Goal: Communication & Community: Answer question/provide support

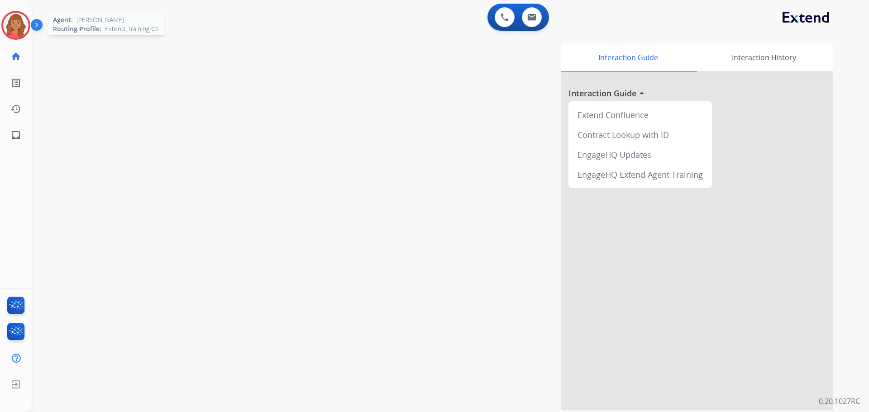
click at [11, 22] on img at bounding box center [15, 25] width 25 height 25
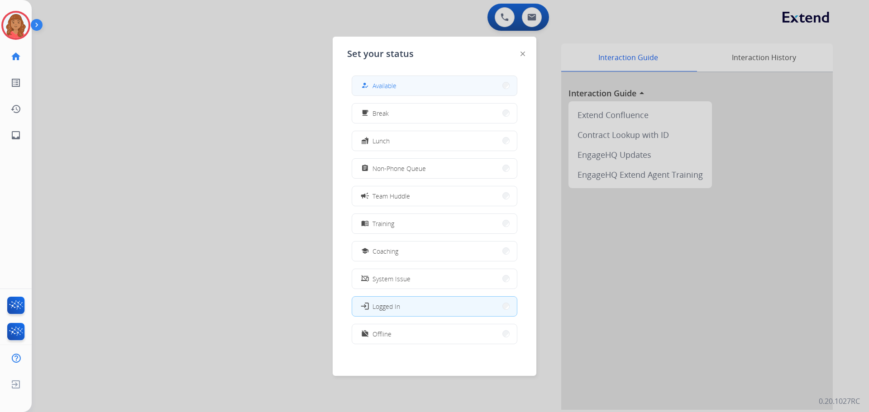
drag, startPoint x: 398, startPoint y: 83, endPoint x: 283, endPoint y: 98, distance: 115.9
click at [398, 84] on button "how_to_reg Available" at bounding box center [434, 85] width 165 height 19
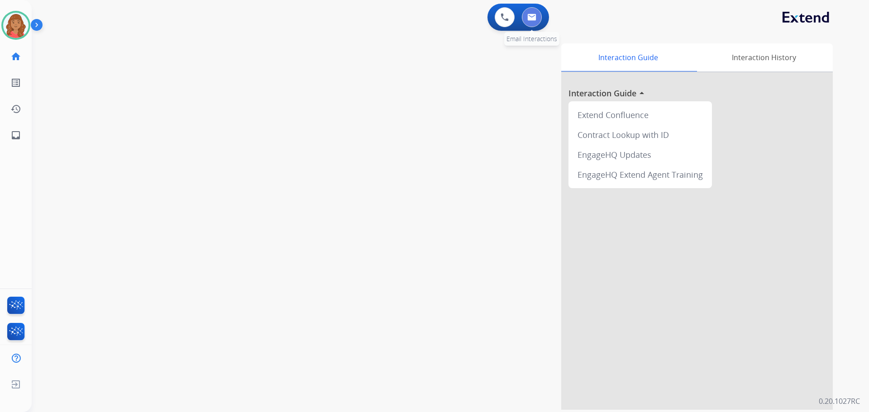
click at [532, 23] on button at bounding box center [532, 17] width 20 height 20
select select "**********"
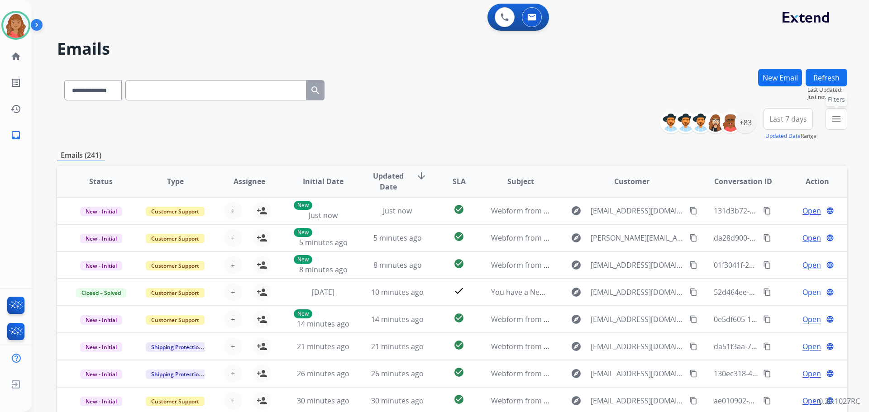
click at [844, 117] on button "menu Filters" at bounding box center [837, 119] width 22 height 22
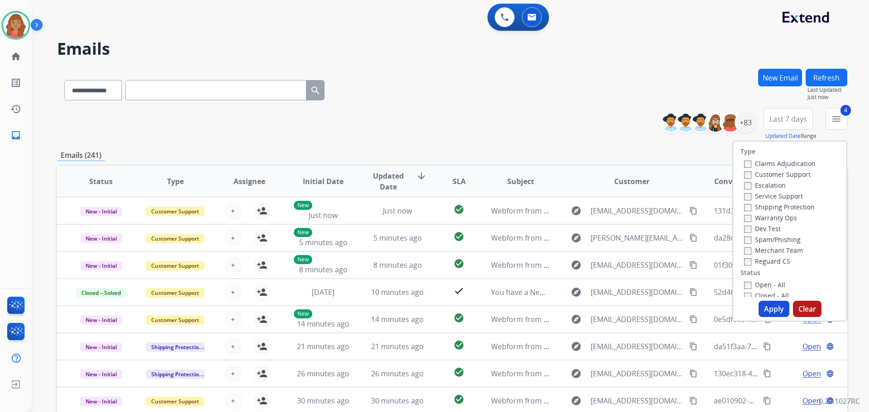
drag, startPoint x: 770, startPoint y: 306, endPoint x: 764, endPoint y: 306, distance: 5.4
click at [768, 306] on button "Apply" at bounding box center [774, 309] width 31 height 16
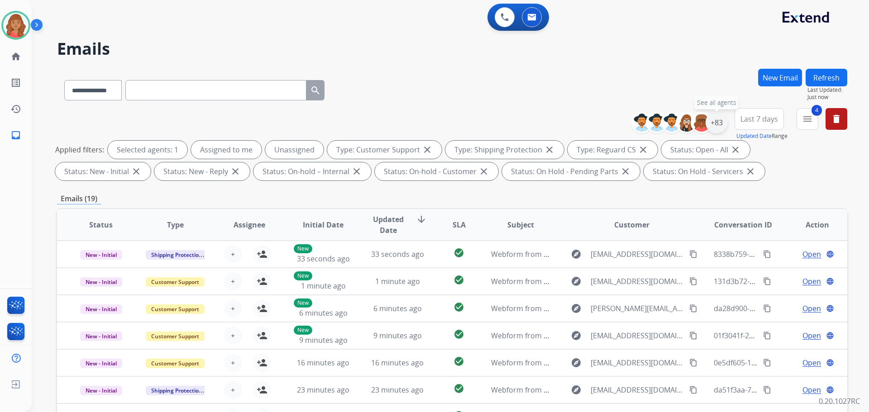
click at [716, 127] on div "+83" at bounding box center [717, 123] width 22 height 22
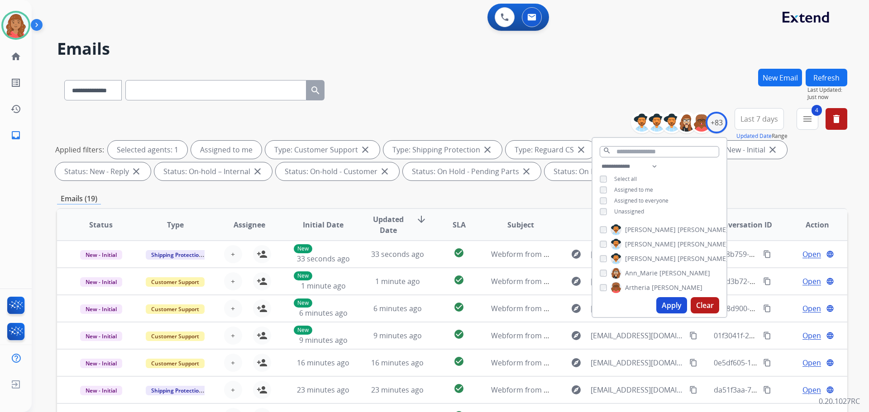
click at [665, 307] on button "Apply" at bounding box center [671, 305] width 31 height 16
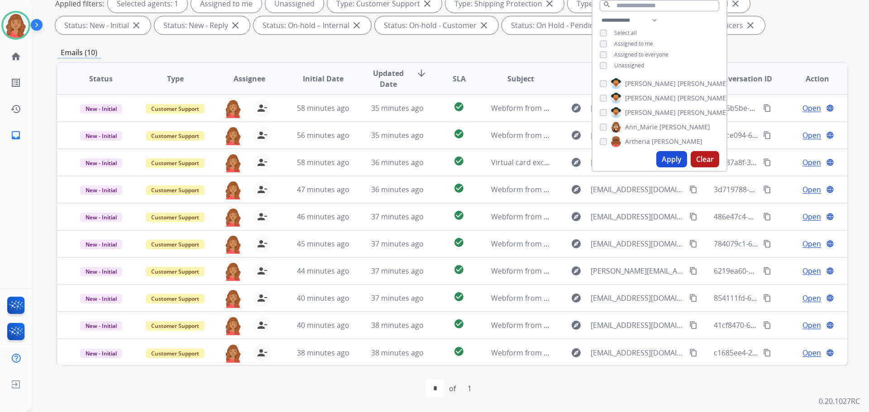
drag, startPoint x: 669, startPoint y: 155, endPoint x: 657, endPoint y: 172, distance: 20.6
click at [669, 156] on button "Apply" at bounding box center [671, 159] width 31 height 16
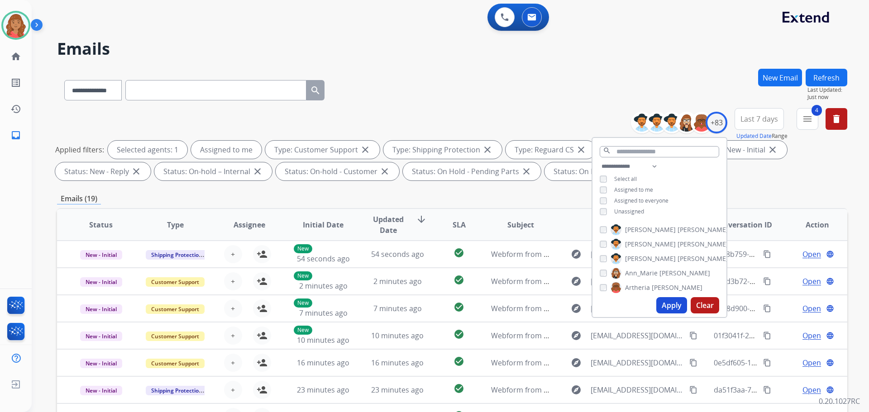
click at [665, 309] on button "Apply" at bounding box center [671, 305] width 31 height 16
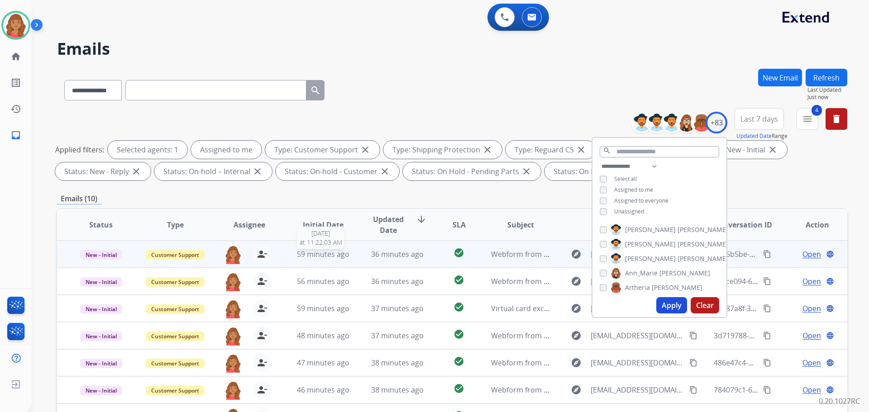
click at [319, 258] on span "59 minutes ago" at bounding box center [323, 254] width 52 height 10
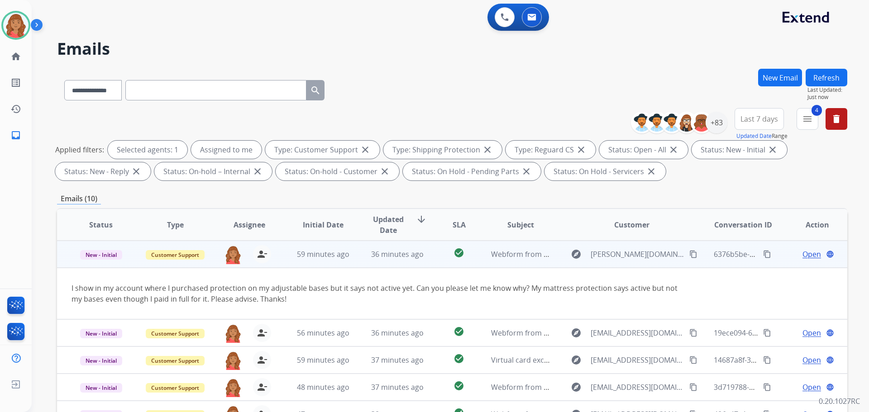
drag, startPoint x: 687, startPoint y: 256, endPoint x: 657, endPoint y: 261, distance: 29.9
click at [689, 255] on mat-icon "content_copy" at bounding box center [693, 254] width 8 height 8
click at [809, 255] on span "Open" at bounding box center [811, 254] width 19 height 11
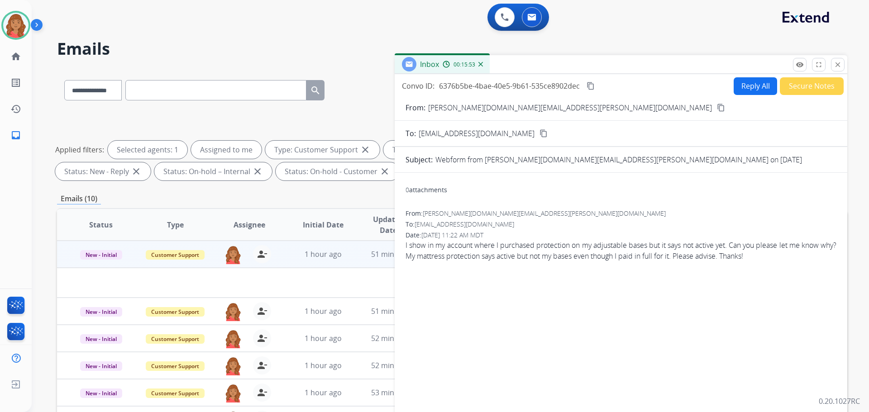
click at [748, 84] on button "Reply All" at bounding box center [755, 86] width 43 height 18
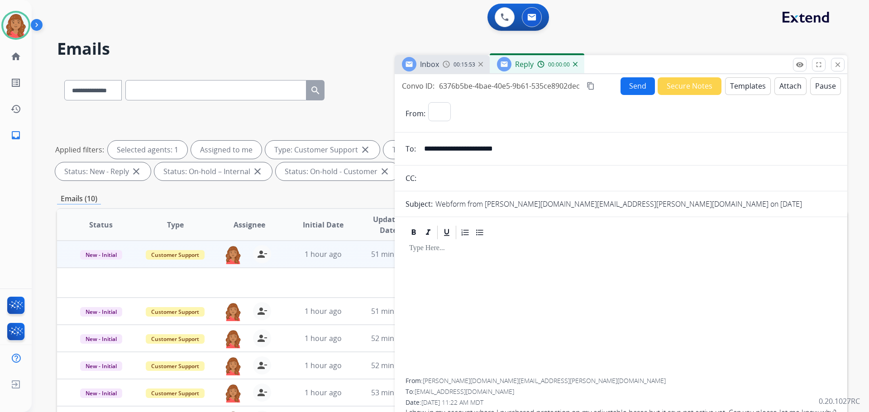
select select "**********"
click at [742, 77] on button "Templates" at bounding box center [748, 86] width 46 height 18
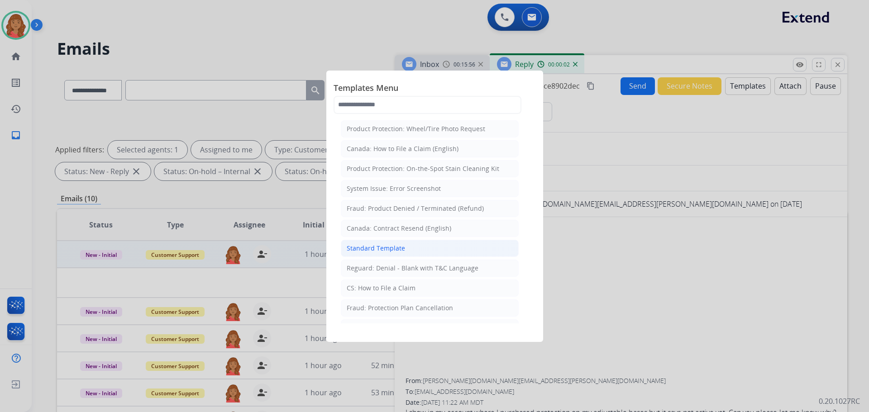
click at [374, 253] on li "Standard Template" at bounding box center [430, 248] width 178 height 17
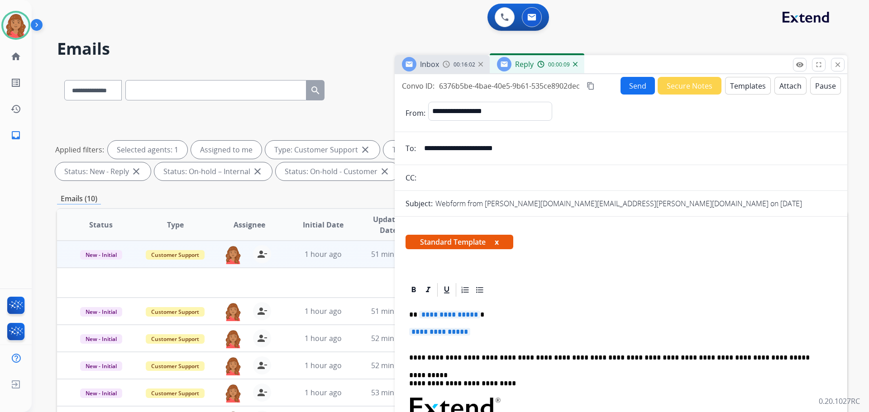
click at [740, 86] on button "Templates" at bounding box center [748, 86] width 46 height 18
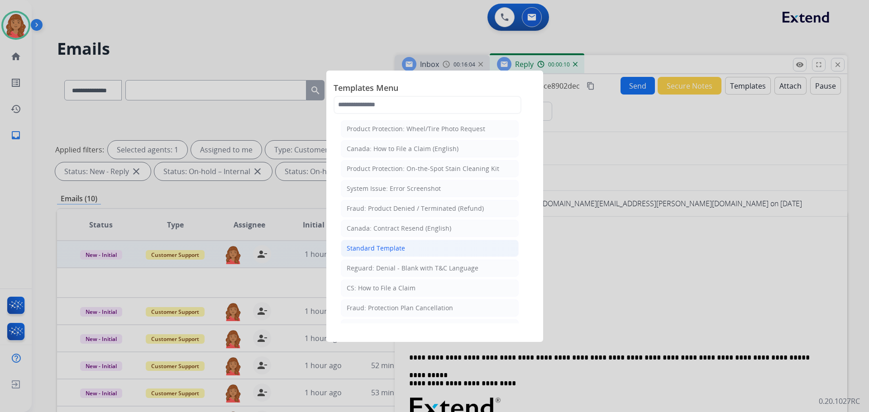
click at [377, 251] on div "Standard Template" at bounding box center [376, 248] width 58 height 9
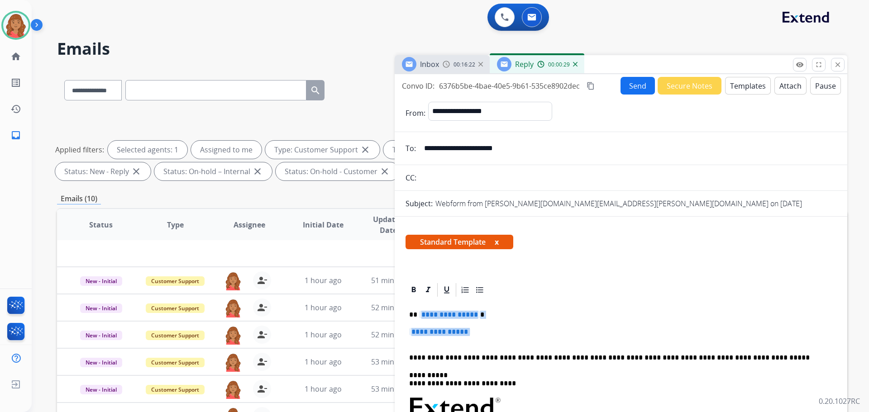
drag, startPoint x: 419, startPoint y: 315, endPoint x: 481, endPoint y: 339, distance: 66.9
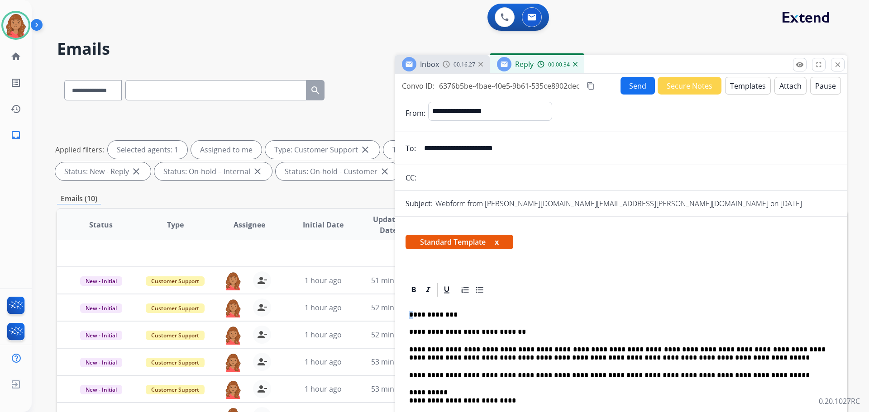
drag, startPoint x: 415, startPoint y: 314, endPoint x: 404, endPoint y: 315, distance: 11.4
click at [412, 318] on p "**********" at bounding box center [617, 315] width 416 height 8
click at [593, 88] on mat-icon "content_copy" at bounding box center [591, 86] width 8 height 8
click at [628, 87] on button "Send" at bounding box center [638, 86] width 34 height 18
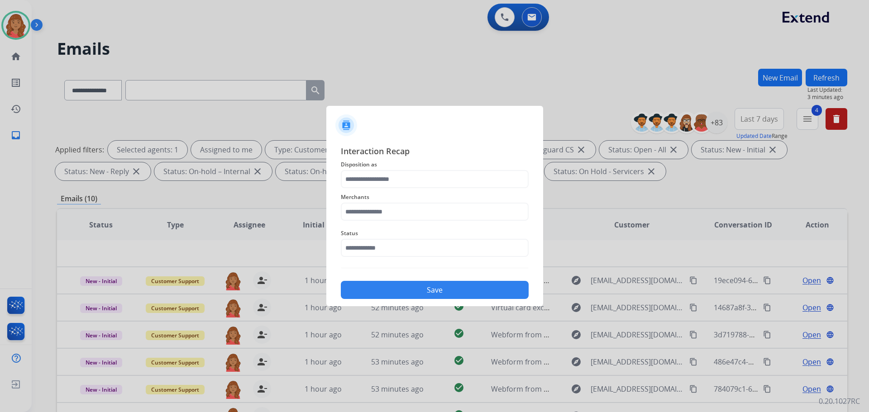
click at [361, 191] on div "Merchants" at bounding box center [435, 206] width 188 height 36
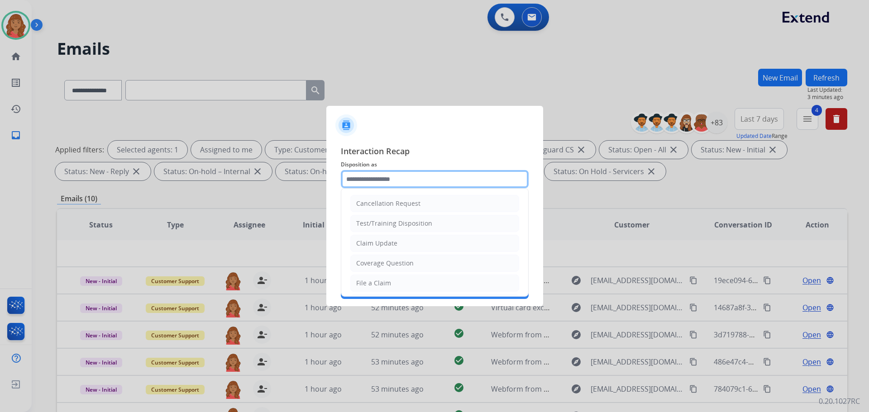
drag, startPoint x: 361, startPoint y: 181, endPoint x: 364, endPoint y: 187, distance: 6.7
click at [363, 182] on input "text" at bounding box center [435, 179] width 188 height 18
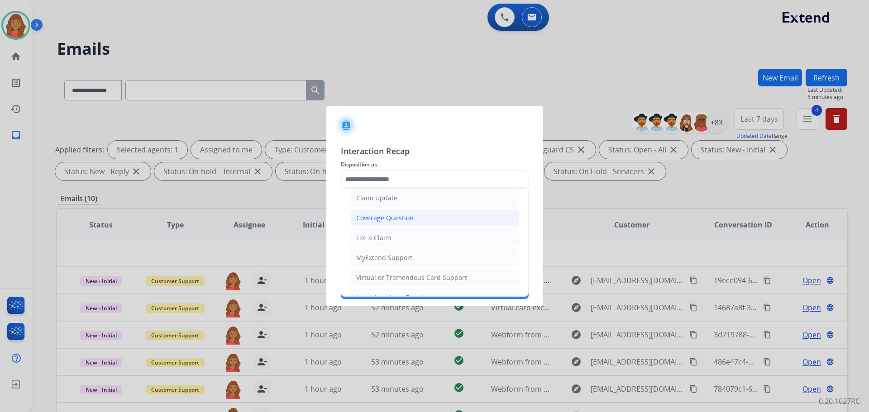
click at [371, 216] on div "Coverage Question" at bounding box center [384, 218] width 57 height 9
type input "**********"
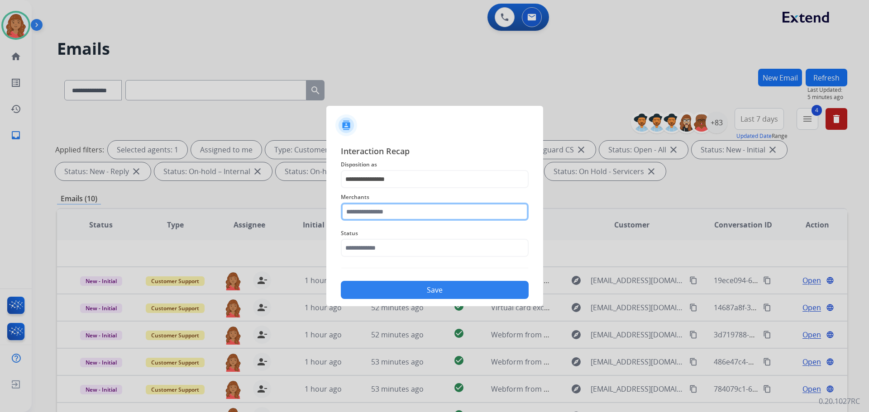
click at [373, 215] on input "text" at bounding box center [435, 212] width 188 height 18
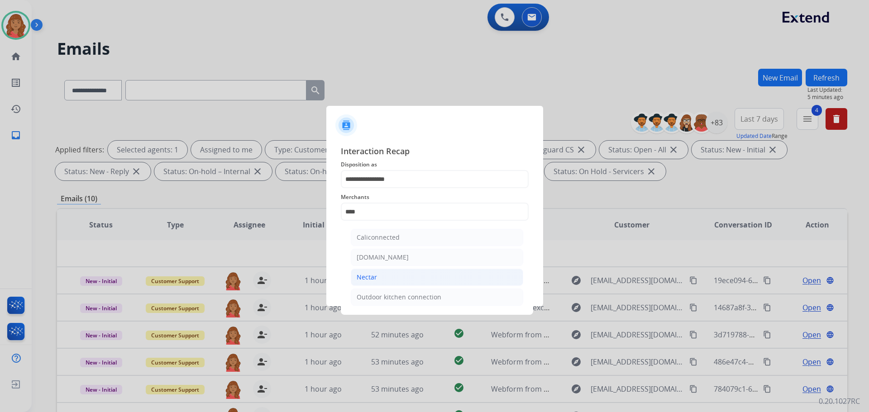
click at [371, 278] on div "Nectar" at bounding box center [367, 277] width 20 height 9
type input "******"
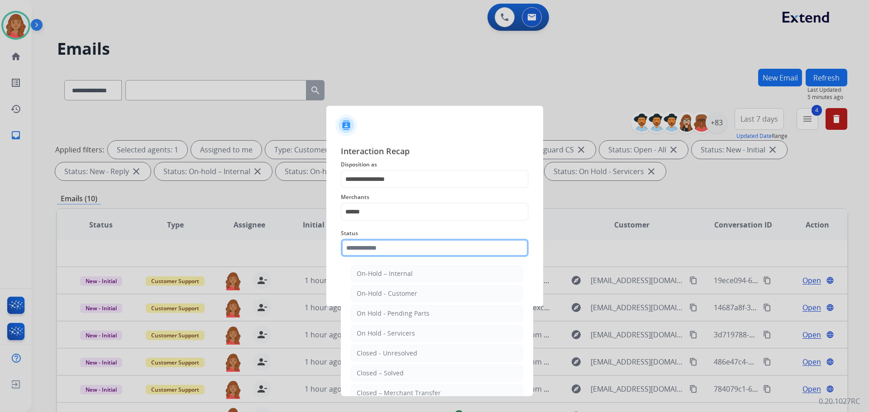
click at [372, 249] on input "text" at bounding box center [435, 248] width 188 height 18
click at [390, 368] on li "Closed – Solved" at bounding box center [437, 373] width 172 height 17
type input "**********"
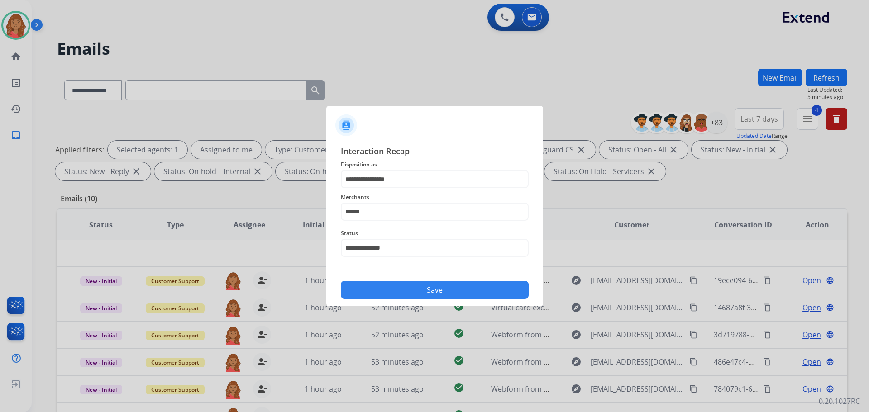
click at [400, 298] on button "Save" at bounding box center [435, 290] width 188 height 18
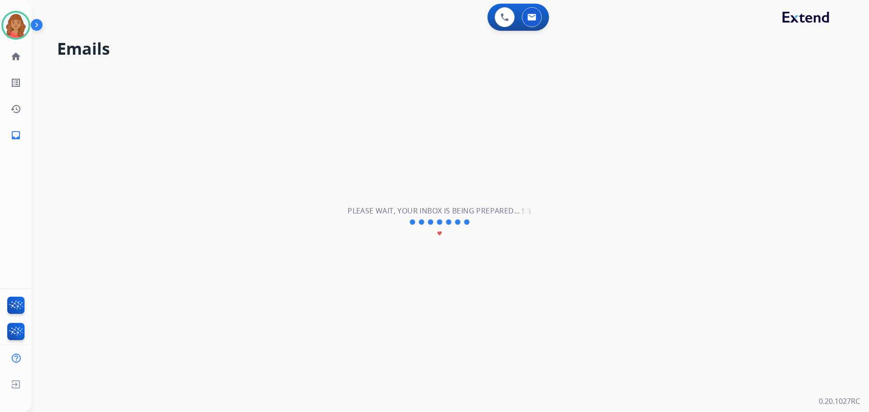
scroll to position [4, 0]
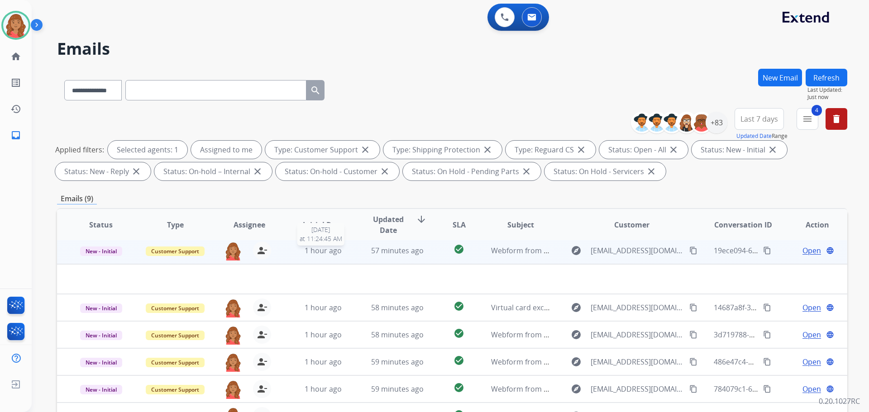
click at [323, 253] on span "1 hour ago" at bounding box center [323, 251] width 37 height 10
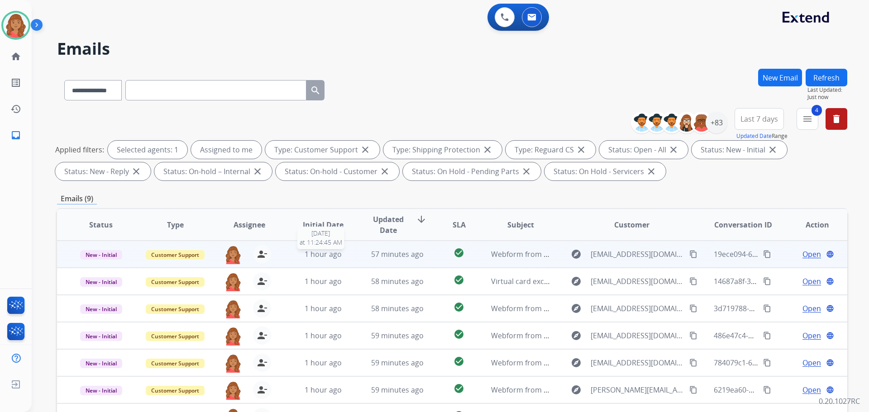
click at [306, 253] on span "1 hour ago" at bounding box center [323, 254] width 37 height 10
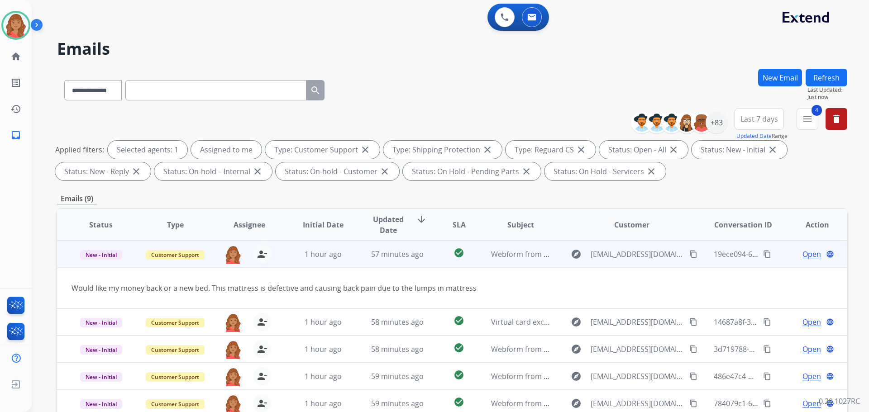
drag, startPoint x: 690, startPoint y: 254, endPoint x: 669, endPoint y: 257, distance: 20.5
click at [689, 255] on mat-icon "content_copy" at bounding box center [693, 254] width 8 height 8
click at [803, 253] on span "Open" at bounding box center [811, 254] width 19 height 11
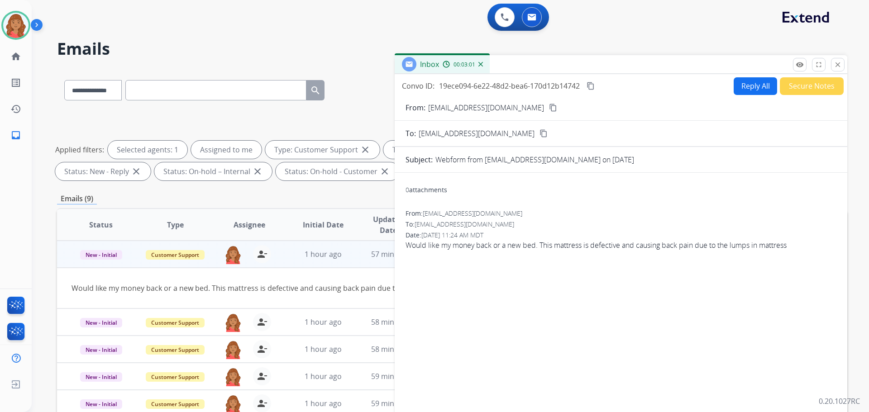
click at [756, 90] on button "Reply All" at bounding box center [755, 86] width 43 height 18
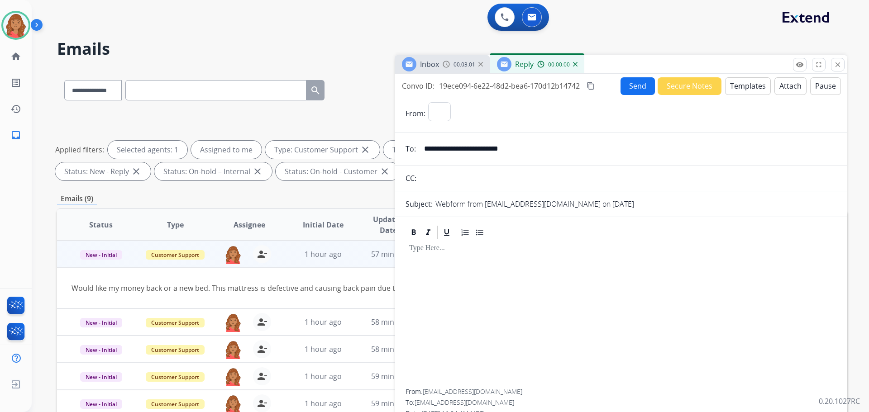
select select "**********"
click at [741, 89] on button "Templates" at bounding box center [748, 86] width 46 height 18
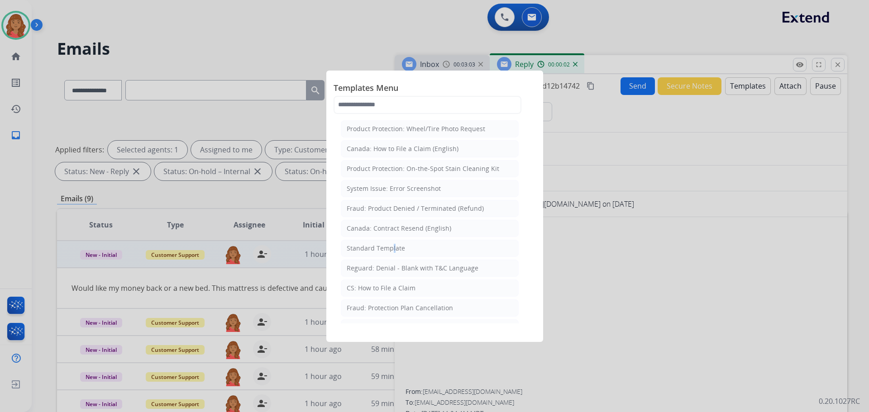
drag, startPoint x: 390, startPoint y: 251, endPoint x: 392, endPoint y: 267, distance: 15.9
click at [391, 252] on div "Standard Template" at bounding box center [376, 248] width 58 height 9
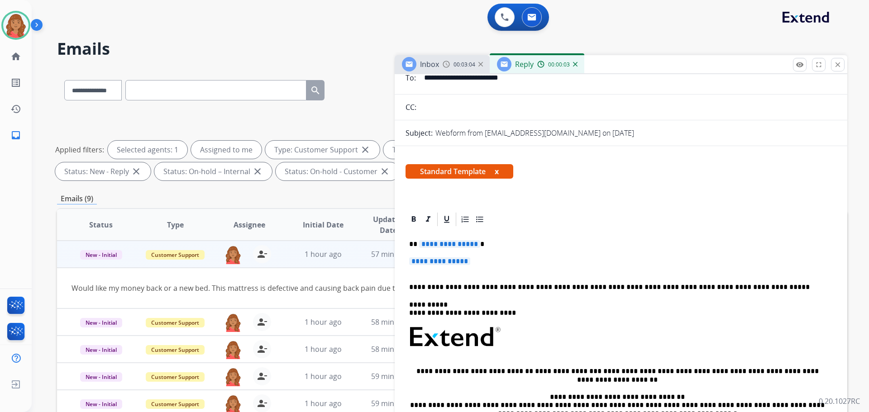
scroll to position [167, 0]
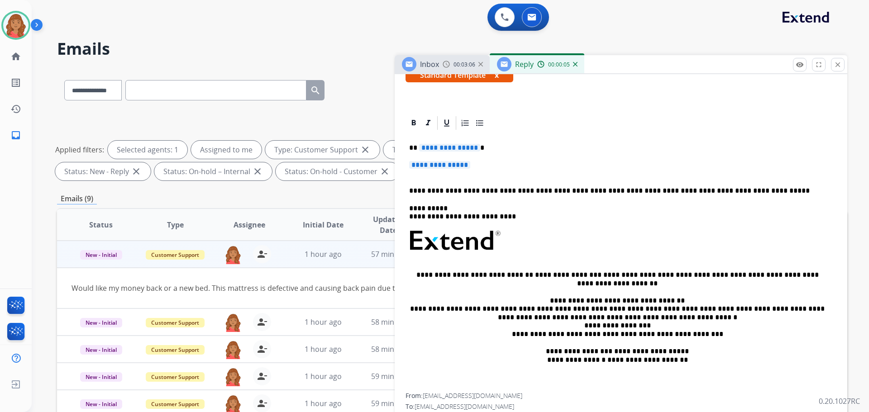
drag, startPoint x: 437, startPoint y: 146, endPoint x: 465, endPoint y: 158, distance: 30.8
click at [465, 158] on div "**********" at bounding box center [621, 277] width 453 height 325
drag, startPoint x: 484, startPoint y: 165, endPoint x: 393, endPoint y: 143, distance: 93.5
click at [391, 143] on div "**********" at bounding box center [452, 314] width 790 height 490
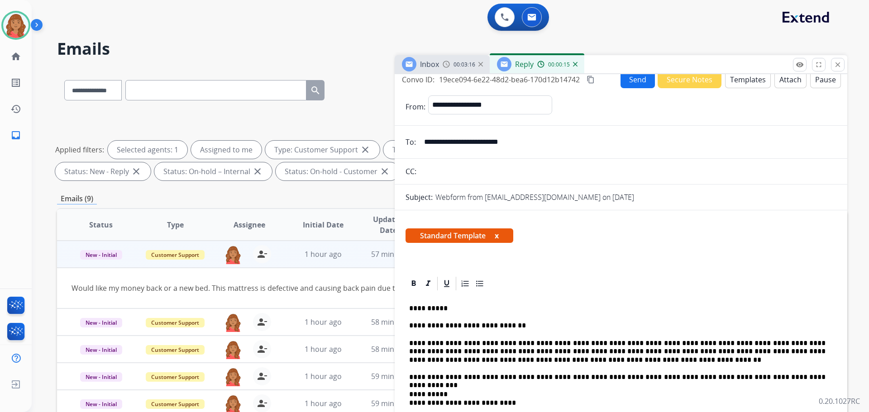
scroll to position [0, 0]
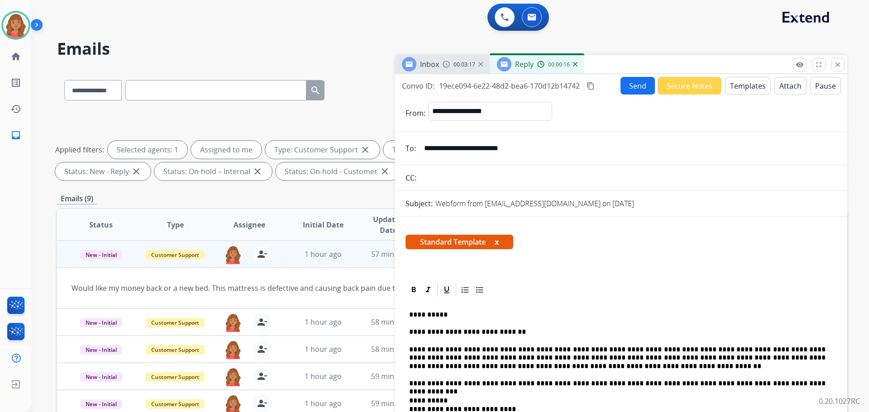
drag, startPoint x: 588, startPoint y: 87, endPoint x: 593, endPoint y: 87, distance: 5.0
click at [593, 87] on mat-icon "content_copy" at bounding box center [591, 86] width 8 height 8
click at [630, 86] on button "Send" at bounding box center [638, 86] width 34 height 18
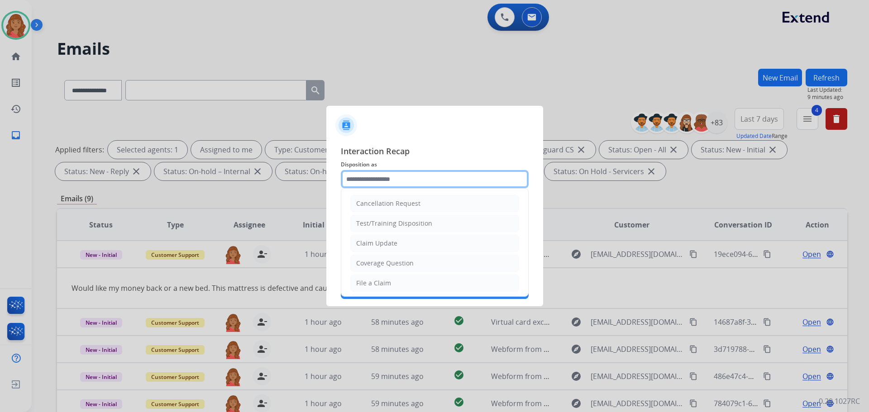
click at [404, 179] on input "text" at bounding box center [435, 179] width 188 height 18
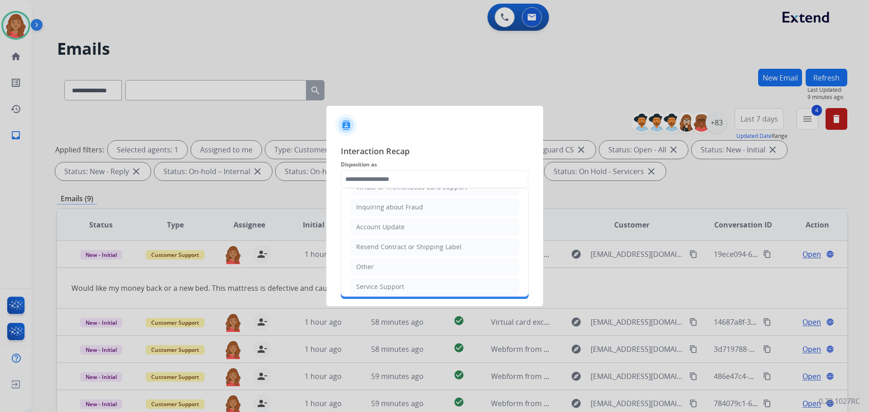
click at [366, 263] on div "Other" at bounding box center [365, 266] width 18 height 9
type input "*****"
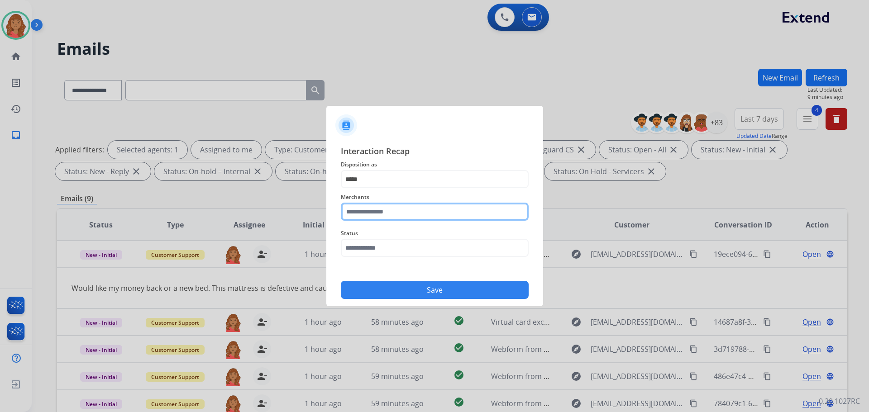
click at [380, 213] on input "text" at bounding box center [435, 212] width 188 height 18
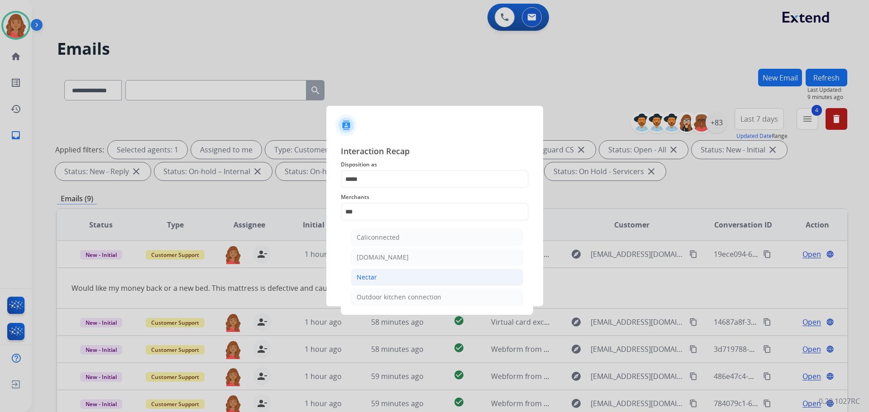
click at [367, 279] on div "Nectar" at bounding box center [367, 277] width 20 height 9
type input "******"
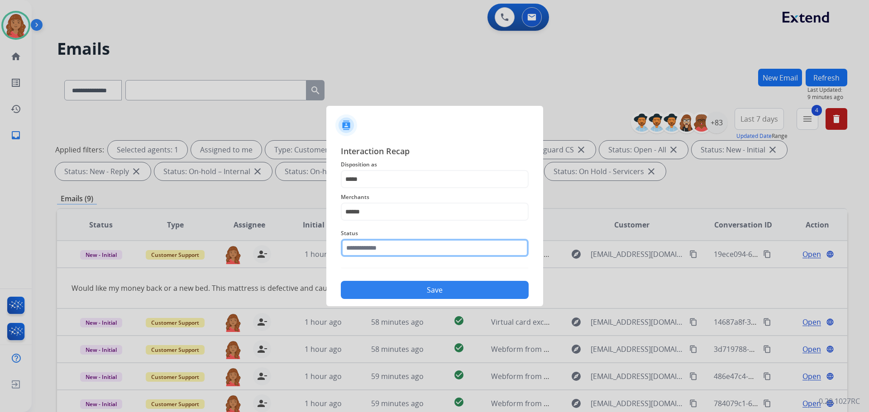
click at [373, 240] on input "text" at bounding box center [435, 248] width 188 height 18
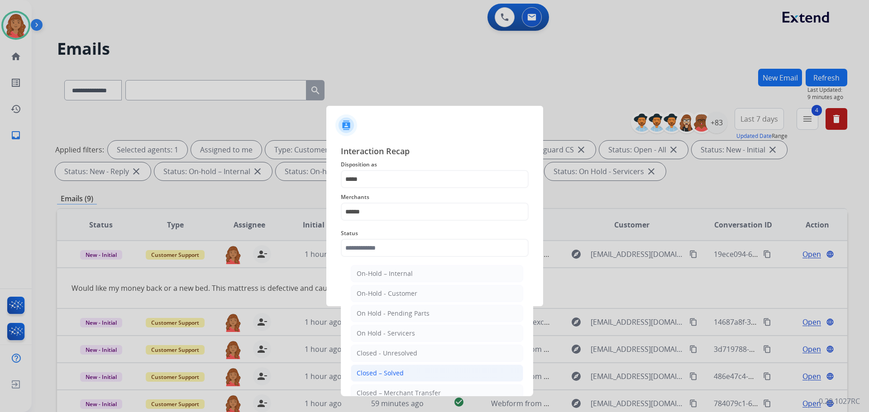
click at [377, 370] on div "Closed – Solved" at bounding box center [380, 373] width 47 height 9
type input "**********"
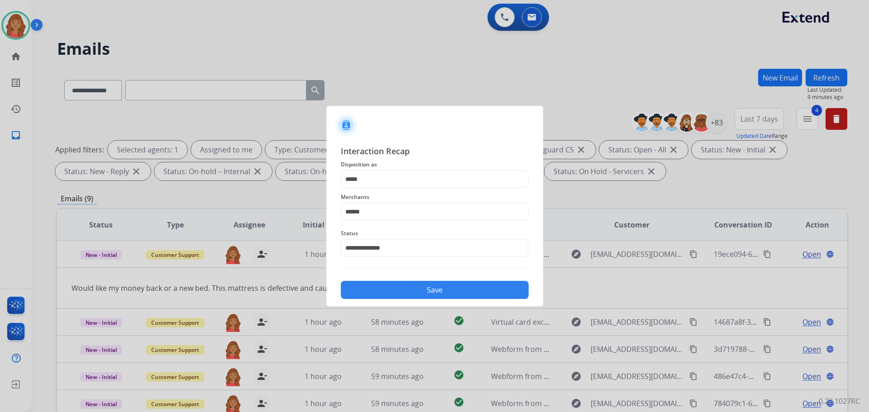
click at [392, 294] on button "Save" at bounding box center [435, 290] width 188 height 18
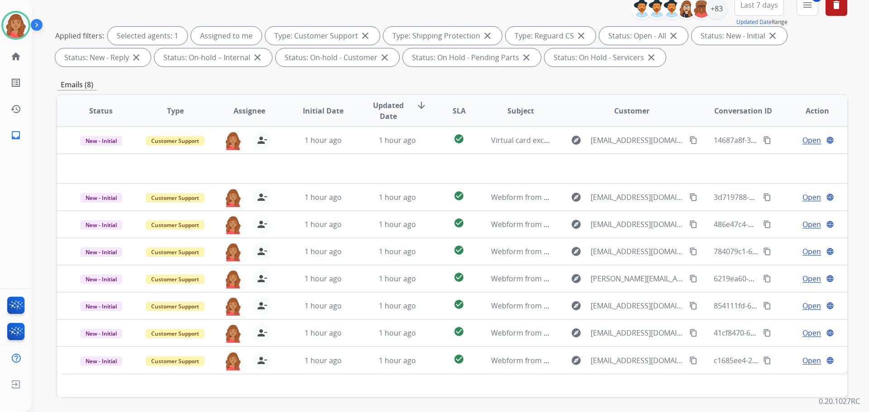
scroll to position [0, 0]
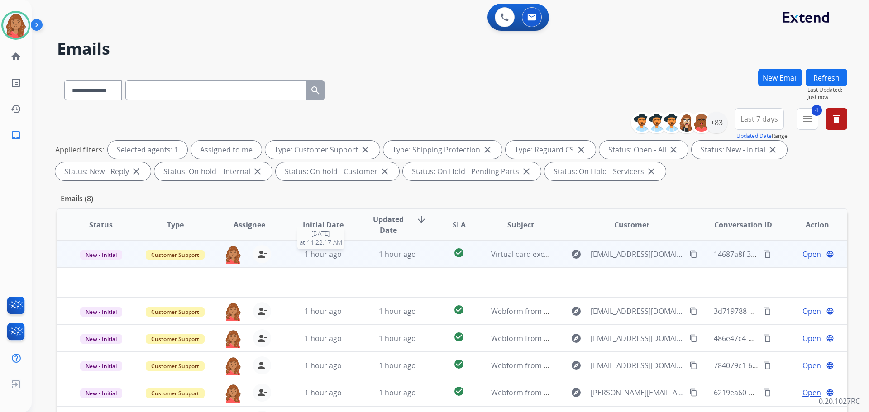
click at [337, 250] on span "1 hour ago" at bounding box center [323, 254] width 37 height 10
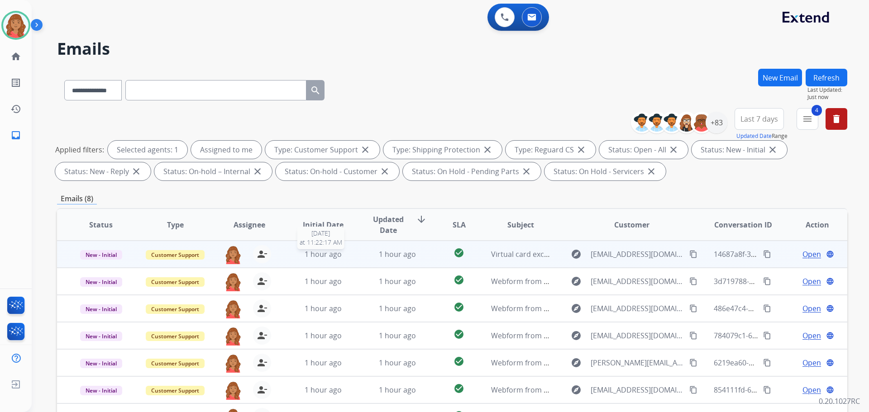
click at [308, 258] on span "1 hour ago" at bounding box center [323, 254] width 37 height 10
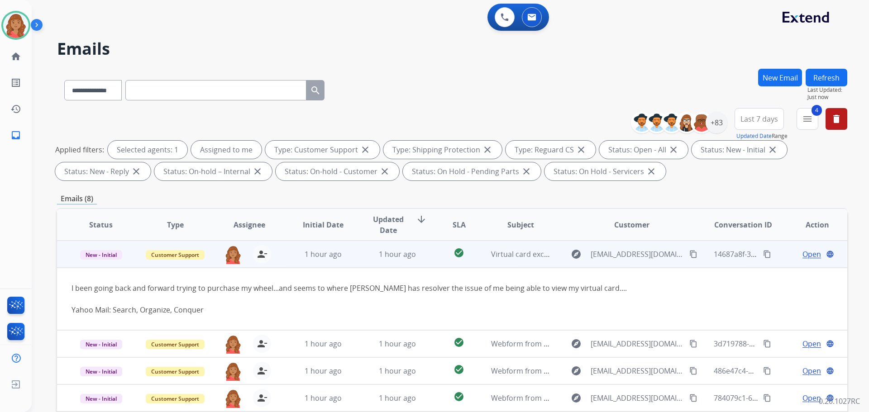
click at [689, 255] on mat-icon "content_copy" at bounding box center [693, 254] width 8 height 8
drag, startPoint x: 688, startPoint y: 254, endPoint x: 664, endPoint y: 257, distance: 24.2
click at [689, 254] on mat-icon "content_copy" at bounding box center [693, 254] width 8 height 8
click at [688, 255] on button "content_copy" at bounding box center [693, 254] width 11 height 11
click at [806, 253] on span "Open" at bounding box center [811, 254] width 19 height 11
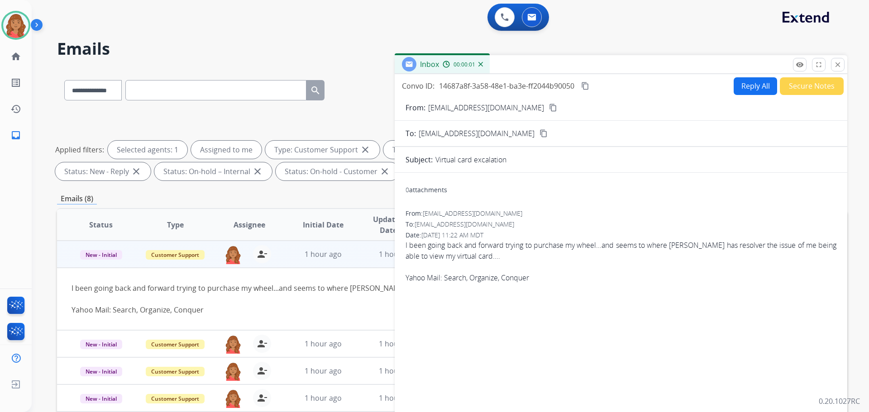
click at [755, 88] on button "Reply All" at bounding box center [755, 86] width 43 height 18
select select "**********"
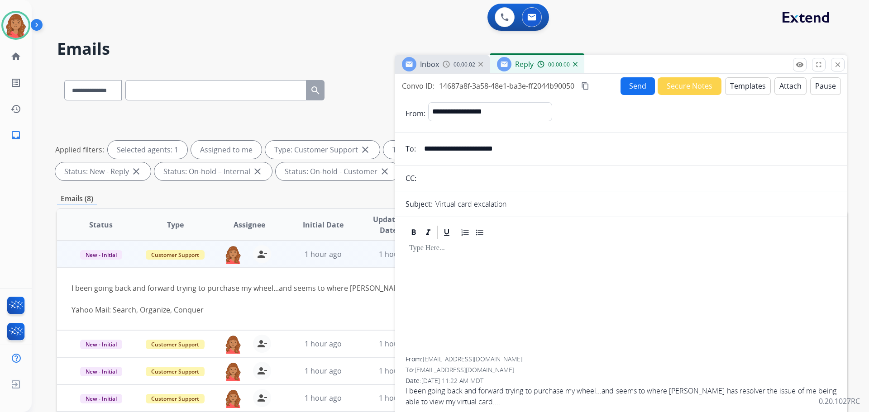
click at [743, 91] on button "Templates" at bounding box center [748, 86] width 46 height 18
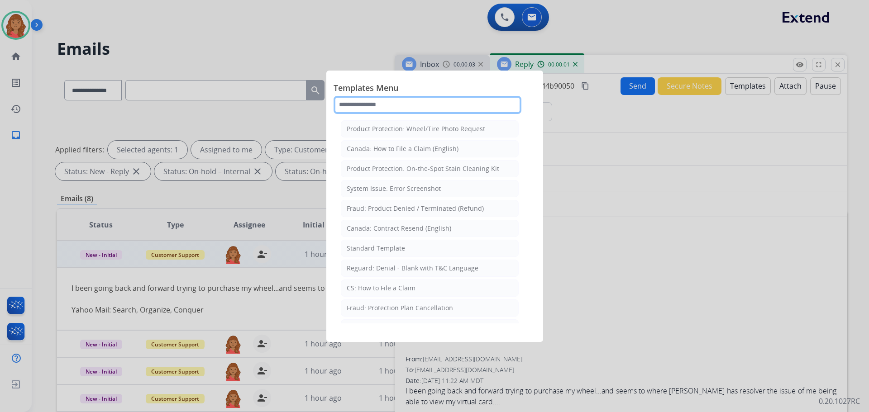
click at [370, 104] on input "text" at bounding box center [428, 105] width 188 height 18
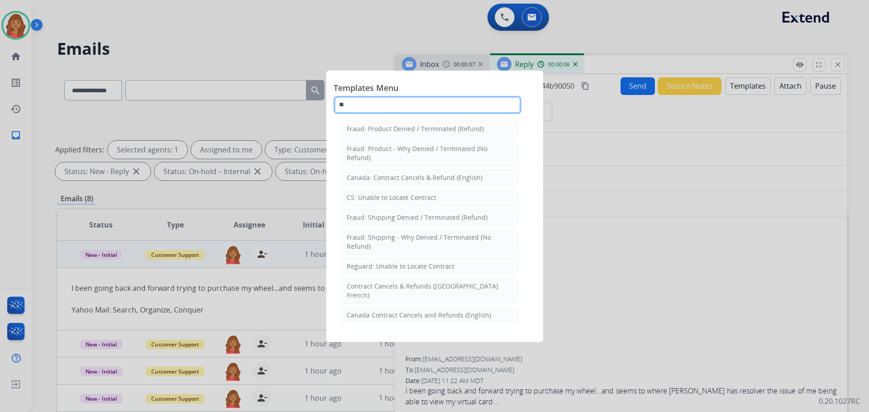
type input "**"
click at [601, 229] on div at bounding box center [434, 206] width 869 height 412
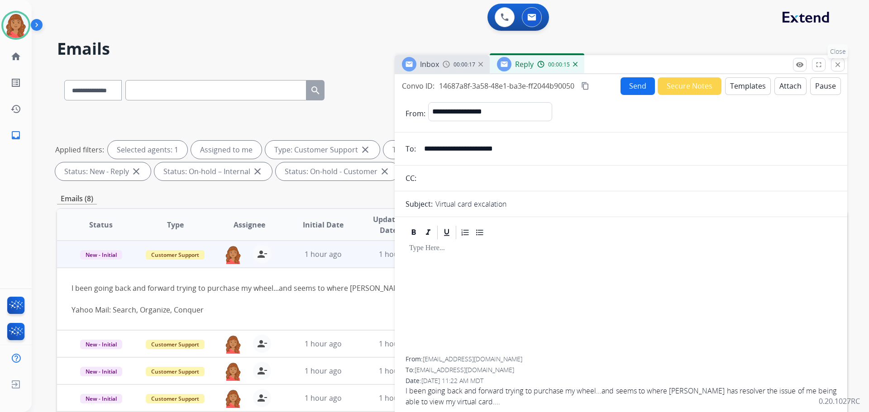
click at [837, 70] on button "close Close" at bounding box center [838, 65] width 14 height 14
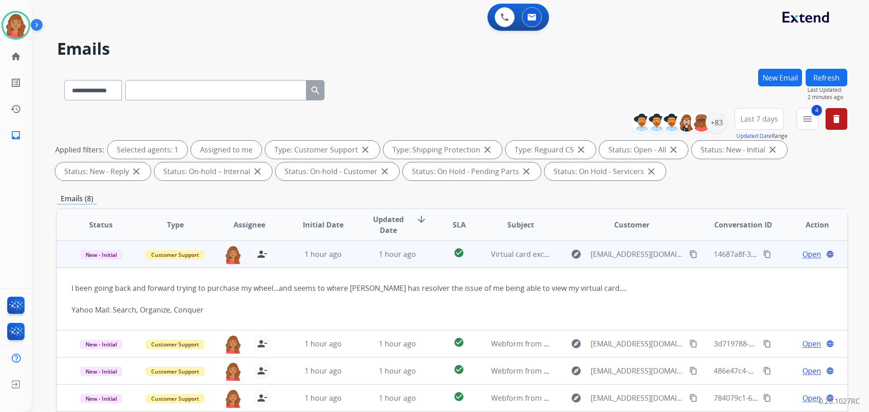
click at [814, 258] on span "Open" at bounding box center [811, 254] width 19 height 11
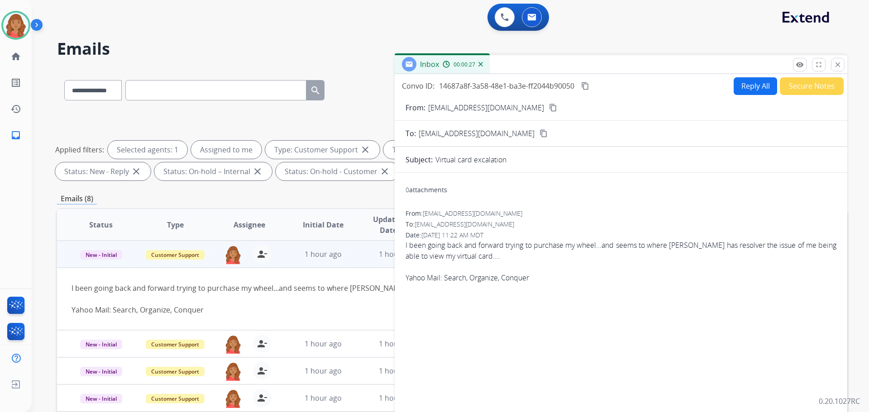
drag, startPoint x: 322, startPoint y: 310, endPoint x: 333, endPoint y: 307, distance: 11.2
click at [326, 309] on div "Yahoo Mail: Search, Organize, Conquer" at bounding box center [378, 310] width 613 height 11
click at [840, 70] on button "close Close" at bounding box center [838, 65] width 14 height 14
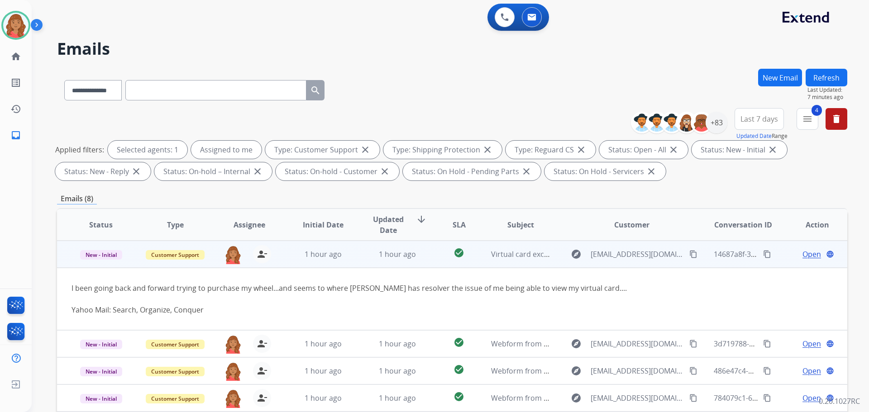
click at [805, 253] on span "Open" at bounding box center [811, 254] width 19 height 11
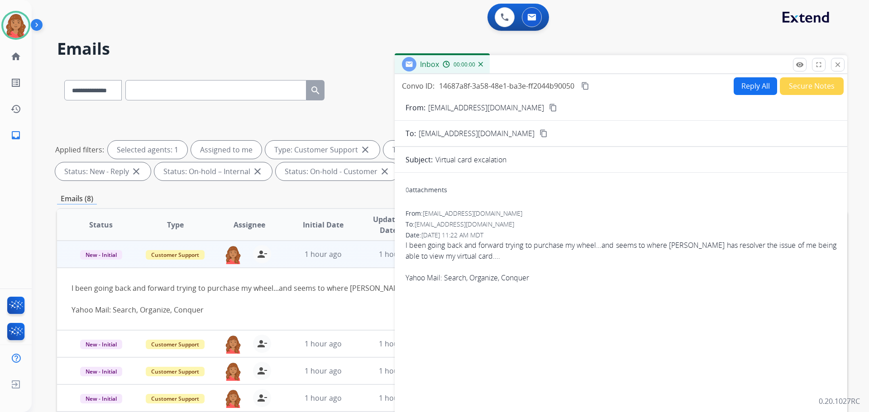
click at [740, 88] on button "Reply All" at bounding box center [755, 86] width 43 height 18
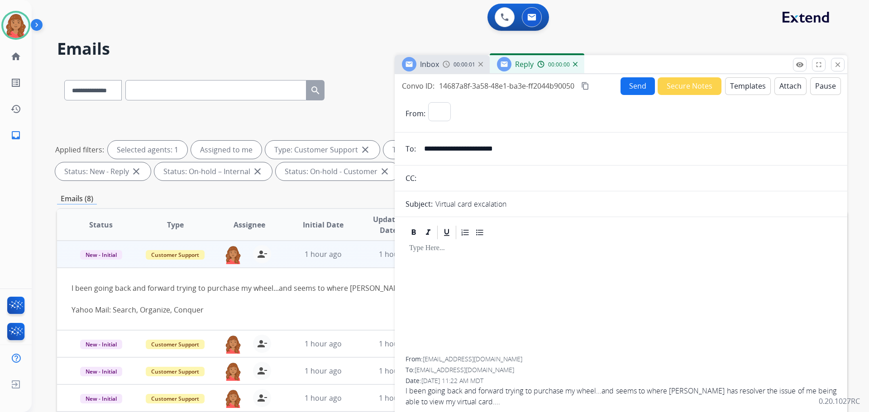
select select "**********"
click at [733, 82] on button "Templates" at bounding box center [748, 86] width 46 height 18
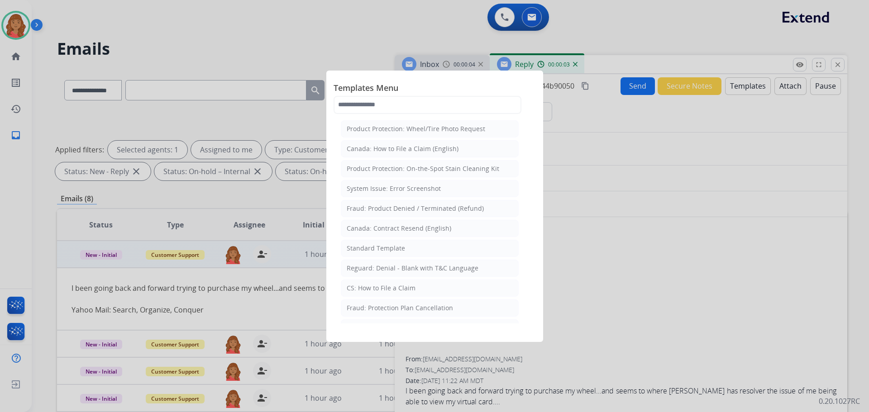
click at [393, 248] on div "Standard Template" at bounding box center [376, 248] width 58 height 9
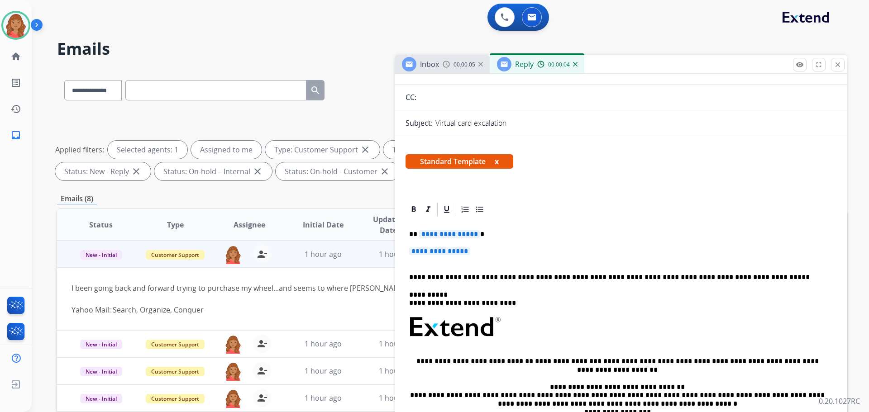
scroll to position [91, 0]
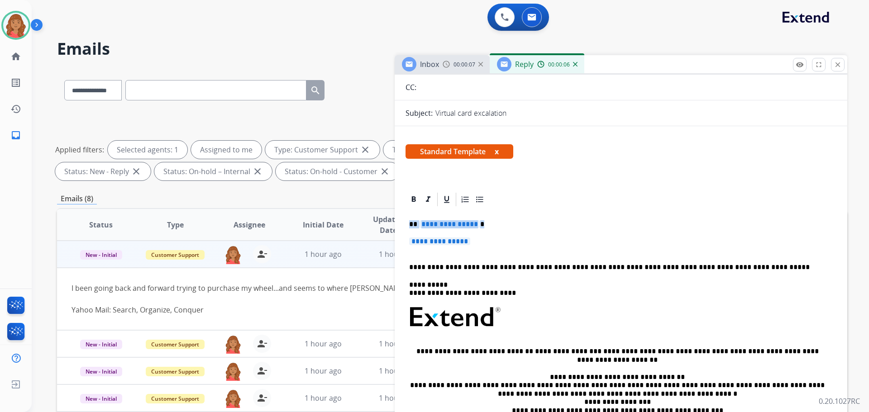
drag, startPoint x: 484, startPoint y: 247, endPoint x: 396, endPoint y: 221, distance: 91.5
click at [396, 221] on div "**********" at bounding box center [621, 370] width 453 height 358
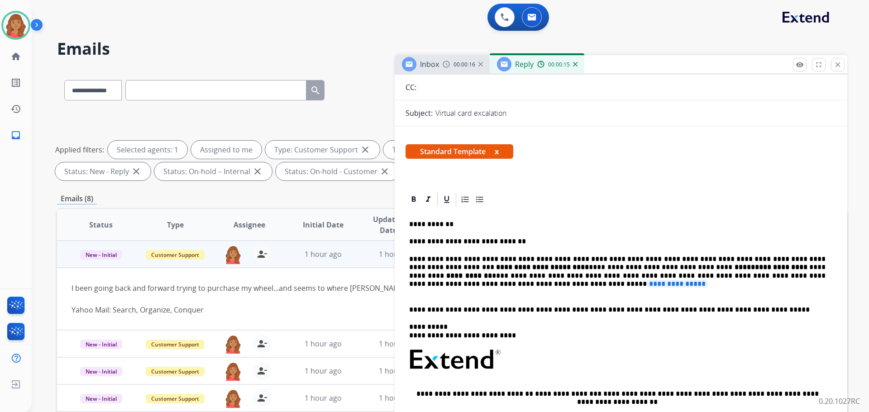
click at [528, 296] on p "**********" at bounding box center [617, 276] width 416 height 42
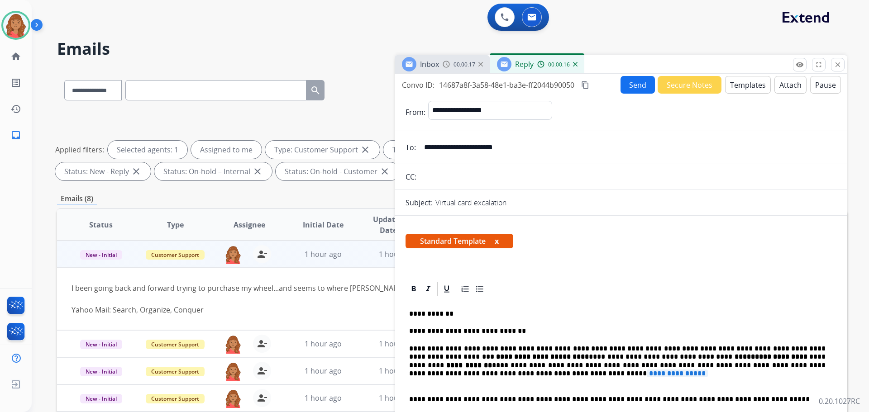
scroll to position [0, 0]
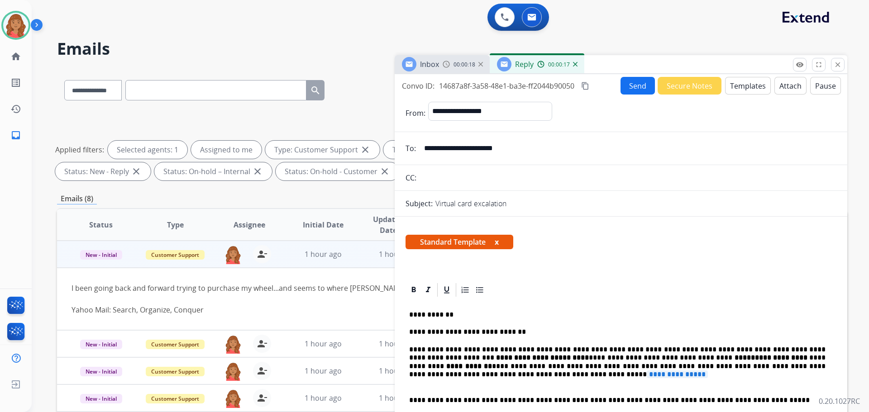
click at [589, 86] on mat-icon "content_copy" at bounding box center [585, 86] width 8 height 8
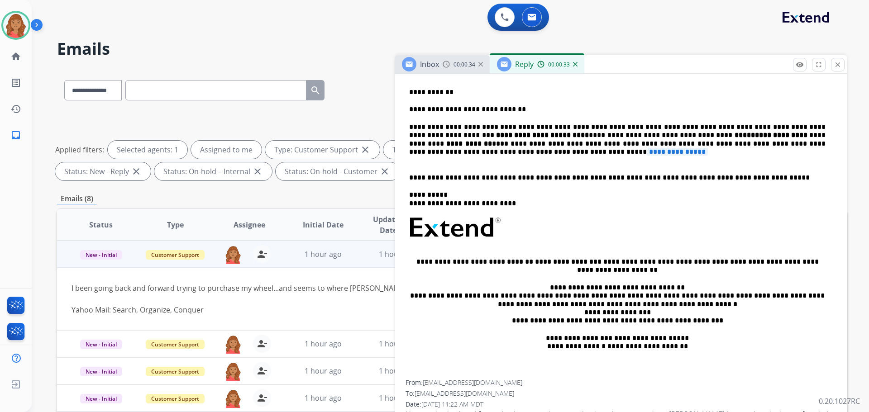
scroll to position [226, 0]
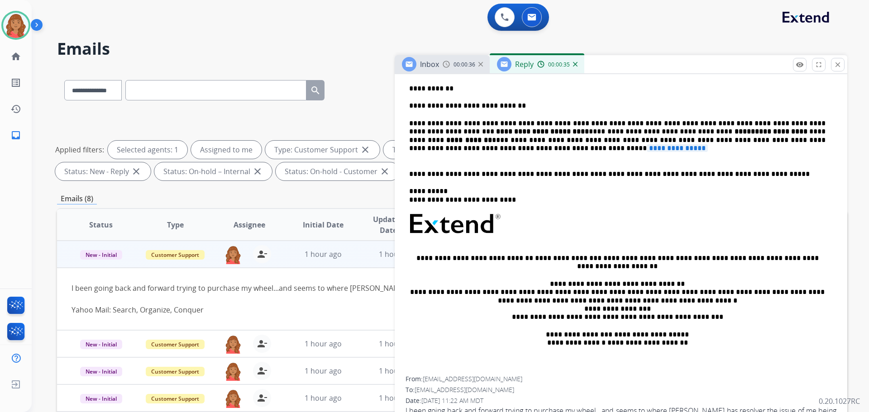
drag, startPoint x: 469, startPoint y: 147, endPoint x: 414, endPoint y: 150, distance: 55.3
click at [391, 148] on div "**********" at bounding box center [452, 314] width 790 height 490
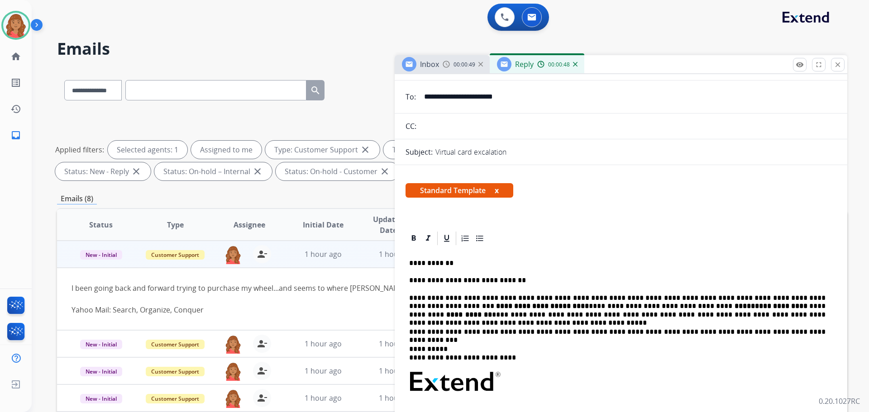
scroll to position [0, 0]
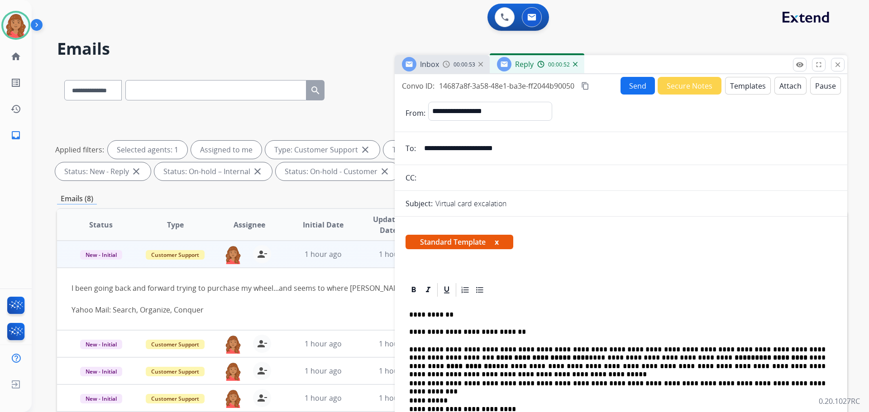
click at [620, 86] on button "Send" at bounding box center [637, 86] width 34 height 18
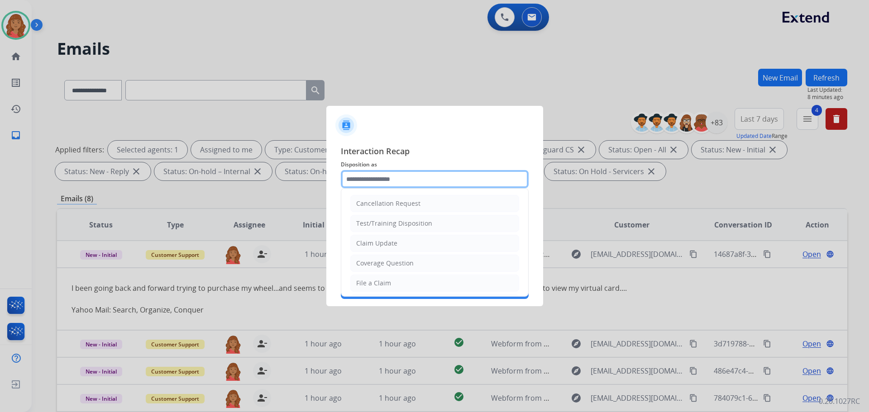
click at [382, 182] on input "text" at bounding box center [435, 179] width 188 height 18
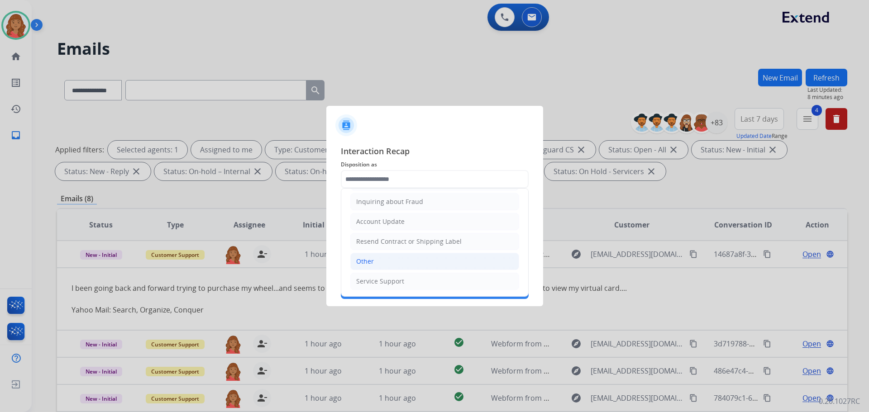
click at [377, 261] on li "Other" at bounding box center [434, 261] width 169 height 17
type input "*****"
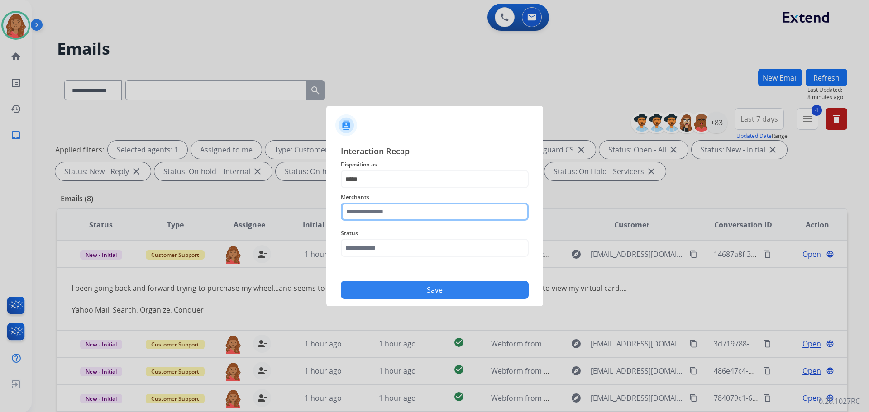
click at [377, 220] on input "text" at bounding box center [435, 212] width 188 height 18
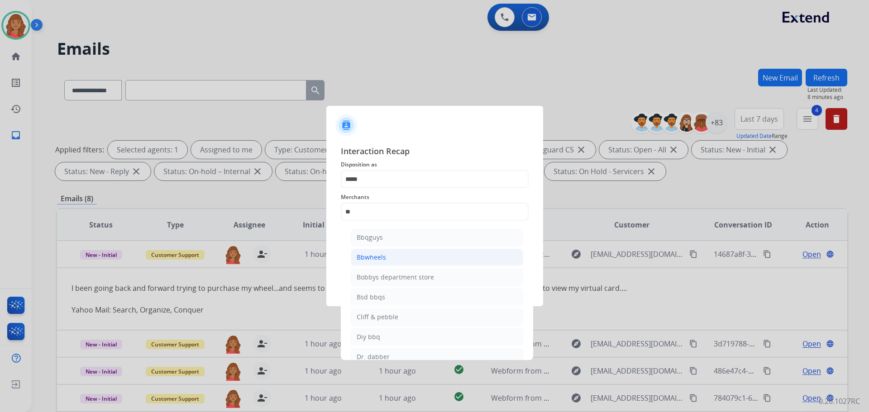
click at [374, 254] on div "Bbwheels" at bounding box center [371, 257] width 29 height 9
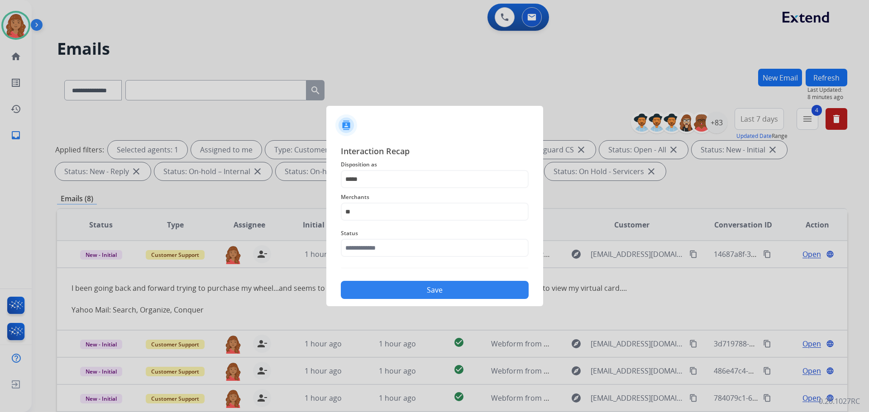
type input "********"
click at [368, 253] on input "text" at bounding box center [435, 248] width 188 height 18
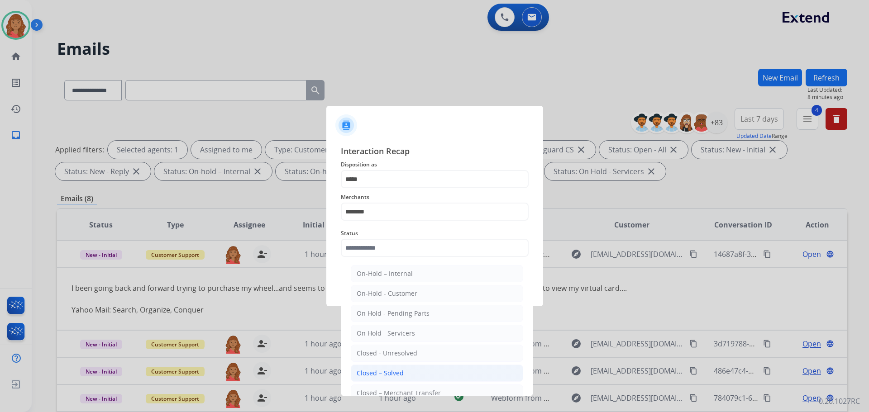
click at [384, 370] on div "Closed – Solved" at bounding box center [380, 373] width 47 height 9
type input "**********"
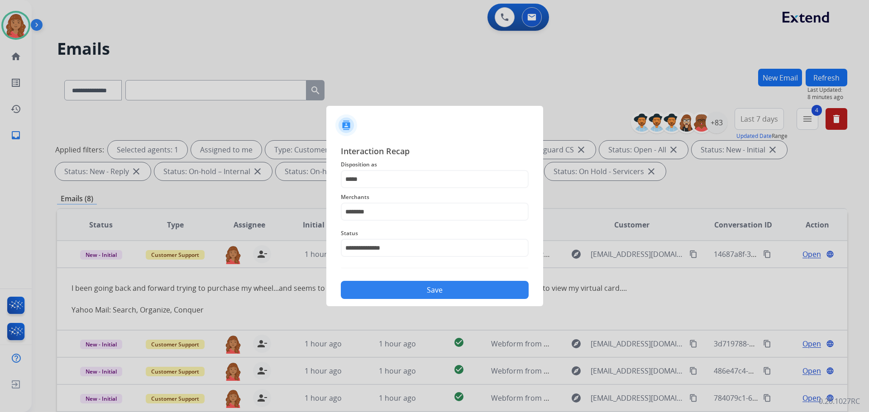
click at [405, 283] on button "Save" at bounding box center [435, 290] width 188 height 18
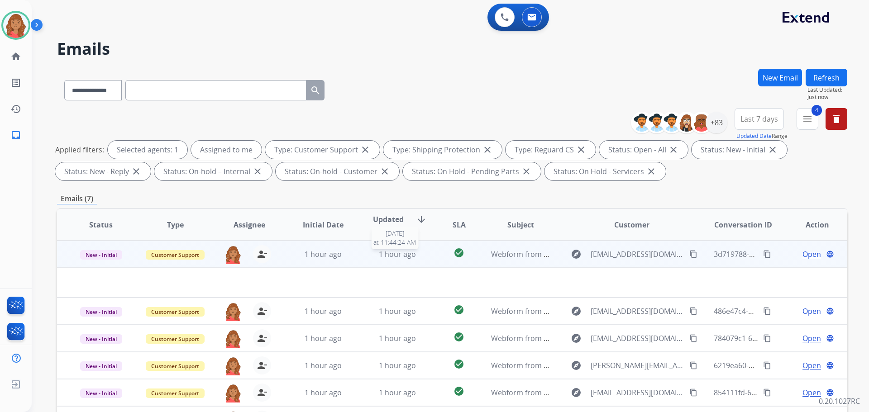
click at [369, 253] on div "1 hour ago" at bounding box center [397, 254] width 59 height 11
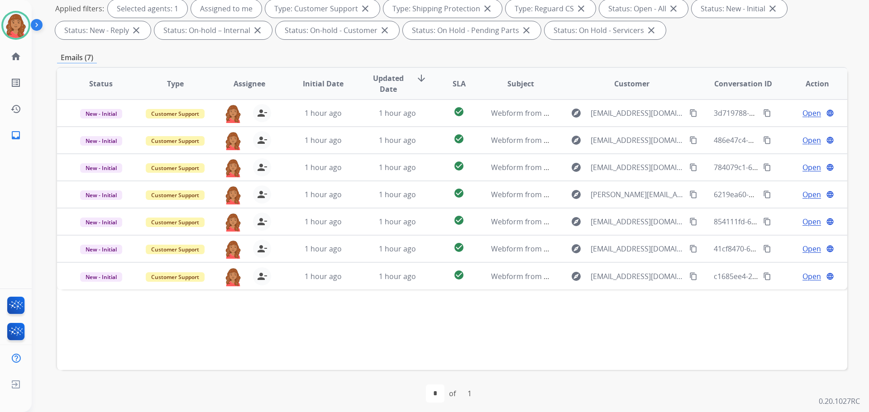
scroll to position [146, 0]
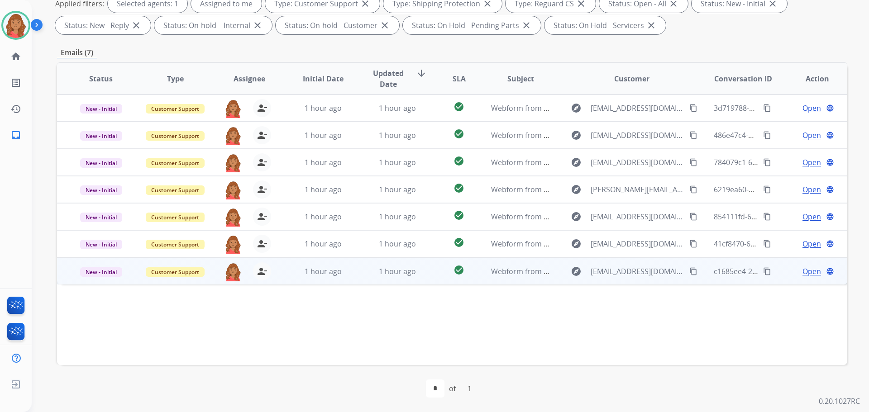
click at [328, 277] on td "1 hour ago" at bounding box center [316, 271] width 74 height 27
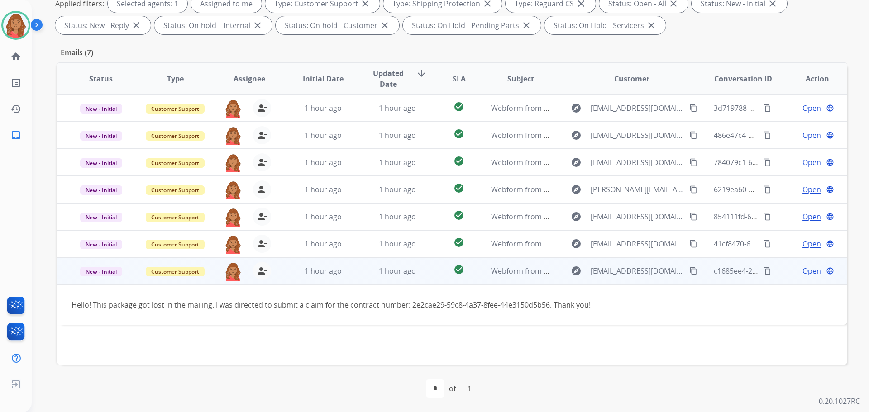
click at [689, 267] on mat-icon "content_copy" at bounding box center [693, 271] width 8 height 8
click at [802, 273] on span "Open" at bounding box center [811, 271] width 19 height 11
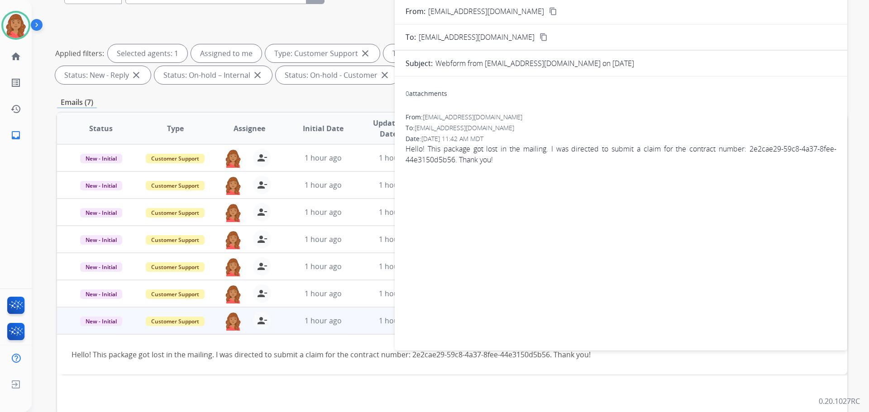
scroll to position [0, 0]
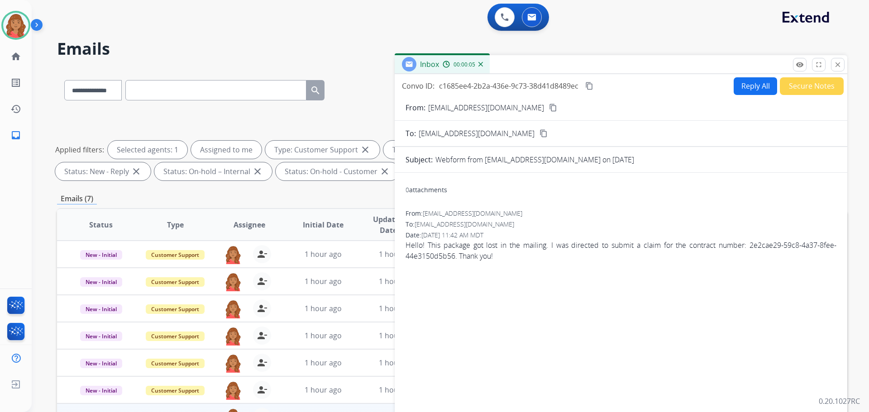
click at [738, 86] on button "Reply All" at bounding box center [755, 86] width 43 height 18
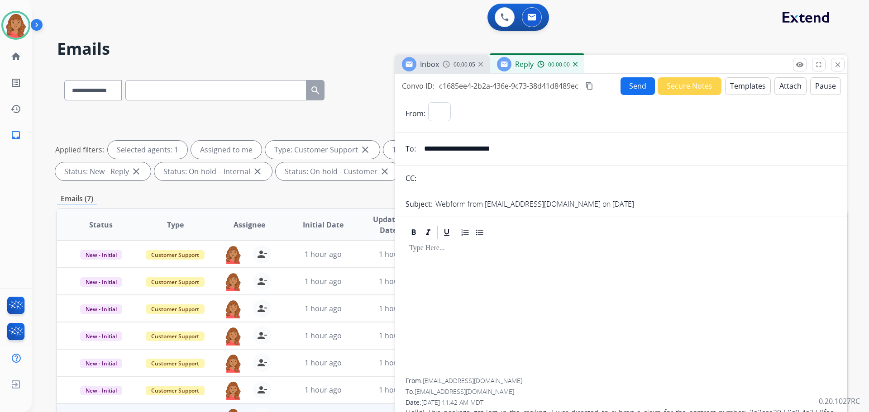
select select "**********"
click at [740, 90] on button "Templates" at bounding box center [748, 86] width 46 height 18
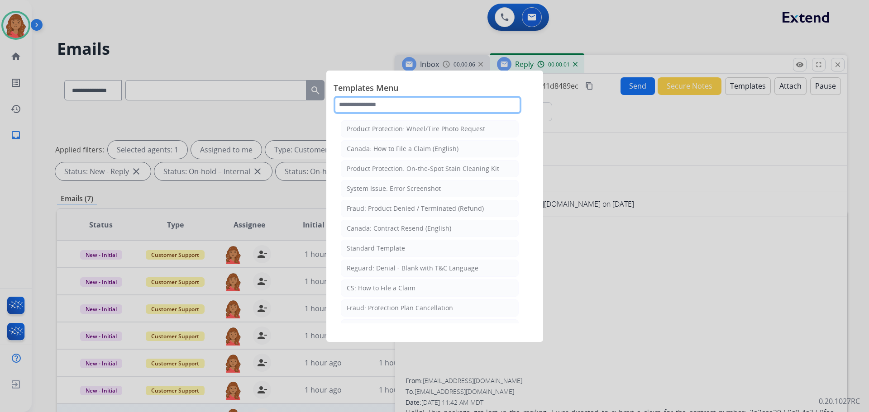
click at [416, 106] on input "text" at bounding box center [428, 105] width 188 height 18
type input "*"
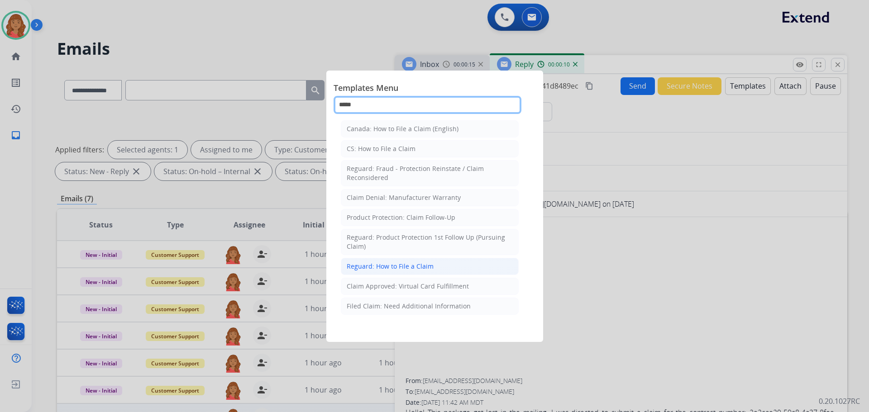
type input "*****"
click at [384, 269] on div "Reguard: How to File a Claim" at bounding box center [390, 266] width 87 height 9
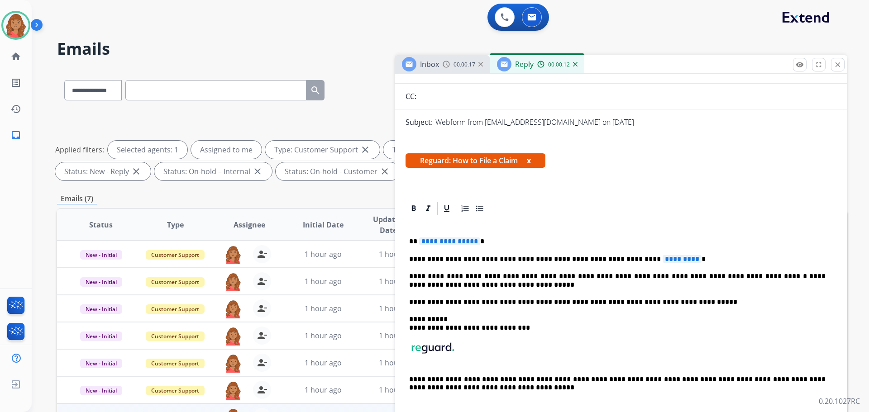
scroll to position [91, 0]
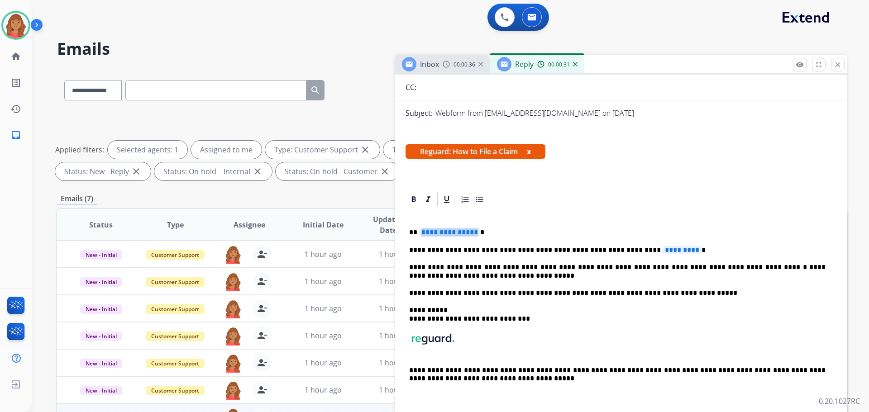
drag, startPoint x: 420, startPoint y: 234, endPoint x: 474, endPoint y: 236, distance: 54.3
click at [474, 236] on span "**********" at bounding box center [449, 233] width 61 height 8
drag, startPoint x: 457, startPoint y: 232, endPoint x: 445, endPoint y: 233, distance: 11.8
click at [444, 233] on p "**********" at bounding box center [617, 233] width 416 height 8
drag, startPoint x: 471, startPoint y: 232, endPoint x: 438, endPoint y: 230, distance: 33.1
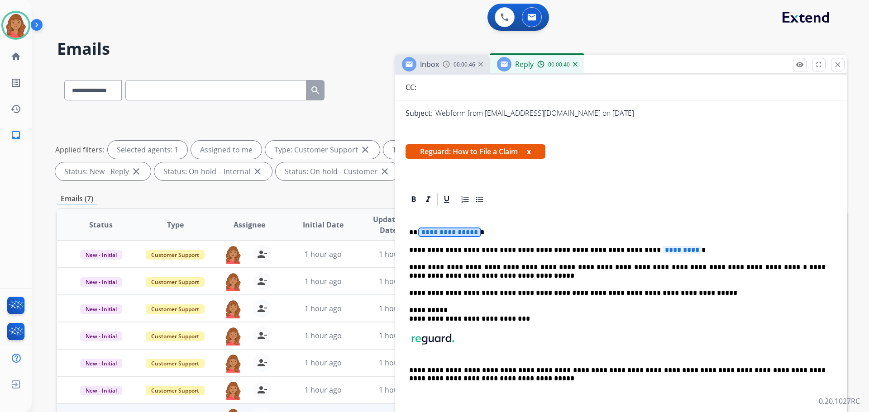
click at [439, 231] on span "**********" at bounding box center [449, 233] width 61 height 8
click at [480, 227] on div "**********" at bounding box center [621, 310] width 431 height 205
drag, startPoint x: 456, startPoint y: 233, endPoint x: 444, endPoint y: 240, distance: 13.6
click at [444, 240] on div "**********" at bounding box center [621, 310] width 431 height 205
drag, startPoint x: 469, startPoint y: 232, endPoint x: 453, endPoint y: 232, distance: 15.4
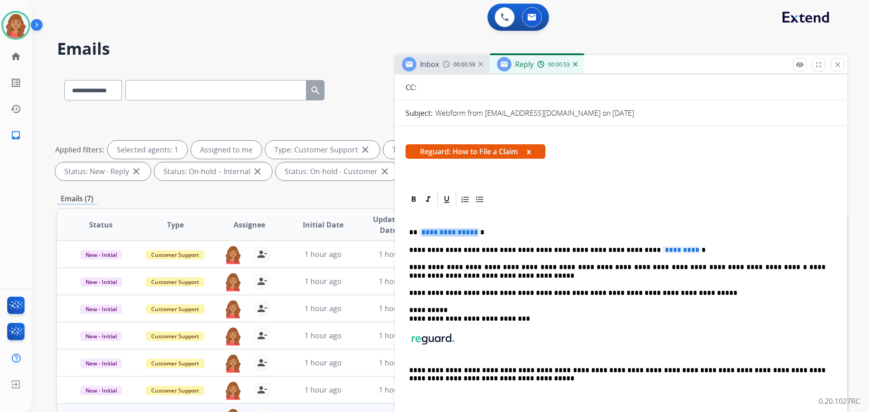
click at [453, 232] on span "**********" at bounding box center [449, 233] width 61 height 8
drag, startPoint x: 421, startPoint y: 234, endPoint x: 457, endPoint y: 234, distance: 36.2
click at [457, 234] on span "**********" at bounding box center [449, 233] width 61 height 8
drag, startPoint x: 426, startPoint y: 234, endPoint x: 451, endPoint y: 234, distance: 25.4
click at [451, 234] on p "**********" at bounding box center [617, 233] width 416 height 8
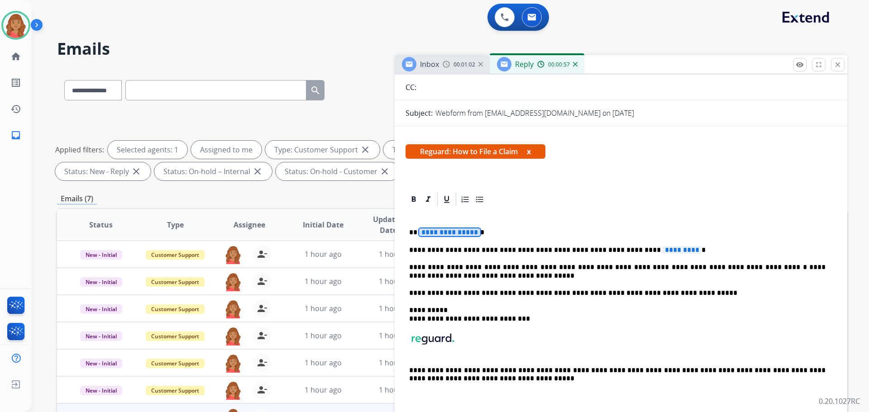
click at [451, 235] on span "**********" at bounding box center [449, 233] width 61 height 8
drag, startPoint x: 581, startPoint y: 251, endPoint x: 660, endPoint y: 252, distance: 79.7
click at [660, 252] on p "**********" at bounding box center [617, 250] width 416 height 8
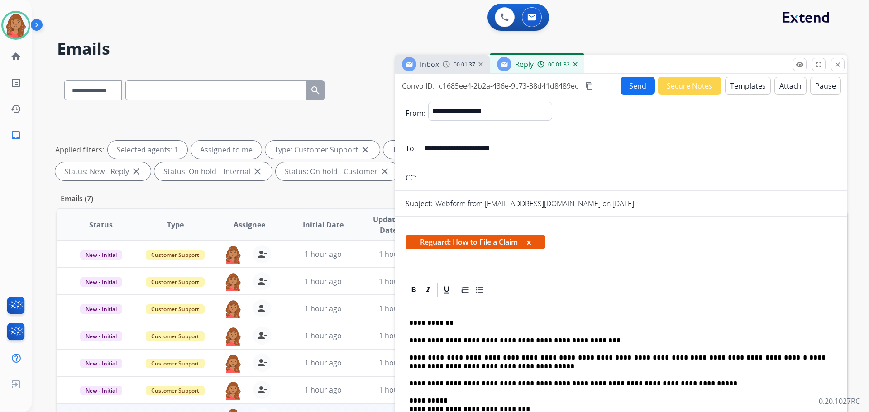
click at [637, 93] on button "Send" at bounding box center [637, 86] width 34 height 18
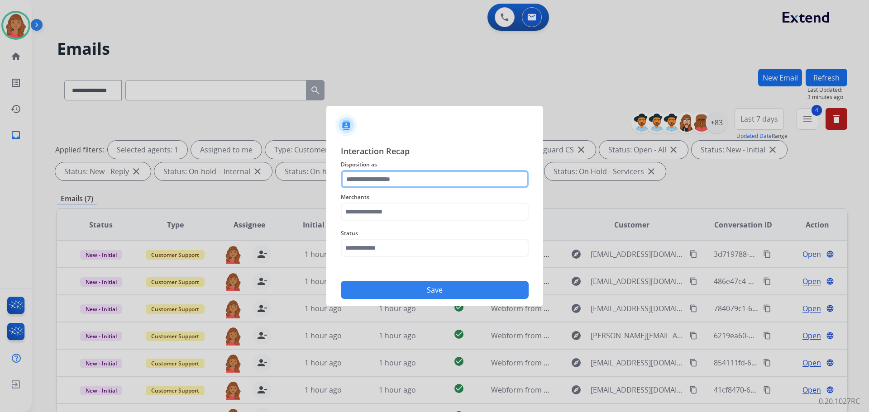
drag, startPoint x: 402, startPoint y: 178, endPoint x: 404, endPoint y: 186, distance: 7.5
click at [402, 178] on input "text" at bounding box center [435, 179] width 188 height 18
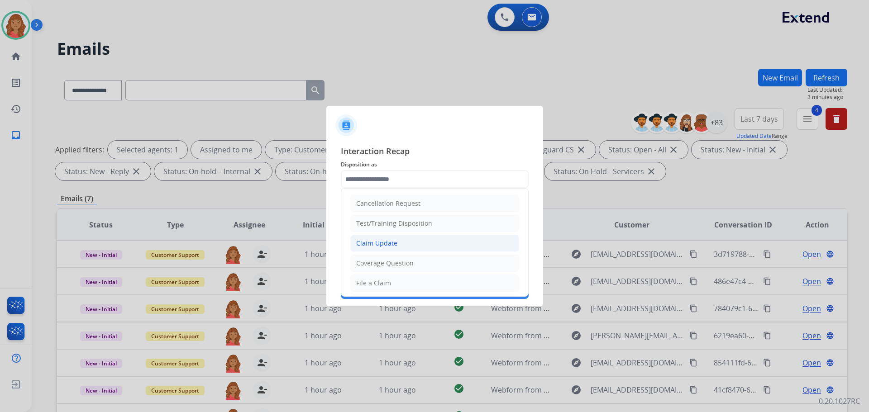
click at [389, 246] on div "Claim Update" at bounding box center [376, 243] width 41 height 9
type input "**********"
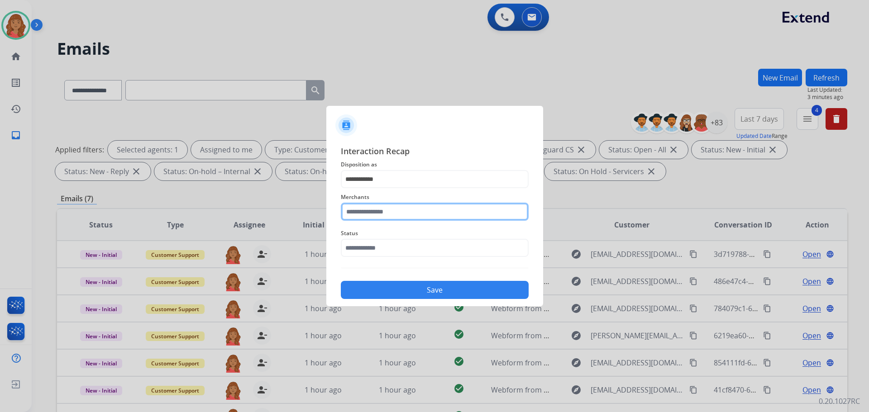
click at [401, 212] on input "text" at bounding box center [435, 212] width 188 height 18
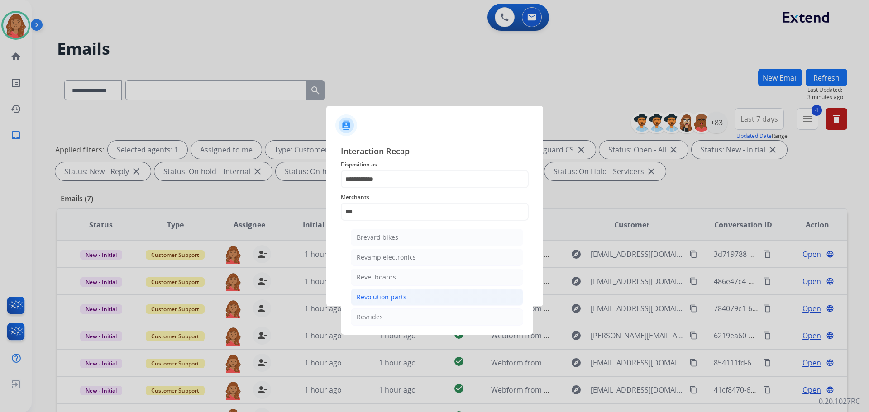
click at [387, 298] on div "Revolution parts" at bounding box center [382, 297] width 50 height 9
type input "**********"
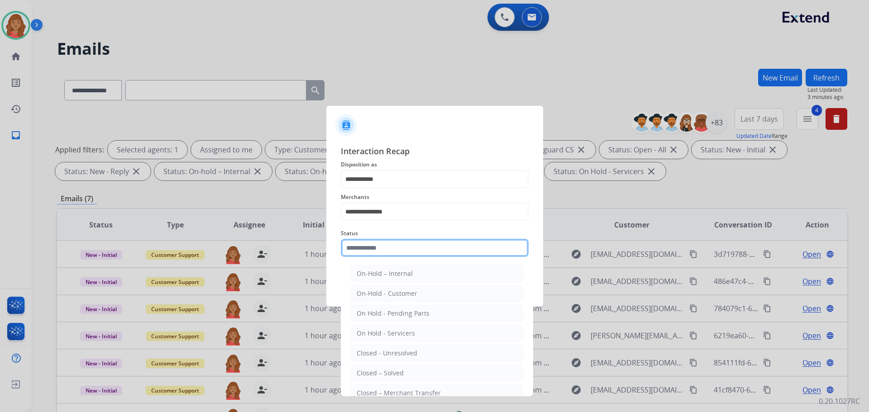
drag, startPoint x: 396, startPoint y: 253, endPoint x: 400, endPoint y: 261, distance: 8.3
click at [399, 257] on input "text" at bounding box center [435, 248] width 188 height 18
drag, startPoint x: 386, startPoint y: 369, endPoint x: 396, endPoint y: 337, distance: 33.1
click at [387, 369] on div "Closed – Solved" at bounding box center [380, 373] width 47 height 9
type input "**********"
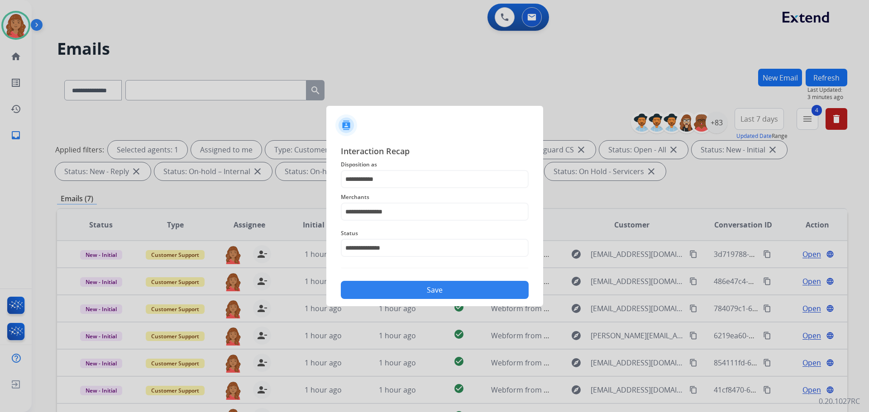
click at [417, 291] on button "Save" at bounding box center [435, 290] width 188 height 18
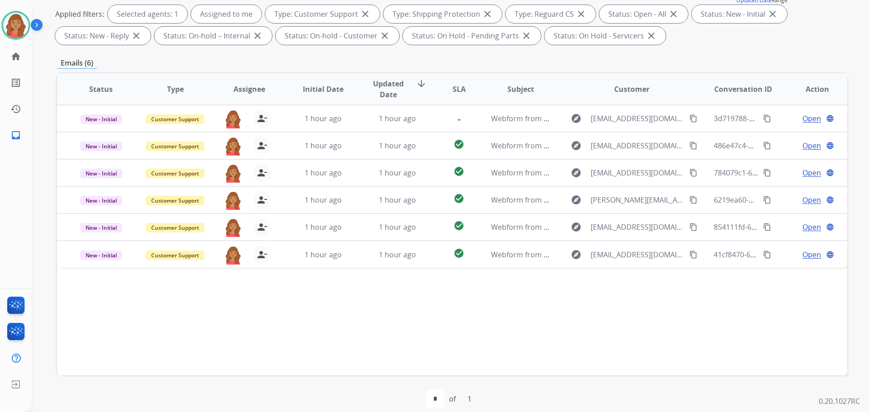
scroll to position [146, 0]
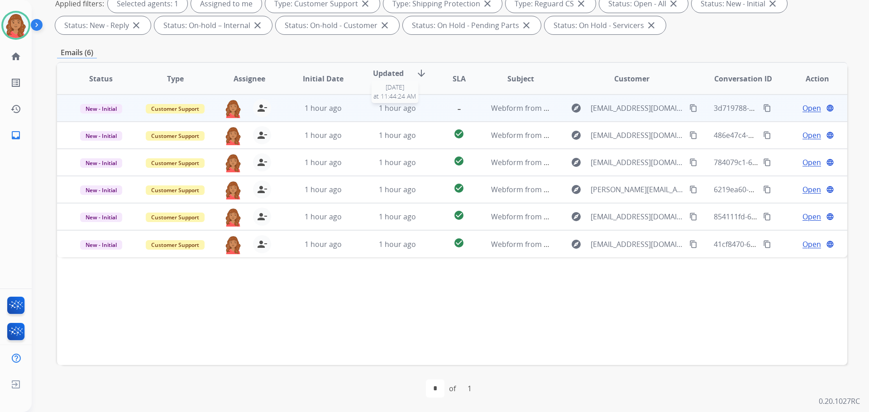
click at [370, 113] on div "1 hour ago" at bounding box center [397, 108] width 59 height 11
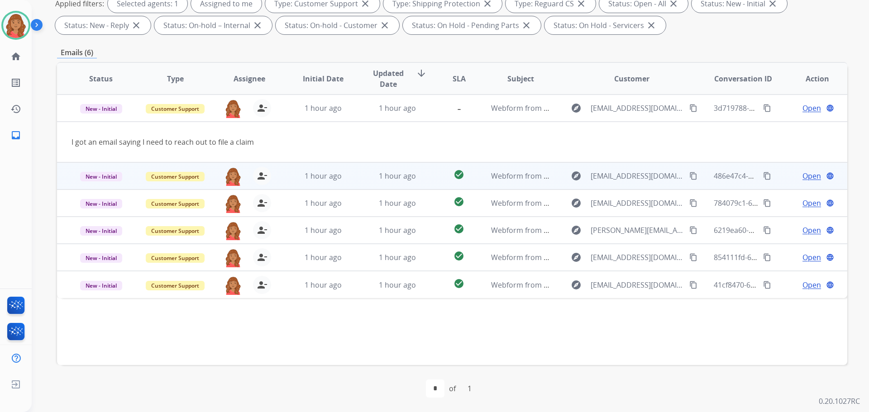
click at [802, 169] on td "Open language" at bounding box center [810, 175] width 74 height 27
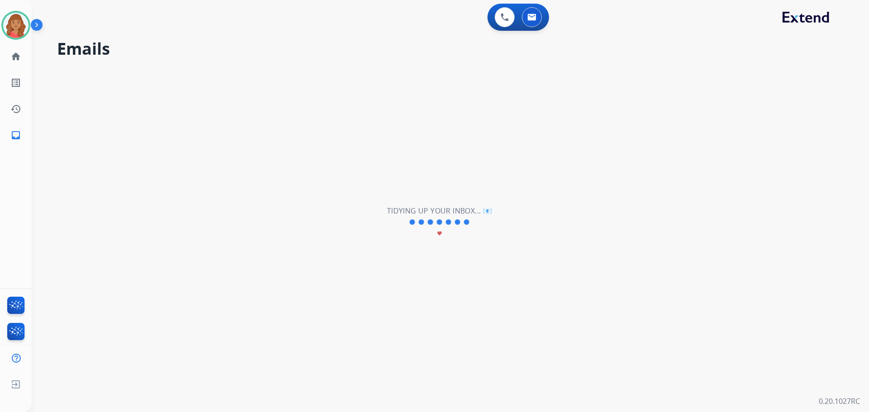
scroll to position [0, 0]
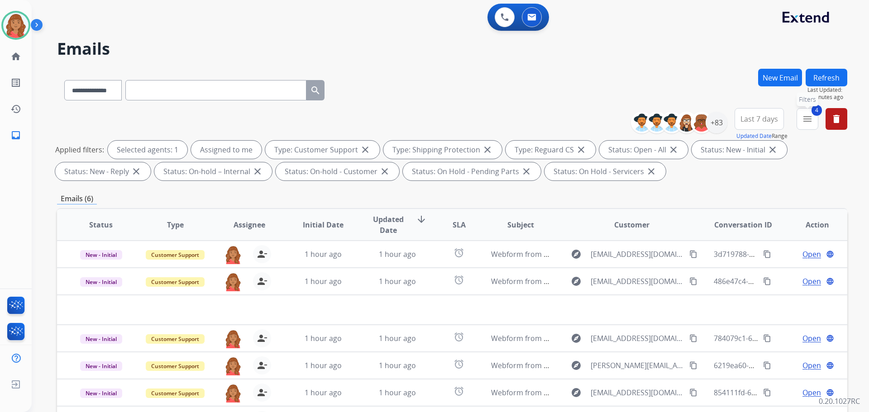
click at [810, 122] on mat-icon "menu" at bounding box center [807, 119] width 11 height 11
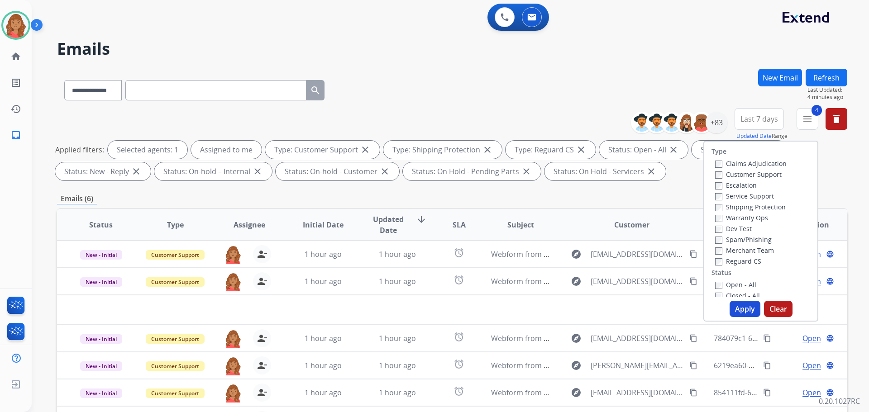
click at [715, 297] on div "Type Claims Adjudication Customer Support Escalation Service Support Shipping P…" at bounding box center [760, 231] width 115 height 181
drag, startPoint x: 741, startPoint y: 301, endPoint x: 726, endPoint y: 312, distance: 18.2
click at [742, 302] on button "Apply" at bounding box center [745, 309] width 31 height 16
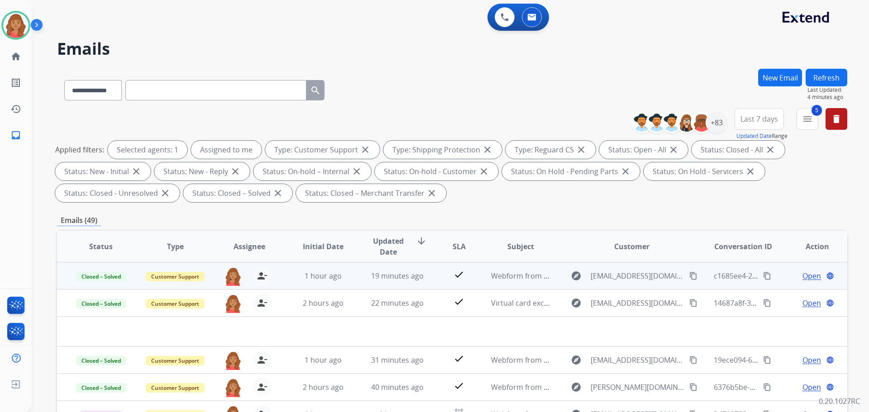
click at [763, 277] on mat-icon "content_copy" at bounding box center [767, 276] width 8 height 8
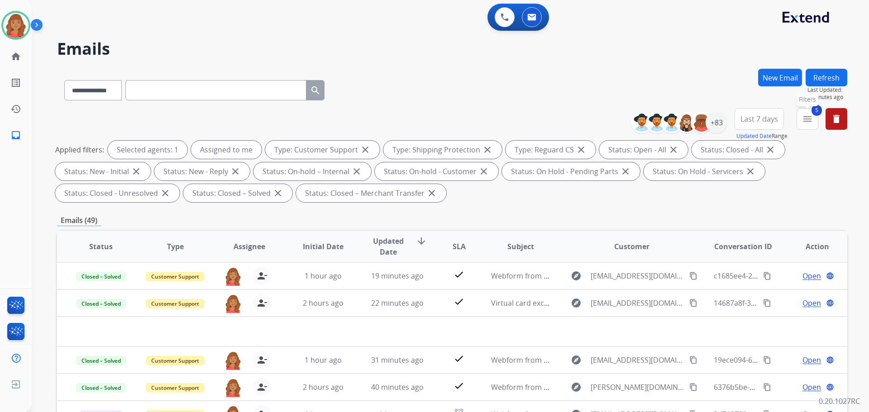
drag, startPoint x: 814, startPoint y: 121, endPoint x: 805, endPoint y: 129, distance: 11.2
click at [814, 121] on button "5 menu Filters" at bounding box center [808, 119] width 22 height 22
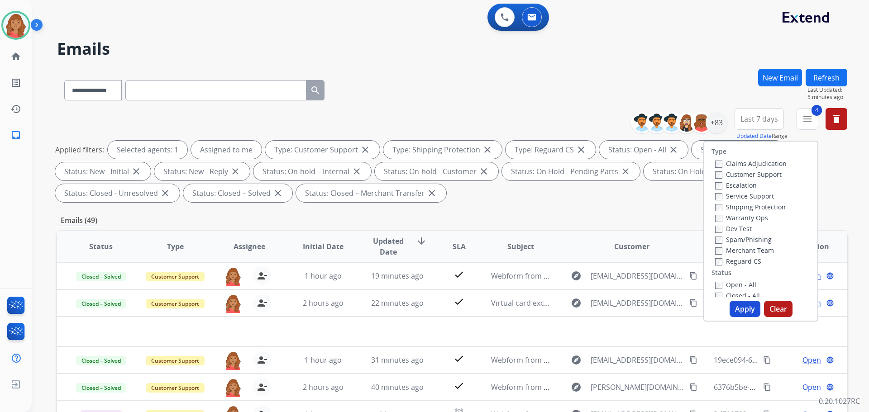
click at [743, 312] on button "Apply" at bounding box center [745, 309] width 31 height 16
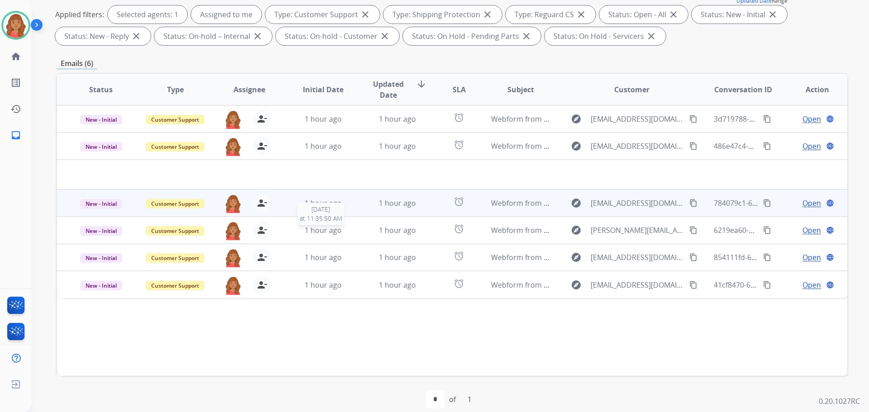
scroll to position [136, 0]
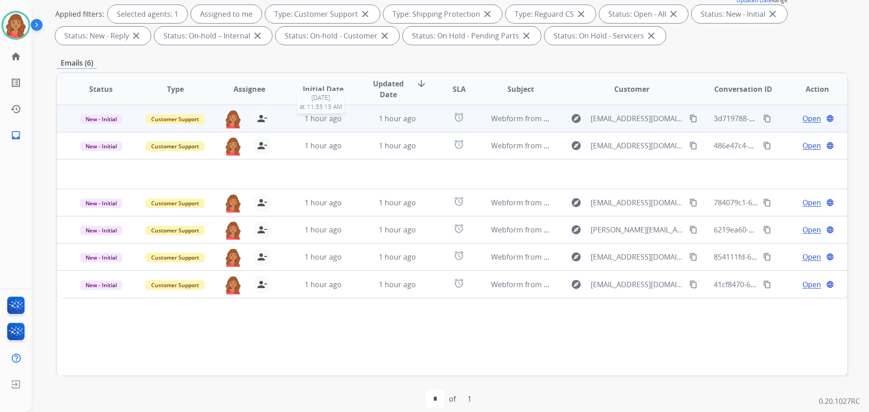
drag, startPoint x: 329, startPoint y: 120, endPoint x: 328, endPoint y: 131, distance: 11.4
click at [328, 120] on span "1 hour ago" at bounding box center [323, 119] width 37 height 10
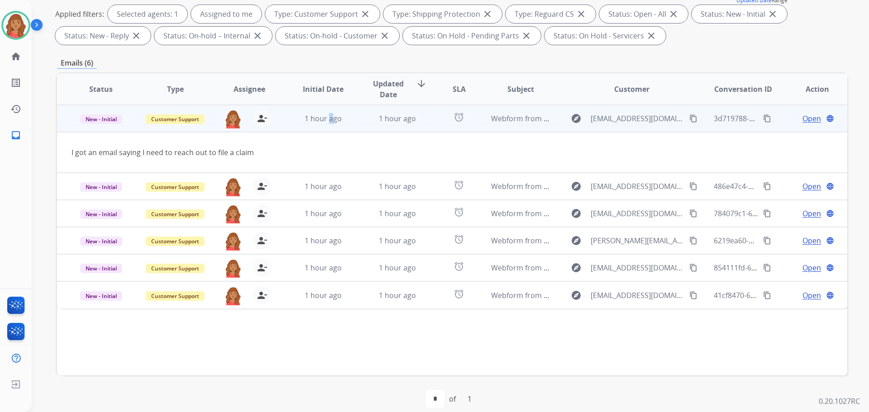
scroll to position [146, 0]
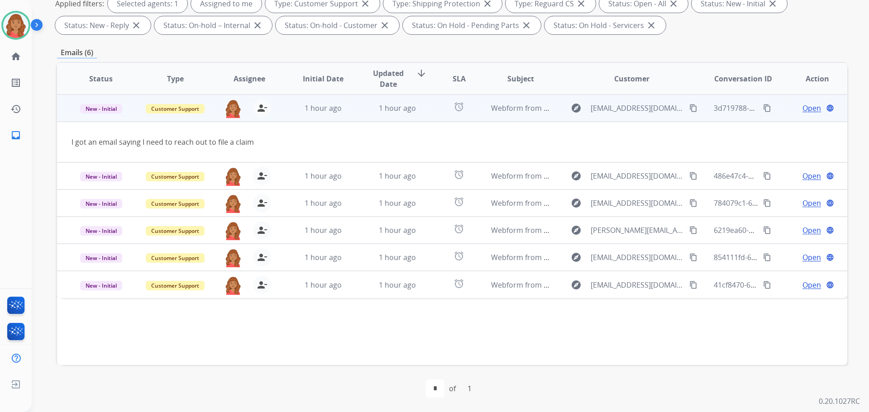
click at [802, 108] on span "Open" at bounding box center [811, 108] width 19 height 11
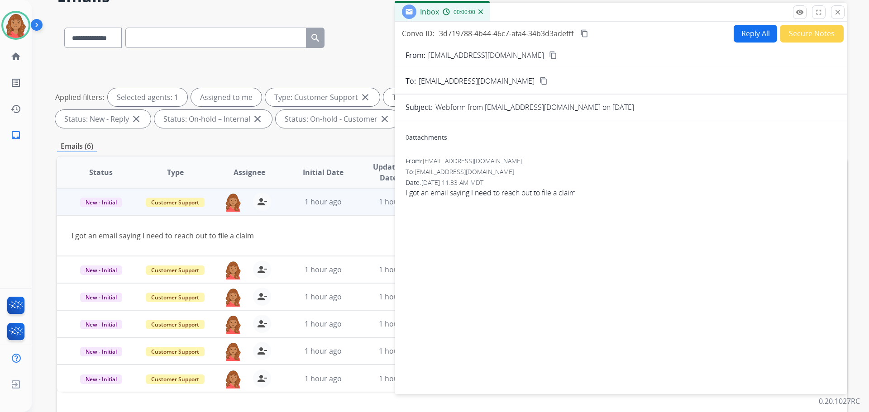
scroll to position [0, 0]
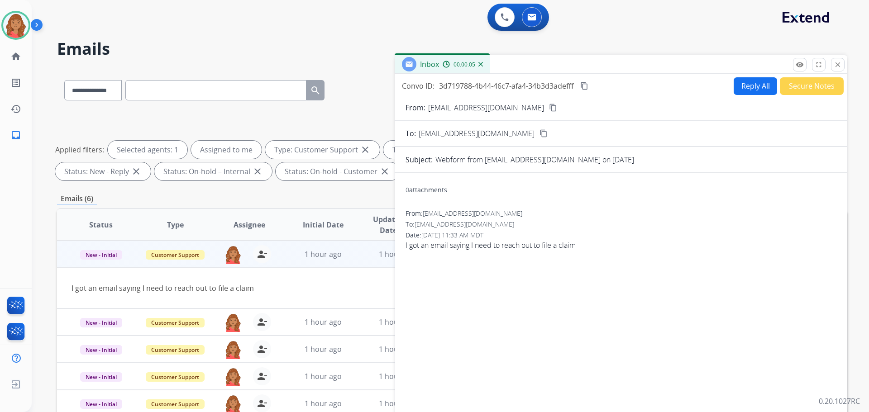
click at [753, 79] on button "Reply All" at bounding box center [755, 86] width 43 height 18
select select "**********"
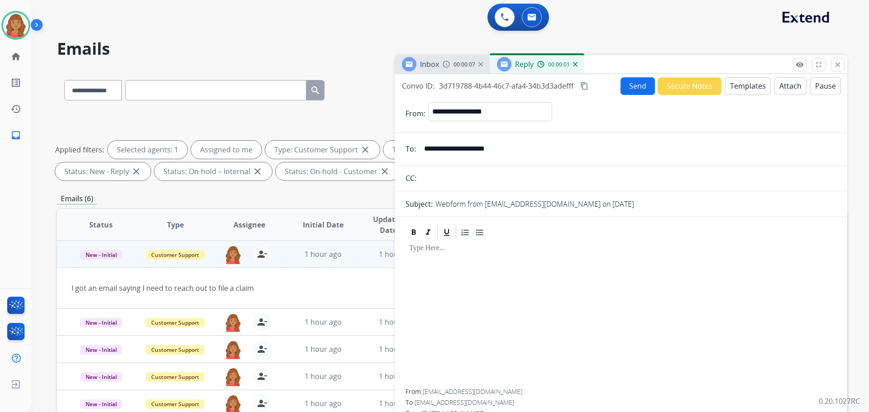
drag, startPoint x: 526, startPoint y: 146, endPoint x: 435, endPoint y: 152, distance: 91.6
click at [420, 145] on input "**********" at bounding box center [628, 149] width 418 height 18
click at [742, 89] on button "Templates" at bounding box center [748, 86] width 46 height 18
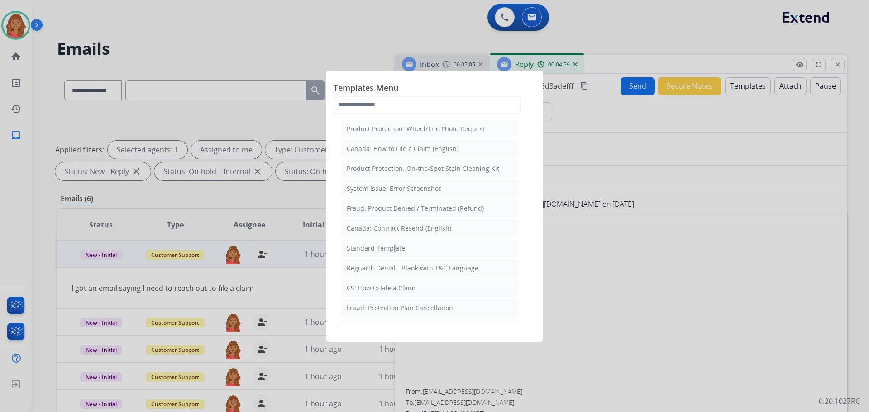
click at [391, 248] on div "Standard Template" at bounding box center [376, 248] width 58 height 9
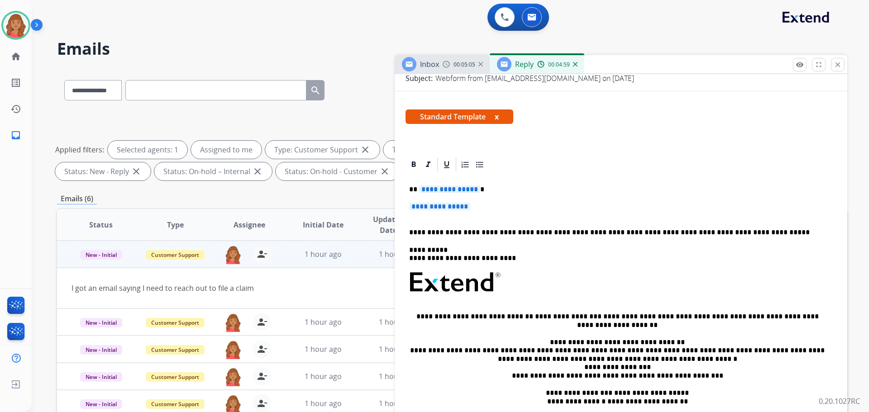
scroll to position [136, 0]
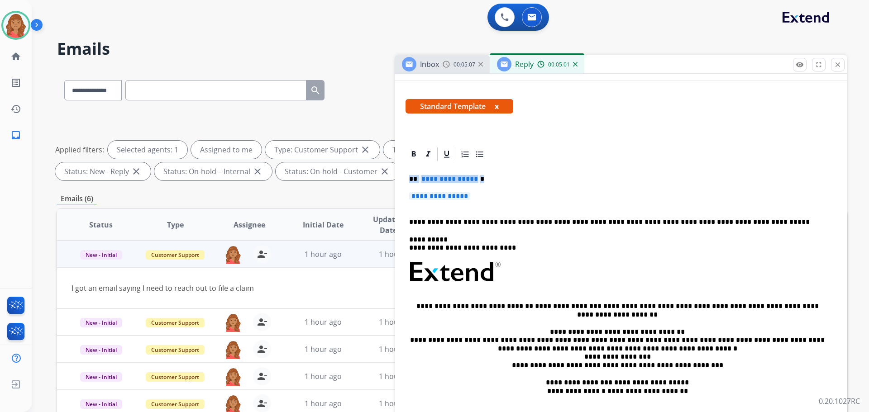
drag, startPoint x: 490, startPoint y: 192, endPoint x: 408, endPoint y: 183, distance: 82.4
click at [408, 183] on div "**********" at bounding box center [621, 293] width 431 height 262
drag, startPoint x: 421, startPoint y: 181, endPoint x: 410, endPoint y: 187, distance: 12.6
click at [410, 187] on div "**********" at bounding box center [621, 293] width 431 height 262
drag, startPoint x: 407, startPoint y: 177, endPoint x: 474, endPoint y: 203, distance: 71.8
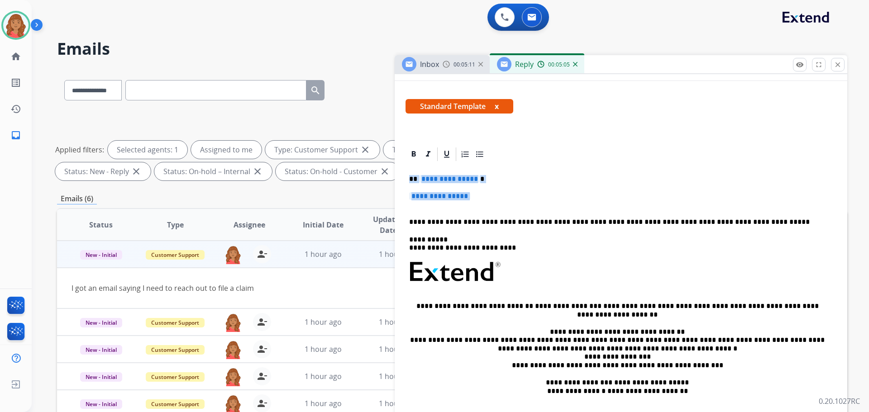
click at [474, 203] on div "**********" at bounding box center [621, 293] width 431 height 262
drag, startPoint x: 467, startPoint y: 197, endPoint x: 459, endPoint y: 192, distance: 9.4
click at [459, 192] on span "**********" at bounding box center [439, 196] width 61 height 8
click at [483, 197] on p "**********" at bounding box center [621, 200] width 424 height 17
drag, startPoint x: 410, startPoint y: 177, endPoint x: 483, endPoint y: 204, distance: 78.0
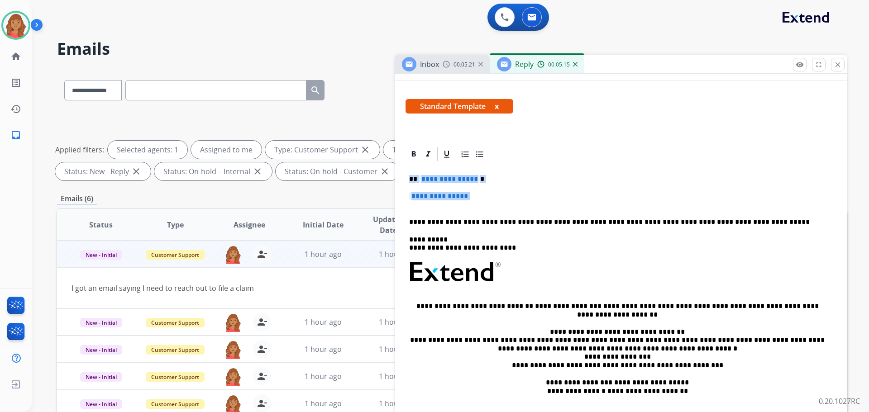
click at [483, 204] on div "**********" at bounding box center [621, 293] width 431 height 262
drag, startPoint x: 459, startPoint y: 197, endPoint x: 458, endPoint y: 191, distance: 6.4
drag, startPoint x: 458, startPoint y: 191, endPoint x: 488, endPoint y: 178, distance: 32.3
click at [488, 178] on p "**********" at bounding box center [617, 179] width 416 height 8
drag, startPoint x: 480, startPoint y: 198, endPoint x: 406, endPoint y: 177, distance: 76.7
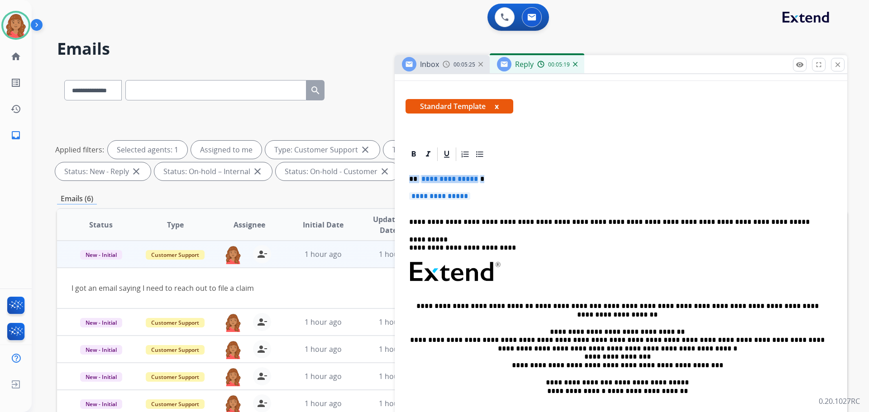
click at [405, 177] on div "**********" at bounding box center [621, 308] width 453 height 325
drag, startPoint x: 427, startPoint y: 181, endPoint x: 494, endPoint y: 172, distance: 67.6
click at [494, 174] on div "**********" at bounding box center [621, 293] width 431 height 262
click at [494, 172] on div "**********" at bounding box center [621, 293] width 431 height 262
drag, startPoint x: 405, startPoint y: 179, endPoint x: 446, endPoint y: 196, distance: 45.0
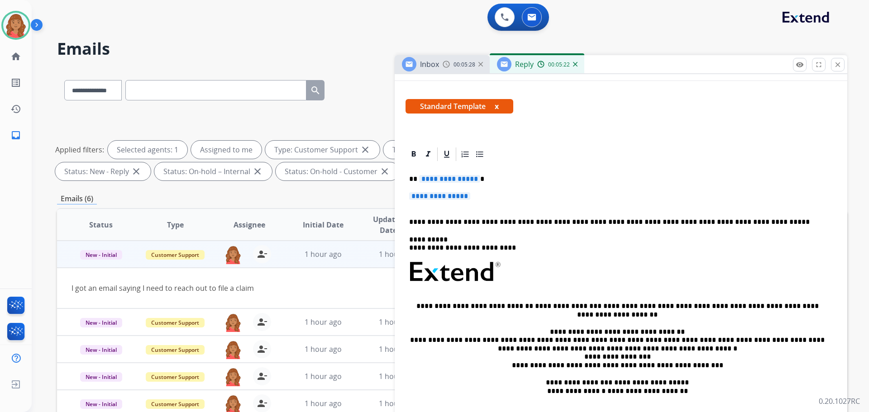
click at [465, 199] on div "**********" at bounding box center [621, 308] width 453 height 325
drag, startPoint x: 431, startPoint y: 181, endPoint x: 487, endPoint y: 200, distance: 59.4
click at [487, 200] on div "**********" at bounding box center [621, 293] width 431 height 262
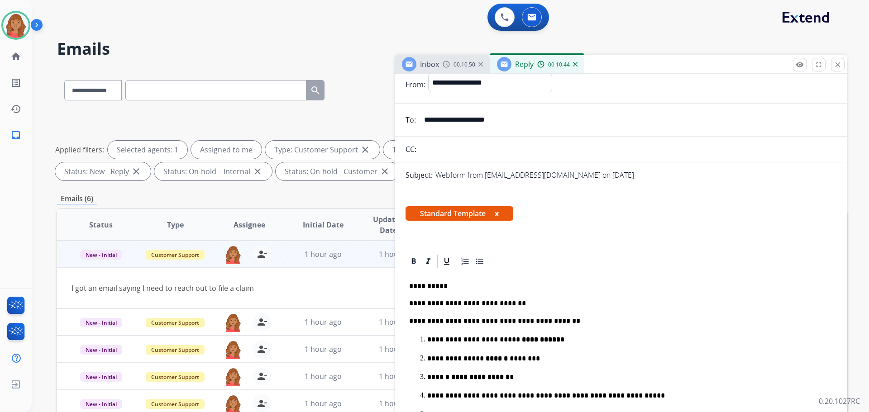
scroll to position [0, 0]
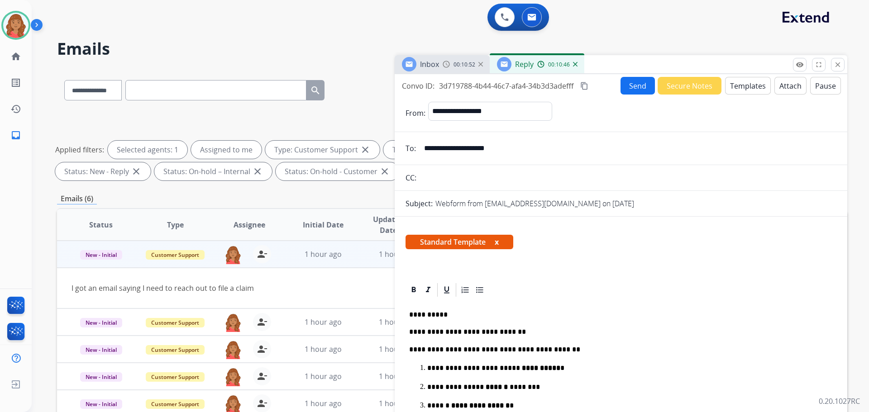
drag, startPoint x: 583, startPoint y: 86, endPoint x: 424, endPoint y: 301, distance: 267.3
click at [584, 86] on mat-icon "content_copy" at bounding box center [584, 86] width 8 height 8
click at [636, 91] on button "Send" at bounding box center [637, 86] width 34 height 18
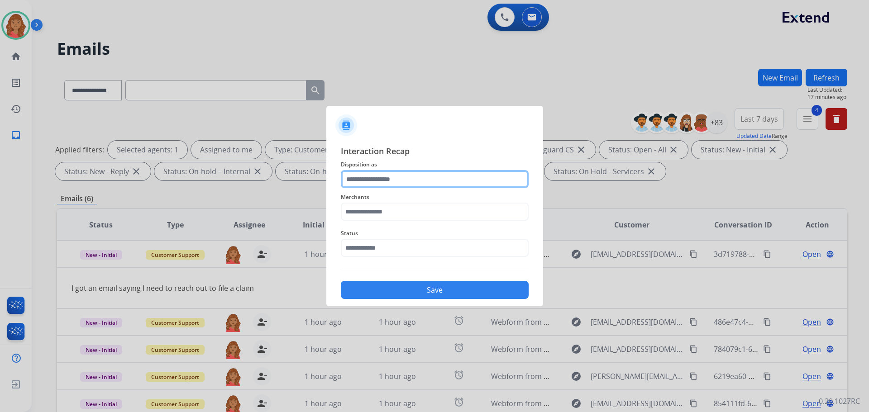
click at [400, 179] on input "text" at bounding box center [435, 179] width 188 height 18
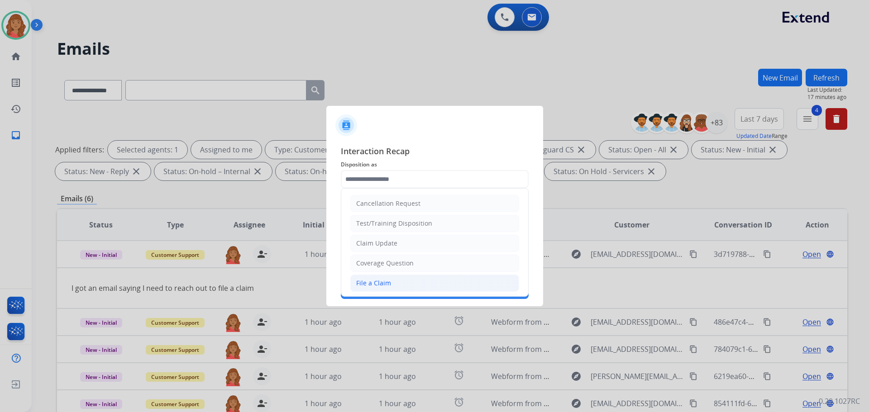
click at [374, 277] on li "File a Claim" at bounding box center [434, 283] width 169 height 17
type input "**********"
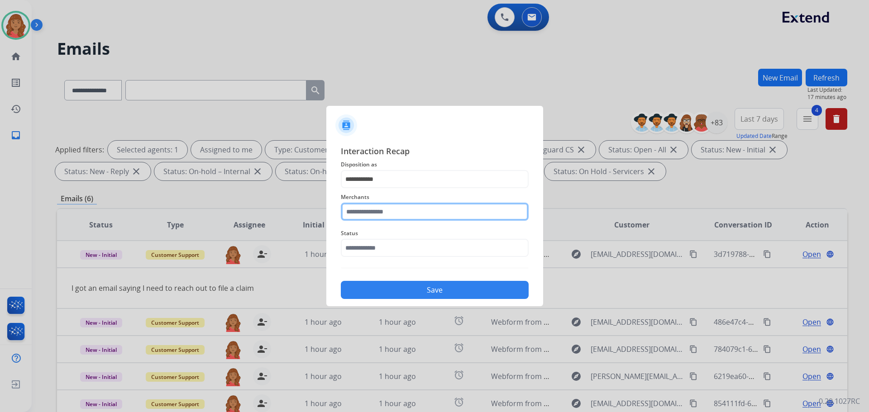
drag, startPoint x: 374, startPoint y: 277, endPoint x: 362, endPoint y: 217, distance: 60.9
click at [363, 213] on input "text" at bounding box center [435, 212] width 188 height 18
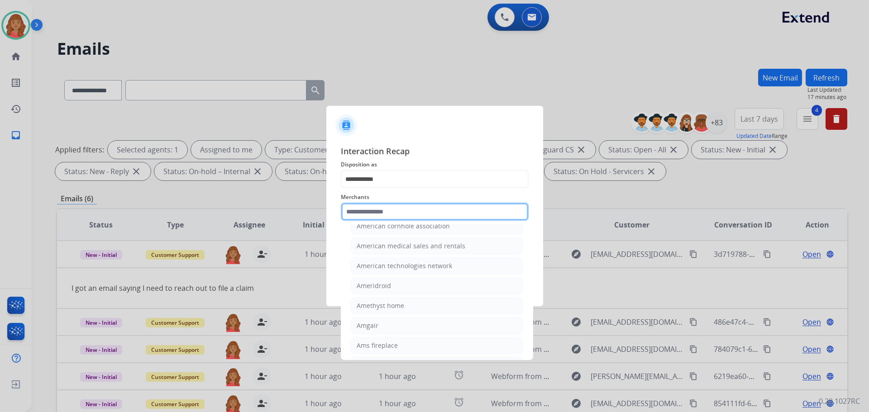
scroll to position [860, 0]
click at [373, 214] on input "text" at bounding box center [435, 212] width 188 height 18
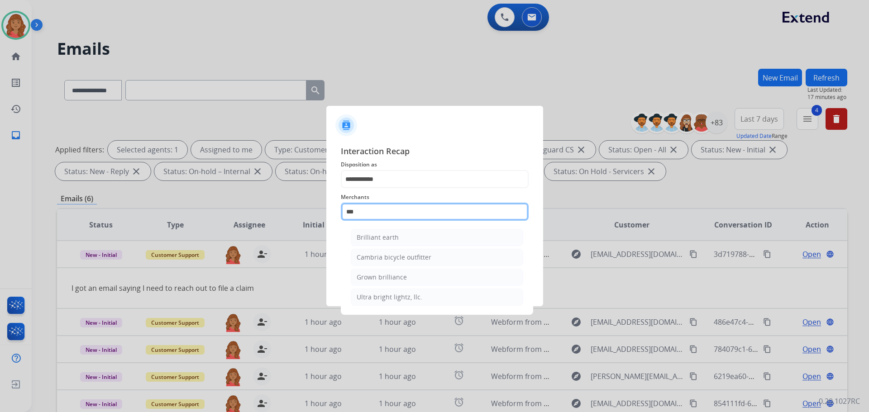
scroll to position [0, 0]
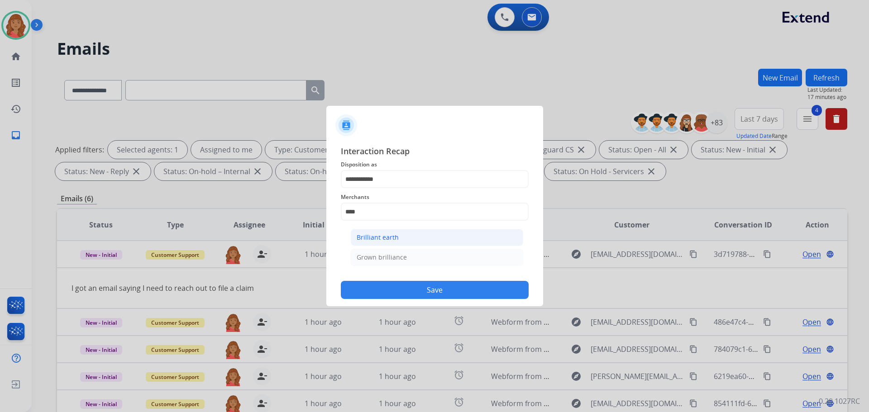
click at [416, 231] on li "Brilliant earth" at bounding box center [437, 237] width 172 height 17
type input "**********"
drag, startPoint x: 395, startPoint y: 254, endPoint x: 391, endPoint y: 255, distance: 4.6
click at [395, 254] on input "text" at bounding box center [435, 248] width 188 height 18
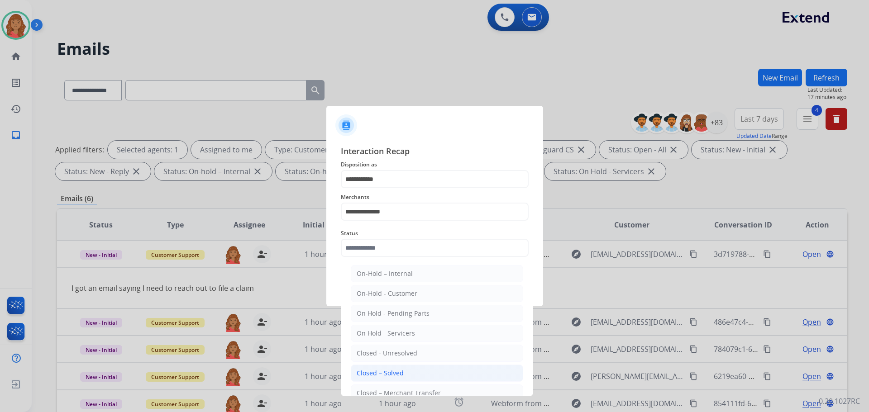
drag, startPoint x: 399, startPoint y: 372, endPoint x: 386, endPoint y: 358, distance: 19.5
click at [399, 372] on div "Closed – Solved" at bounding box center [380, 373] width 47 height 9
type input "**********"
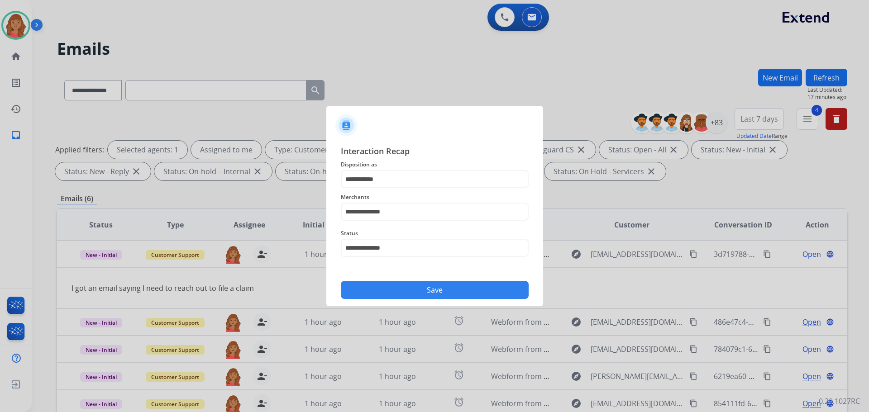
click at [389, 281] on div "Save" at bounding box center [435, 288] width 188 height 24
click at [394, 296] on button "Save" at bounding box center [435, 290] width 188 height 18
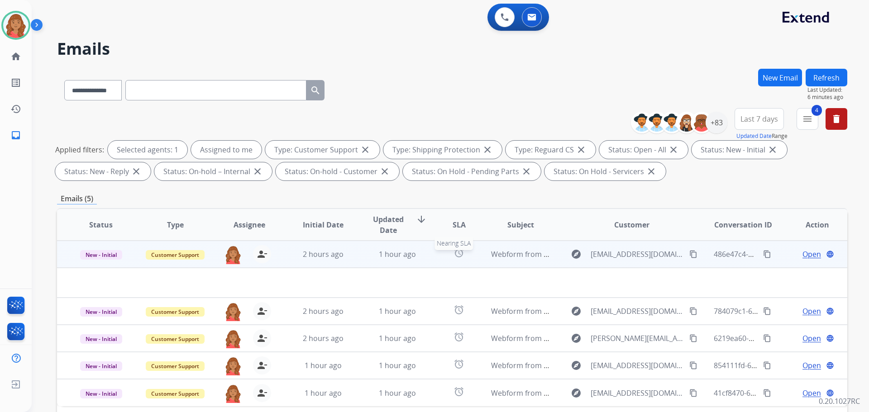
click at [470, 259] on div "alarm" at bounding box center [459, 255] width 34 height 14
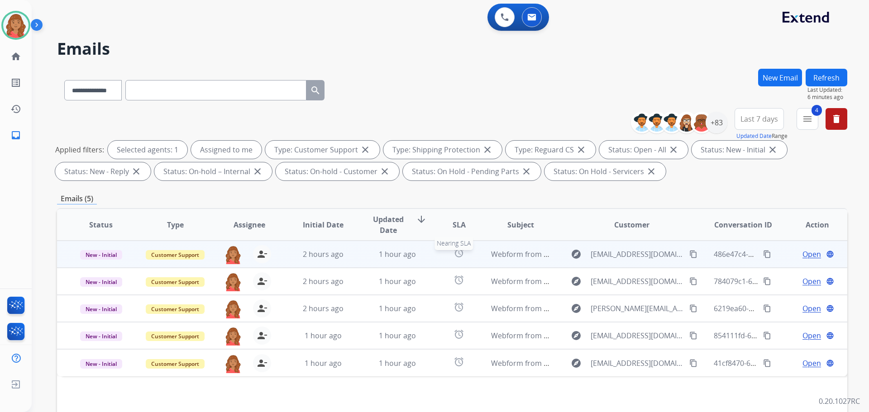
click at [470, 259] on div "alarm" at bounding box center [459, 255] width 34 height 14
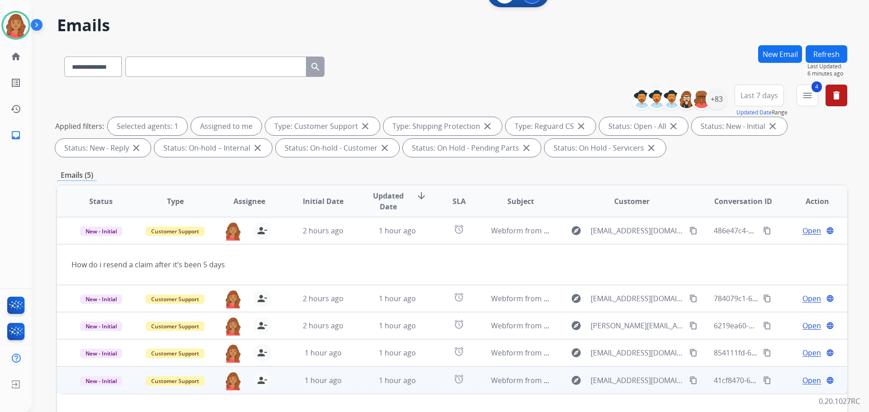
scroll to position [45, 0]
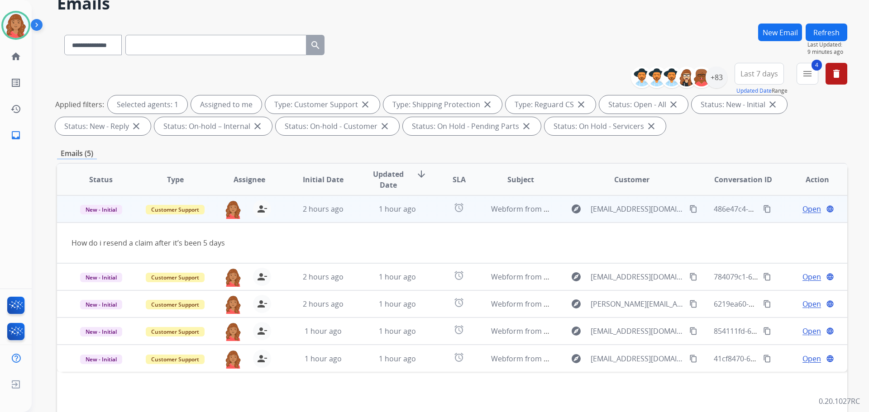
click at [804, 207] on span "Open" at bounding box center [811, 209] width 19 height 11
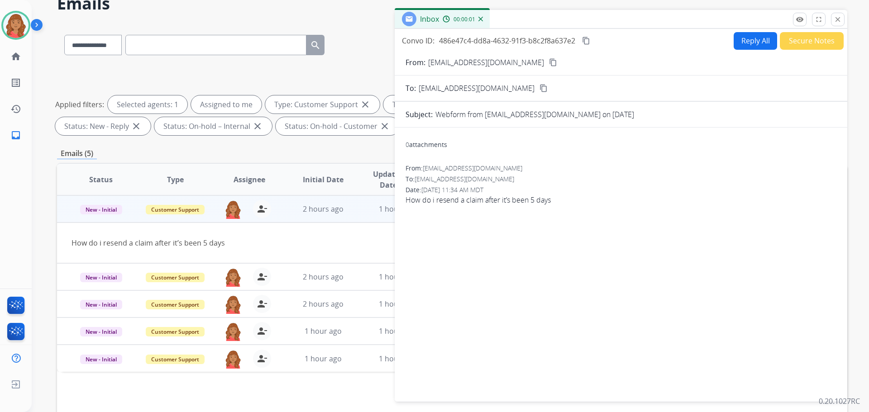
click at [754, 42] on button "Reply All" at bounding box center [755, 41] width 43 height 18
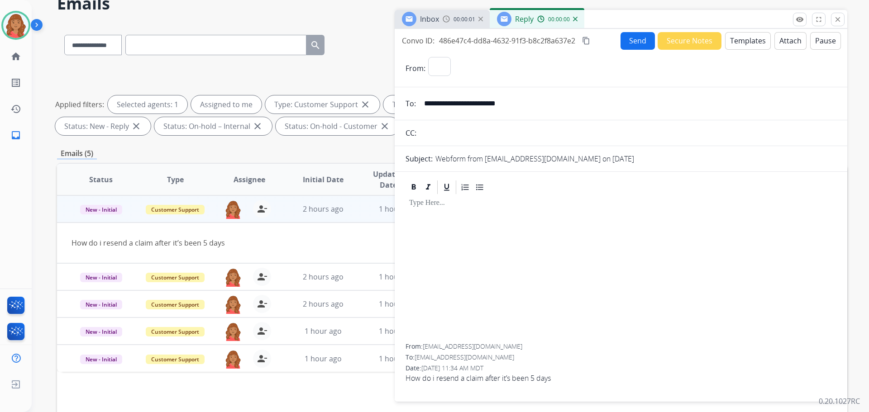
select select "**********"
click at [751, 43] on button "Templates" at bounding box center [748, 41] width 46 height 18
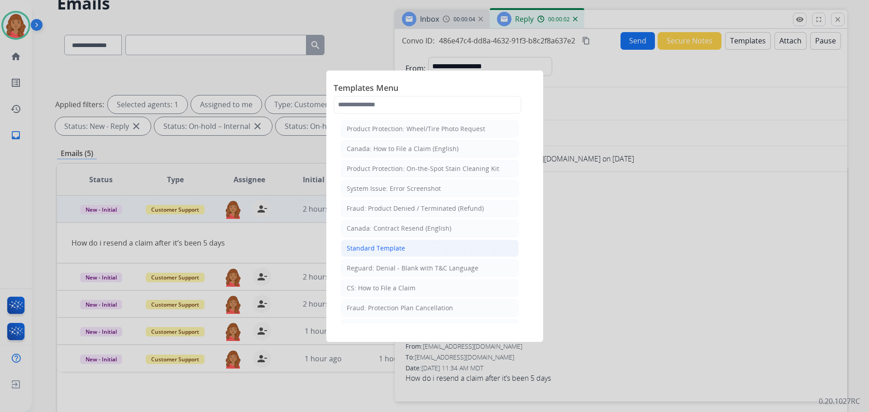
click at [375, 250] on div "Standard Template" at bounding box center [376, 248] width 58 height 9
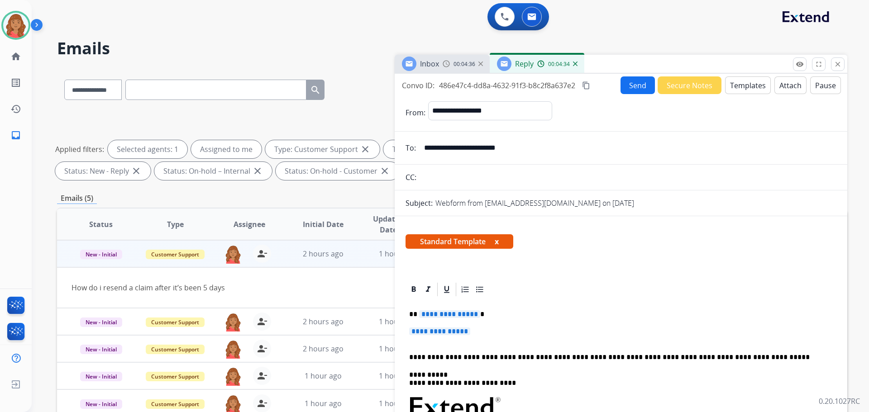
scroll to position [0, 0]
drag, startPoint x: 527, startPoint y: 152, endPoint x: 434, endPoint y: 150, distance: 92.8
click at [425, 148] on input "**********" at bounding box center [628, 148] width 418 height 18
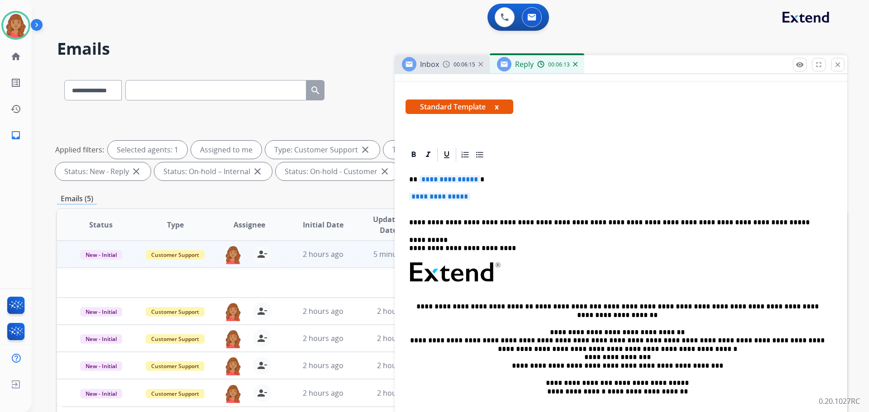
scroll to position [167, 0]
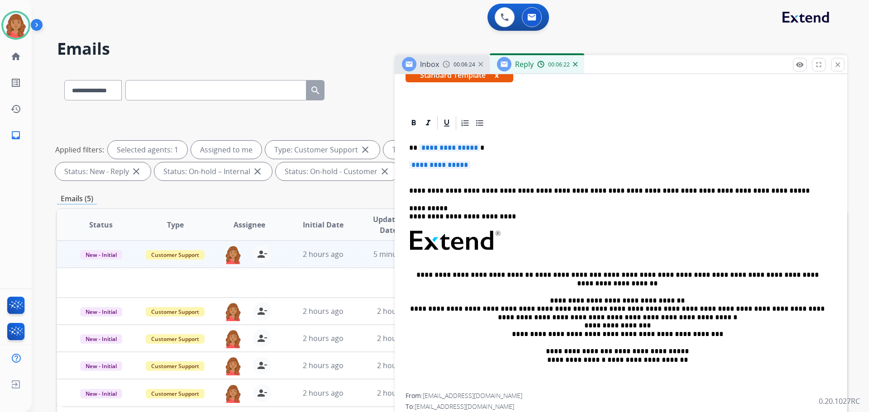
click at [423, 148] on span "**********" at bounding box center [449, 148] width 61 height 8
drag, startPoint x: 426, startPoint y: 149, endPoint x: 502, endPoint y: 129, distance: 79.0
click at [507, 128] on div at bounding box center [621, 123] width 431 height 16
drag, startPoint x: 449, startPoint y: 145, endPoint x: 489, endPoint y: 126, distance: 43.5
click at [527, 124] on div at bounding box center [621, 123] width 431 height 16
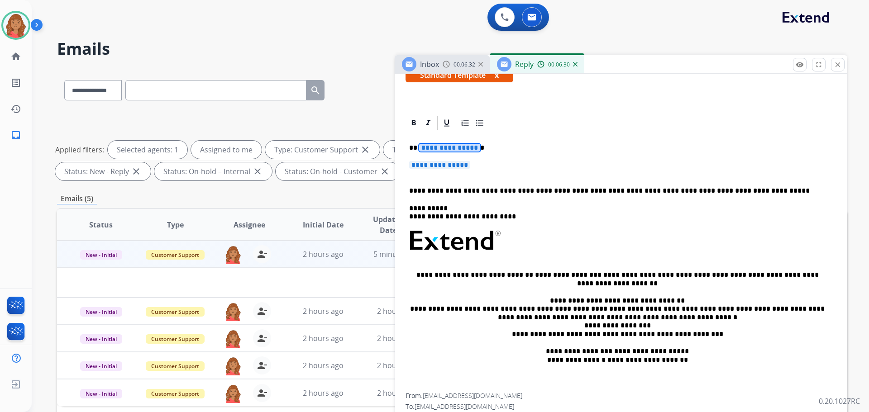
drag, startPoint x: 401, startPoint y: 144, endPoint x: 434, endPoint y: 146, distance: 32.2
click at [434, 146] on div "**********" at bounding box center [621, 277] width 453 height 325
click at [491, 149] on p "**********" at bounding box center [617, 148] width 416 height 8
drag, startPoint x: 478, startPoint y: 148, endPoint x: 405, endPoint y: 146, distance: 73.3
click at [405, 146] on div "**********" at bounding box center [621, 277] width 453 height 325
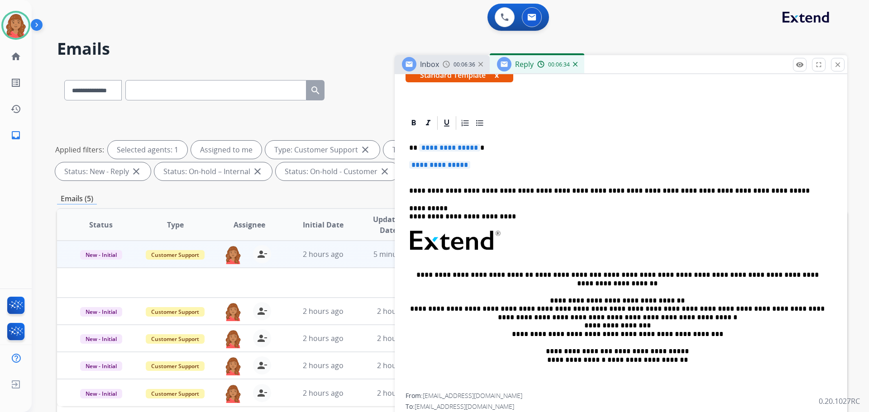
drag, startPoint x: 420, startPoint y: 148, endPoint x: 485, endPoint y: 133, distance: 66.5
click at [485, 133] on div "**********" at bounding box center [621, 262] width 431 height 262
drag, startPoint x: 440, startPoint y: 147, endPoint x: 624, endPoint y: 168, distance: 185.5
click at [624, 168] on p "**********" at bounding box center [621, 169] width 424 height 17
click at [623, 167] on p "**********" at bounding box center [621, 169] width 424 height 17
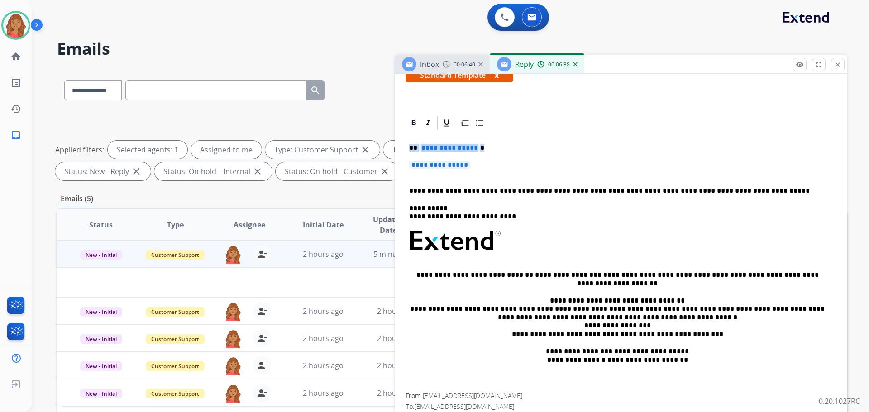
drag, startPoint x: 427, startPoint y: 149, endPoint x: 387, endPoint y: 130, distance: 44.3
click at [387, 129] on div "**********" at bounding box center [452, 314] width 790 height 490
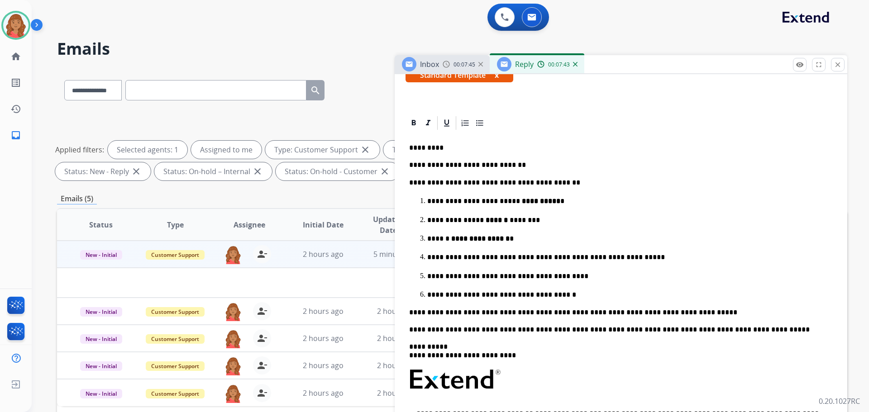
scroll to position [0, 0]
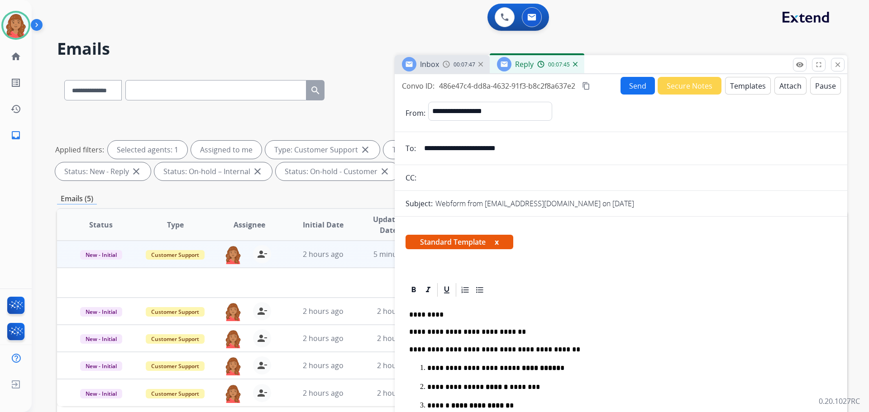
click at [589, 86] on mat-icon "content_copy" at bounding box center [586, 86] width 8 height 8
click at [584, 81] on button "content_copy" at bounding box center [586, 86] width 11 height 11
click at [622, 83] on button "Send" at bounding box center [637, 86] width 34 height 18
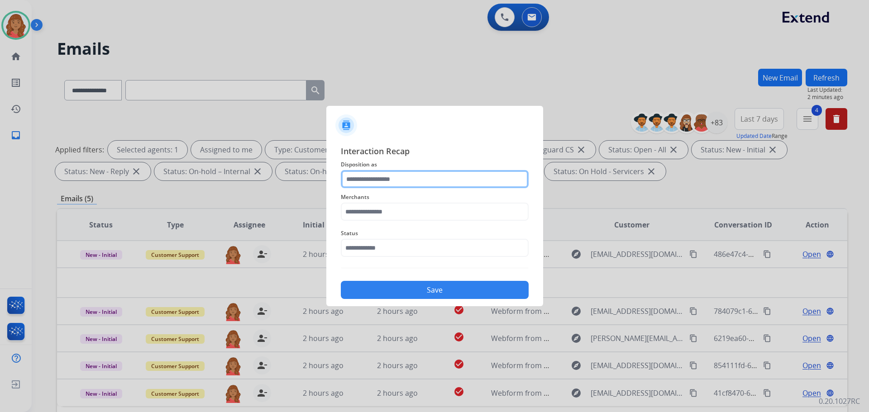
click at [397, 181] on input "text" at bounding box center [435, 179] width 188 height 18
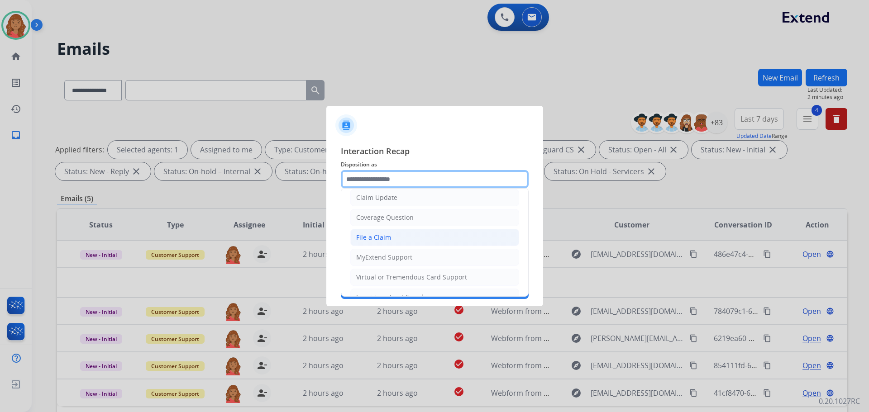
scroll to position [45, 0]
click at [371, 237] on div "File a Claim" at bounding box center [373, 238] width 35 height 9
type input "**********"
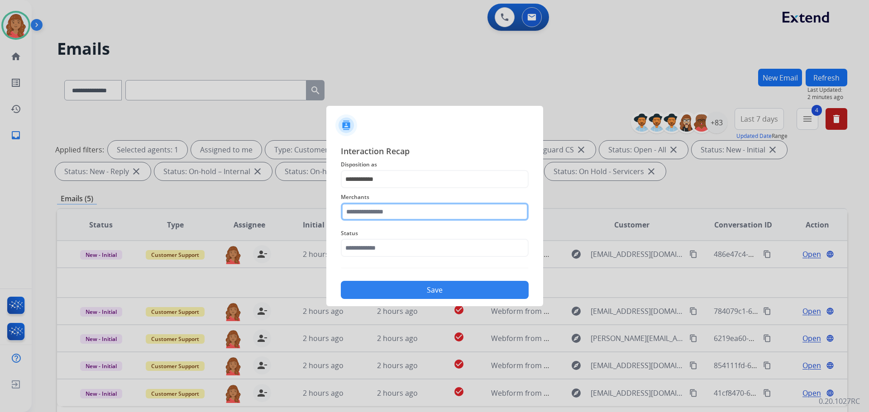
click at [371, 215] on input "text" at bounding box center [435, 212] width 188 height 18
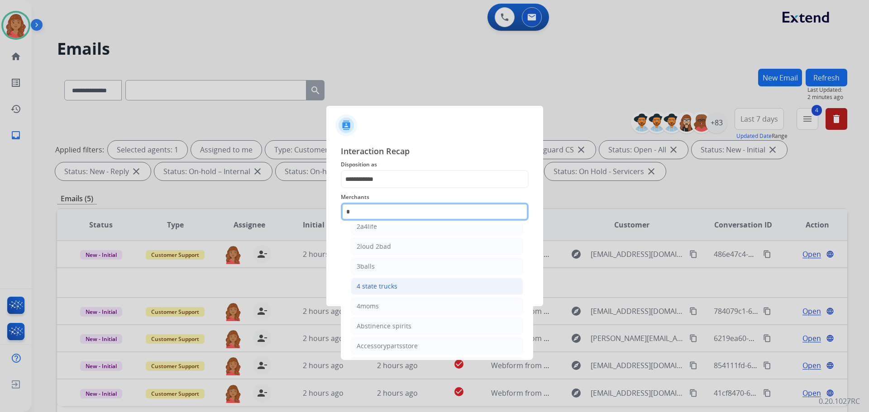
scroll to position [0, 0]
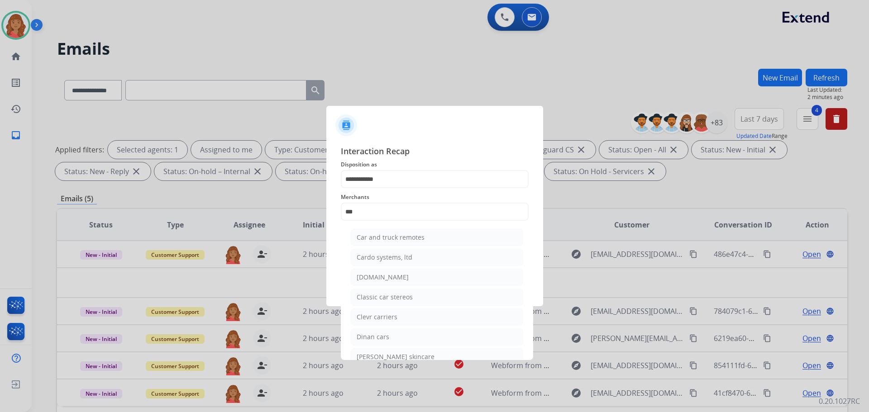
click at [384, 281] on div "[DOMAIN_NAME]" at bounding box center [383, 277] width 52 height 9
type input "**********"
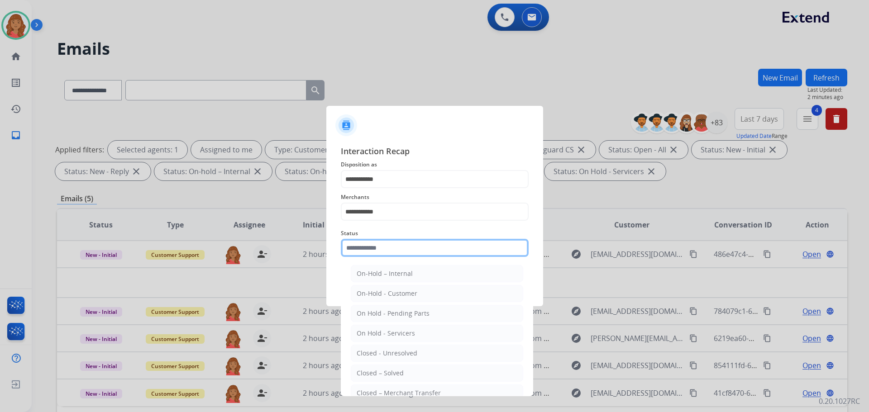
click at [366, 248] on input "text" at bounding box center [435, 248] width 188 height 18
drag, startPoint x: 384, startPoint y: 371, endPoint x: 382, endPoint y: 365, distance: 6.7
click at [384, 371] on div "Closed – Solved" at bounding box center [380, 373] width 47 height 9
type input "**********"
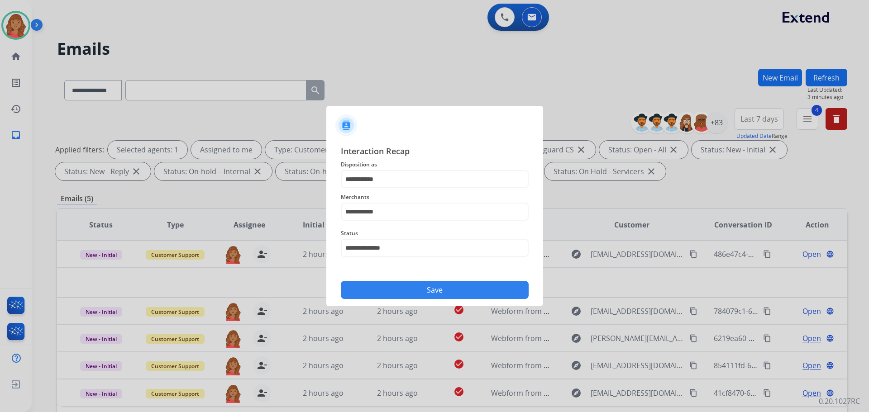
click at [389, 294] on button "Save" at bounding box center [435, 290] width 188 height 18
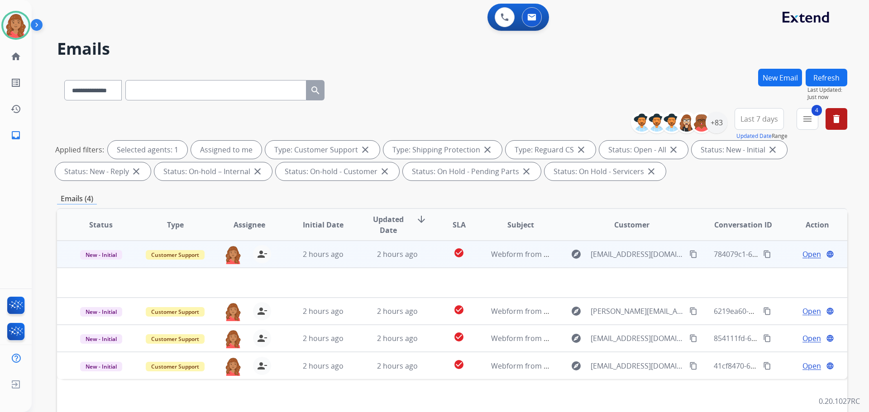
drag, startPoint x: 403, startPoint y: 261, endPoint x: 401, endPoint y: 265, distance: 4.9
click at [403, 261] on td "2 hours ago" at bounding box center [390, 254] width 74 height 27
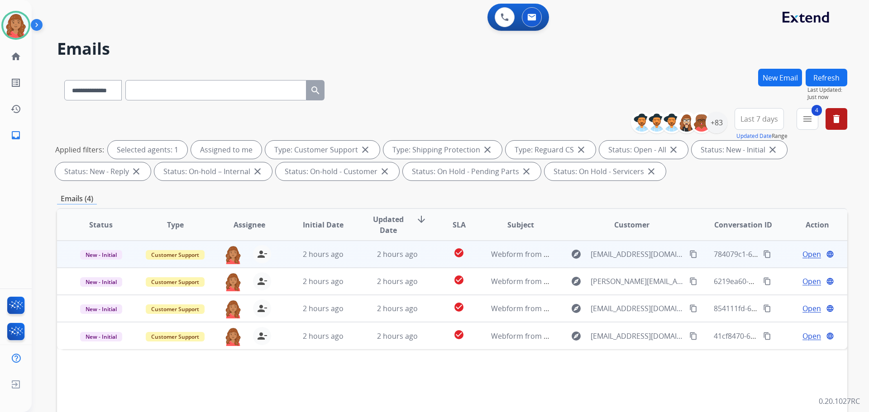
click at [356, 256] on td "2 hours ago" at bounding box center [390, 254] width 74 height 27
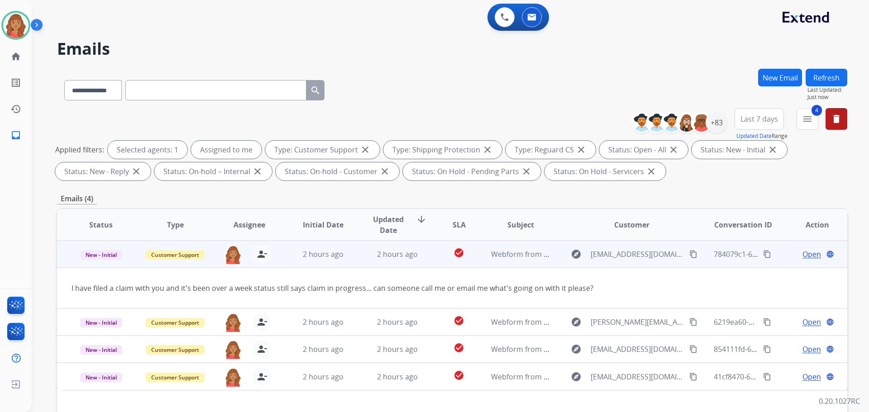
click at [353, 255] on td "2 hours ago" at bounding box center [390, 254] width 74 height 27
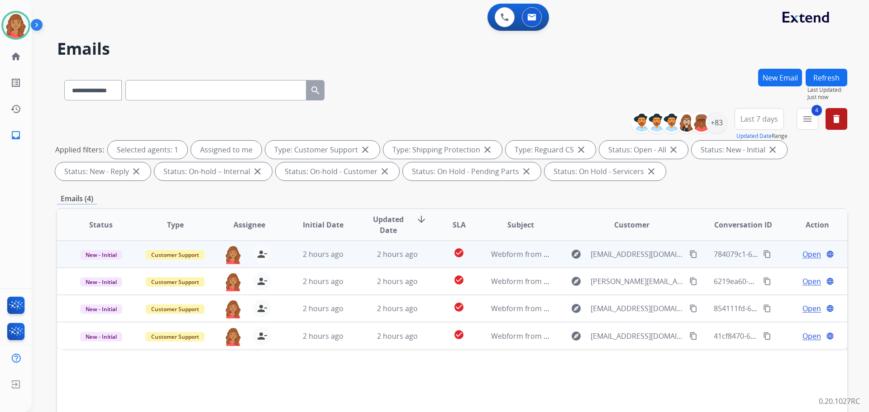
click at [358, 256] on td "2 hours ago" at bounding box center [390, 254] width 74 height 27
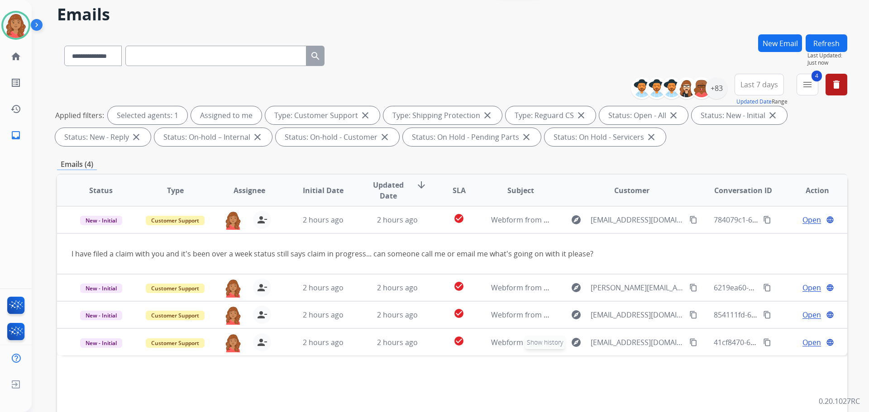
scroll to position [136, 0]
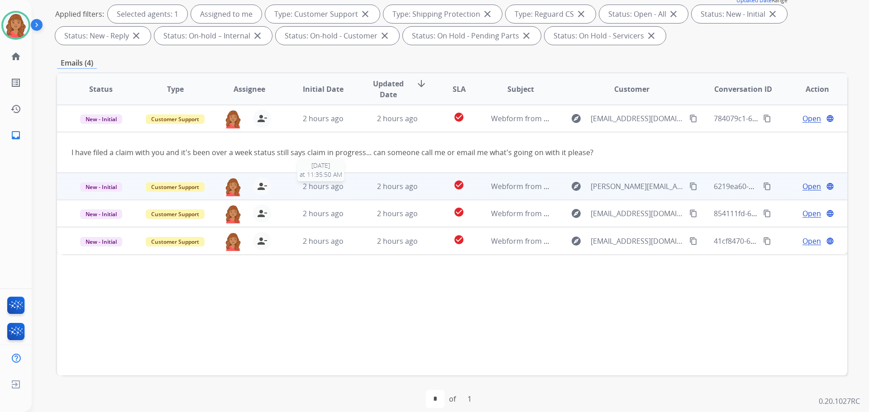
click at [316, 187] on span "2 hours ago" at bounding box center [323, 186] width 41 height 10
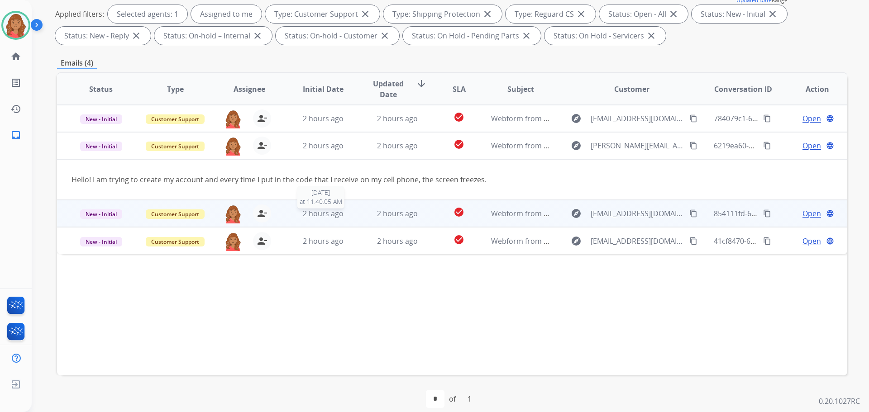
click at [311, 211] on span "2 hours ago" at bounding box center [323, 214] width 41 height 10
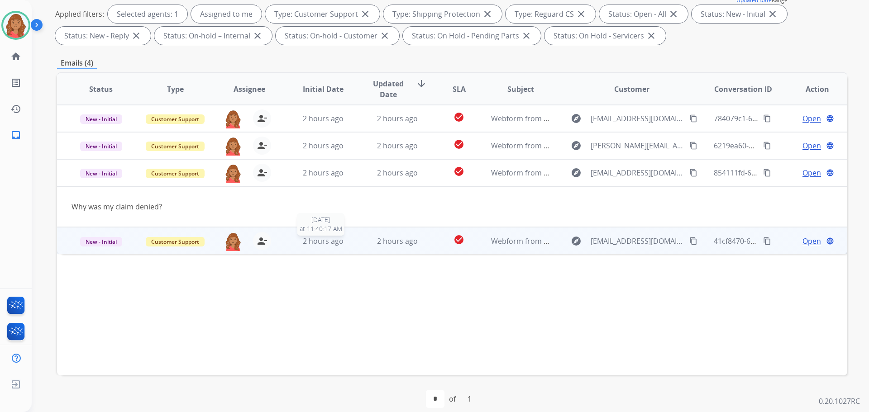
click at [320, 245] on span "2 hours ago" at bounding box center [323, 241] width 41 height 10
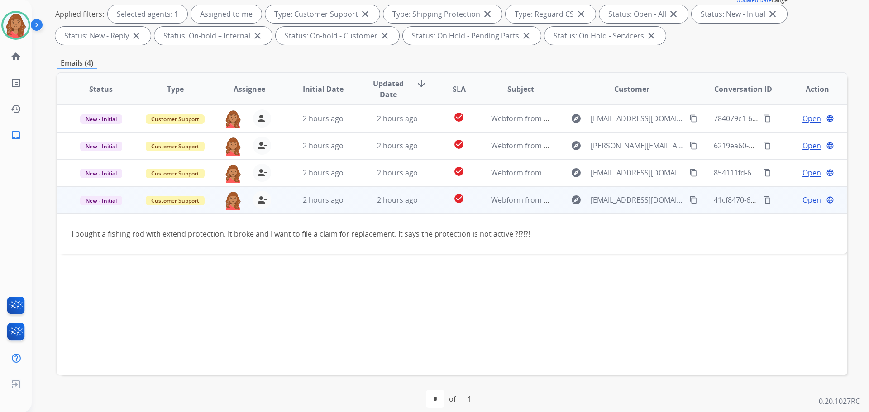
drag, startPoint x: 763, startPoint y: 202, endPoint x: 752, endPoint y: 206, distance: 11.6
click at [763, 202] on mat-icon "content_copy" at bounding box center [767, 200] width 8 height 8
click at [689, 202] on mat-icon "content_copy" at bounding box center [693, 200] width 8 height 8
click at [811, 197] on span "Open" at bounding box center [811, 200] width 19 height 11
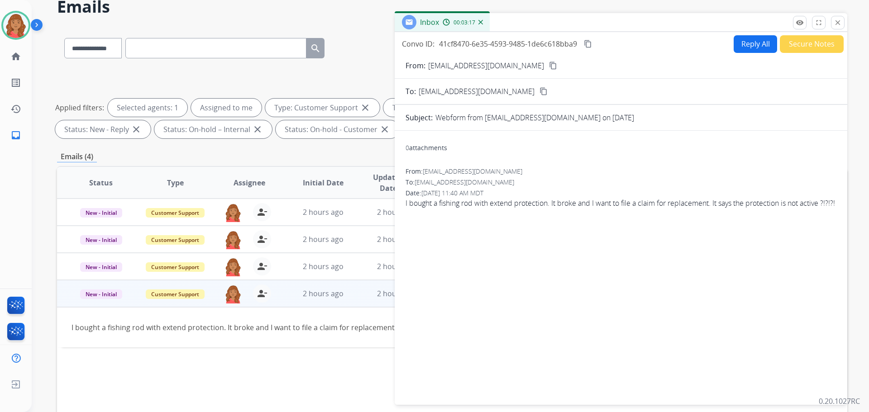
scroll to position [0, 0]
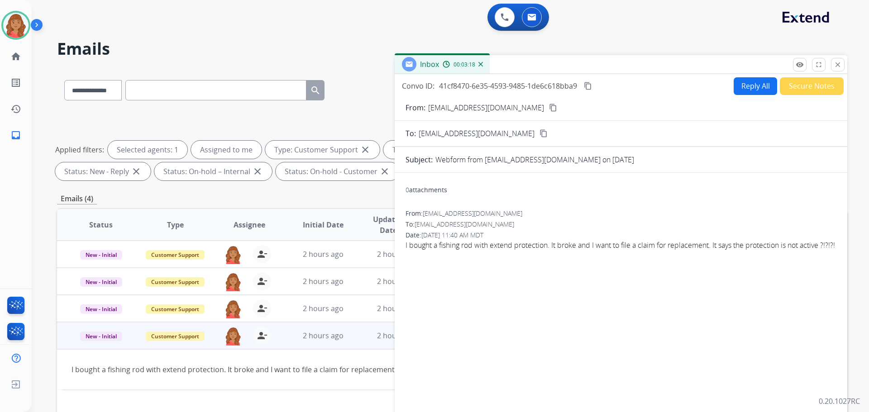
click at [734, 87] on button "Reply All" at bounding box center [755, 86] width 43 height 18
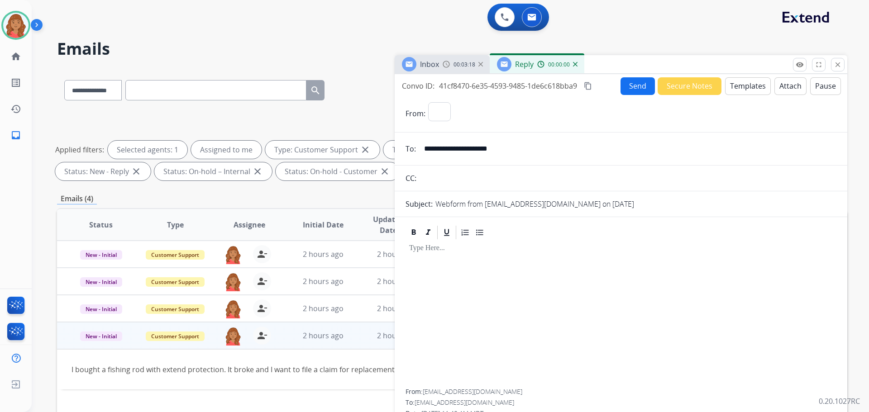
select select "**********"
click at [743, 82] on button "Templates" at bounding box center [748, 86] width 46 height 18
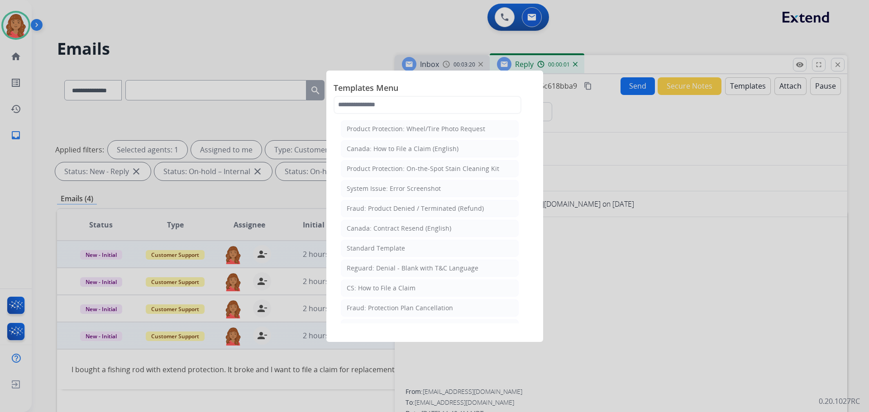
drag, startPoint x: 386, startPoint y: 250, endPoint x: 392, endPoint y: 254, distance: 7.5
click at [389, 251] on div "Standard Template" at bounding box center [376, 248] width 58 height 9
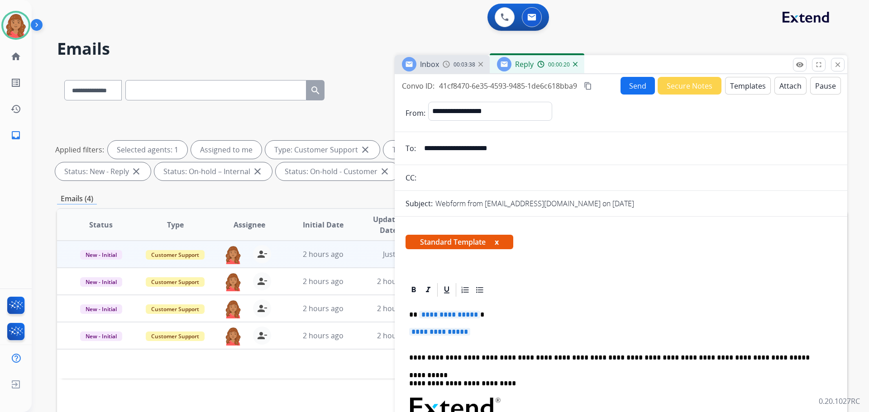
drag, startPoint x: 404, startPoint y: 314, endPoint x: 453, endPoint y: 323, distance: 49.6
drag, startPoint x: 476, startPoint y: 337, endPoint x: 396, endPoint y: 312, distance: 83.9
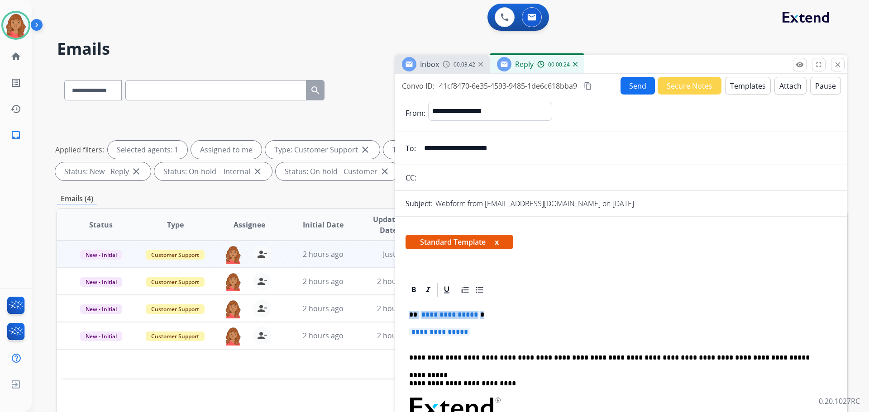
click at [492, 315] on p "**********" at bounding box center [617, 315] width 416 height 8
click at [453, 318] on span "**********" at bounding box center [449, 315] width 61 height 8
drag, startPoint x: 408, startPoint y: 314, endPoint x: 483, endPoint y: 335, distance: 78.1
drag, startPoint x: 454, startPoint y: 333, endPoint x: 431, endPoint y: 321, distance: 25.9
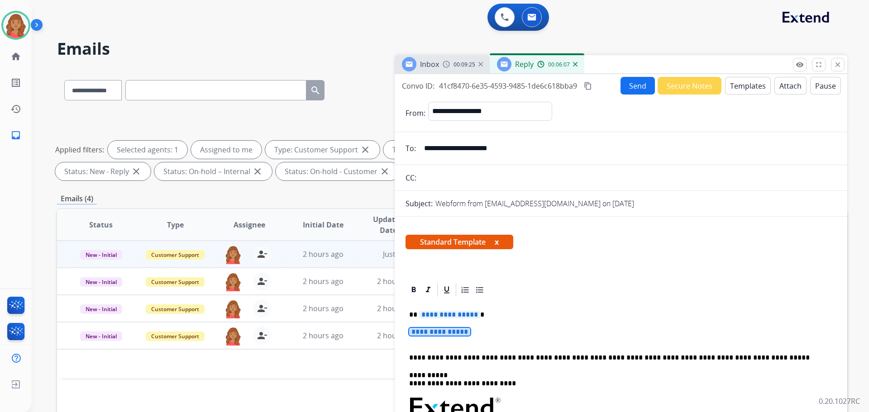
drag, startPoint x: 431, startPoint y: 321, endPoint x: 410, endPoint y: 310, distance: 23.9
drag, startPoint x: 410, startPoint y: 310, endPoint x: 482, endPoint y: 338, distance: 77.5
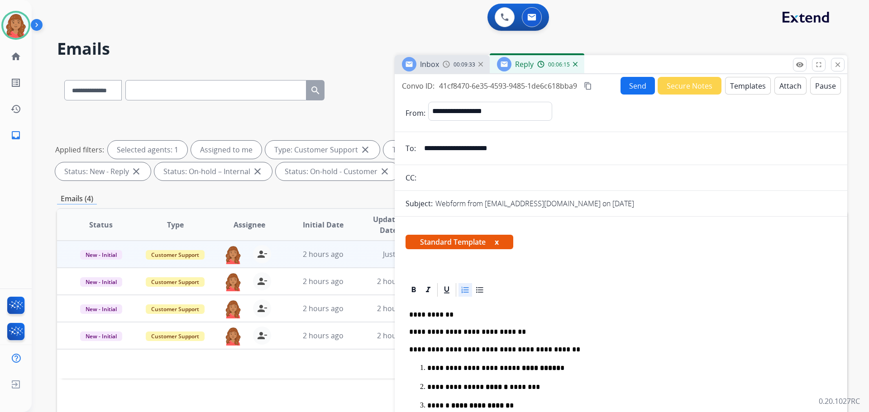
click at [588, 85] on mat-icon "content_copy" at bounding box center [588, 86] width 8 height 8
click at [626, 89] on button "Send" at bounding box center [637, 86] width 34 height 18
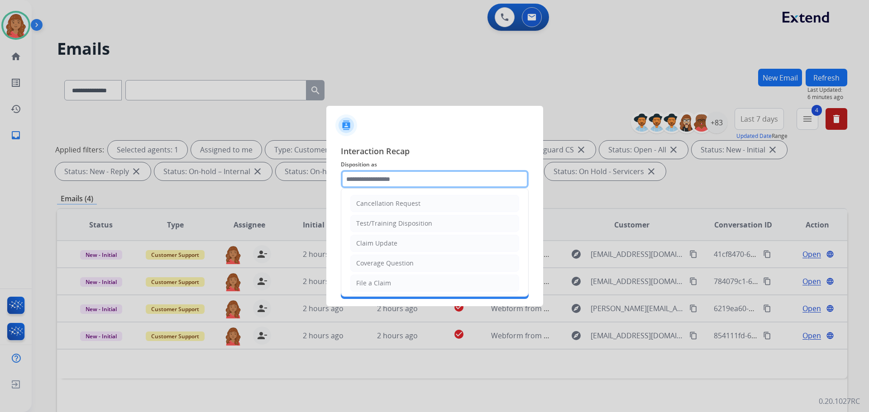
click at [404, 185] on input "text" at bounding box center [435, 179] width 188 height 18
click at [384, 284] on div "File a Claim" at bounding box center [373, 283] width 35 height 9
type input "**********"
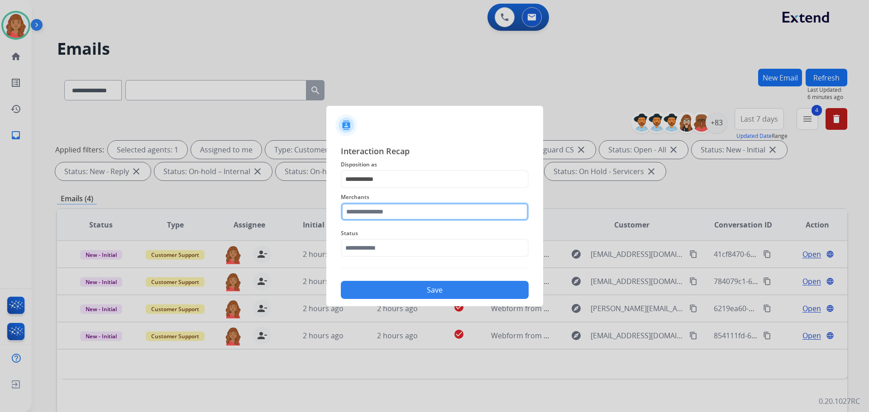
click at [379, 215] on input "text" at bounding box center [435, 212] width 188 height 18
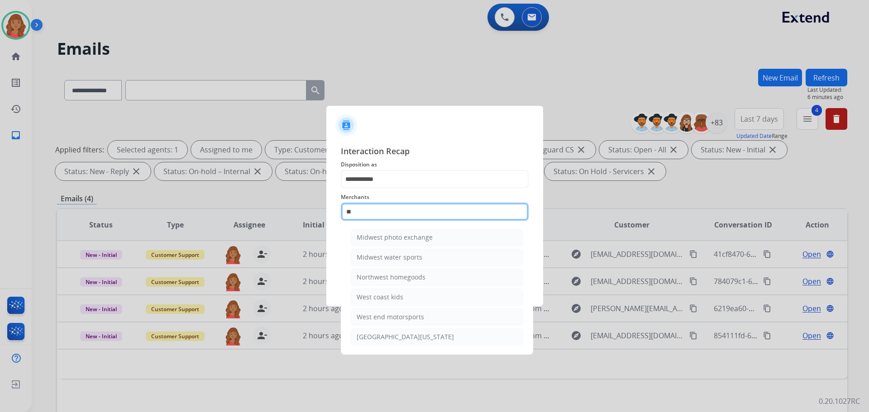
type input "*"
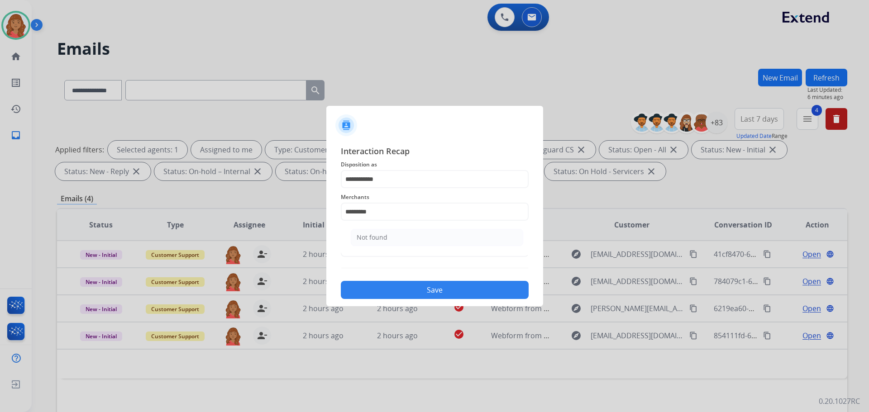
click at [364, 233] on li "Not found" at bounding box center [437, 237] width 172 height 17
type input "*********"
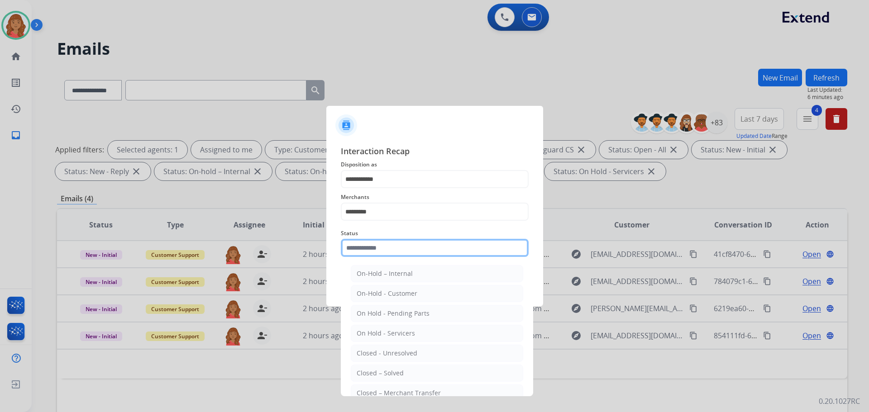
click at [384, 253] on input "text" at bounding box center [435, 248] width 188 height 18
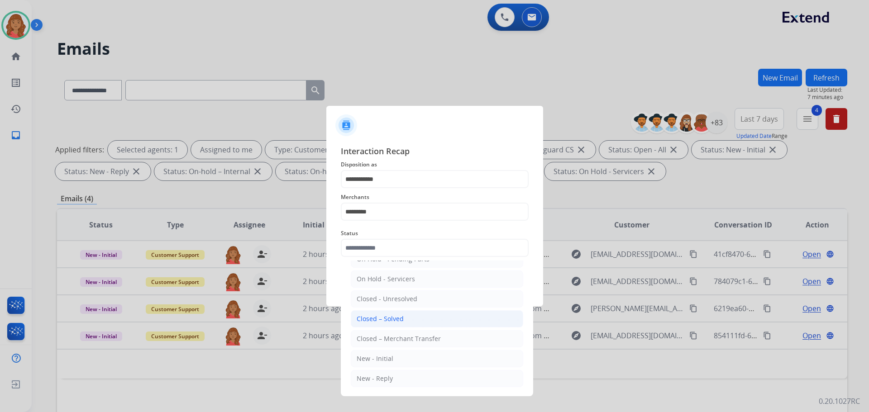
click at [377, 320] on div "Closed – Solved" at bounding box center [380, 319] width 47 height 9
type input "**********"
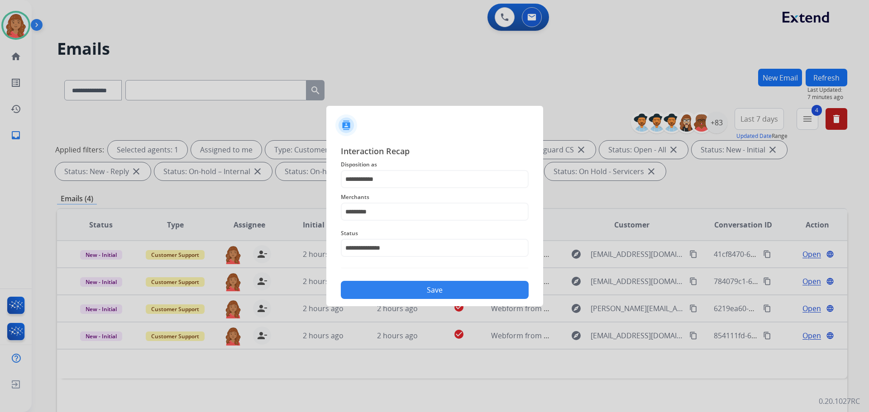
click at [386, 285] on button "Save" at bounding box center [435, 290] width 188 height 18
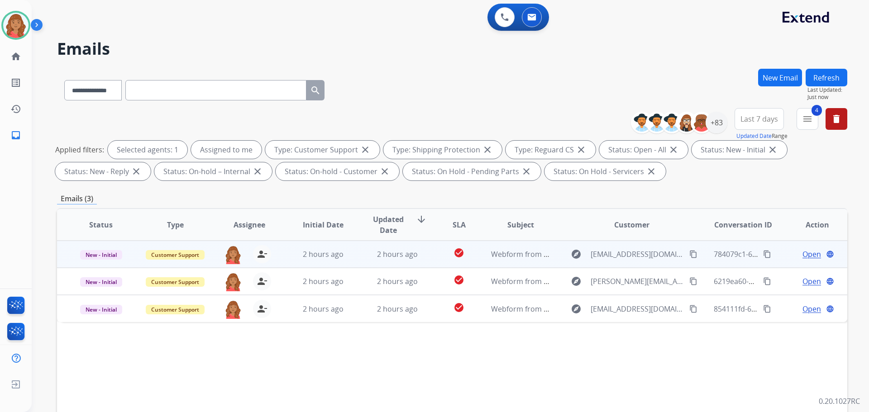
click at [363, 249] on td "2 hours ago" at bounding box center [390, 254] width 74 height 27
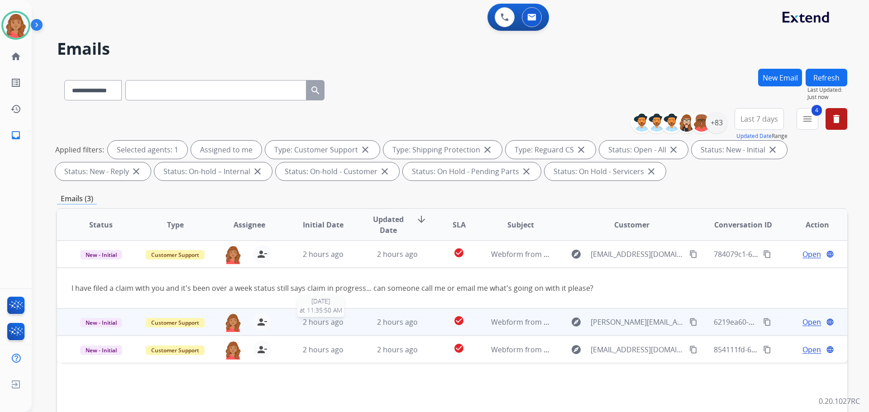
click at [333, 327] on span "2 hours ago" at bounding box center [323, 322] width 41 height 10
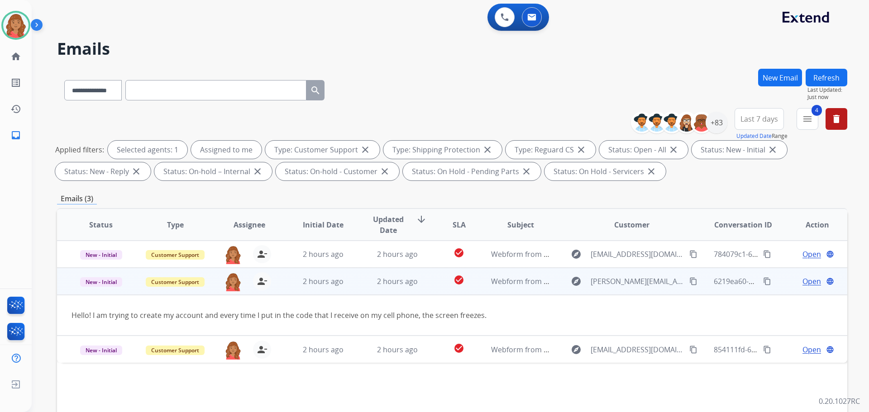
click at [806, 282] on span "Open" at bounding box center [811, 281] width 19 height 11
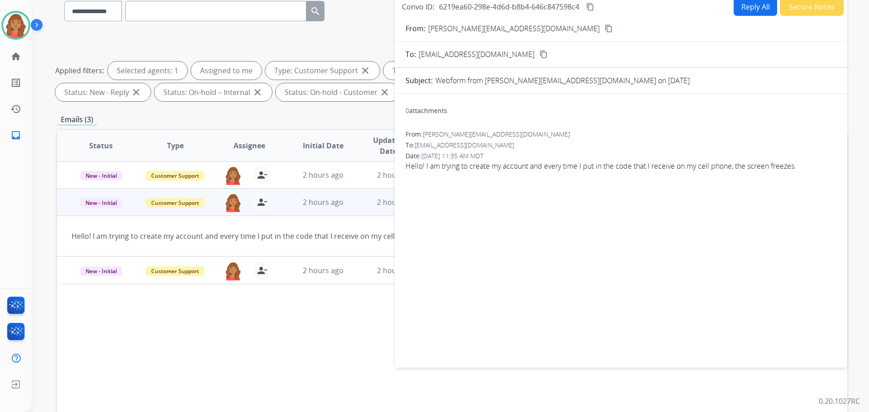
scroll to position [0, 0]
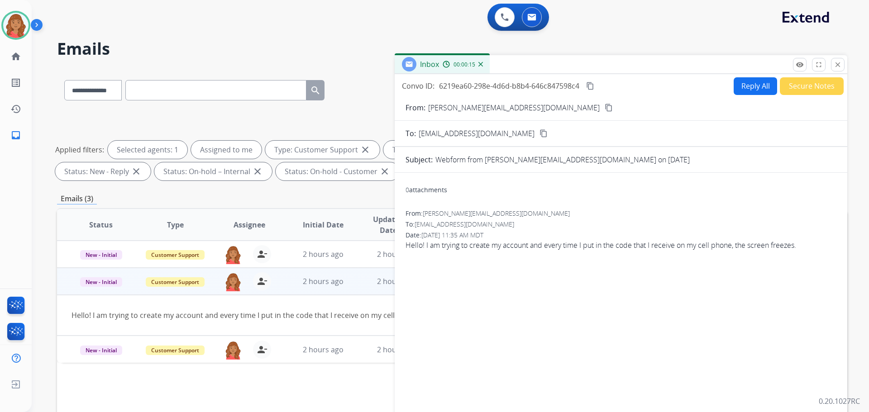
click at [605, 106] on mat-icon "content_copy" at bounding box center [609, 108] width 8 height 8
click at [836, 65] on mat-icon "close" at bounding box center [838, 65] width 8 height 8
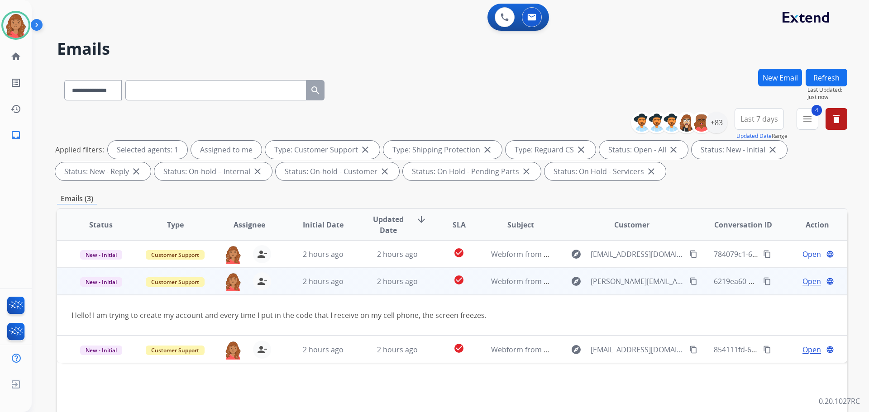
click at [806, 282] on span "Open" at bounding box center [811, 281] width 19 height 11
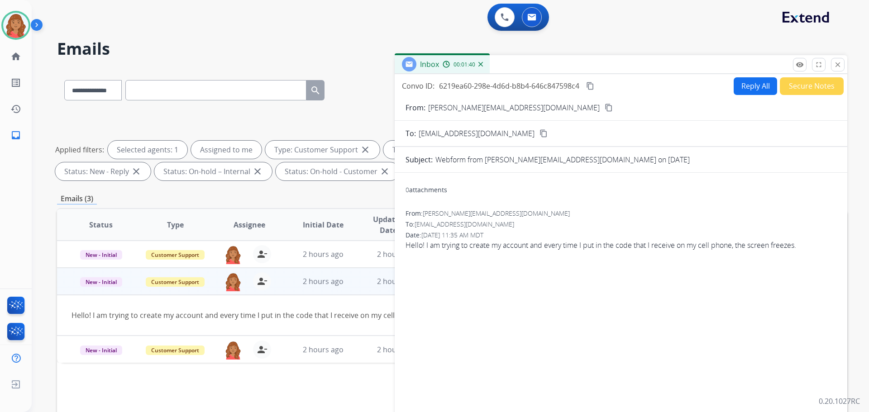
click at [748, 88] on button "Reply All" at bounding box center [755, 86] width 43 height 18
select select "**********"
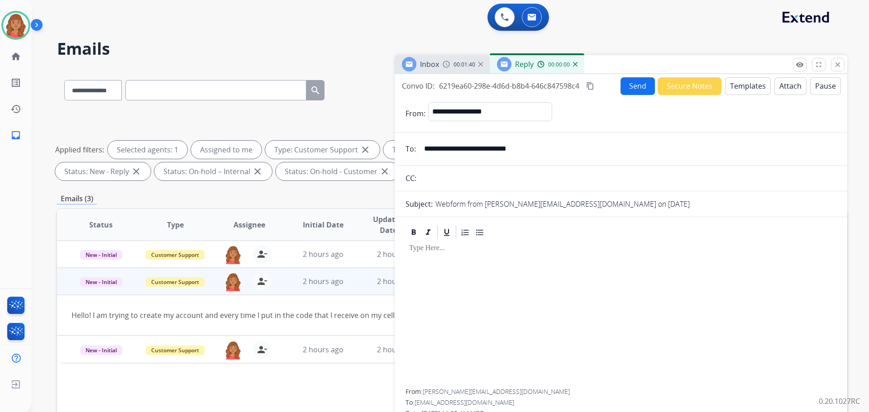
click at [748, 85] on button "Templates" at bounding box center [748, 86] width 46 height 18
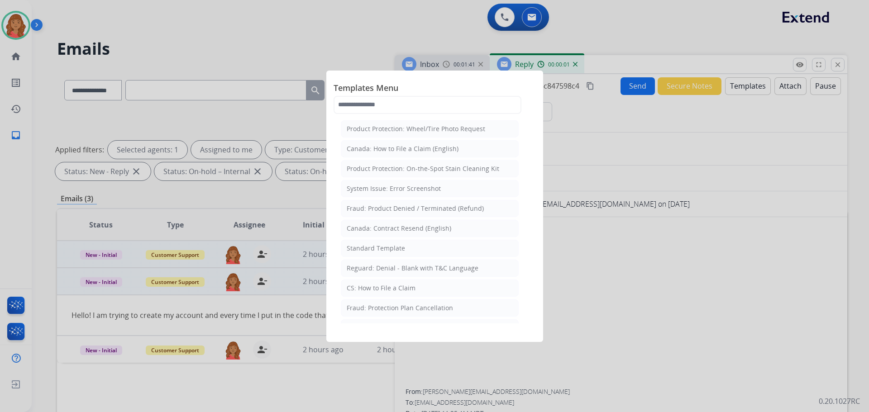
click at [374, 253] on li "Standard Template" at bounding box center [430, 248] width 178 height 17
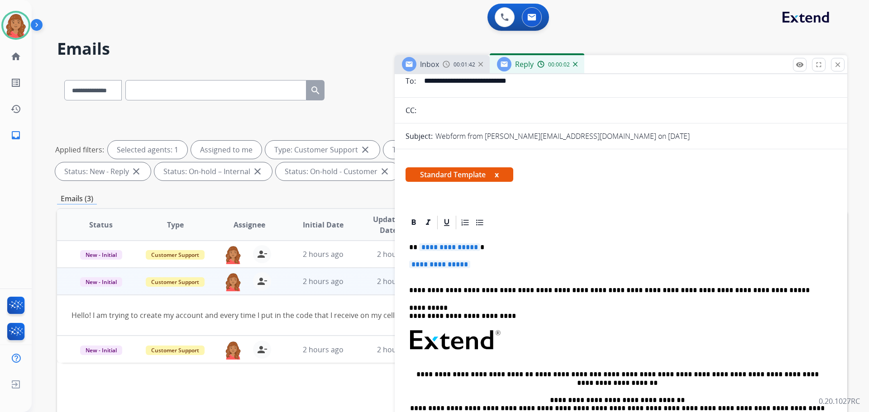
scroll to position [91, 0]
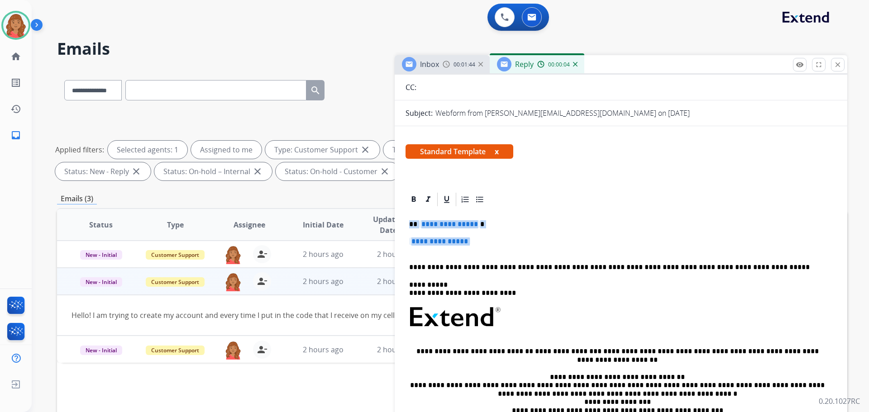
drag, startPoint x: 411, startPoint y: 221, endPoint x: 482, endPoint y: 250, distance: 76.6
click at [482, 250] on div "**********" at bounding box center [621, 339] width 431 height 262
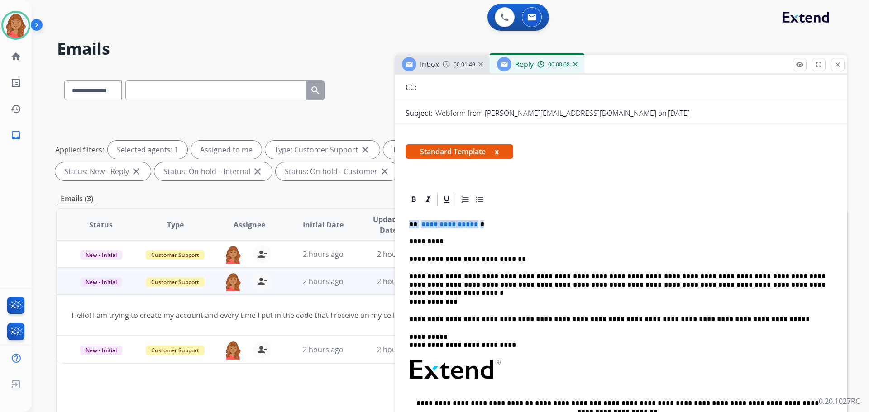
drag, startPoint x: 480, startPoint y: 225, endPoint x: 396, endPoint y: 213, distance: 85.1
click at [396, 213] on div "**********" at bounding box center [621, 379] width 453 height 377
click at [407, 241] on div "**********" at bounding box center [621, 365] width 431 height 314
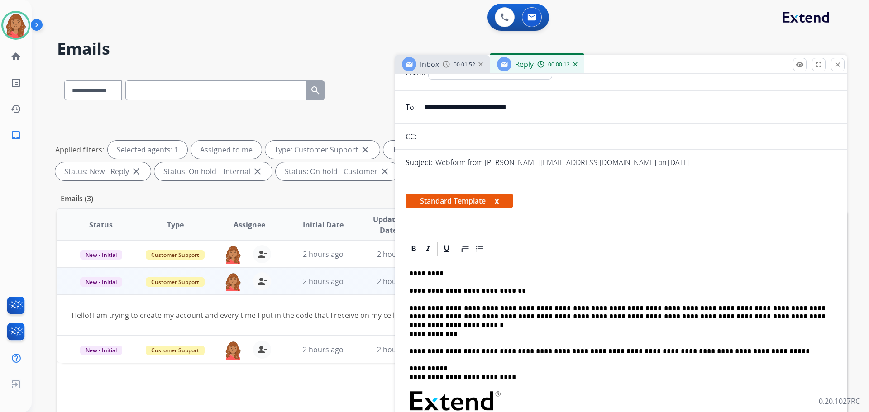
scroll to position [0, 0]
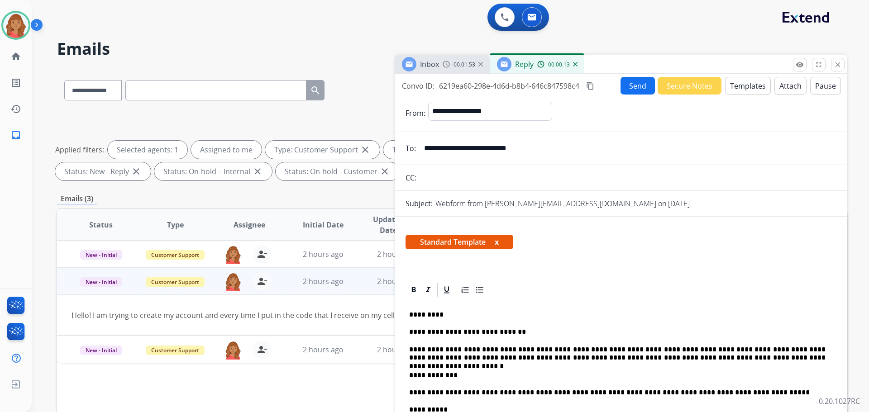
click at [587, 86] on button "content_copy" at bounding box center [590, 86] width 11 height 11
click at [626, 86] on button "Send" at bounding box center [638, 86] width 34 height 18
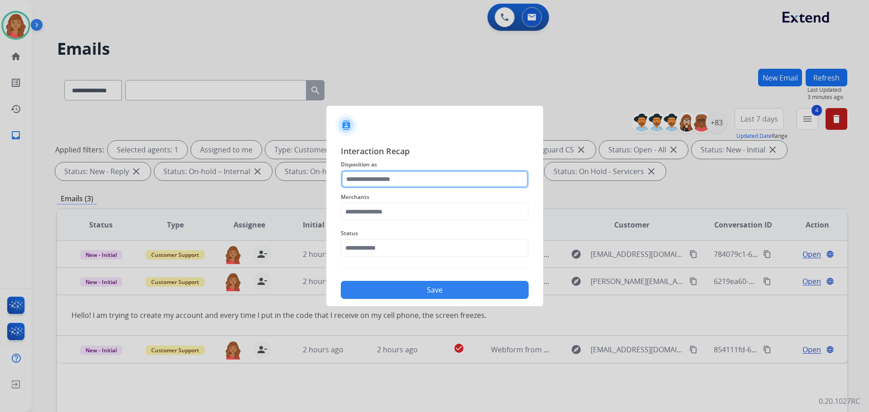
click at [401, 173] on input "text" at bounding box center [435, 179] width 188 height 18
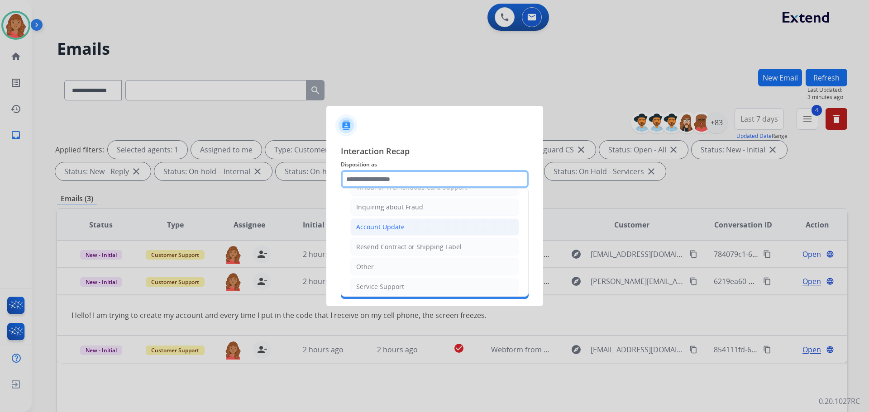
scroll to position [91, 0]
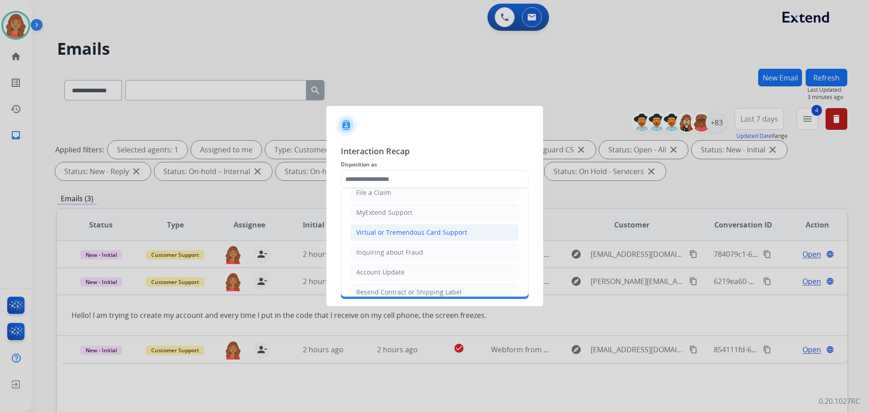
click at [383, 229] on div "Virtual or Tremendous Card Support" at bounding box center [411, 232] width 111 height 9
type input "**********"
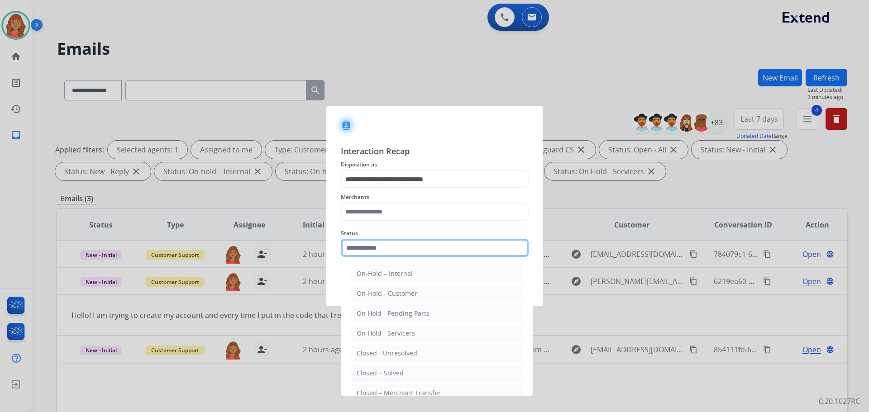
click at [376, 249] on input "text" at bounding box center [435, 248] width 188 height 18
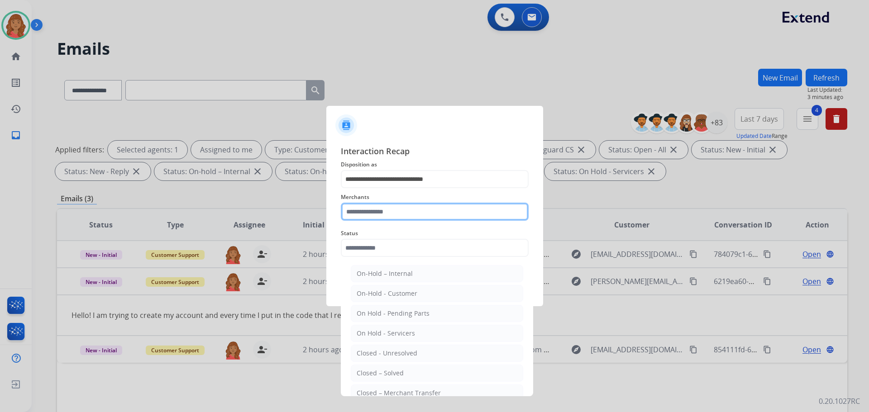
click at [376, 208] on input "text" at bounding box center [435, 212] width 188 height 18
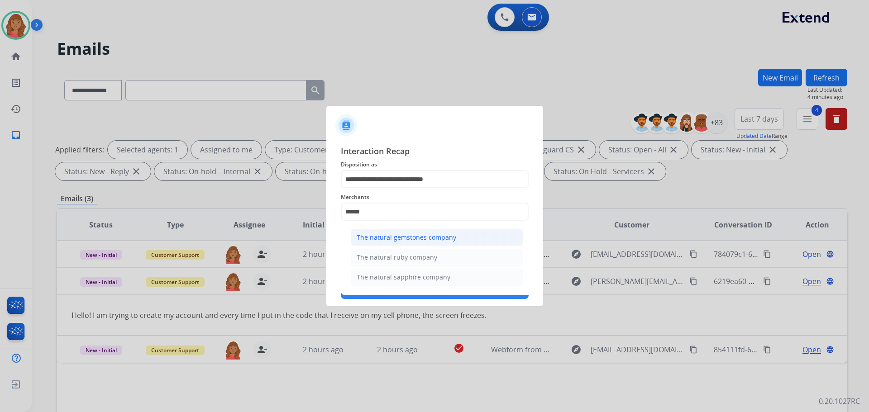
click at [394, 236] on div "The natural gemstones company" at bounding box center [407, 237] width 100 height 9
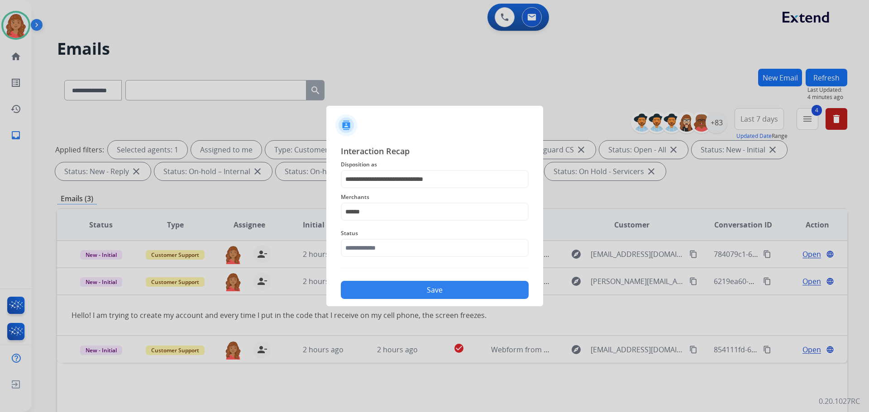
type input "**********"
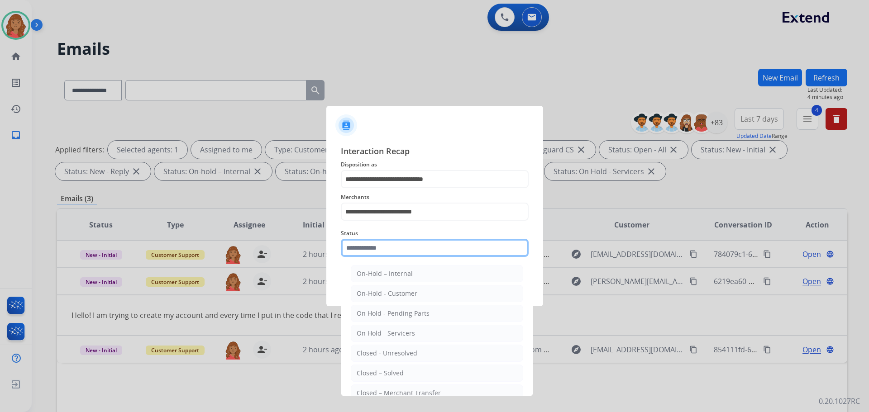
click at [387, 252] on input "text" at bounding box center [435, 248] width 188 height 18
click at [378, 375] on div "Closed – Solved" at bounding box center [380, 373] width 47 height 9
type input "**********"
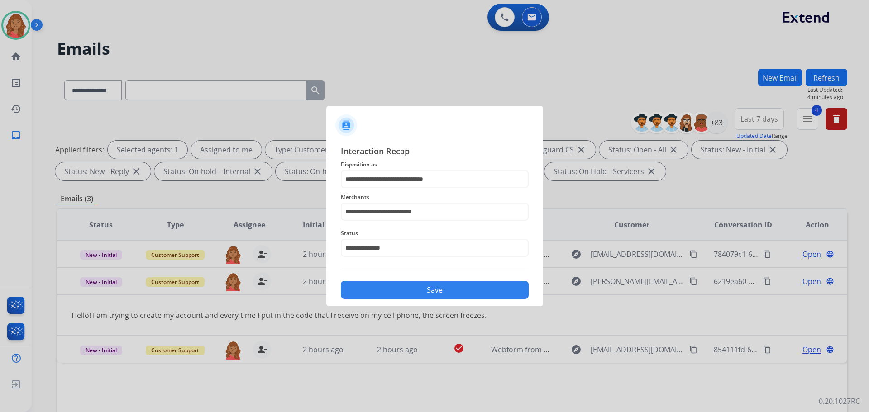
click at [397, 286] on button "Save" at bounding box center [435, 290] width 188 height 18
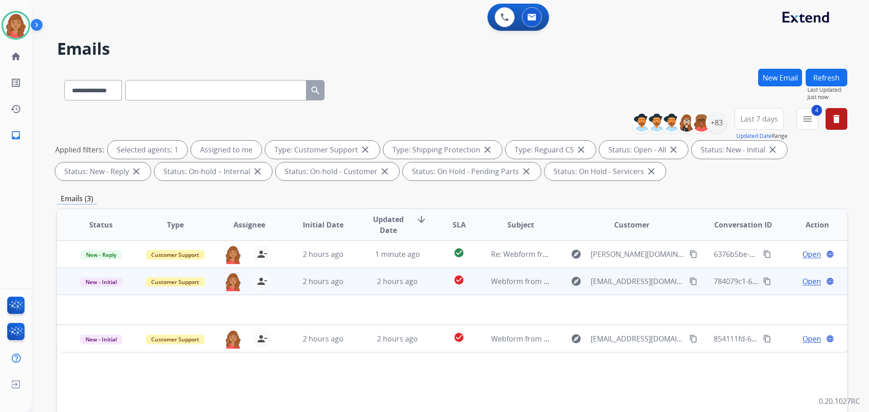
click at [322, 311] on td at bounding box center [378, 310] width 642 height 30
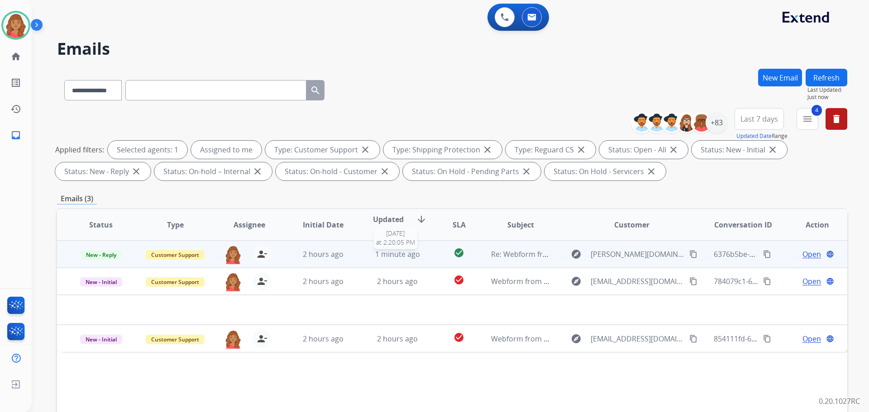
click at [409, 256] on span "1 minute ago" at bounding box center [397, 254] width 45 height 10
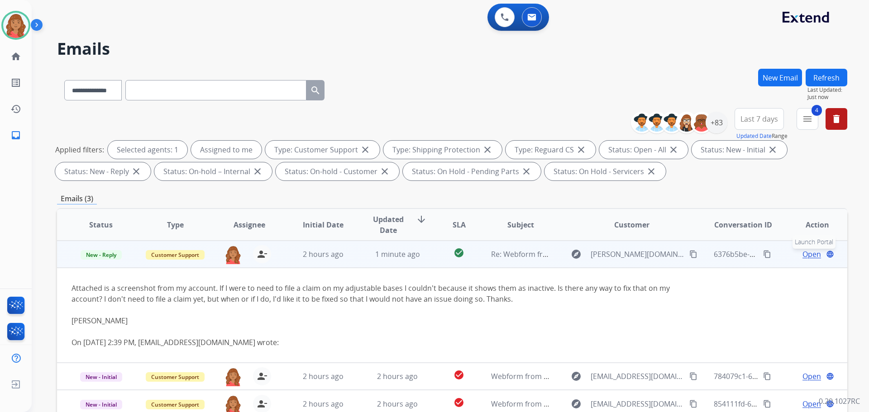
click at [826, 253] on mat-icon "language" at bounding box center [830, 254] width 8 height 8
click at [804, 254] on span "Open" at bounding box center [811, 254] width 19 height 11
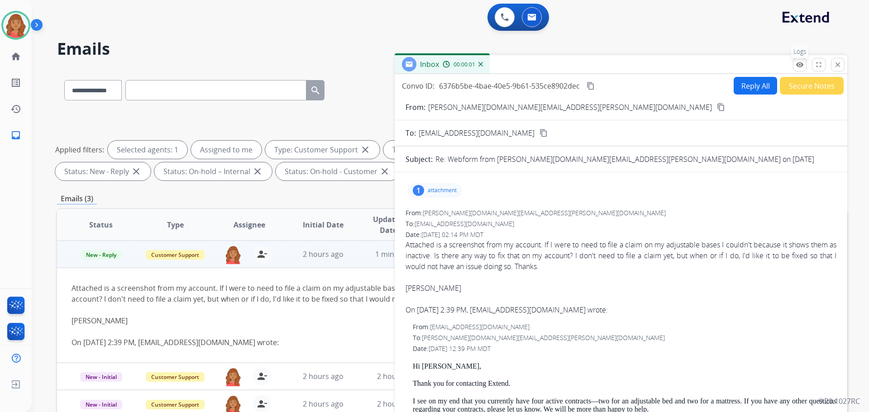
click at [802, 66] on mat-icon "remove_red_eye" at bounding box center [800, 65] width 8 height 8
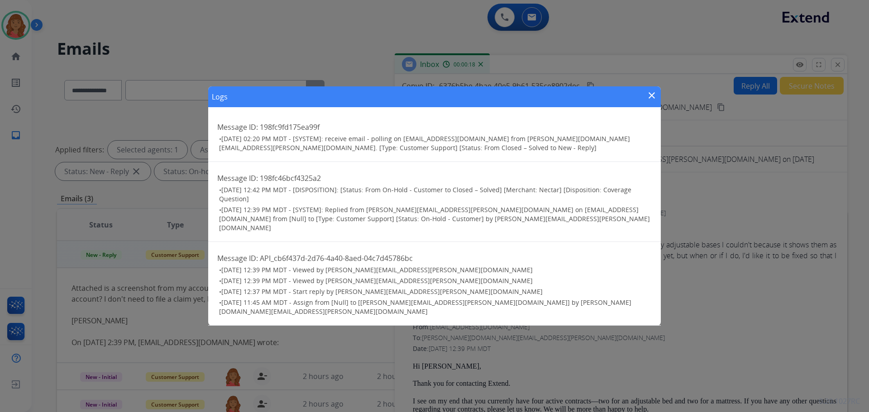
click at [651, 101] on mat-icon "close" at bounding box center [651, 95] width 11 height 11
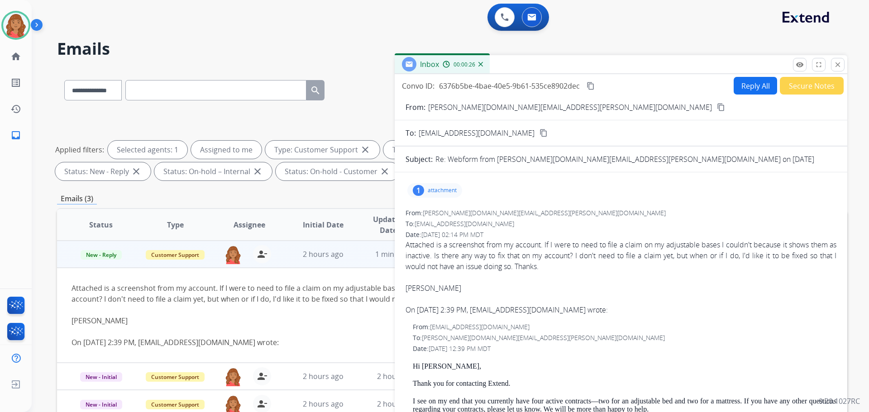
drag, startPoint x: 837, startPoint y: 63, endPoint x: 840, endPoint y: 69, distance: 6.9
click at [840, 63] on mat-icon "close" at bounding box center [838, 65] width 8 height 8
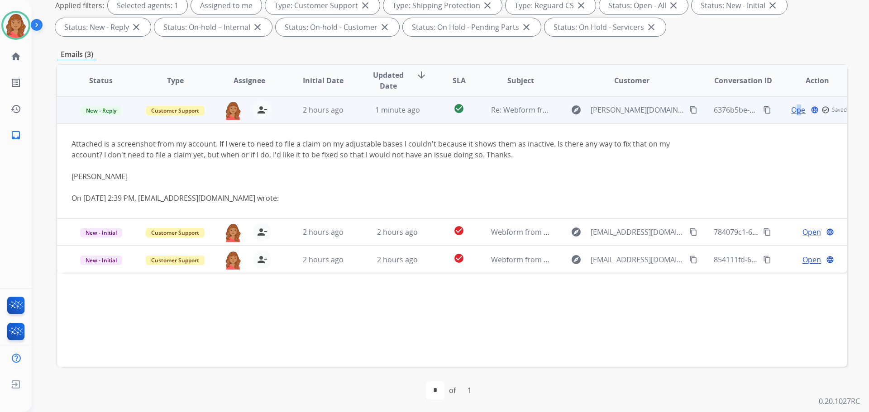
scroll to position [146, 0]
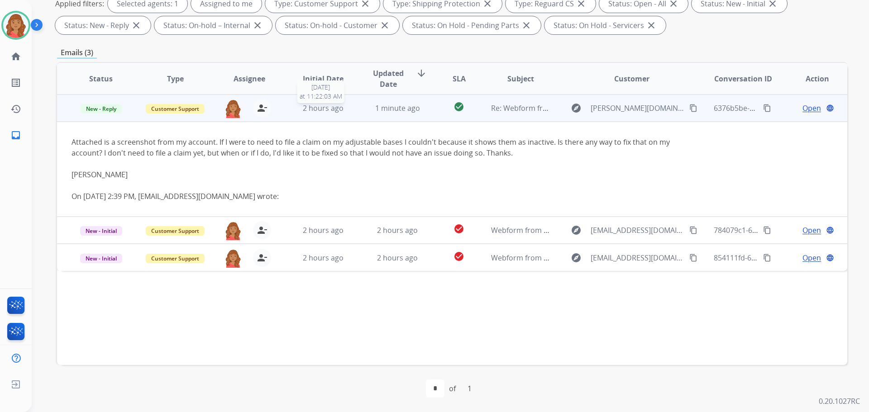
click at [334, 110] on span "2 hours ago" at bounding box center [323, 108] width 41 height 10
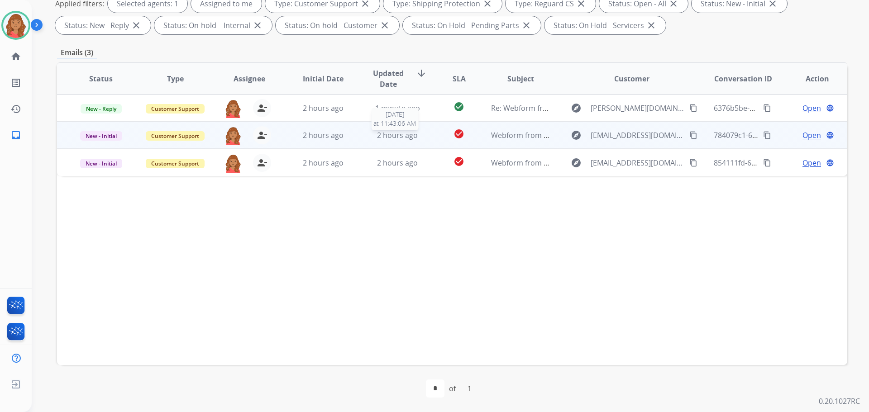
click at [415, 137] on div "2 hours ago" at bounding box center [397, 135] width 59 height 11
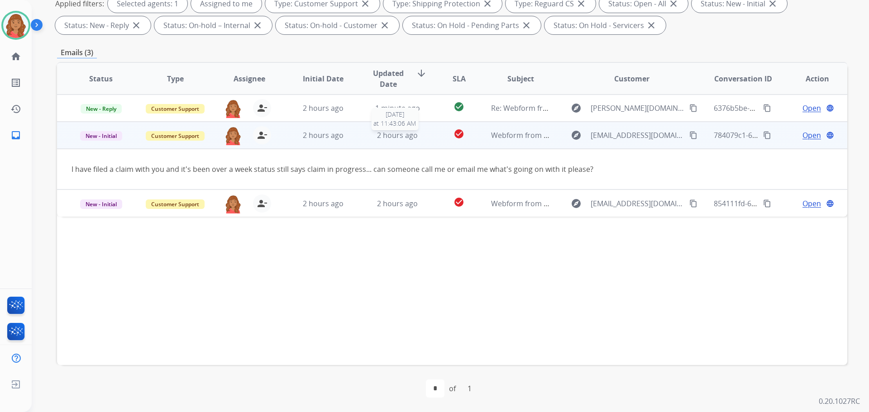
click at [396, 138] on span "2 hours ago" at bounding box center [397, 135] width 41 height 10
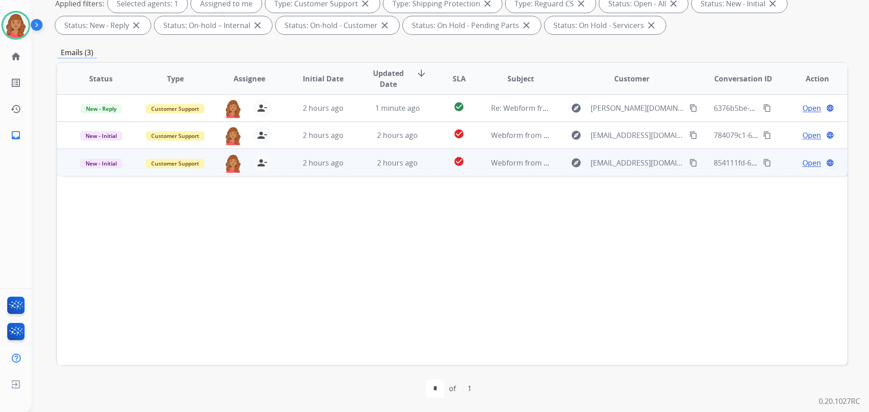
click at [383, 171] on td "2 hours ago" at bounding box center [390, 162] width 74 height 27
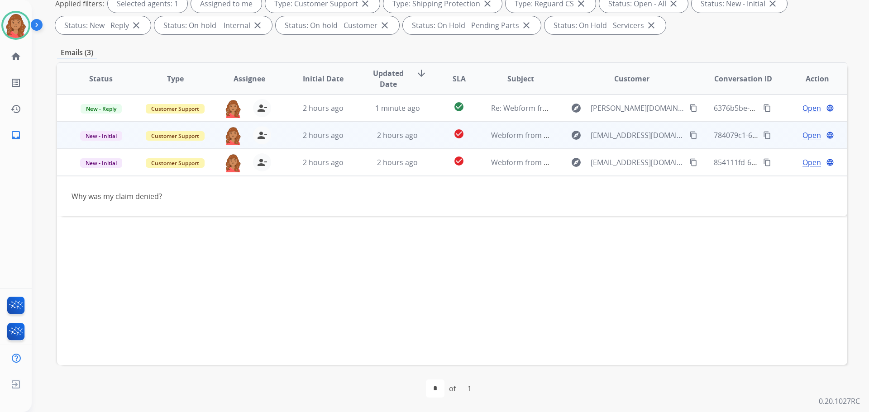
click at [418, 139] on td "2 hours ago" at bounding box center [390, 135] width 74 height 27
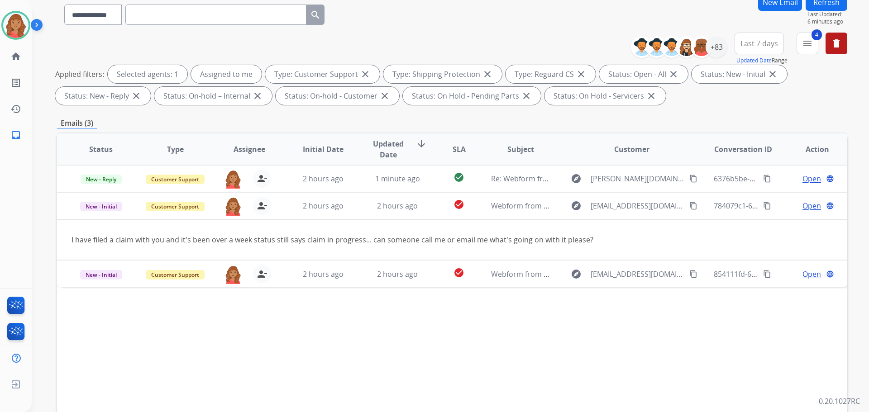
scroll to position [56, 0]
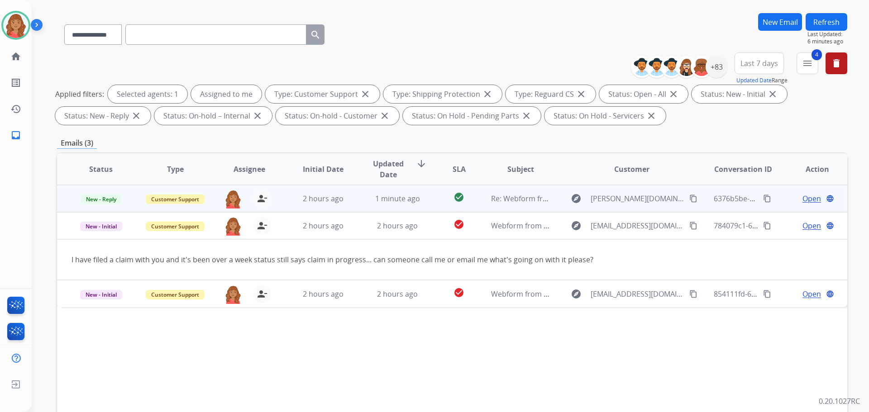
drag, startPoint x: 364, startPoint y: 204, endPoint x: 369, endPoint y: 210, distance: 8.3
click at [367, 205] on td "1 minute ago" at bounding box center [390, 198] width 74 height 27
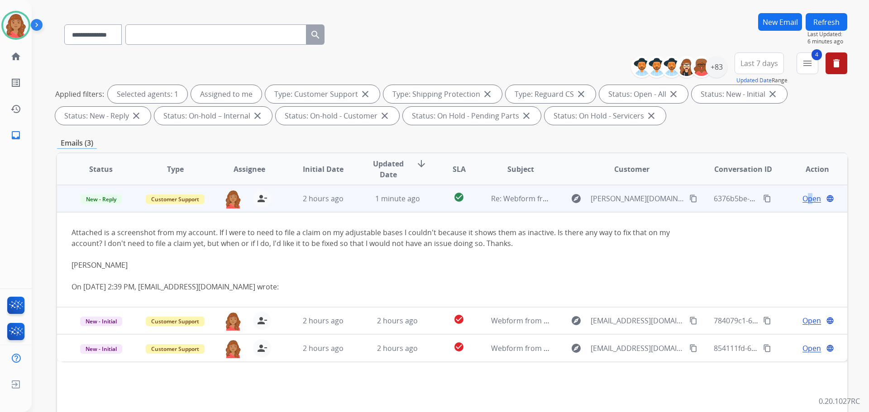
click at [802, 200] on span "Open" at bounding box center [811, 198] width 19 height 11
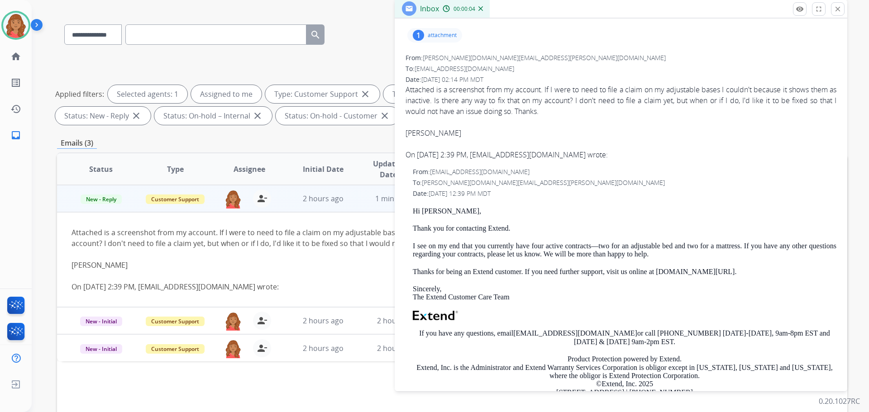
scroll to position [84, 0]
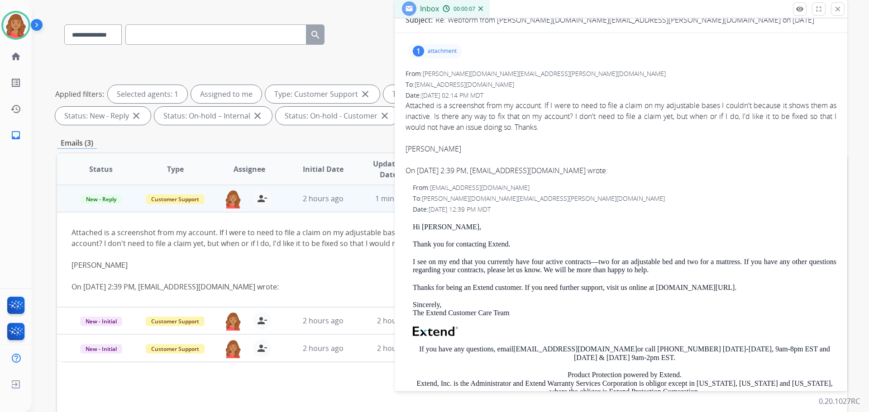
click at [431, 52] on p "attachment" at bounding box center [442, 51] width 29 height 7
click at [435, 74] on div at bounding box center [437, 74] width 45 height 32
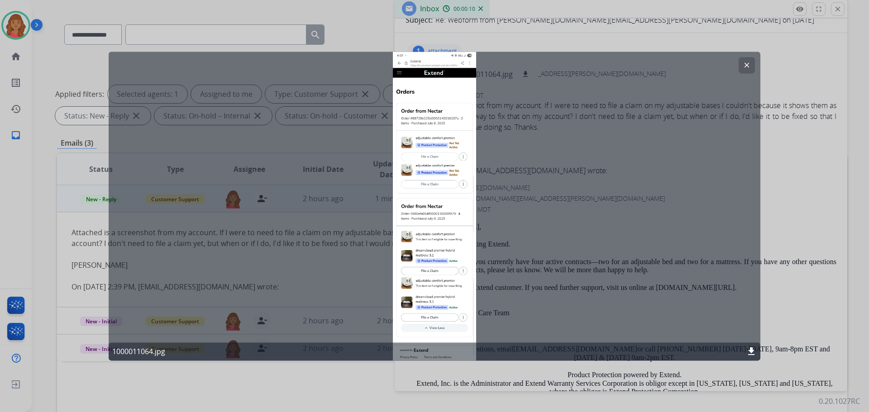
click at [423, 151] on div "clear 1000011064.jpg download" at bounding box center [435, 206] width 652 height 309
click at [424, 150] on div "clear 1000011064.jpg download" at bounding box center [435, 206] width 652 height 309
click at [742, 66] on button "clear" at bounding box center [747, 65] width 16 height 16
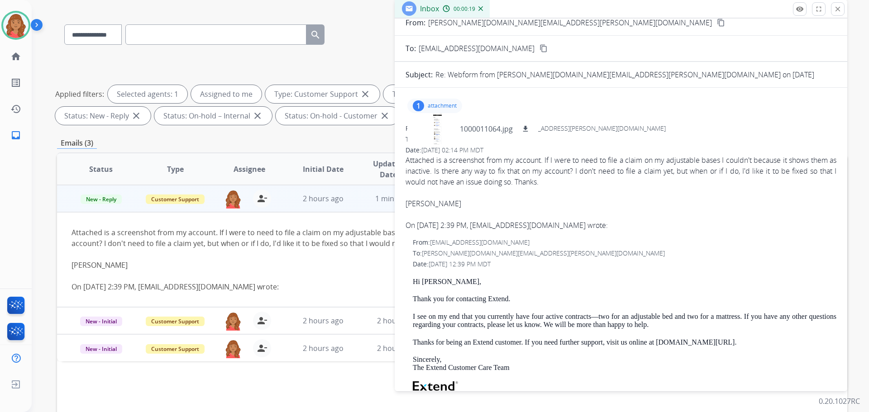
scroll to position [0, 0]
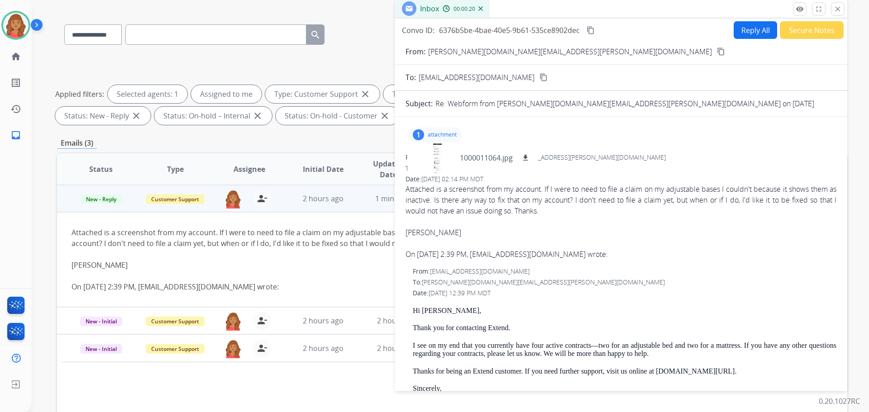
click at [746, 31] on button "Reply All" at bounding box center [755, 30] width 43 height 18
select select "**********"
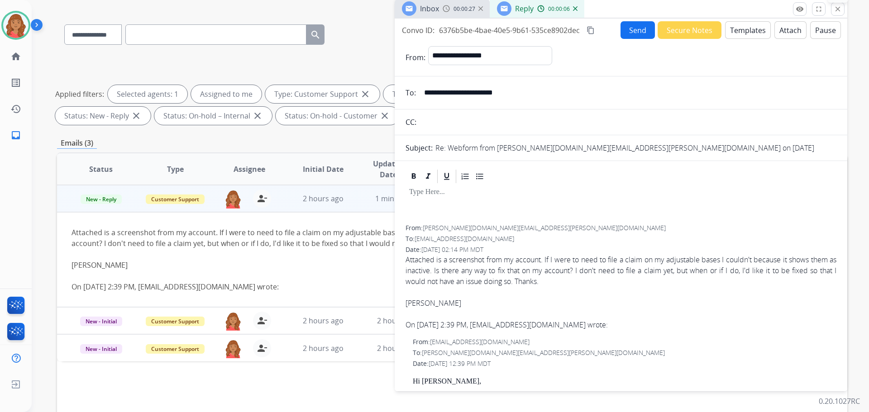
click at [836, 11] on mat-icon "close" at bounding box center [838, 9] width 8 height 8
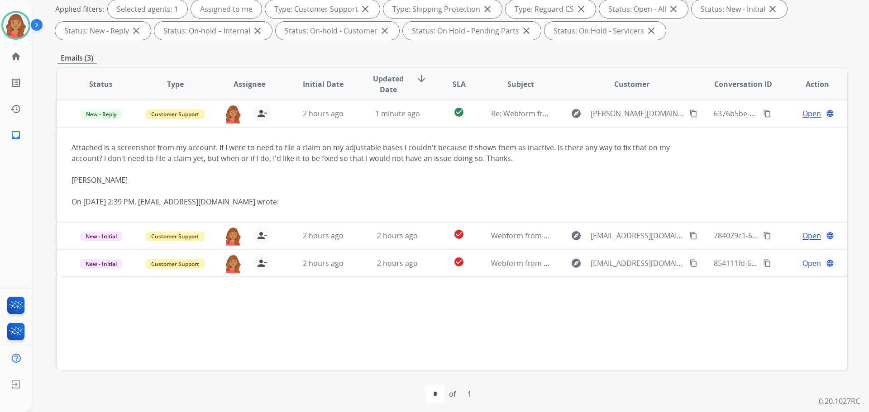
scroll to position [146, 0]
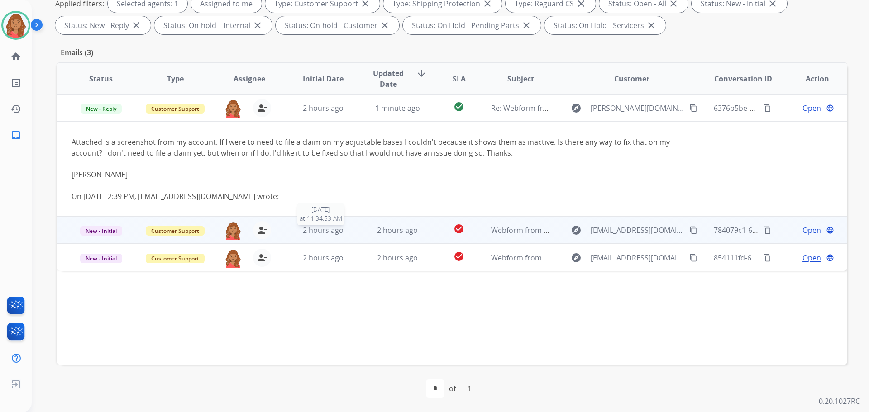
click at [319, 229] on span "2 hours ago" at bounding box center [323, 230] width 41 height 10
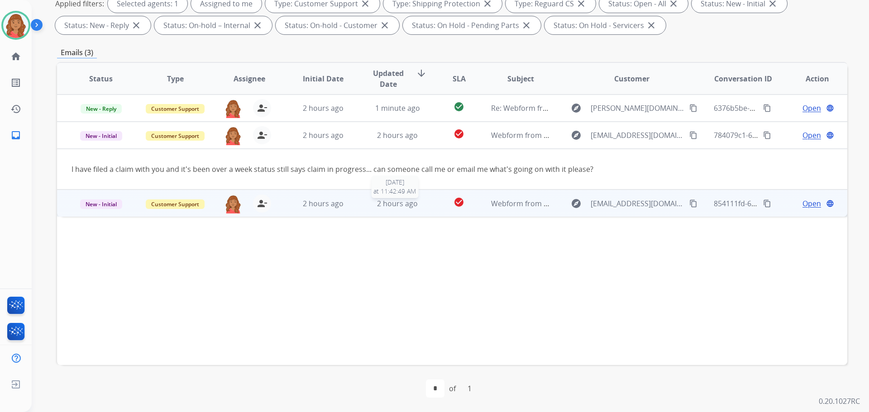
click at [403, 200] on span "2 hours ago" at bounding box center [397, 204] width 41 height 10
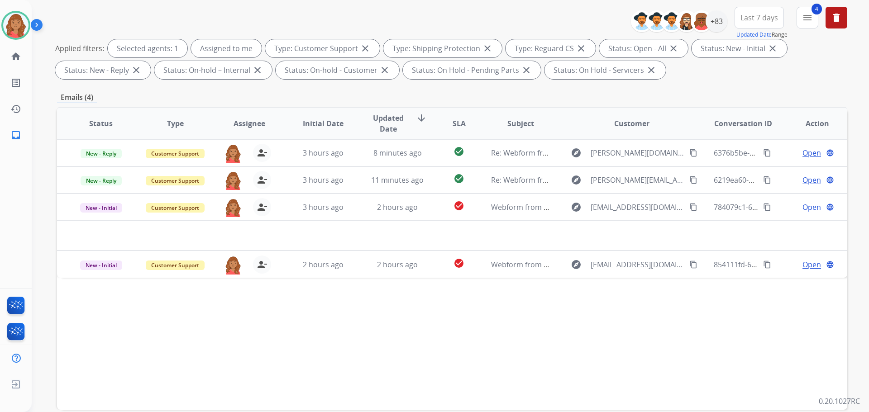
scroll to position [0, 0]
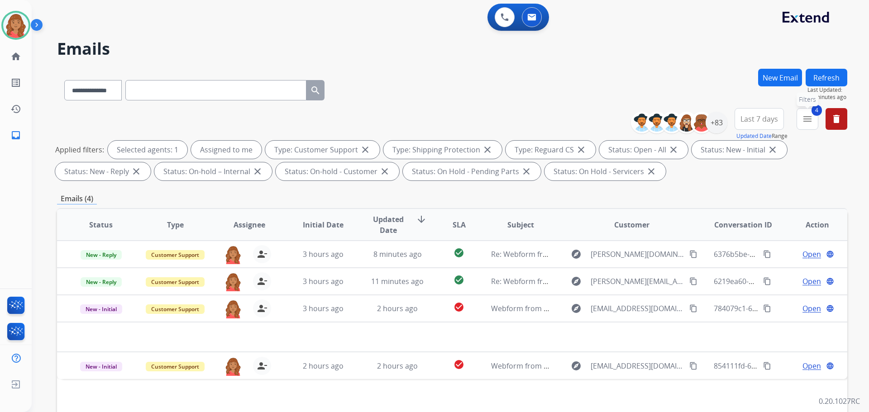
click at [811, 119] on mat-icon "menu" at bounding box center [807, 119] width 11 height 11
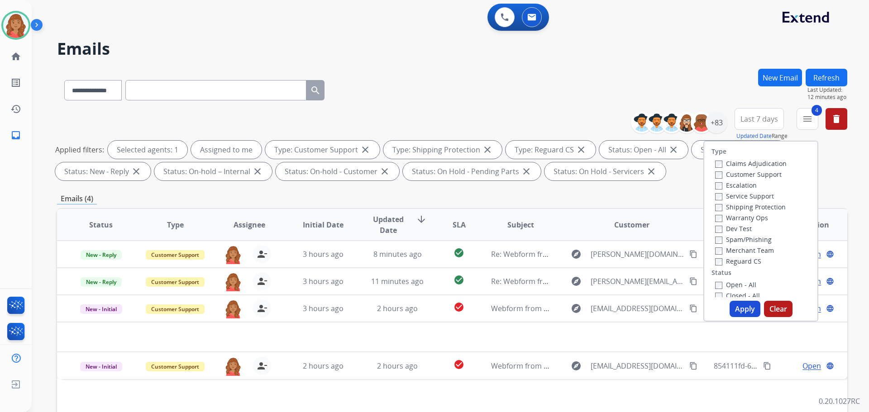
click at [737, 312] on button "Apply" at bounding box center [745, 309] width 31 height 16
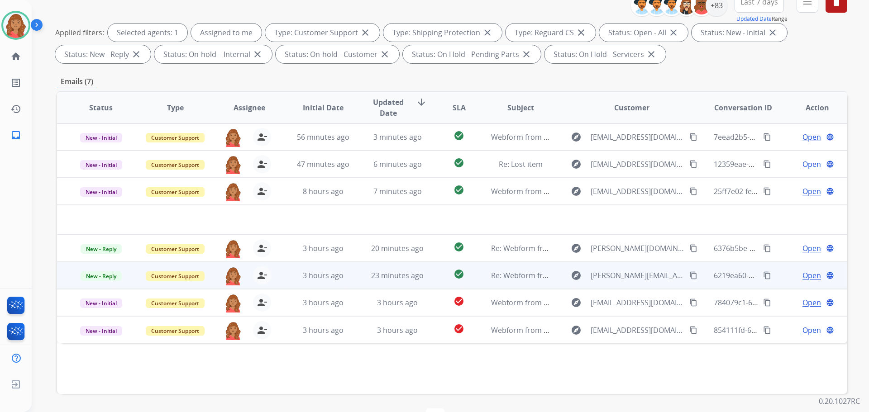
scroll to position [146, 0]
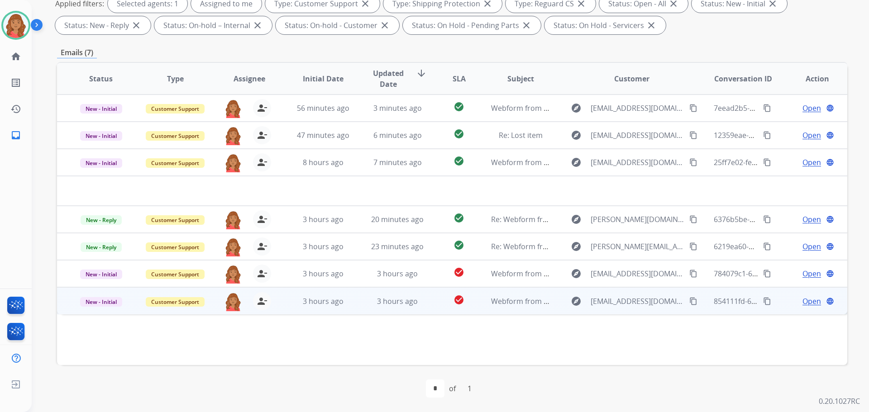
click at [398, 307] on td "3 hours ago" at bounding box center [390, 300] width 74 height 27
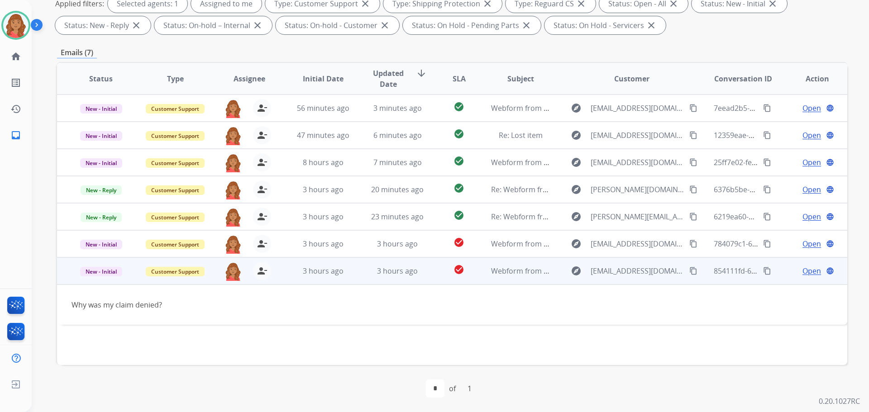
drag, startPoint x: 688, startPoint y: 271, endPoint x: 642, endPoint y: 271, distance: 45.7
click at [689, 271] on mat-icon "content_copy" at bounding box center [693, 271] width 8 height 8
click at [804, 276] on span "Open" at bounding box center [811, 271] width 19 height 11
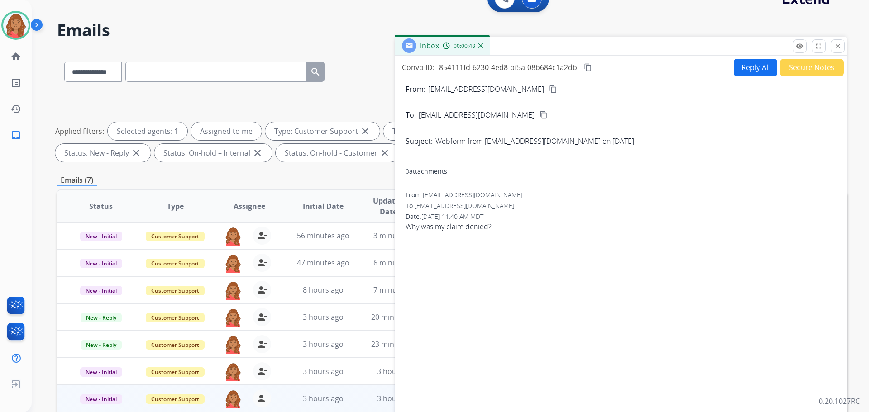
scroll to position [0, 0]
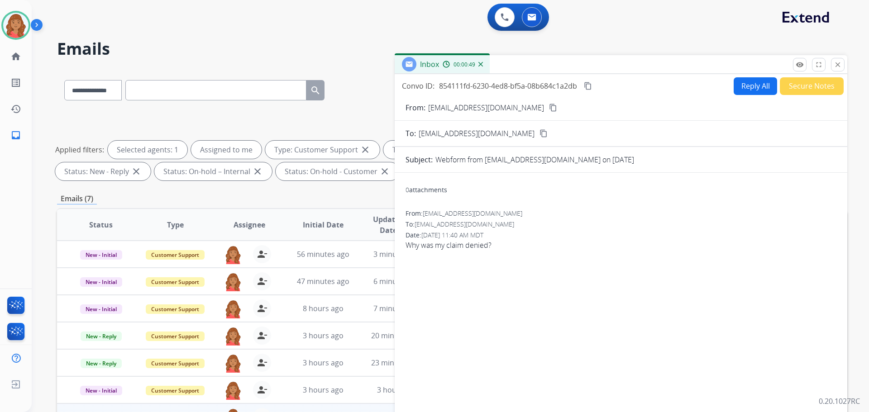
click at [757, 84] on button "Reply All" at bounding box center [755, 86] width 43 height 18
select select "**********"
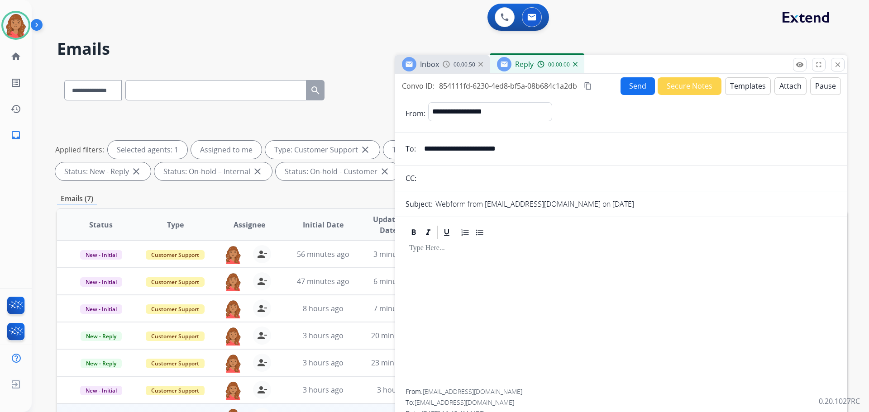
click at [752, 85] on button "Templates" at bounding box center [748, 86] width 46 height 18
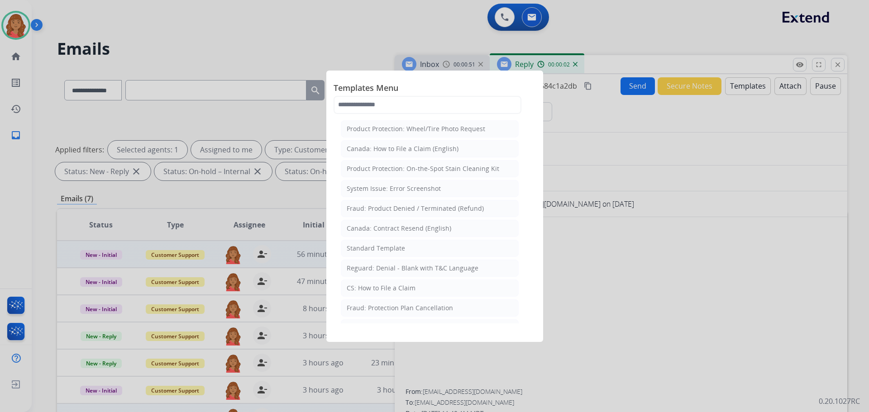
drag, startPoint x: 373, startPoint y: 250, endPoint x: 392, endPoint y: 258, distance: 20.1
click at [375, 250] on div "Standard Template" at bounding box center [376, 248] width 58 height 9
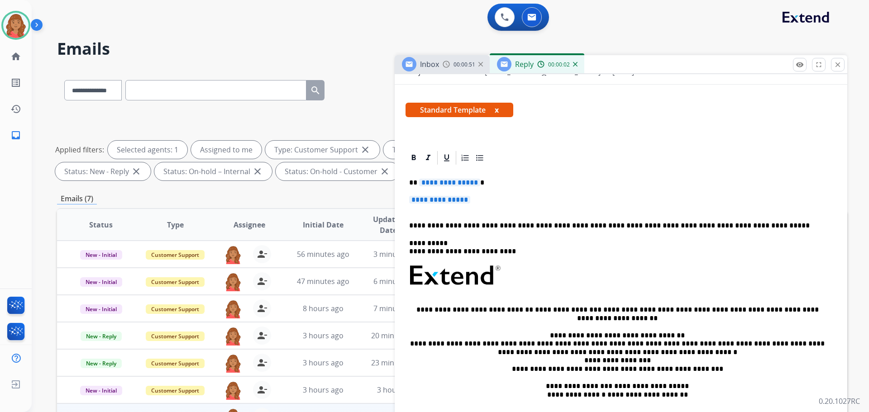
scroll to position [167, 0]
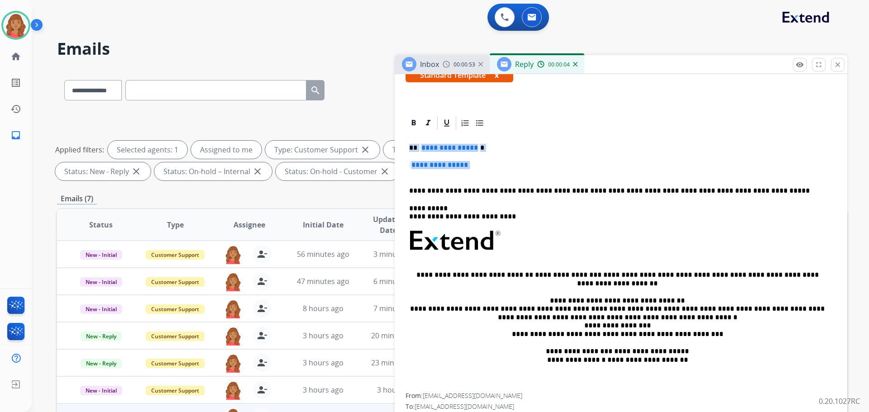
drag, startPoint x: 407, startPoint y: 148, endPoint x: 448, endPoint y: 163, distance: 43.7
click at [479, 176] on div "**********" at bounding box center [621, 262] width 431 height 262
drag, startPoint x: 448, startPoint y: 162, endPoint x: 495, endPoint y: 157, distance: 47.3
drag, startPoint x: 495, startPoint y: 157, endPoint x: 485, endPoint y: 164, distance: 12.4
click at [485, 164] on p "**********" at bounding box center [621, 169] width 424 height 17
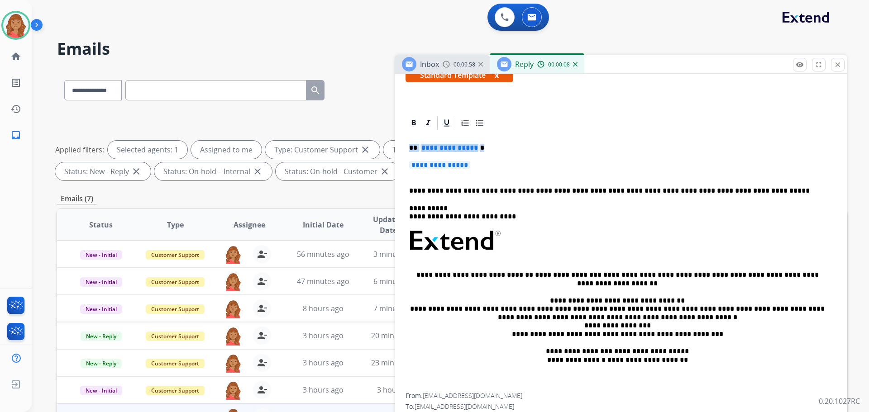
drag, startPoint x: 478, startPoint y: 170, endPoint x: 463, endPoint y: 174, distance: 16.4
click at [406, 148] on div "**********" at bounding box center [621, 262] width 431 height 262
click at [422, 144] on span "**********" at bounding box center [449, 148] width 61 height 8
click at [497, 159] on div "**********" at bounding box center [621, 262] width 431 height 262
drag, startPoint x: 424, startPoint y: 149, endPoint x: 482, endPoint y: 173, distance: 62.7
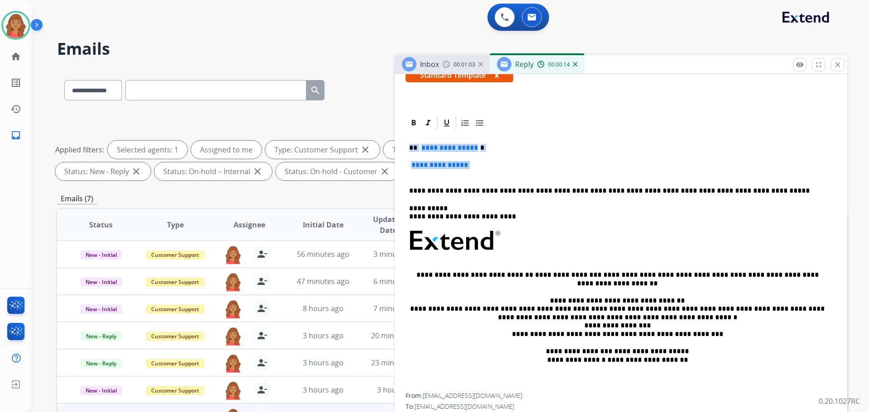
click at [482, 173] on div "**********" at bounding box center [621, 262] width 431 height 262
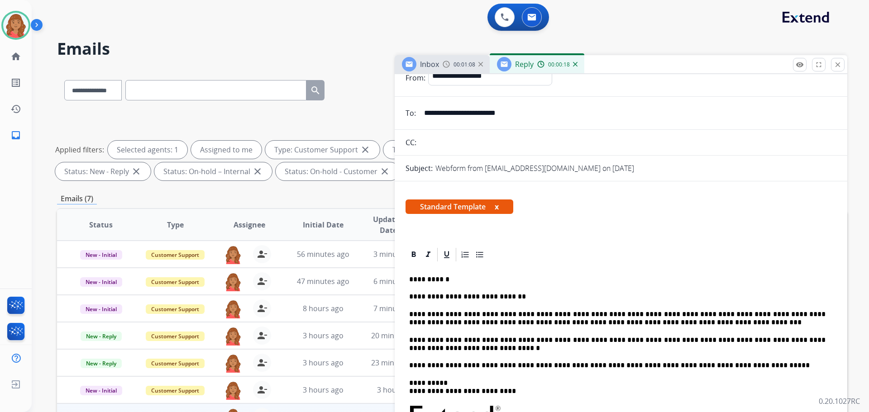
scroll to position [0, 0]
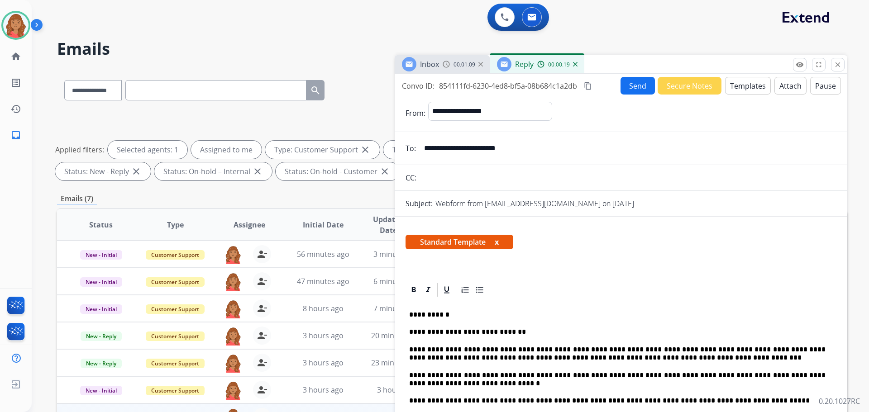
click at [592, 88] on mat-icon "content_copy" at bounding box center [588, 86] width 8 height 8
click at [630, 86] on button "Send" at bounding box center [637, 86] width 34 height 18
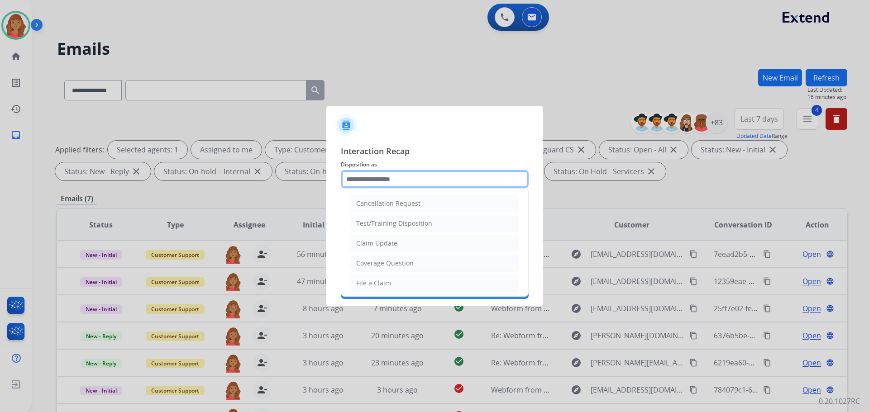
click at [378, 183] on input "text" at bounding box center [435, 179] width 188 height 18
click at [381, 243] on div "Claim Update" at bounding box center [376, 243] width 41 height 9
type input "**********"
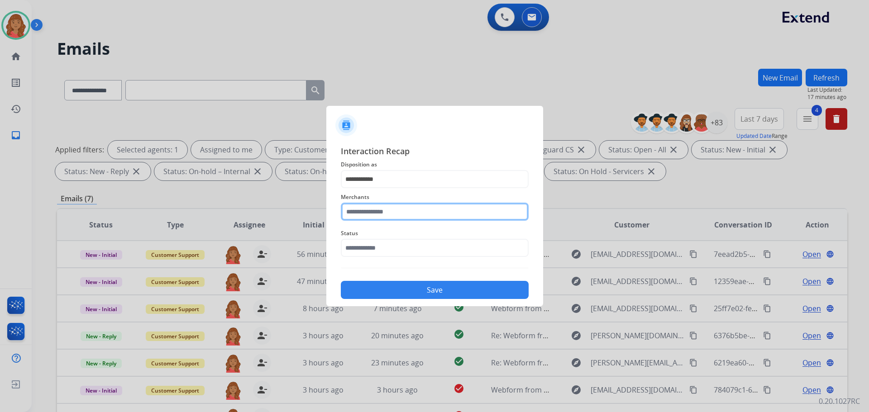
click at [378, 214] on input "text" at bounding box center [435, 212] width 188 height 18
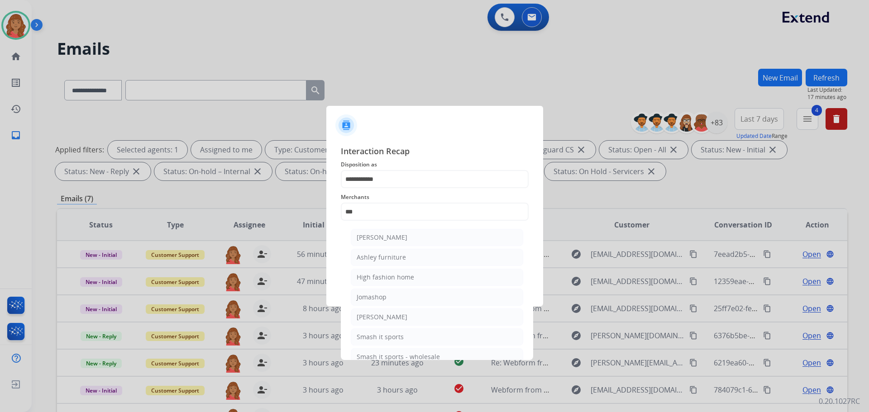
click at [395, 241] on div "[PERSON_NAME]" at bounding box center [382, 237] width 51 height 9
type input "**********"
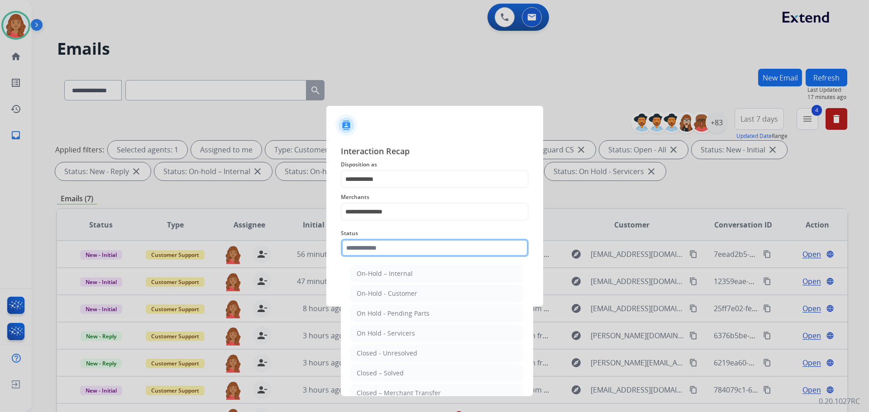
click at [395, 254] on input "text" at bounding box center [435, 248] width 188 height 18
drag, startPoint x: 383, startPoint y: 372, endPoint x: 391, endPoint y: 346, distance: 27.4
click at [386, 370] on div "Closed – Solved" at bounding box center [380, 373] width 47 height 9
type input "**********"
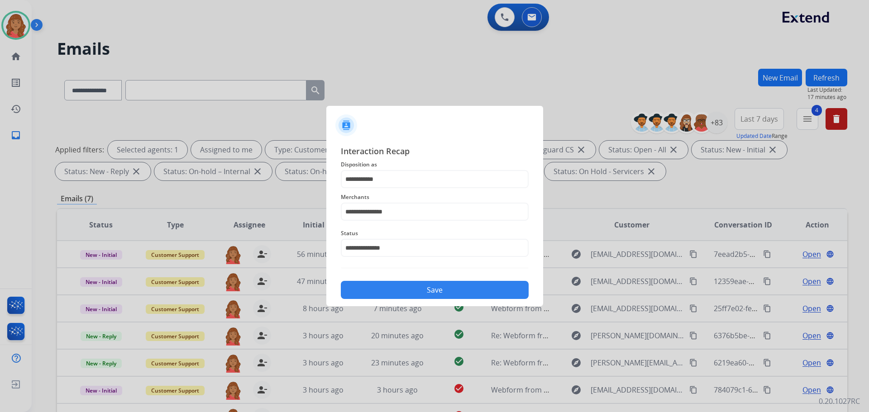
click at [401, 292] on button "Save" at bounding box center [435, 290] width 188 height 18
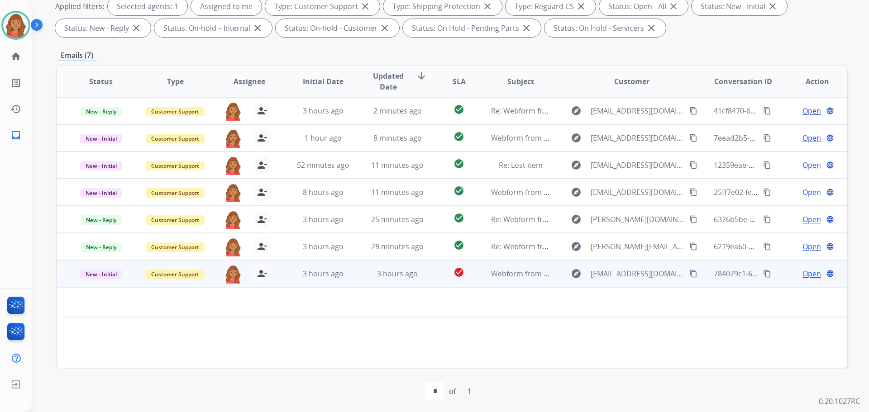
scroll to position [146, 0]
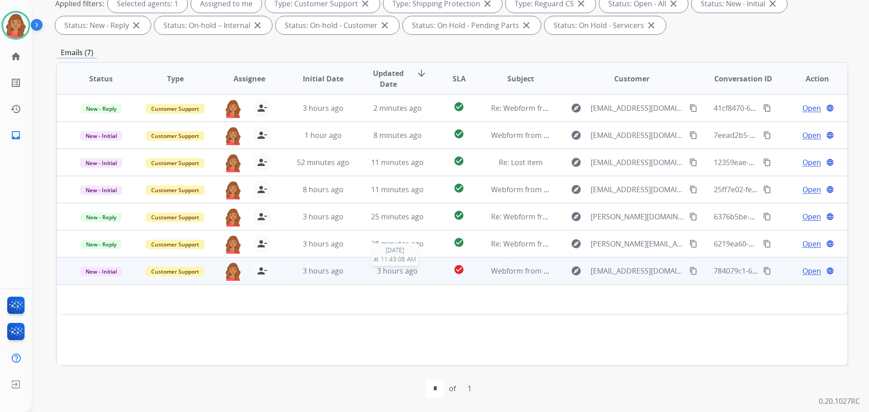
click at [372, 271] on div "3 hours ago" at bounding box center [397, 271] width 59 height 11
click at [348, 272] on div "3 hours ago" at bounding box center [323, 271] width 59 height 11
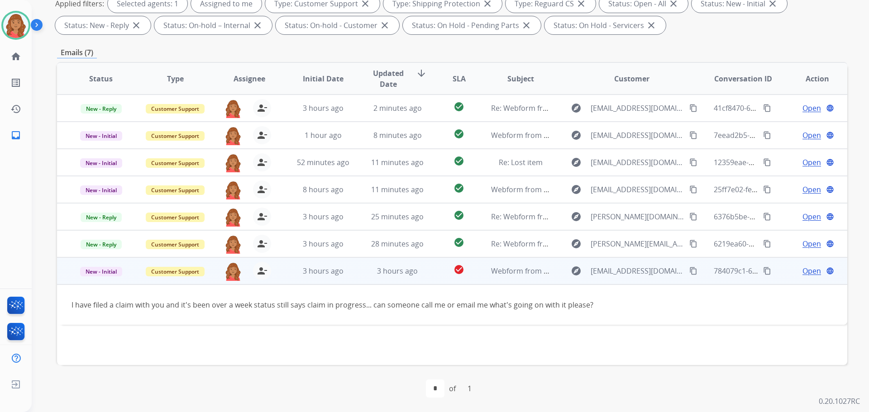
click at [689, 270] on mat-icon "content_copy" at bounding box center [693, 271] width 8 height 8
click at [802, 272] on span "Open" at bounding box center [811, 271] width 19 height 11
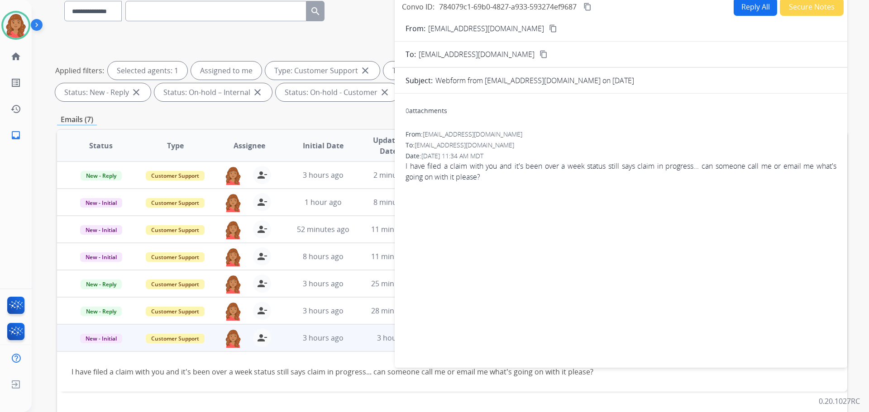
scroll to position [0, 0]
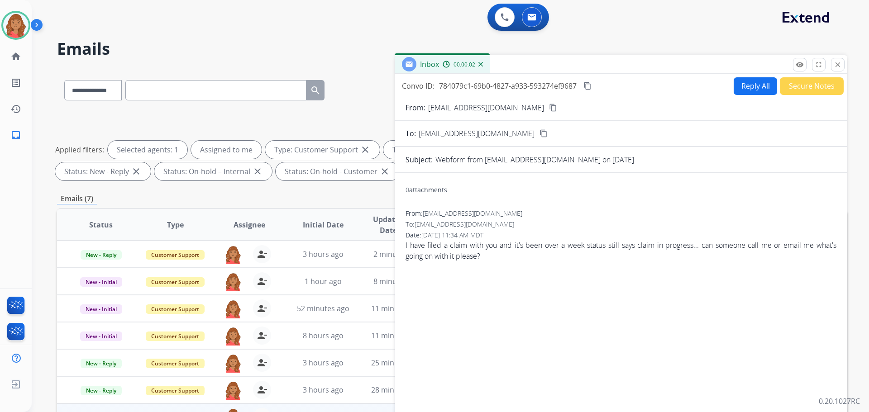
click at [746, 90] on button "Reply All" at bounding box center [755, 86] width 43 height 18
select select "**********"
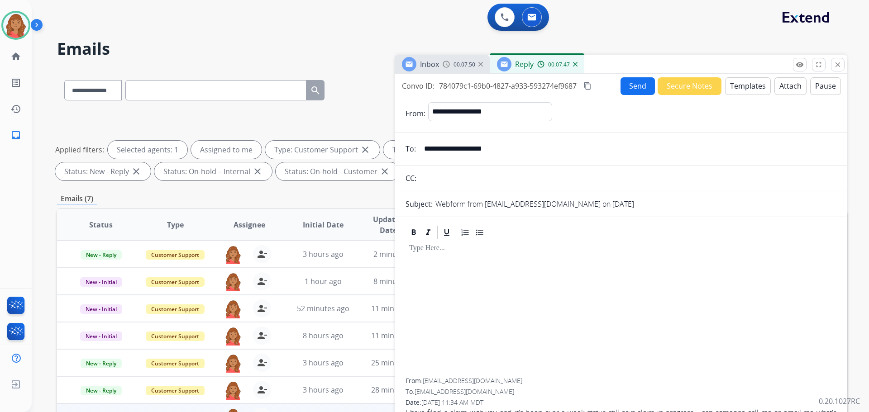
click at [735, 87] on button "Templates" at bounding box center [748, 86] width 46 height 18
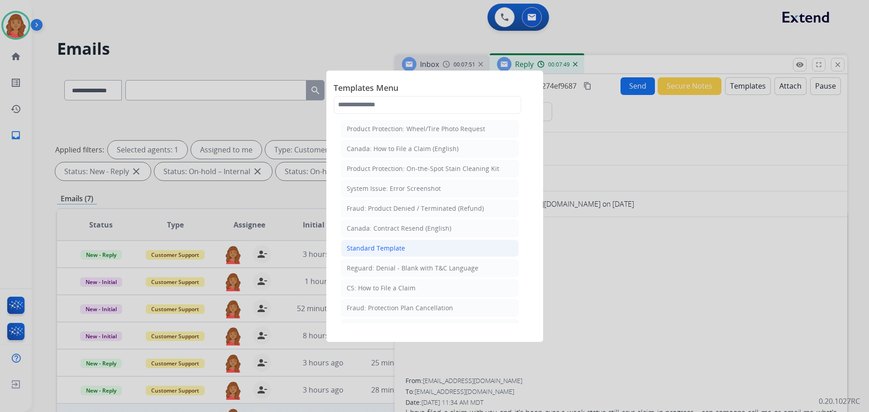
click at [382, 250] on div "Standard Template" at bounding box center [376, 248] width 58 height 9
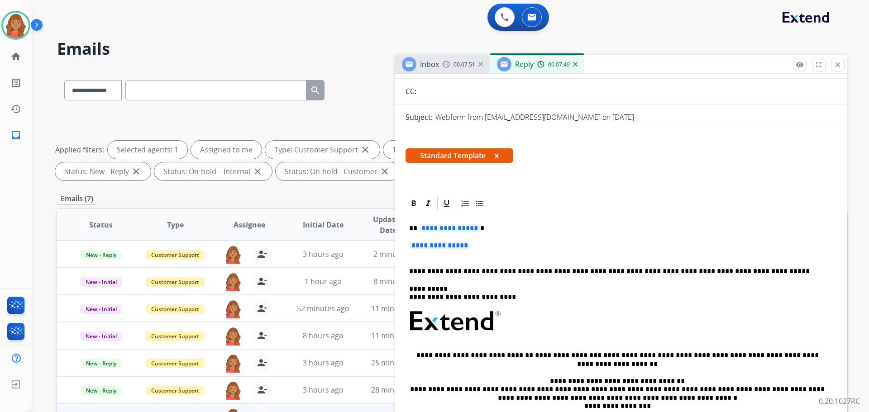
scroll to position [136, 0]
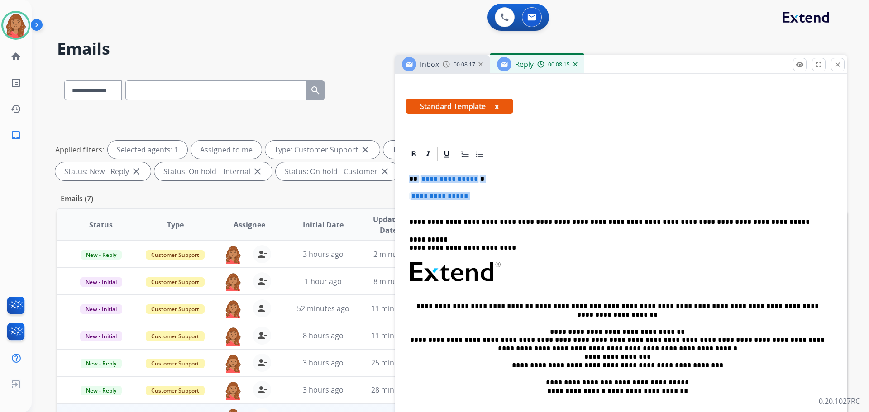
drag, startPoint x: 410, startPoint y: 177, endPoint x: 479, endPoint y: 201, distance: 73.6
click at [479, 201] on div "**********" at bounding box center [621, 293] width 431 height 262
drag, startPoint x: 441, startPoint y: 200, endPoint x: 483, endPoint y: 189, distance: 43.5
click at [483, 187] on div "**********" at bounding box center [621, 293] width 431 height 262
click at [483, 199] on p "**********" at bounding box center [621, 200] width 424 height 17
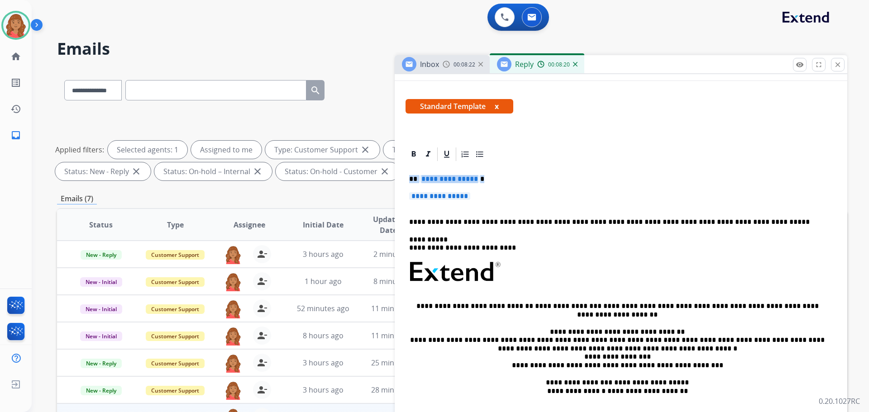
drag, startPoint x: 481, startPoint y: 198, endPoint x: 408, endPoint y: 180, distance: 75.0
click at [408, 180] on div "**********" at bounding box center [621, 293] width 431 height 262
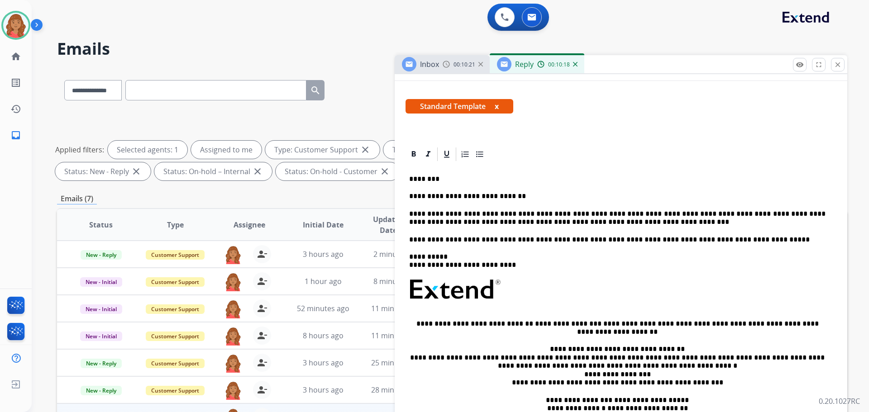
scroll to position [0, 0]
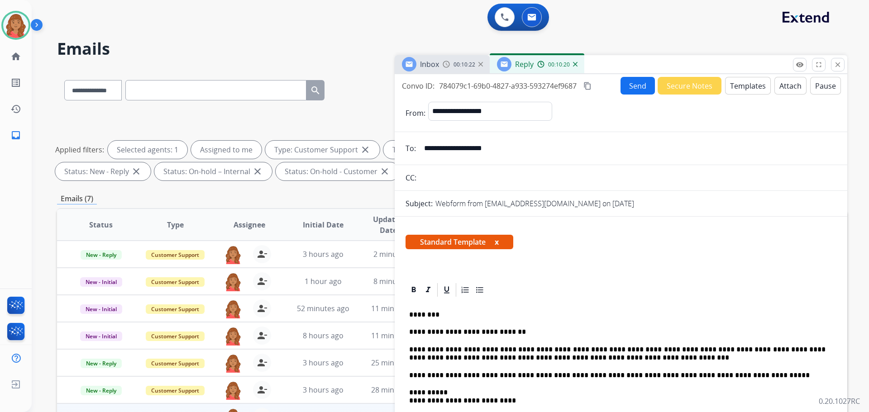
click at [781, 87] on button "Attach" at bounding box center [790, 86] width 32 height 18
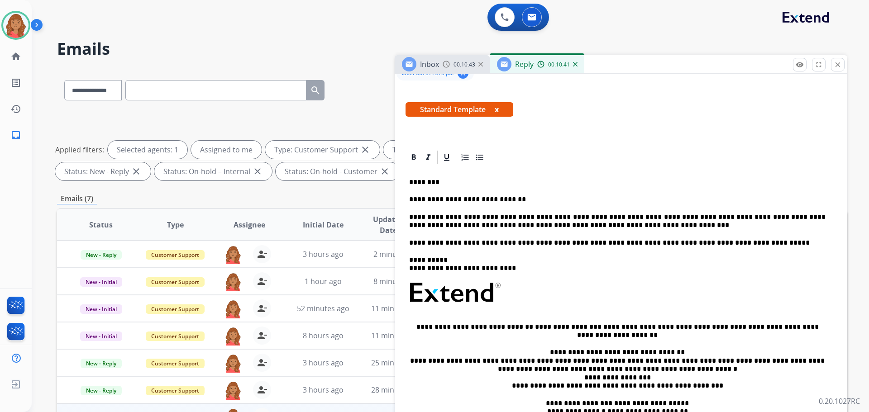
scroll to position [181, 0]
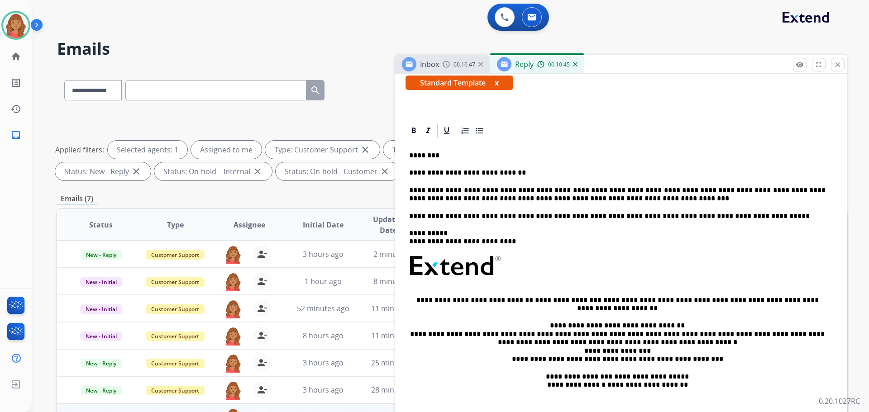
click at [504, 191] on p "**********" at bounding box center [617, 194] width 416 height 17
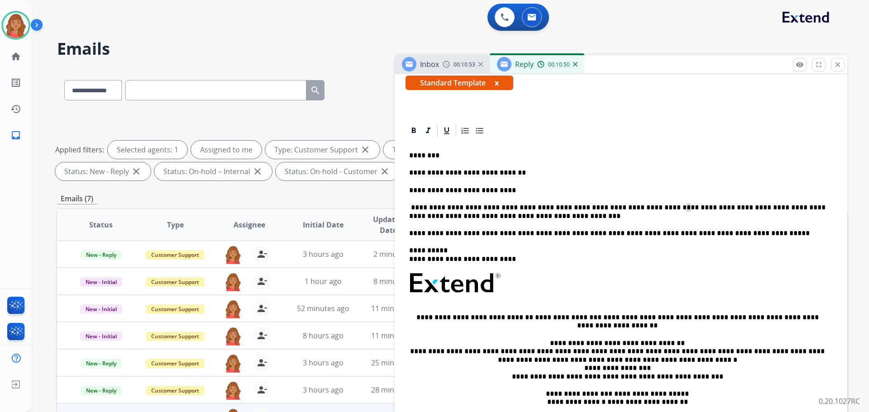
click at [627, 207] on p "**********" at bounding box center [617, 212] width 416 height 17
click at [632, 210] on p "**********" at bounding box center [617, 212] width 416 height 17
click at [627, 206] on p "**********" at bounding box center [617, 212] width 416 height 17
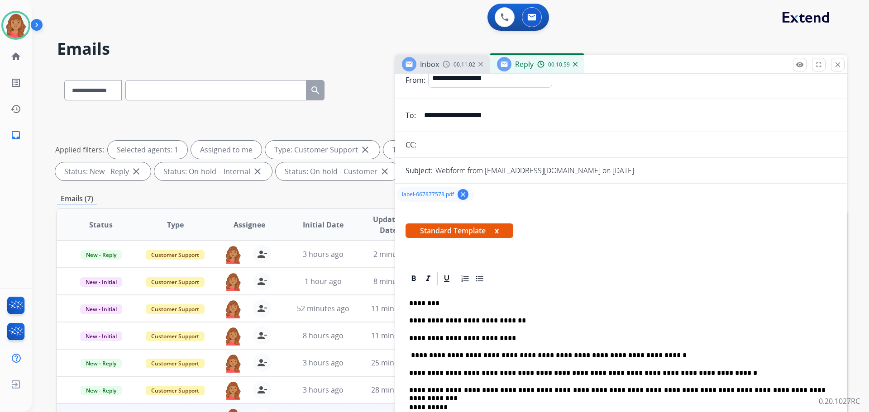
scroll to position [0, 0]
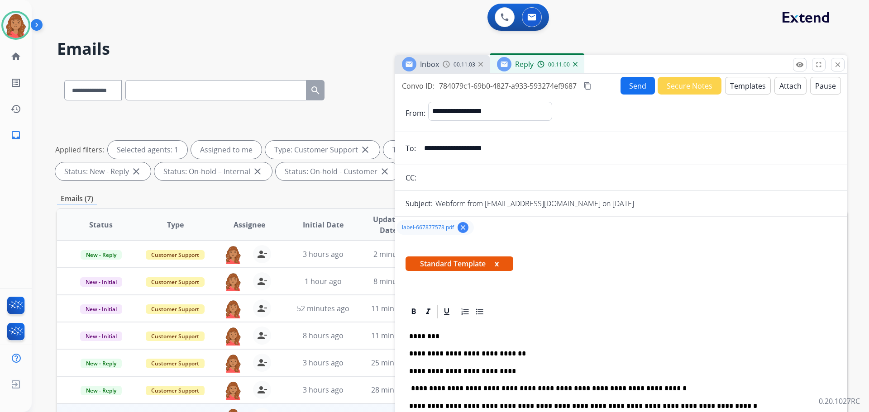
click at [587, 88] on mat-icon "content_copy" at bounding box center [587, 86] width 8 height 8
click at [631, 92] on button "Send" at bounding box center [637, 86] width 34 height 18
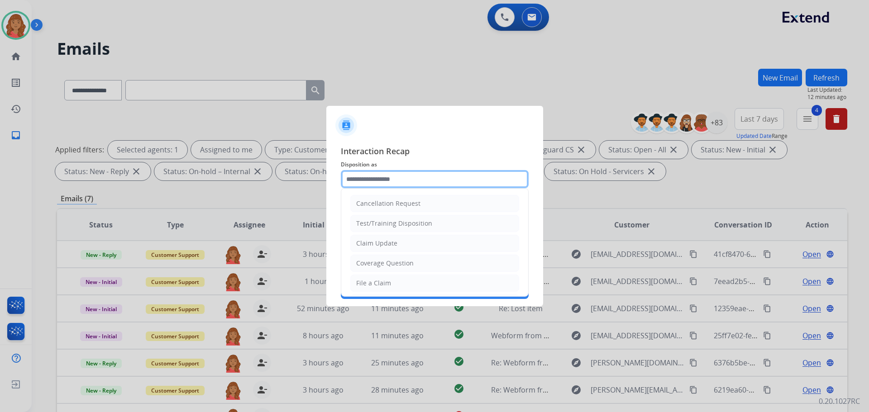
drag, startPoint x: 375, startPoint y: 180, endPoint x: 370, endPoint y: 186, distance: 8.1
click at [375, 182] on input "text" at bounding box center [435, 179] width 188 height 18
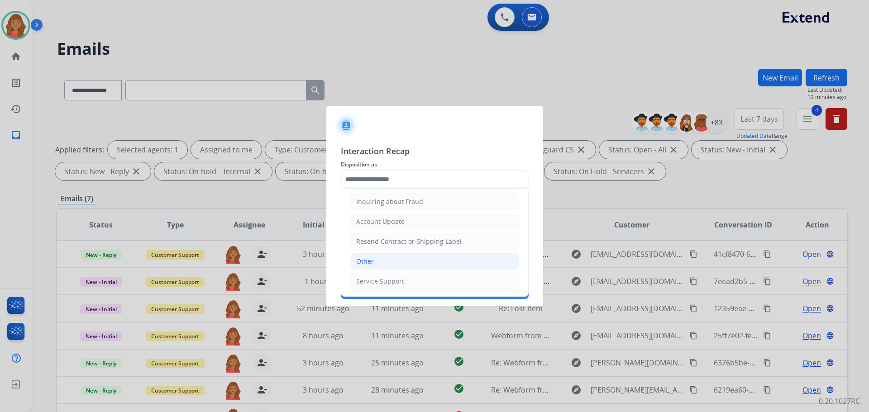
click at [368, 262] on div "Other" at bounding box center [365, 261] width 18 height 9
type input "*****"
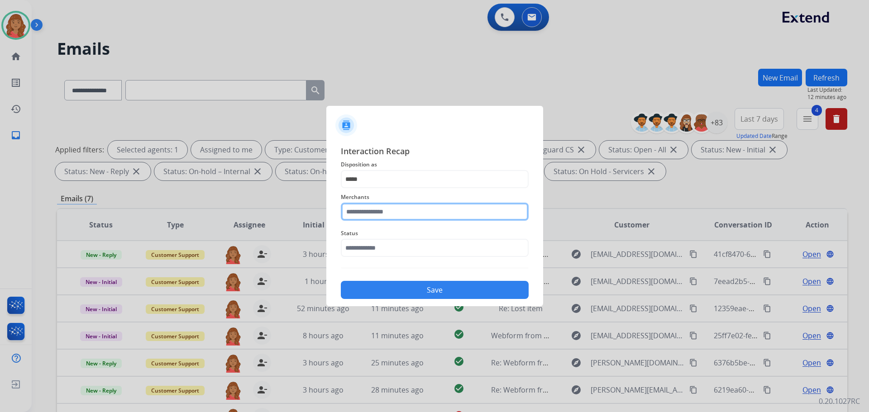
click at [368, 208] on input "text" at bounding box center [435, 212] width 188 height 18
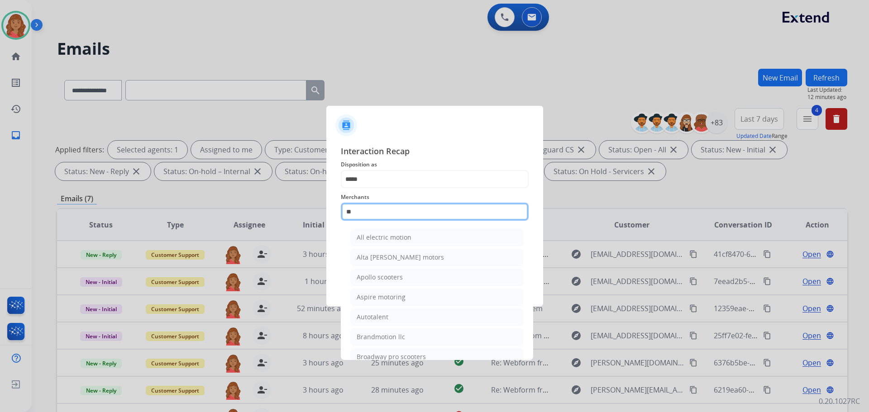
type input "*"
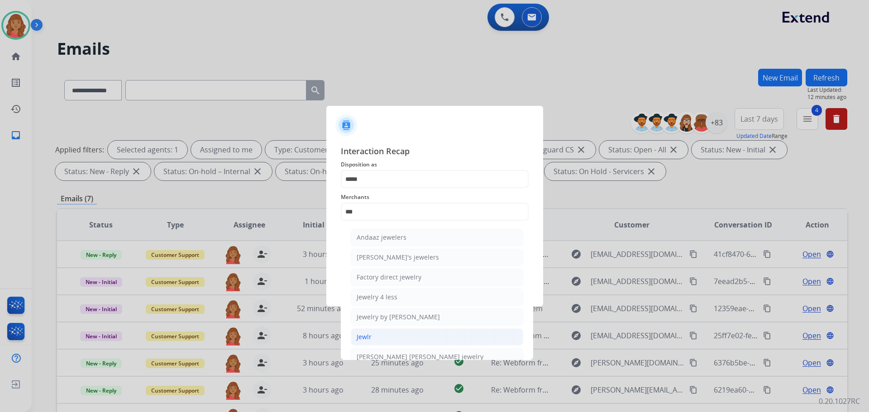
click at [371, 335] on li "Jewlr" at bounding box center [437, 337] width 172 height 17
type input "*****"
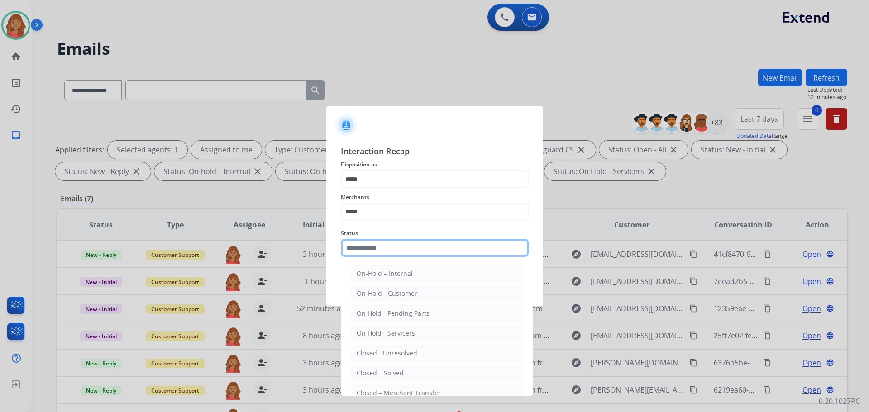
click at [369, 251] on input "text" at bounding box center [435, 248] width 188 height 18
click at [372, 376] on div "Closed – Solved" at bounding box center [380, 373] width 47 height 9
type input "**********"
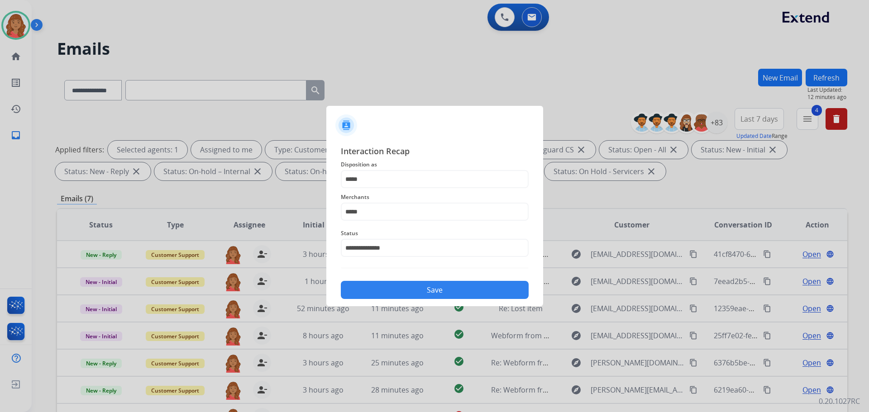
click at [382, 282] on button "Save" at bounding box center [435, 290] width 188 height 18
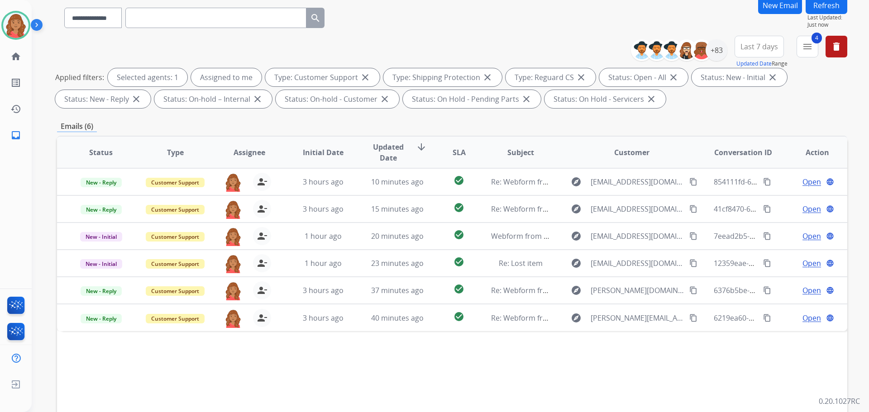
scroll to position [146, 0]
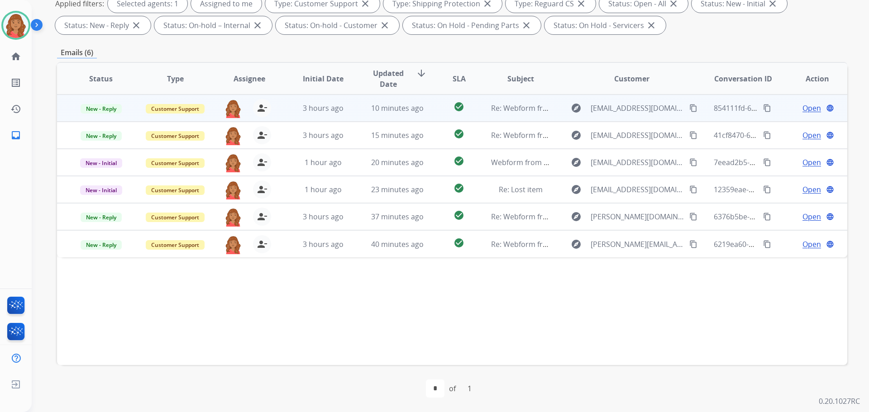
click at [353, 112] on td "10 minutes ago" at bounding box center [390, 108] width 74 height 27
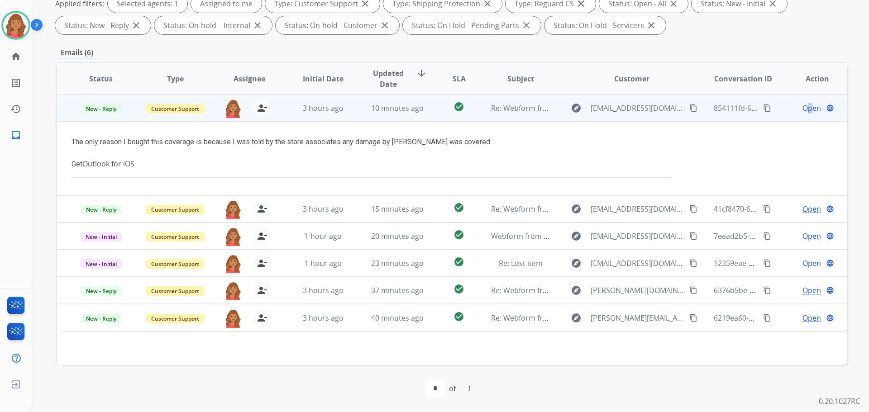
click at [804, 111] on span "Open" at bounding box center [811, 108] width 19 height 11
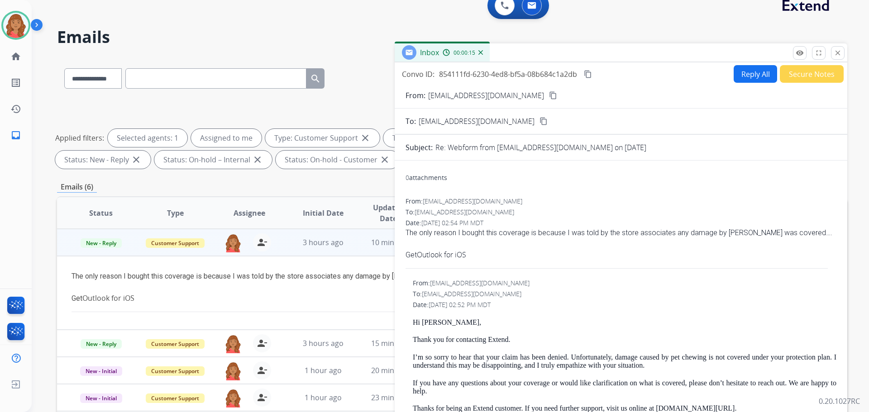
scroll to position [10, 0]
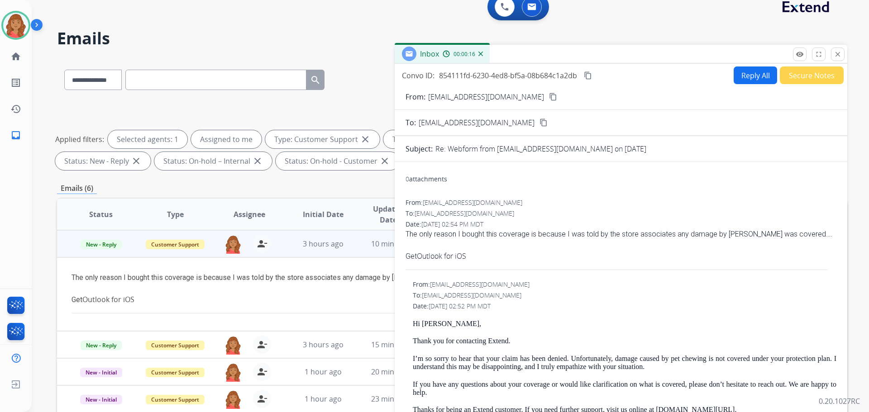
click at [734, 79] on button "Reply All" at bounding box center [755, 76] width 43 height 18
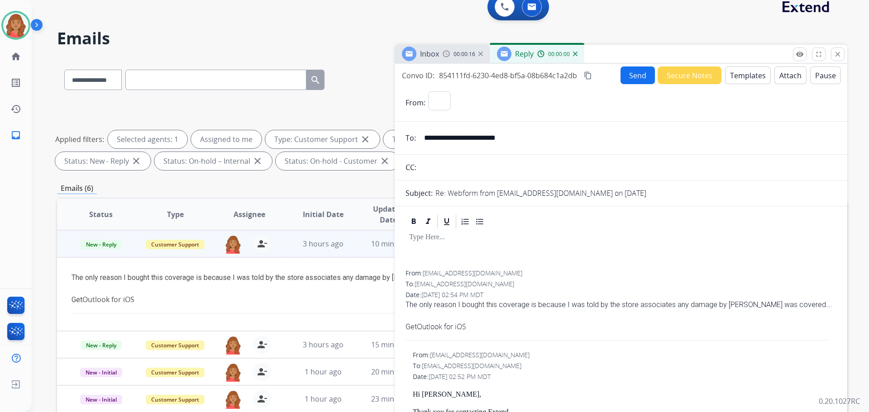
select select "**********"
click at [734, 73] on button "Templates" at bounding box center [748, 76] width 46 height 18
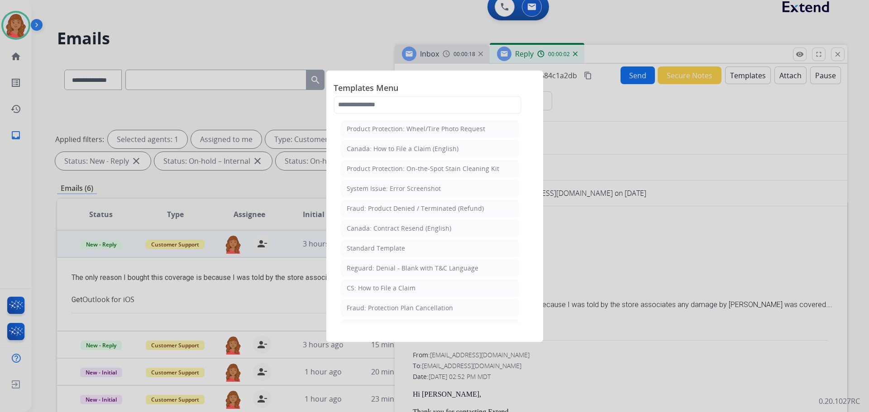
click at [385, 253] on li "Standard Template" at bounding box center [430, 248] width 178 height 17
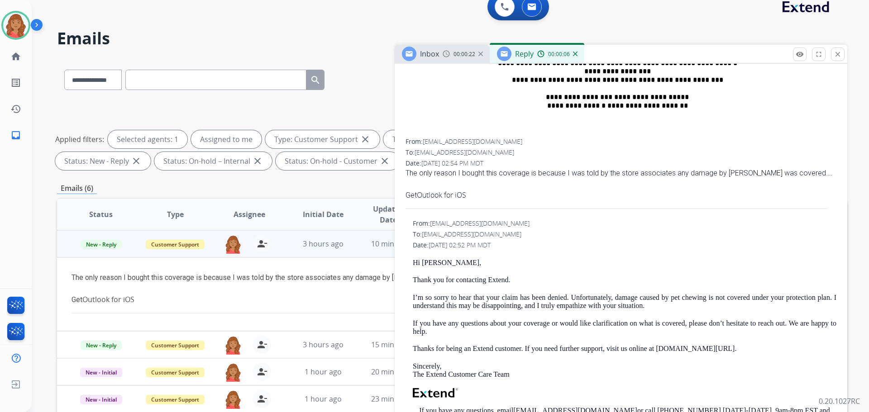
scroll to position [453, 0]
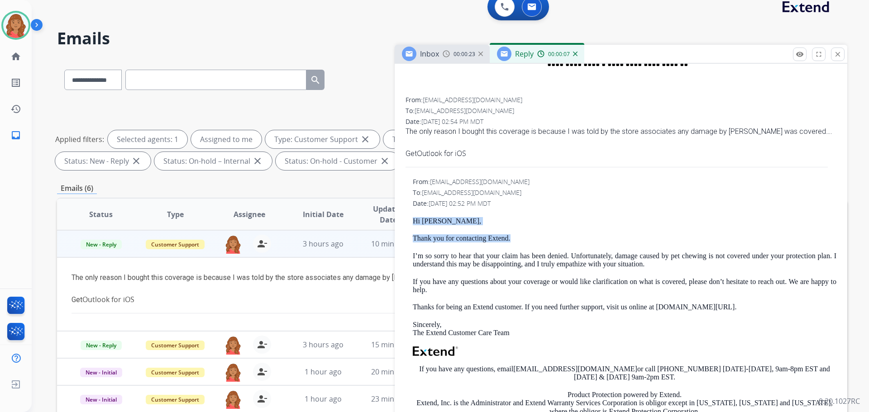
drag, startPoint x: 518, startPoint y: 235, endPoint x: 397, endPoint y: 215, distance: 122.5
click at [397, 215] on div "**********" at bounding box center [621, 174] width 453 height 710
copy div "Hi [PERSON_NAME], Thank you for contacting Extend."
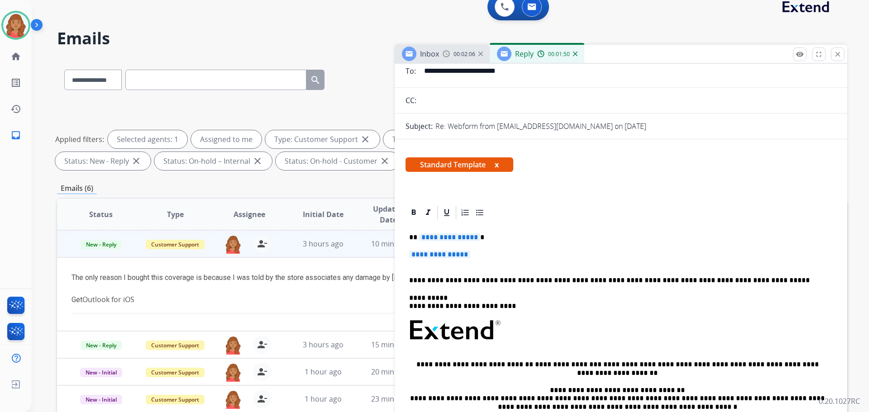
scroll to position [0, 0]
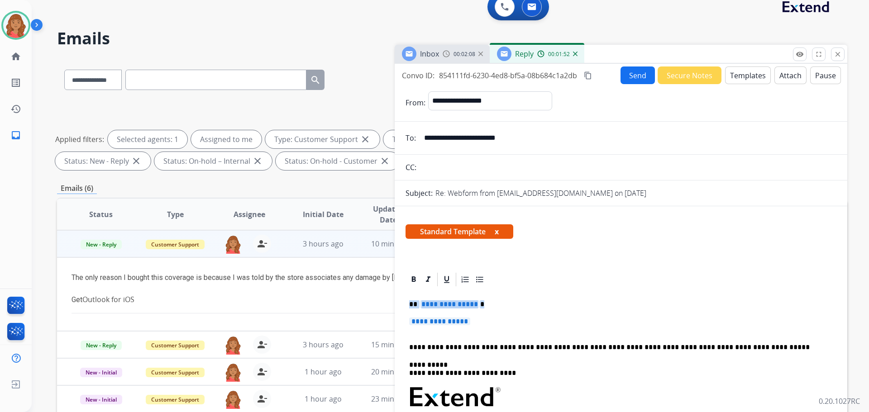
drag, startPoint x: 433, startPoint y: 310, endPoint x: 389, endPoint y: 302, distance: 45.2
click at [388, 300] on div "**********" at bounding box center [452, 303] width 790 height 490
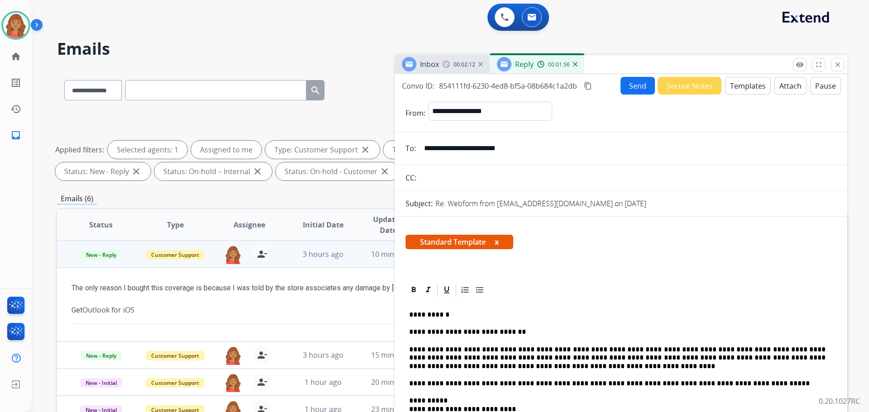
click at [628, 91] on button "Send" at bounding box center [637, 86] width 34 height 18
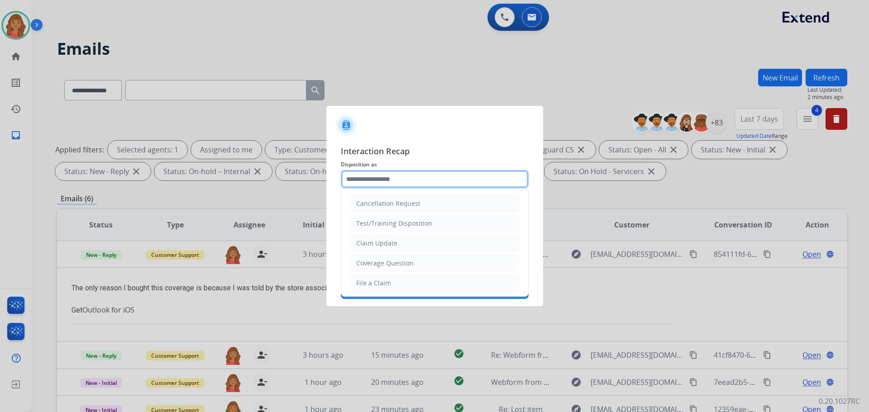
click at [385, 181] on input "text" at bounding box center [435, 179] width 188 height 18
click at [372, 248] on div "Claim Update" at bounding box center [376, 243] width 41 height 9
type input "**********"
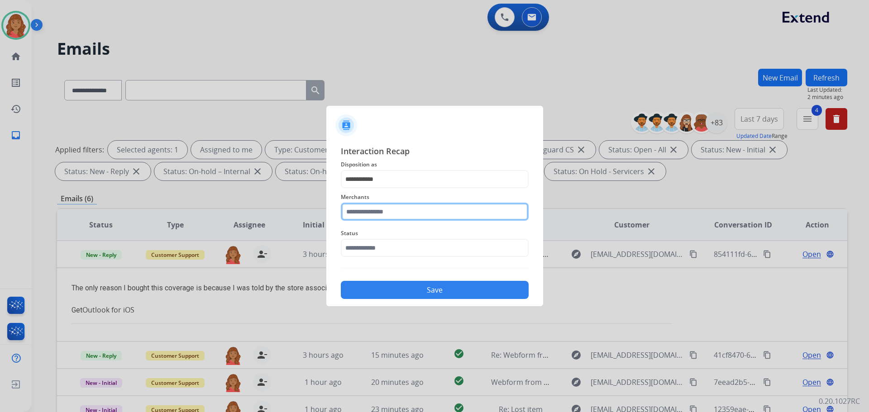
click at [362, 215] on input "text" at bounding box center [435, 212] width 188 height 18
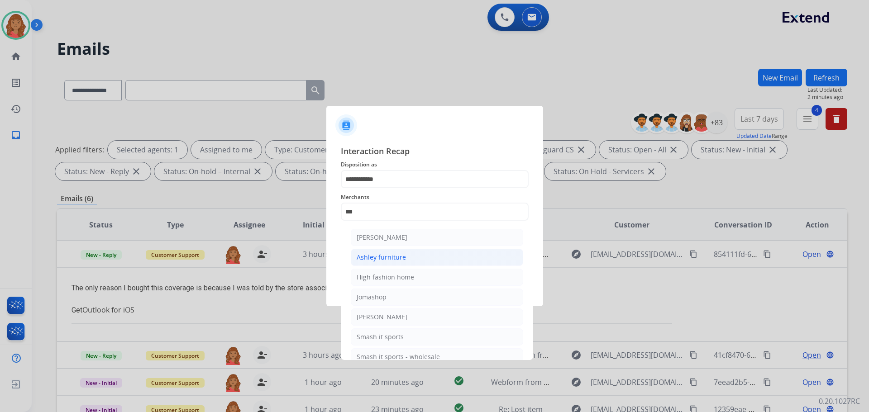
click at [377, 256] on div "Ashley furniture" at bounding box center [381, 257] width 49 height 9
type input "**********"
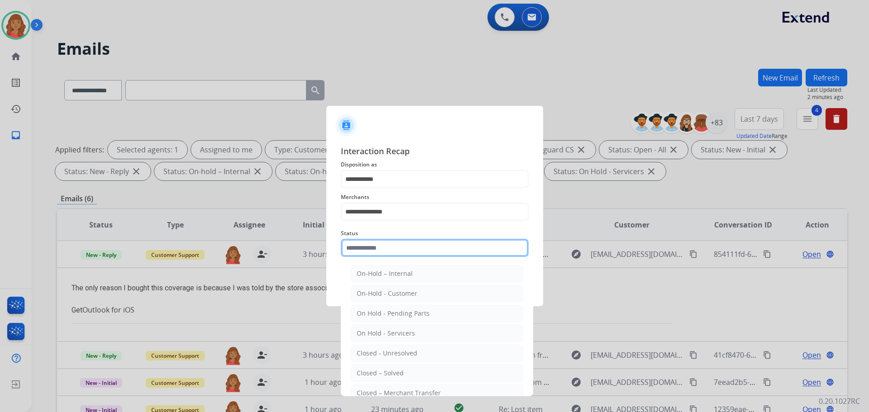
click at [372, 252] on input "text" at bounding box center [435, 248] width 188 height 18
drag, startPoint x: 371, startPoint y: 377, endPoint x: 373, endPoint y: 354, distance: 23.2
click at [371, 377] on div "Closed – Solved" at bounding box center [380, 373] width 47 height 9
type input "**********"
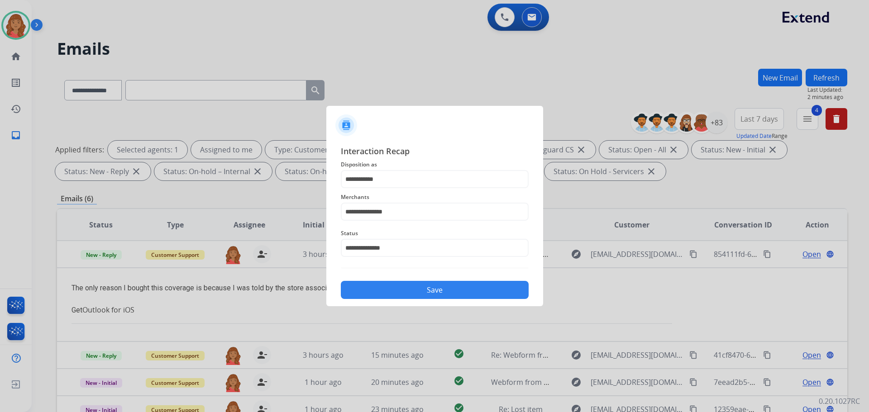
click at [391, 297] on button "Save" at bounding box center [435, 290] width 188 height 18
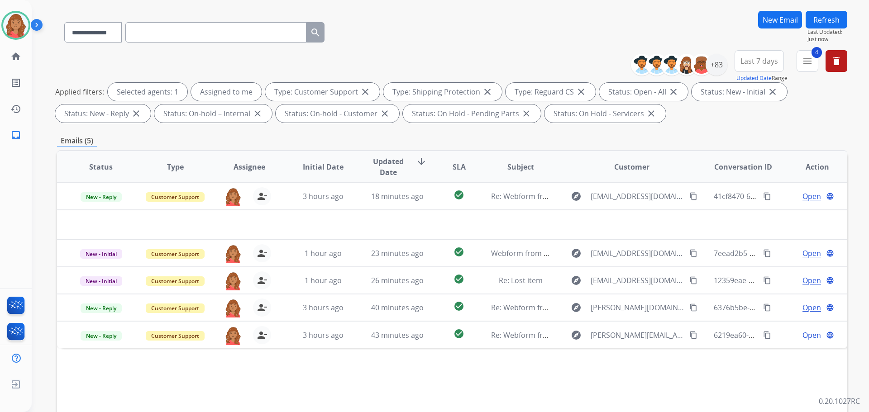
scroll to position [146, 0]
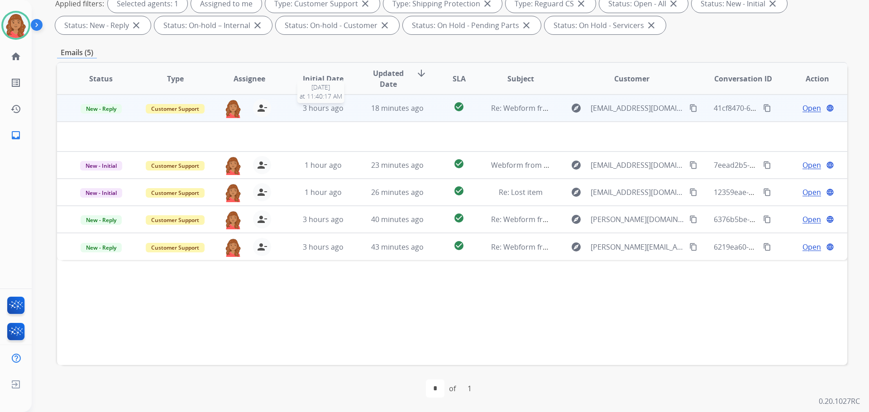
click at [327, 113] on div "3 hours ago" at bounding box center [323, 108] width 59 height 11
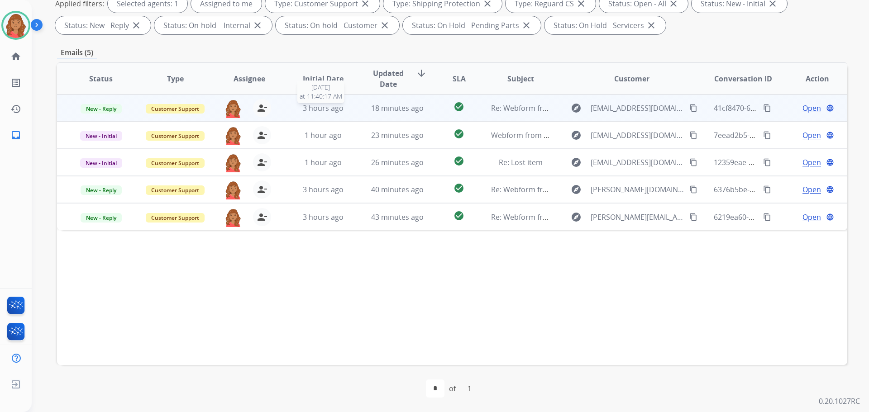
click at [323, 105] on span "3 hours ago" at bounding box center [323, 108] width 41 height 10
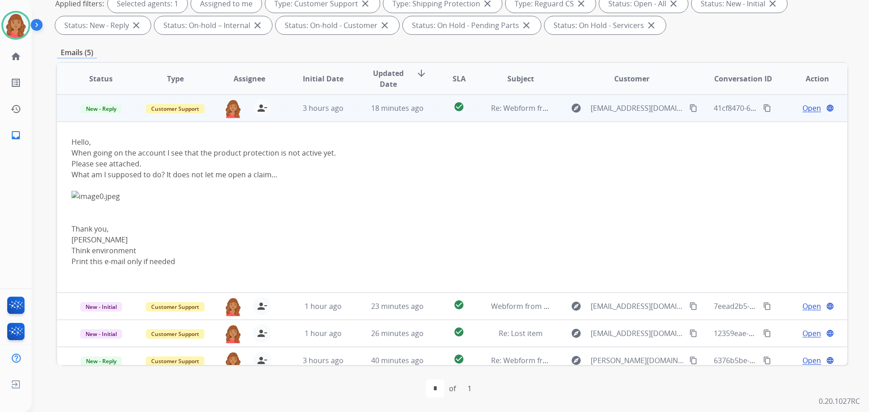
click at [96, 196] on img at bounding box center [378, 196] width 613 height 11
click at [802, 110] on span "Open" at bounding box center [811, 108] width 19 height 11
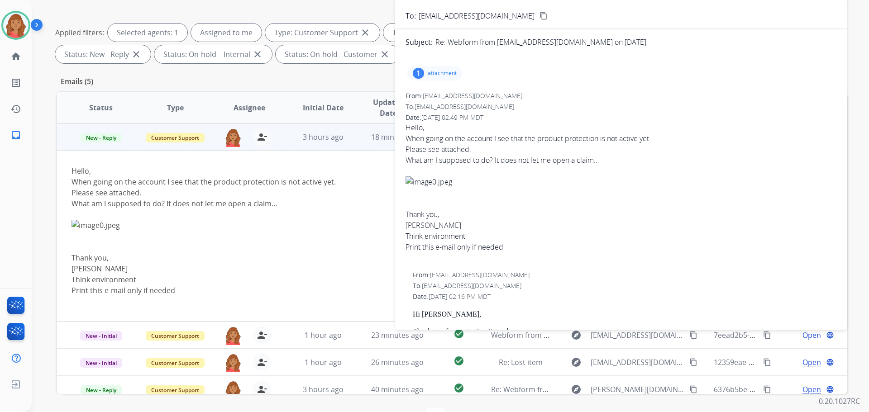
scroll to position [101, 0]
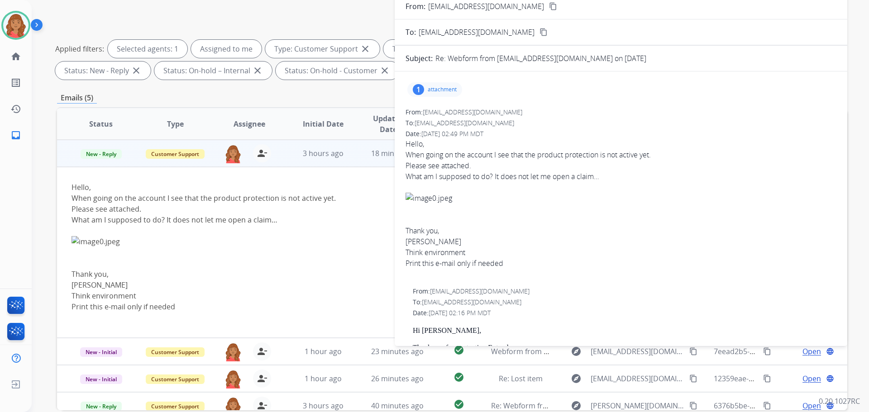
click at [434, 94] on div "1 attachment" at bounding box center [434, 89] width 55 height 14
click at [431, 120] on div at bounding box center [437, 113] width 45 height 32
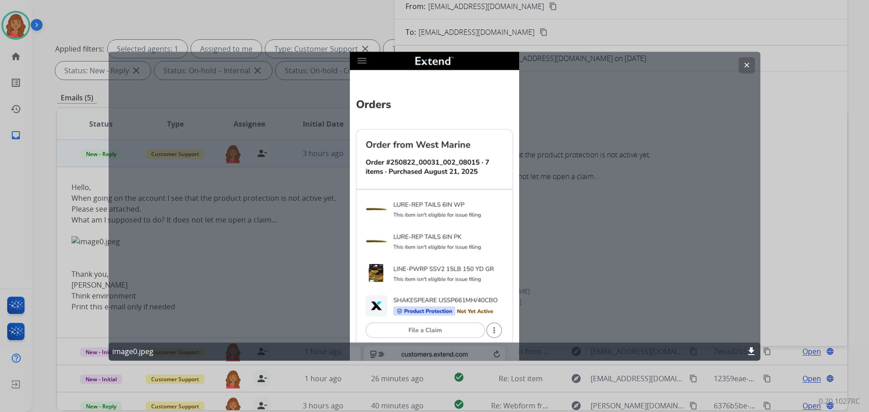
click at [751, 69] on button "clear" at bounding box center [747, 65] width 16 height 16
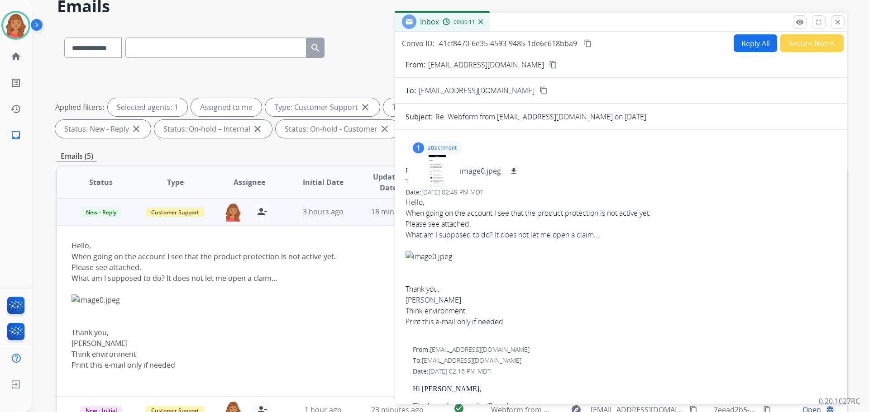
scroll to position [0, 0]
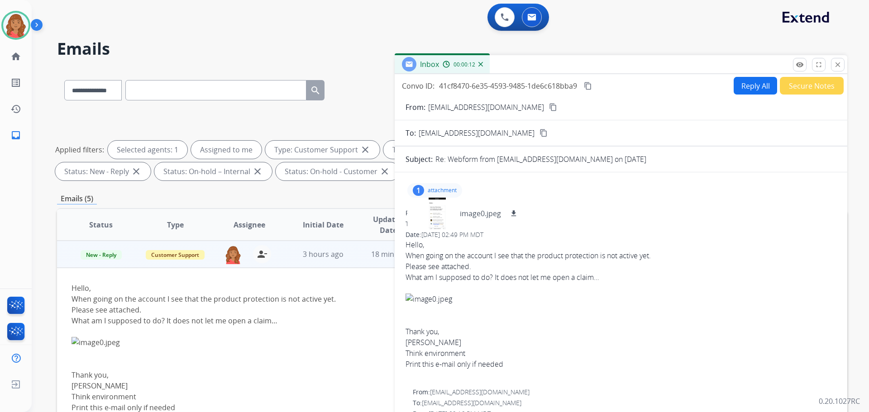
click at [748, 88] on button "Reply All" at bounding box center [755, 86] width 43 height 18
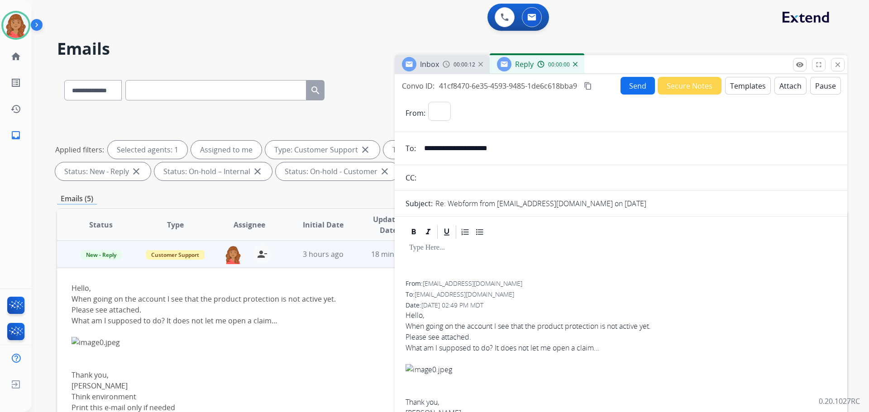
select select "**********"
click at [740, 81] on button "Templates" at bounding box center [748, 86] width 46 height 18
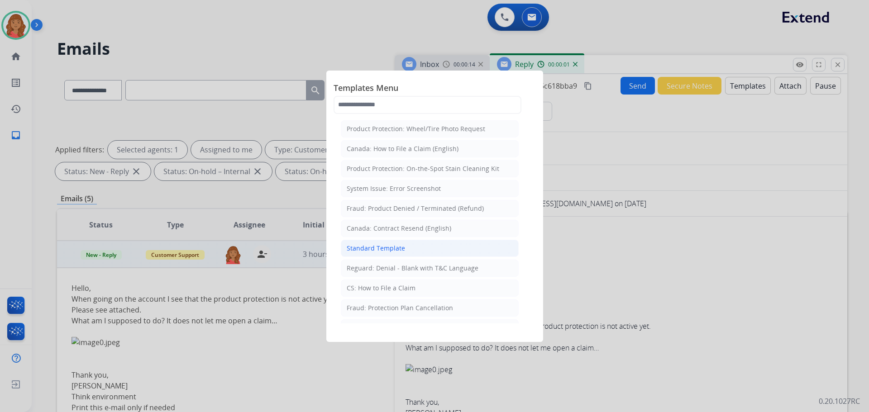
click at [396, 251] on div "Standard Template" at bounding box center [376, 248] width 58 height 9
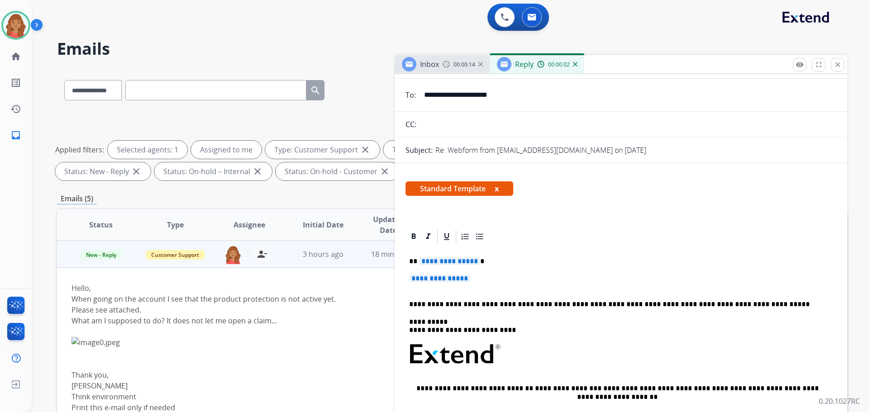
scroll to position [226, 0]
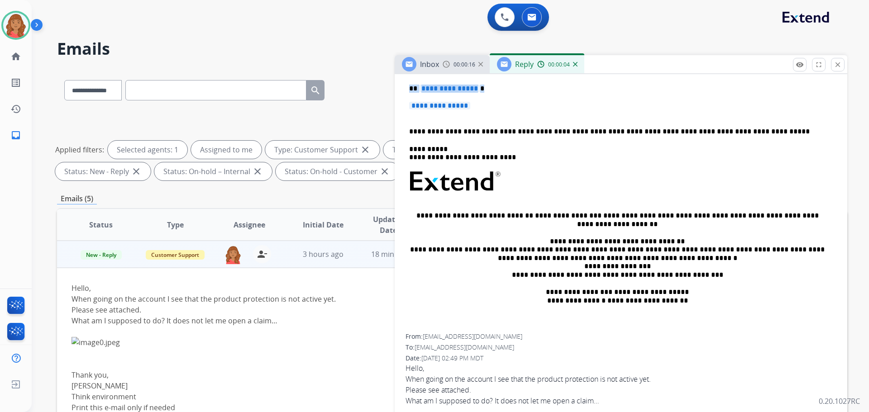
drag, startPoint x: 465, startPoint y: 114, endPoint x: 397, endPoint y: 96, distance: 70.1
click at [393, 89] on div "**********" at bounding box center [452, 314] width 790 height 490
click at [475, 113] on p "**********" at bounding box center [621, 110] width 424 height 17
drag, startPoint x: 472, startPoint y: 110, endPoint x: 414, endPoint y: 95, distance: 60.0
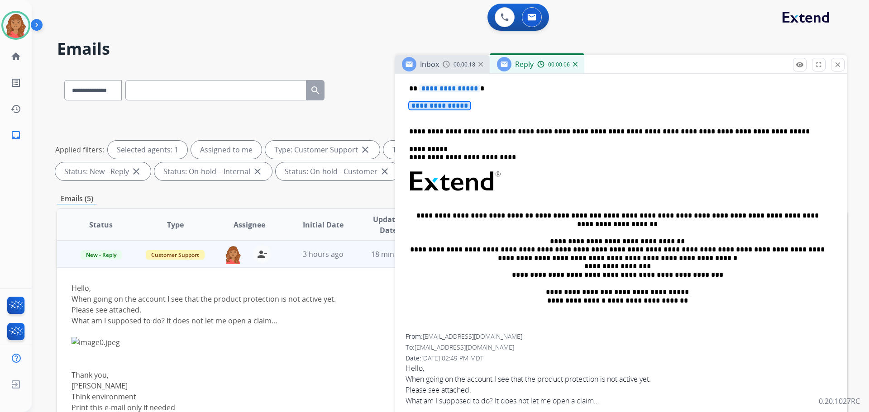
click at [414, 96] on div "**********" at bounding box center [621, 203] width 431 height 262
drag, startPoint x: 407, startPoint y: 91, endPoint x: 481, endPoint y: 118, distance: 79.0
click at [481, 117] on div "**********" at bounding box center [621, 203] width 431 height 262
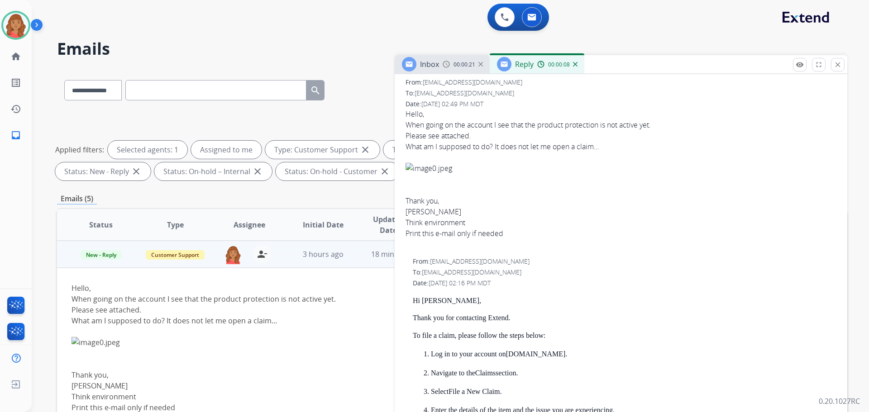
scroll to position [498, 0]
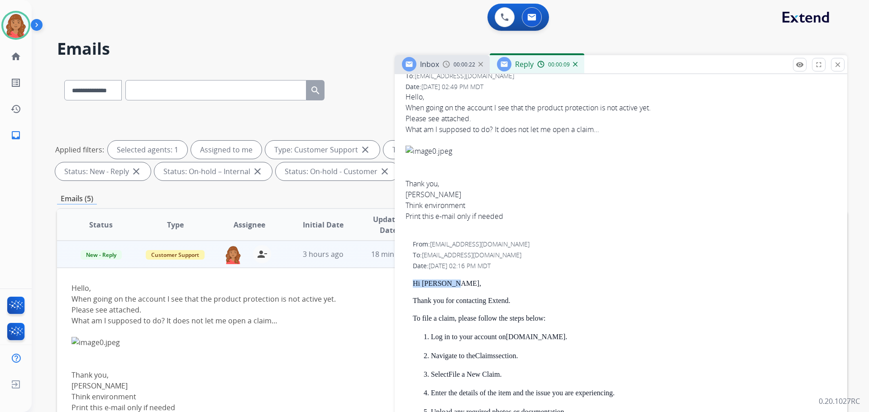
drag, startPoint x: 438, startPoint y: 279, endPoint x: 398, endPoint y: 275, distance: 40.1
click at [398, 275] on div "**********" at bounding box center [621, 232] width 453 height 897
copy p "Hi [PERSON_NAME],"
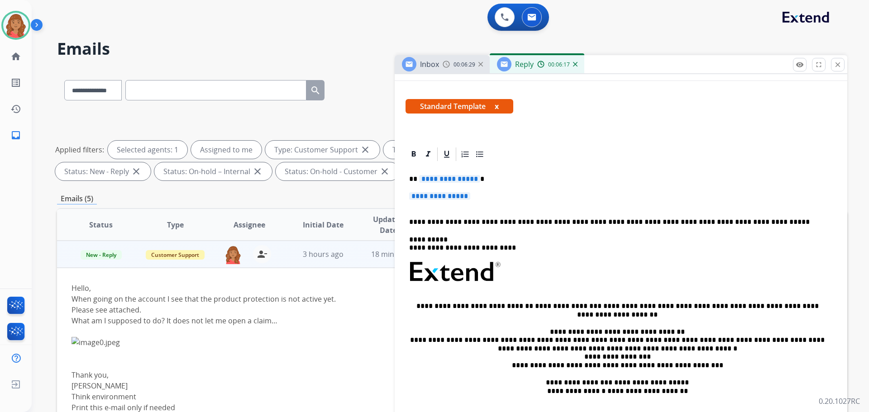
scroll to position [0, 0]
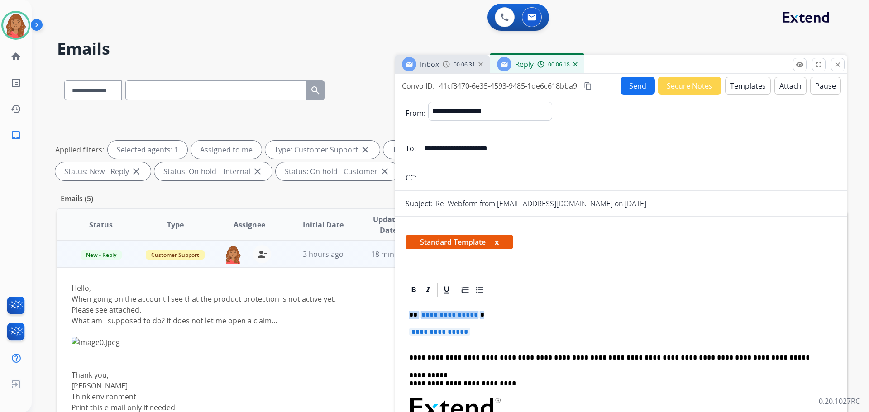
drag, startPoint x: 473, startPoint y: 332, endPoint x: 396, endPoint y: 306, distance: 81.1
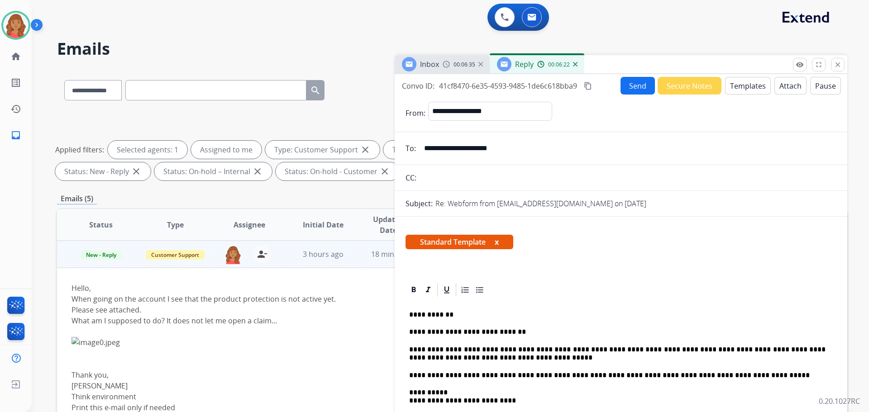
click at [590, 87] on mat-icon "content_copy" at bounding box center [588, 86] width 8 height 8
drag, startPoint x: 531, startPoint y: 148, endPoint x: 443, endPoint y: 148, distance: 88.3
click at [431, 148] on input "**********" at bounding box center [628, 148] width 418 height 18
drag, startPoint x: 445, startPoint y: 148, endPoint x: 436, endPoint y: 154, distance: 11.4
click at [437, 154] on input "**********" at bounding box center [628, 148] width 418 height 18
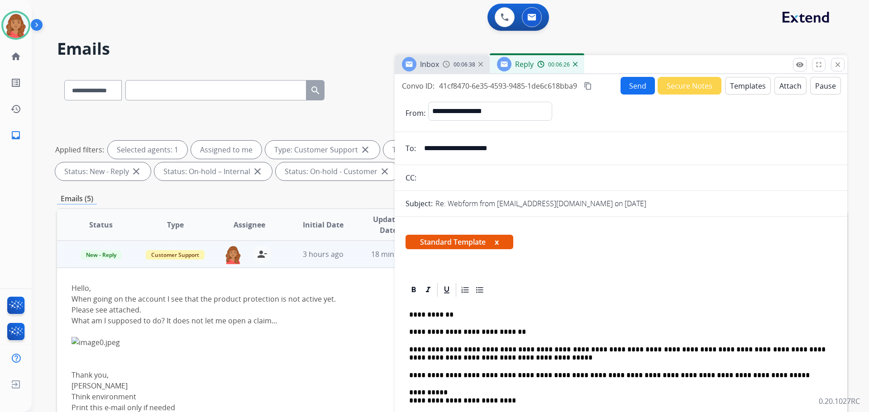
click at [426, 149] on input "**********" at bounding box center [628, 148] width 418 height 18
drag, startPoint x: 424, startPoint y: 148, endPoint x: 517, endPoint y: 155, distance: 93.9
click at [517, 155] on input "**********" at bounding box center [628, 148] width 418 height 18
drag, startPoint x: 589, startPoint y: 86, endPoint x: 573, endPoint y: 98, distance: 20.2
click at [592, 87] on mat-icon "content_copy" at bounding box center [588, 86] width 8 height 8
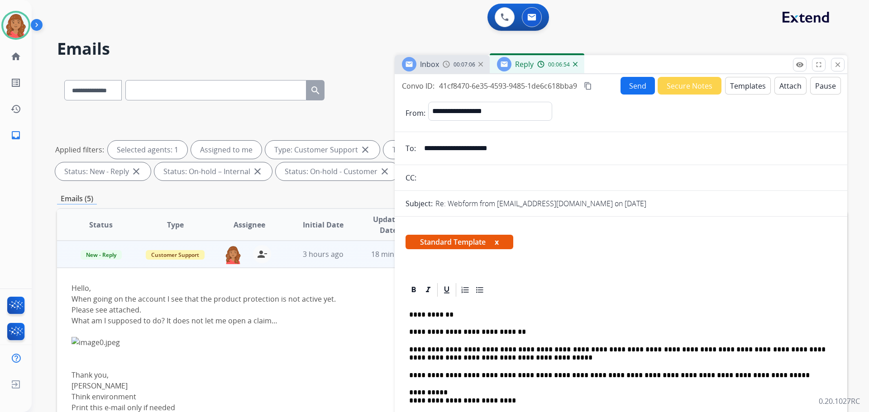
click at [638, 89] on button "Send" at bounding box center [637, 86] width 34 height 18
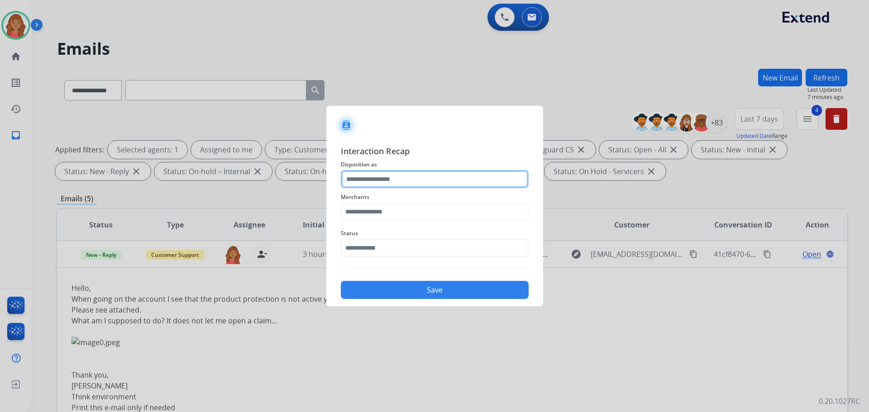
click at [438, 184] on input "text" at bounding box center [435, 179] width 188 height 18
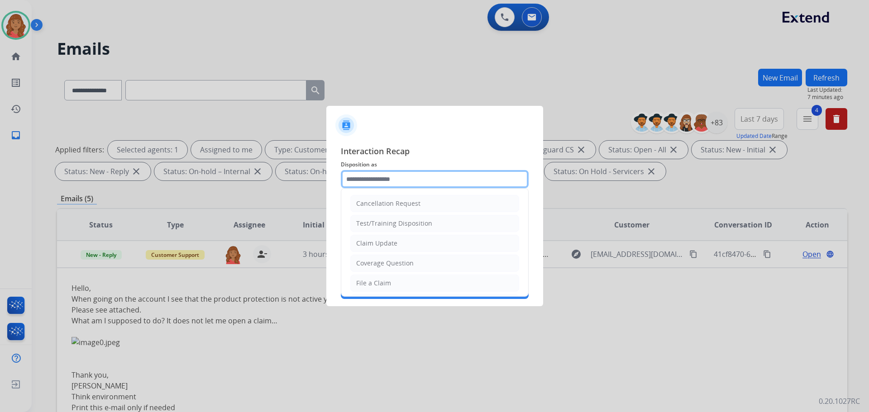
click at [425, 180] on input "text" at bounding box center [435, 179] width 188 height 18
drag, startPoint x: 387, startPoint y: 285, endPoint x: 383, endPoint y: 249, distance: 36.5
click at [388, 286] on div "File a Claim" at bounding box center [373, 283] width 35 height 9
type input "**********"
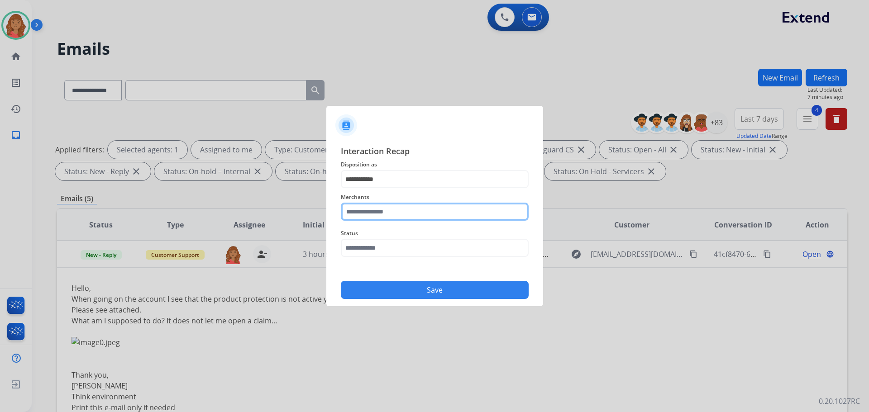
drag, startPoint x: 372, startPoint y: 214, endPoint x: 377, endPoint y: 217, distance: 6.1
click at [373, 214] on input "text" at bounding box center [435, 212] width 188 height 18
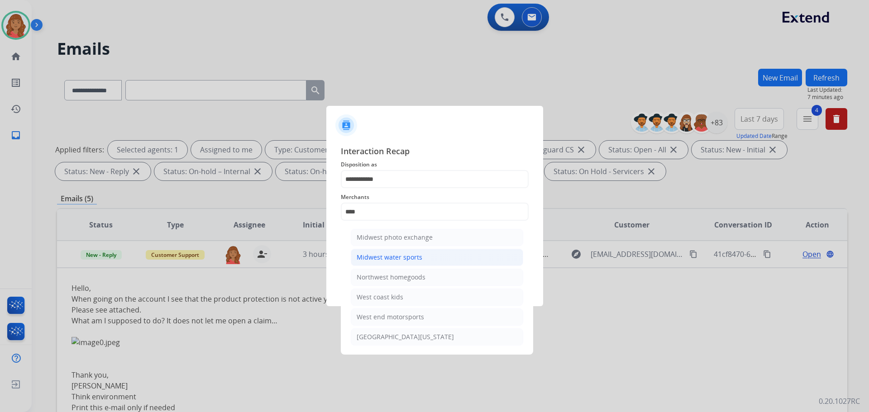
click at [378, 254] on div "Midwest water sports" at bounding box center [390, 257] width 66 height 9
type input "**********"
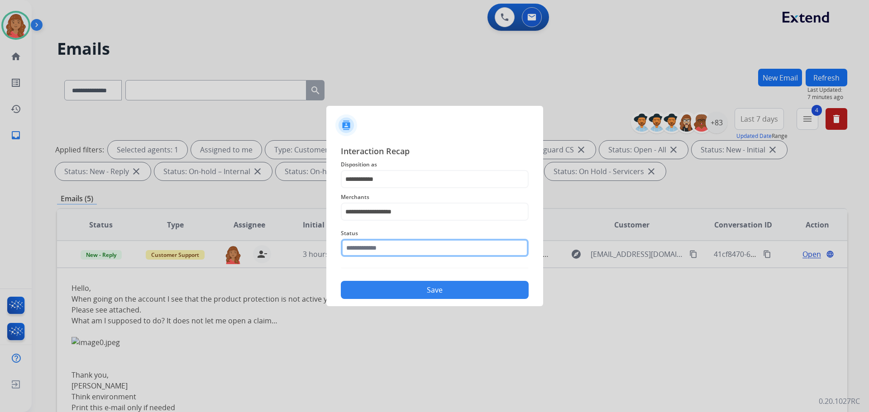
click at [373, 251] on input "text" at bounding box center [435, 248] width 188 height 18
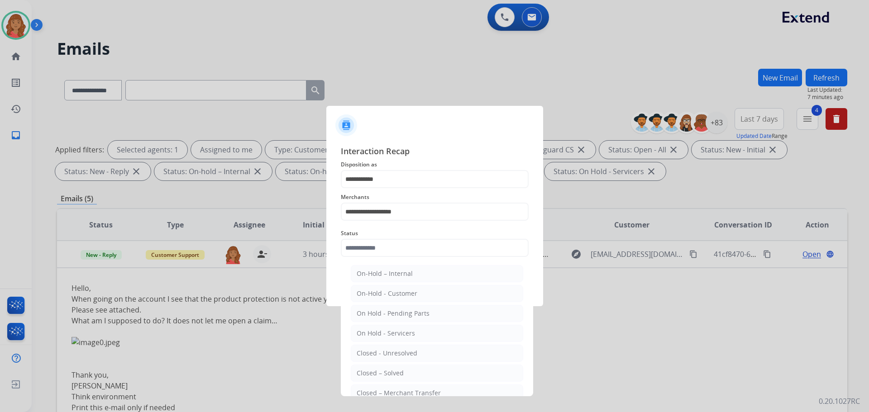
drag, startPoint x: 376, startPoint y: 371, endPoint x: 380, endPoint y: 367, distance: 5.2
click at [380, 368] on li "Closed – Solved" at bounding box center [437, 373] width 172 height 17
type input "**********"
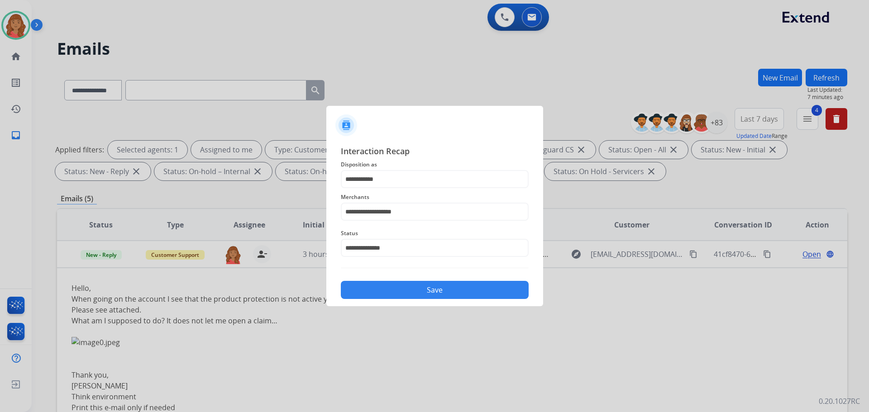
click at [397, 293] on button "Save" at bounding box center [435, 290] width 188 height 18
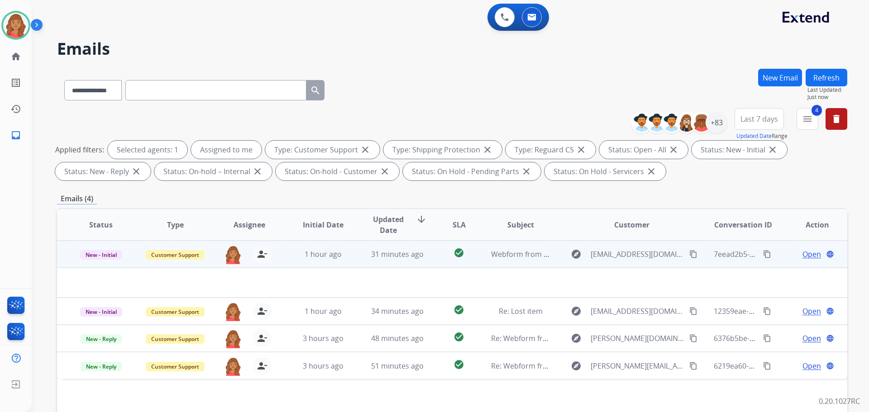
click at [353, 260] on td "31 minutes ago" at bounding box center [390, 254] width 74 height 27
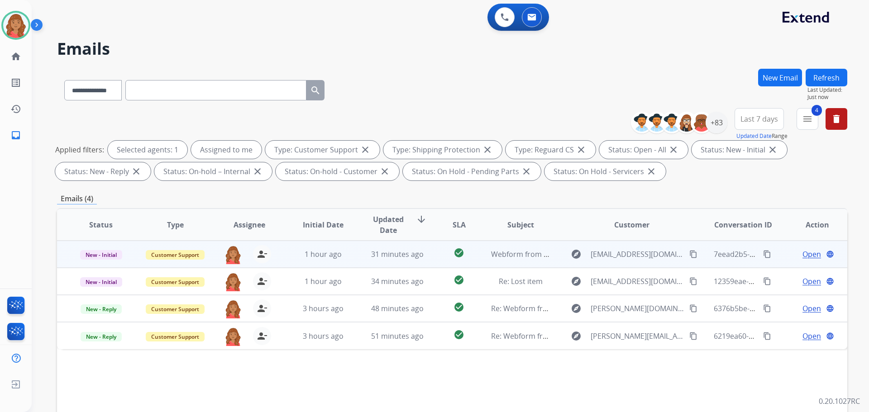
click at [355, 259] on td "31 minutes ago" at bounding box center [390, 254] width 74 height 27
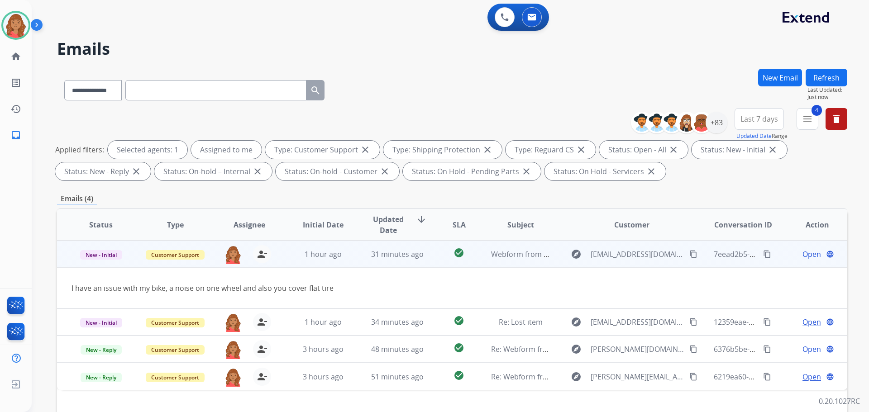
click at [803, 251] on span "Open" at bounding box center [811, 254] width 19 height 11
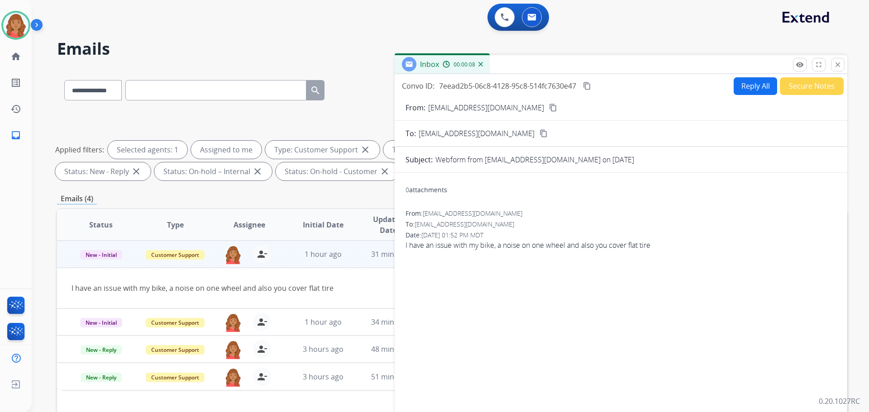
click at [549, 108] on mat-icon "content_copy" at bounding box center [553, 108] width 8 height 8
click at [740, 87] on button "Reply All" at bounding box center [755, 86] width 43 height 18
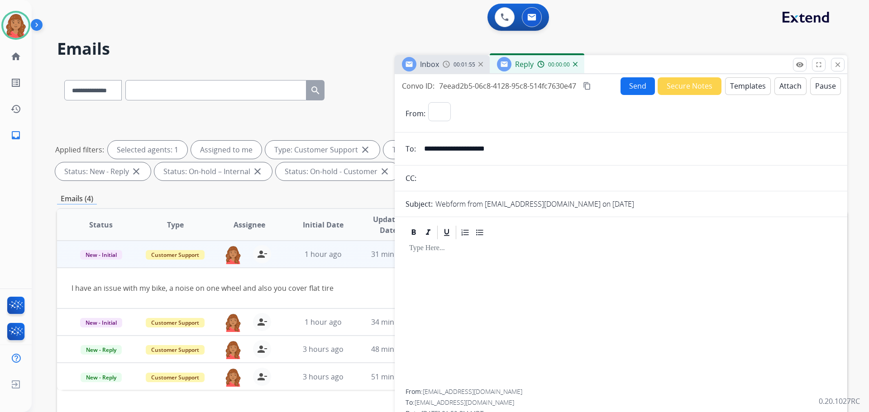
select select "**********"
click at [736, 81] on button "Templates" at bounding box center [748, 86] width 46 height 18
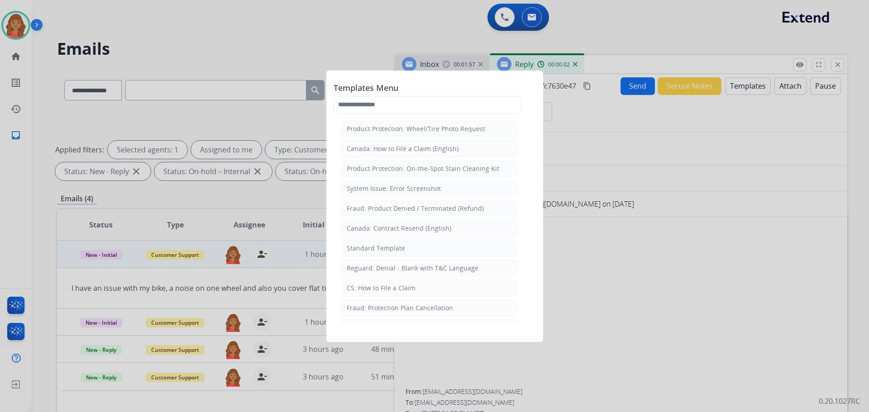
drag, startPoint x: 365, startPoint y: 252, endPoint x: 375, endPoint y: 256, distance: 11.0
click at [366, 252] on div "Standard Template" at bounding box center [376, 248] width 58 height 9
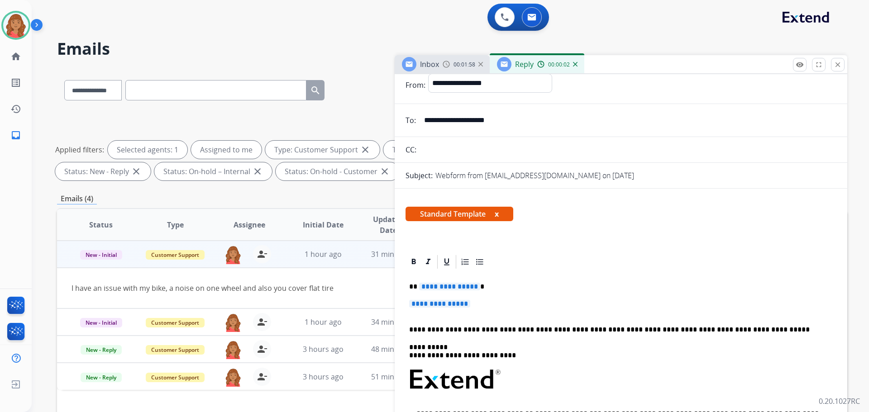
scroll to position [91, 0]
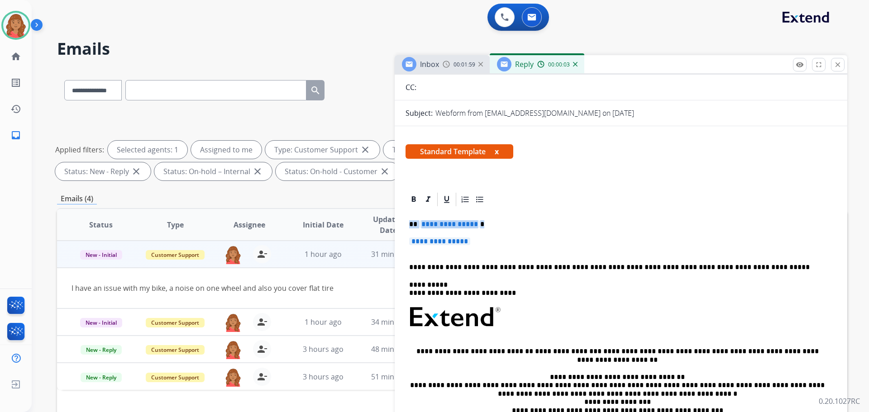
drag, startPoint x: 469, startPoint y: 242, endPoint x: 365, endPoint y: 223, distance: 106.2
click at [365, 223] on div "**********" at bounding box center [452, 314] width 790 height 490
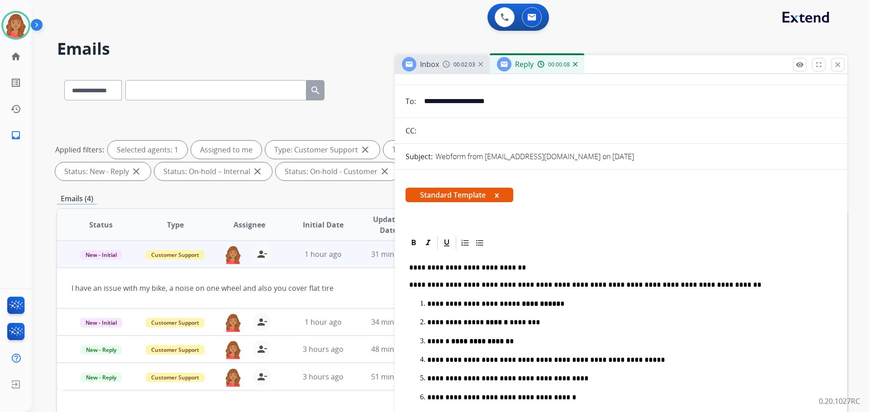
scroll to position [0, 0]
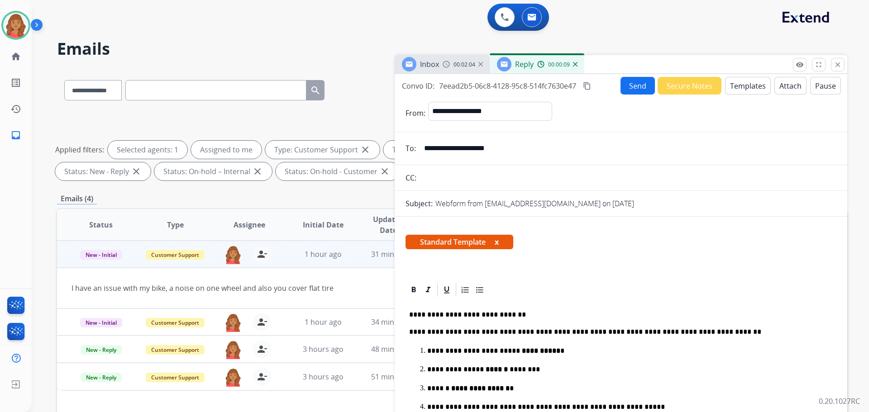
click at [775, 84] on button "Attach" at bounding box center [790, 86] width 32 height 18
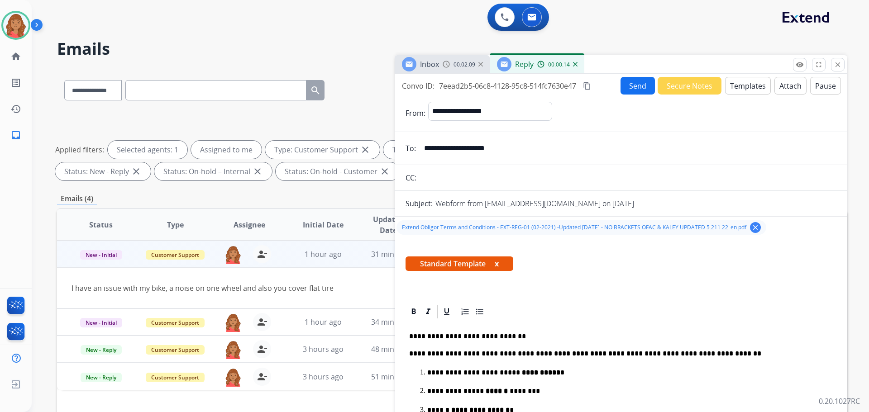
click at [587, 88] on mat-icon "content_copy" at bounding box center [587, 86] width 8 height 8
click at [622, 89] on button "Send" at bounding box center [637, 86] width 34 height 18
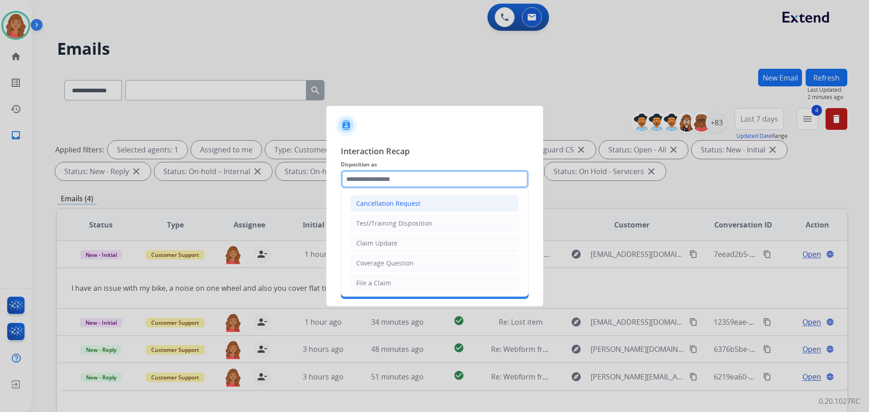
drag, startPoint x: 382, startPoint y: 185, endPoint x: 374, endPoint y: 204, distance: 20.1
click at [384, 186] on input "text" at bounding box center [435, 179] width 188 height 18
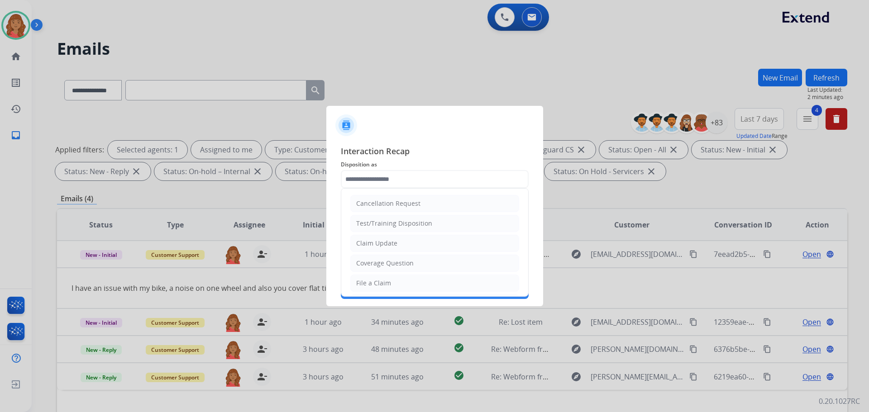
drag, startPoint x: 378, startPoint y: 282, endPoint x: 382, endPoint y: 236, distance: 45.9
click at [379, 278] on li "File a Claim" at bounding box center [434, 283] width 169 height 17
type input "**********"
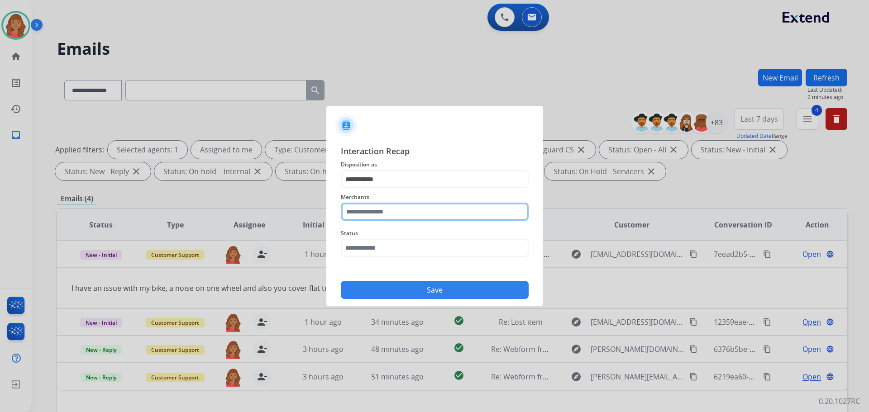
click at [388, 206] on input "text" at bounding box center [435, 212] width 188 height 18
type input "***"
drag, startPoint x: 372, startPoint y: 215, endPoint x: 303, endPoint y: 223, distance: 69.3
click at [0, 223] on app-contact-recap-modal "**********" at bounding box center [0, 206] width 0 height 412
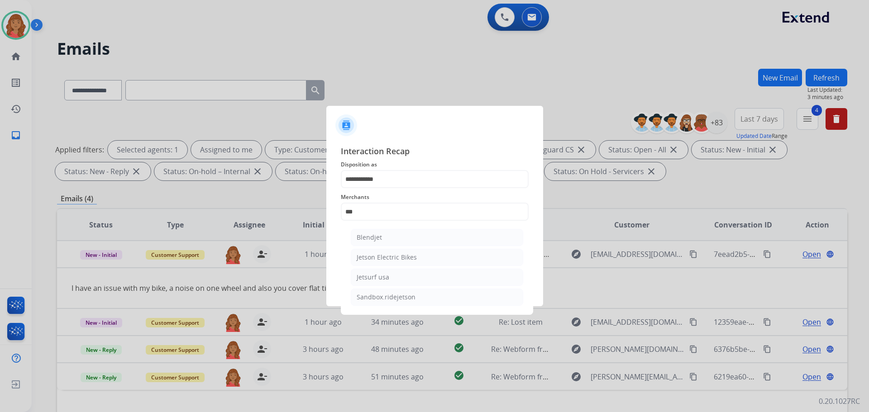
drag, startPoint x: 377, startPoint y: 259, endPoint x: 335, endPoint y: 258, distance: 41.7
click at [377, 259] on div "Jetson Electric Bikes" at bounding box center [387, 257] width 60 height 9
type input "**********"
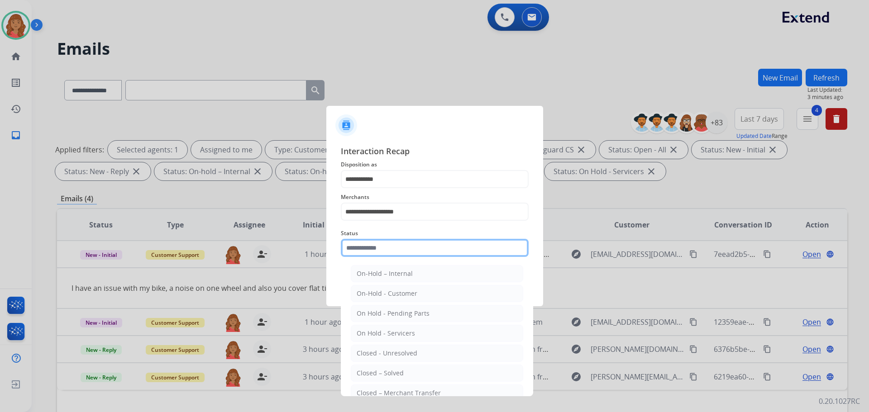
click at [369, 249] on input "text" at bounding box center [435, 248] width 188 height 18
drag, startPoint x: 375, startPoint y: 372, endPoint x: 390, endPoint y: 308, distance: 66.0
click at [375, 371] on div "Closed – Solved" at bounding box center [380, 373] width 47 height 9
type input "**********"
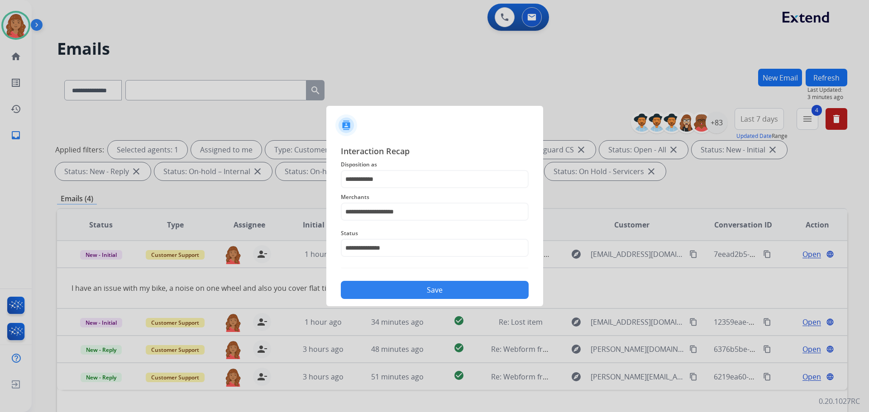
drag, startPoint x: 406, startPoint y: 288, endPoint x: 398, endPoint y: 277, distance: 13.2
click at [407, 288] on button "Save" at bounding box center [435, 290] width 188 height 18
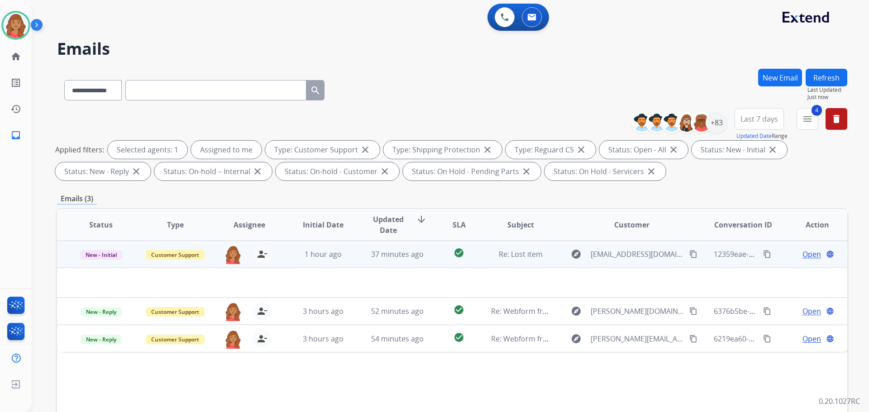
click at [358, 261] on td "37 minutes ago" at bounding box center [390, 254] width 74 height 27
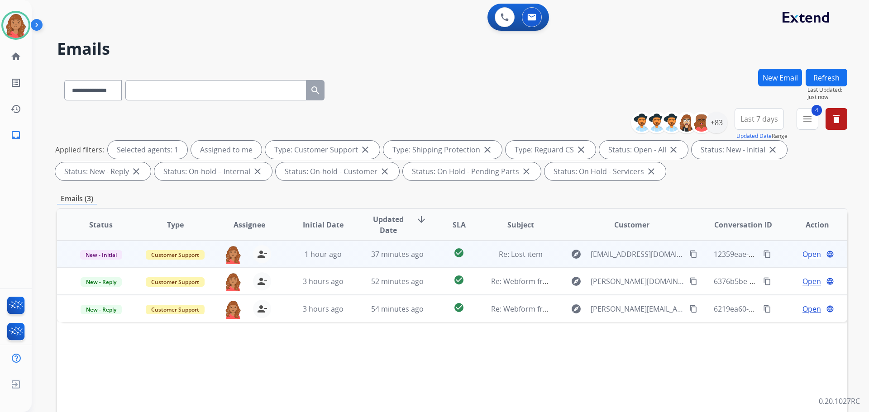
click at [358, 260] on td "37 minutes ago" at bounding box center [390, 254] width 74 height 27
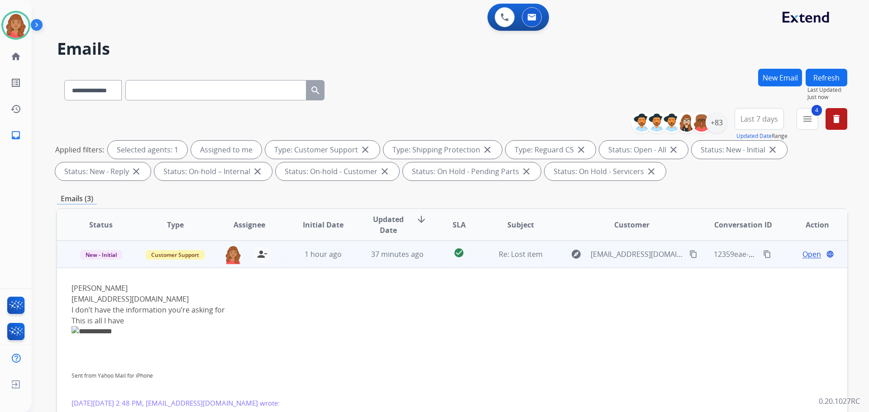
click at [802, 255] on span "Open" at bounding box center [811, 254] width 19 height 11
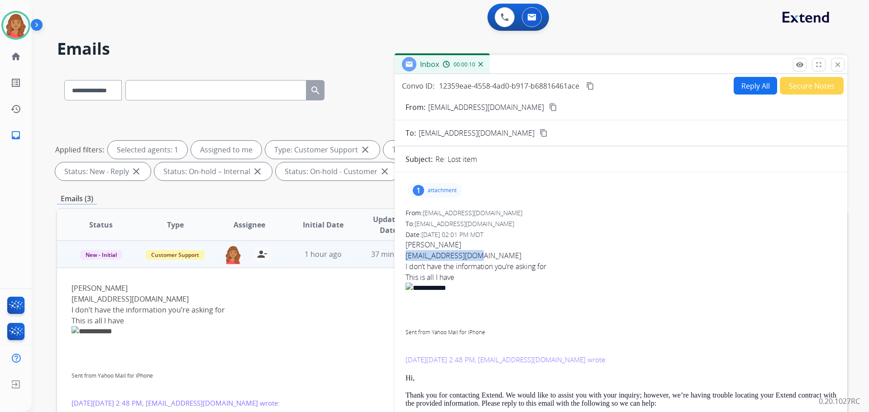
drag, startPoint x: 478, startPoint y: 255, endPoint x: 399, endPoint y: 256, distance: 79.2
copy div "[EMAIL_ADDRESS][DOMAIN_NAME]"
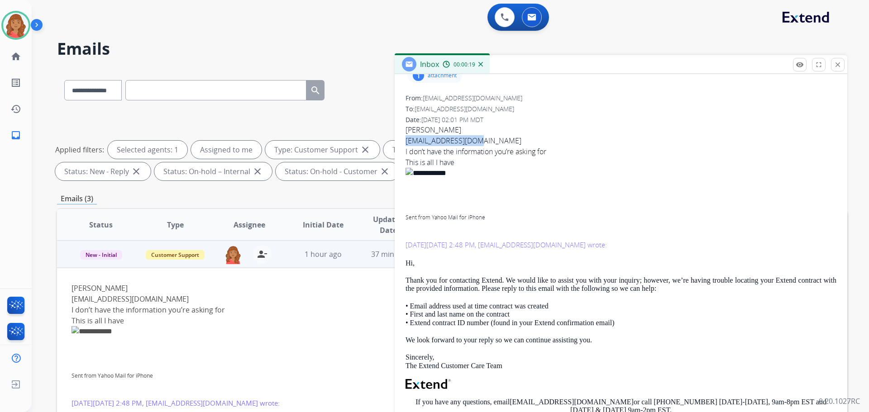
scroll to position [136, 0]
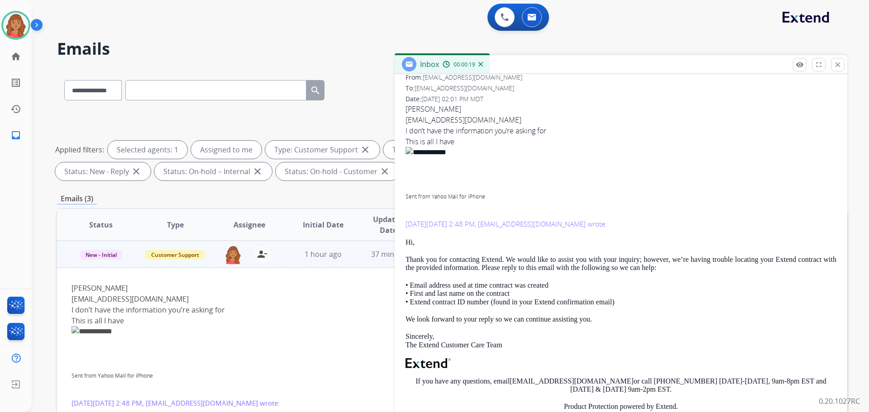
drag, startPoint x: 464, startPoint y: 270, endPoint x: 426, endPoint y: 224, distance: 60.2
click at [426, 224] on p "[DATE][DATE] 2:48 PM, [EMAIL_ADDRESS][DOMAIN_NAME] wrote:" at bounding box center [621, 220] width 431 height 17
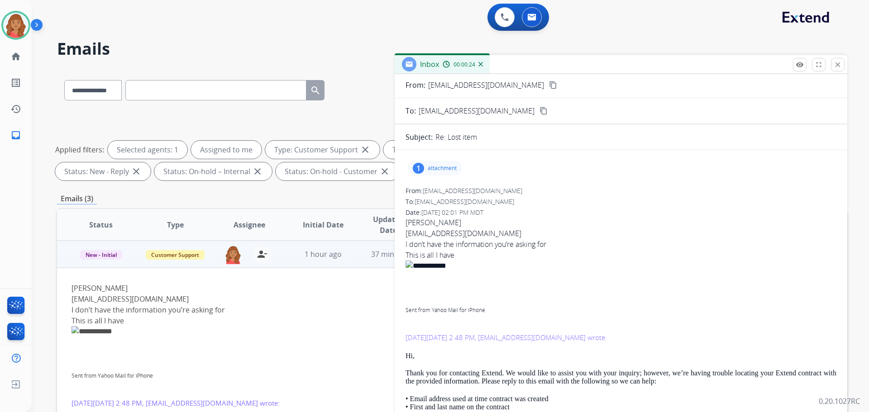
scroll to position [0, 0]
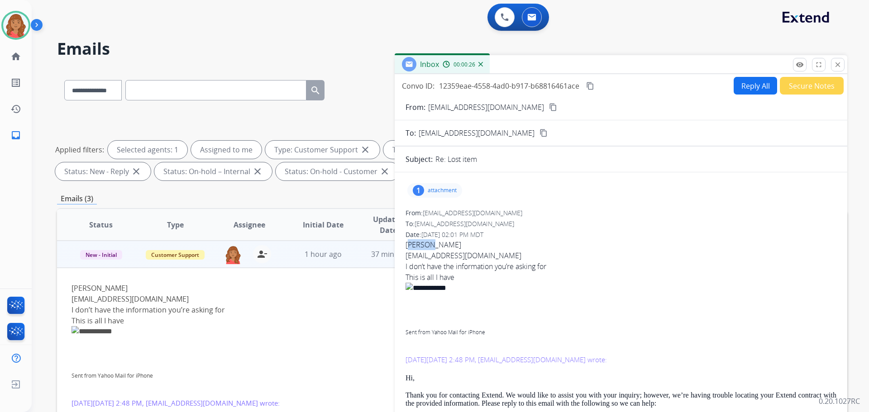
drag, startPoint x: 425, startPoint y: 243, endPoint x: 405, endPoint y: 246, distance: 21.0
drag, startPoint x: 405, startPoint y: 248, endPoint x: 420, endPoint y: 254, distance: 15.6
click at [418, 253] on div "[EMAIL_ADDRESS][DOMAIN_NAME]" at bounding box center [621, 255] width 431 height 11
click at [734, 89] on button "Reply All" at bounding box center [755, 86] width 43 height 18
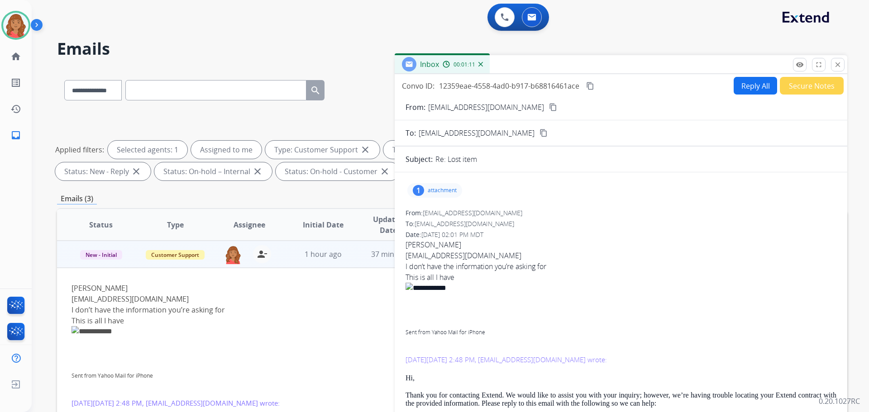
select select "**********"
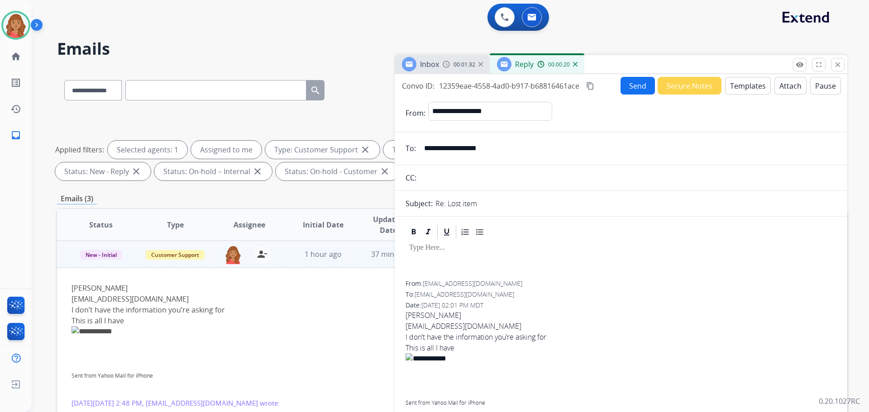
click at [443, 69] on div "Inbox 00:01:32" at bounding box center [442, 64] width 95 height 18
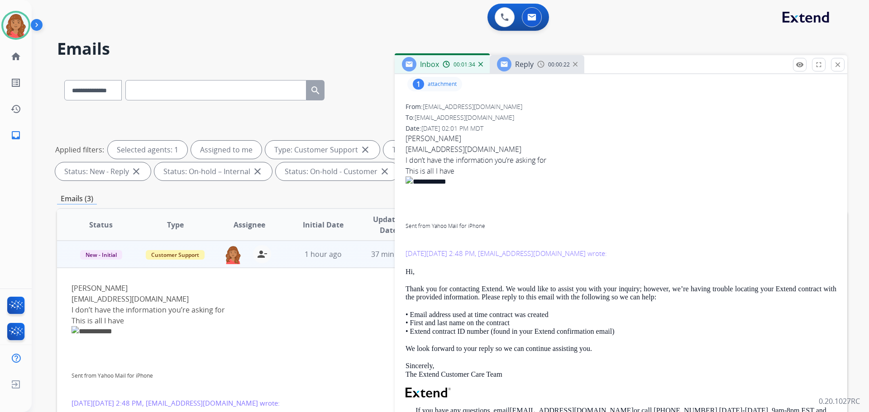
scroll to position [91, 0]
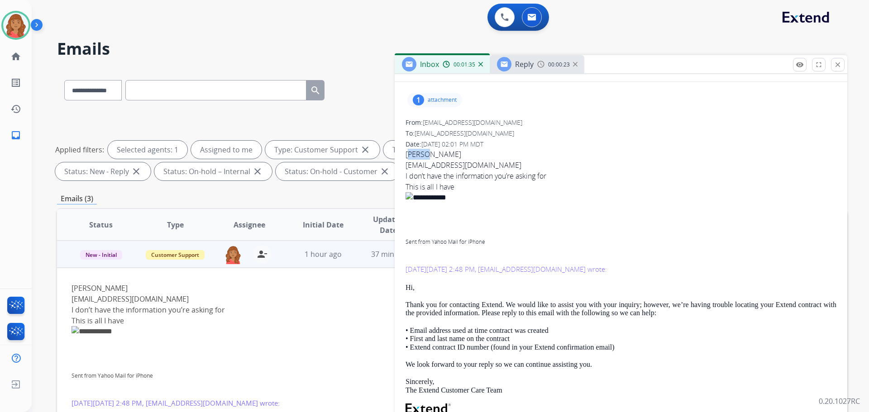
drag, startPoint x: 424, startPoint y: 153, endPoint x: 402, endPoint y: 154, distance: 21.8
copy span "[PERSON_NAME]"
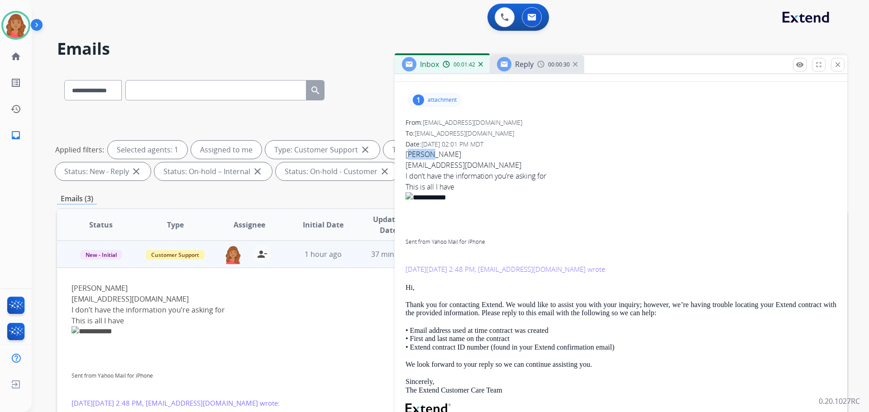
click at [448, 70] on div "Inbox 00:01:42" at bounding box center [442, 64] width 95 height 18
click at [503, 69] on div at bounding box center [504, 64] width 14 height 14
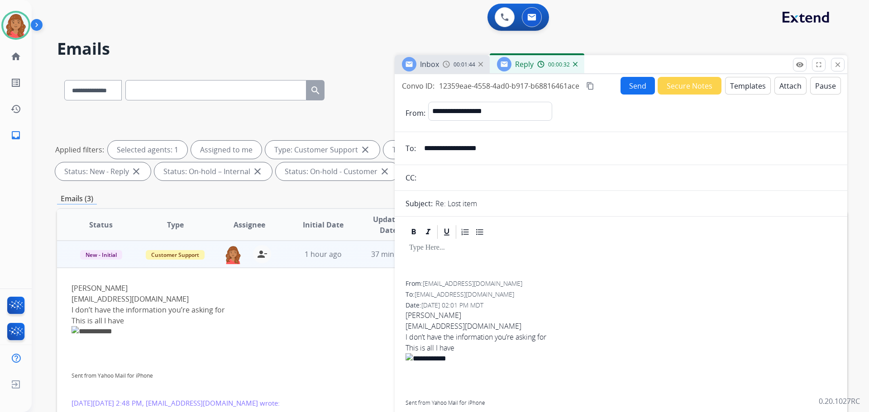
click at [738, 86] on button "Templates" at bounding box center [748, 86] width 46 height 18
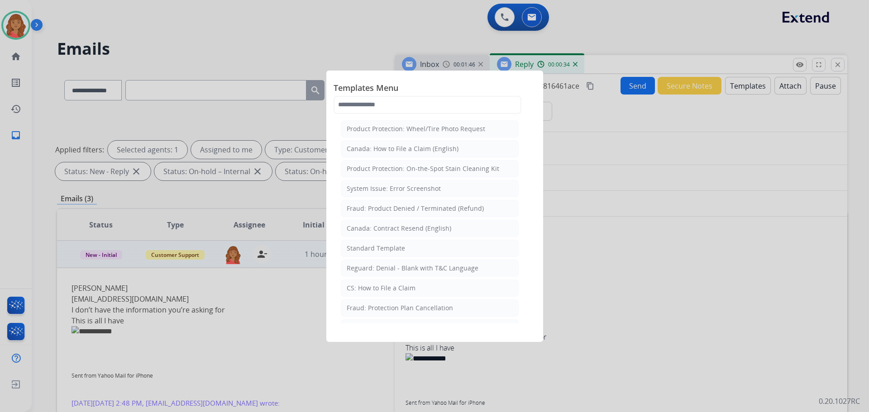
drag, startPoint x: 378, startPoint y: 249, endPoint x: 394, endPoint y: 255, distance: 16.5
click at [381, 250] on div "Standard Template" at bounding box center [376, 248] width 58 height 9
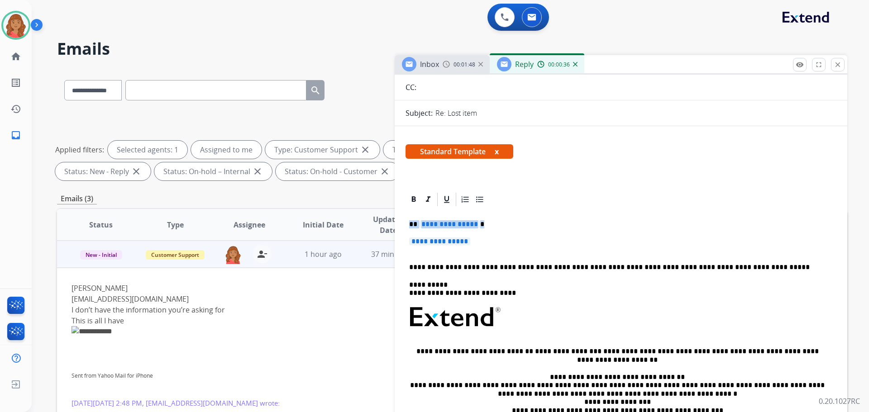
drag, startPoint x: 477, startPoint y: 244, endPoint x: 387, endPoint y: 225, distance: 92.0
click at [387, 226] on div "**********" at bounding box center [452, 314] width 790 height 490
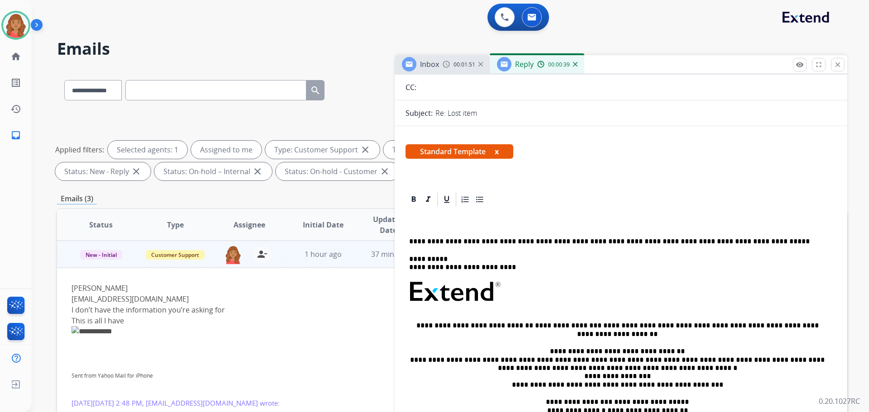
drag, startPoint x: 453, startPoint y: 66, endPoint x: 519, endPoint y: 81, distance: 67.4
click at [455, 67] on div "00:01:51" at bounding box center [463, 64] width 40 height 8
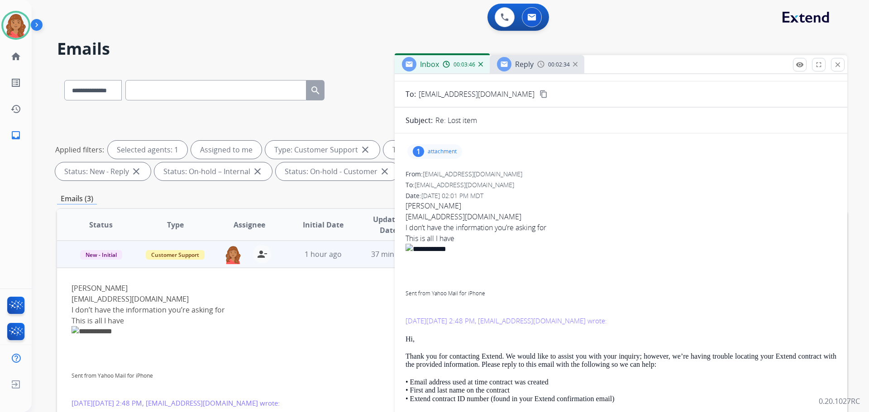
scroll to position [0, 0]
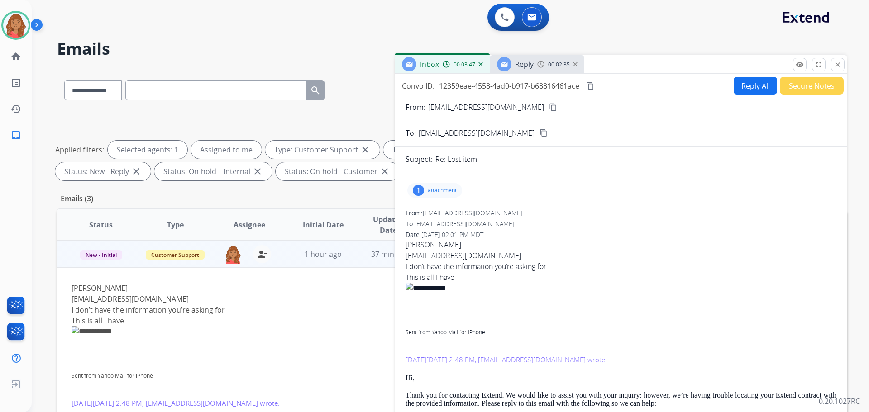
click at [741, 85] on button "Reply All" at bounding box center [755, 86] width 43 height 18
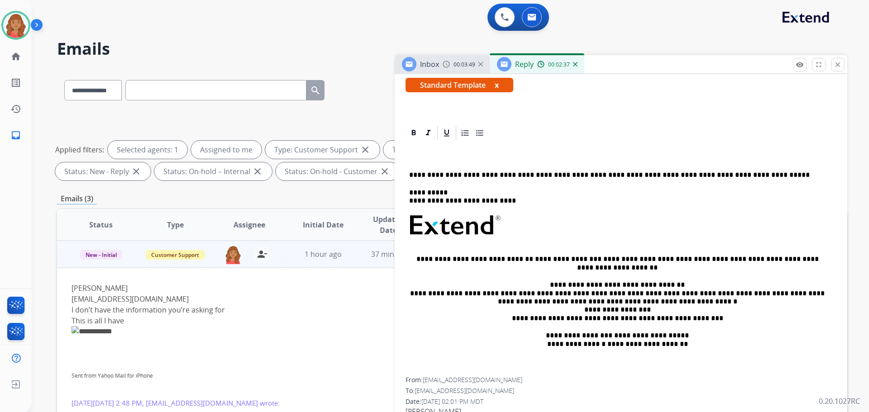
scroll to position [91, 0]
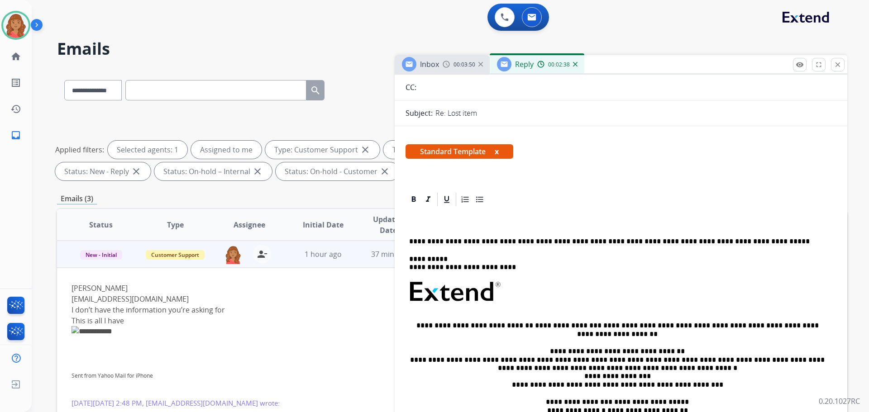
click at [413, 222] on p at bounding box center [617, 224] width 416 height 8
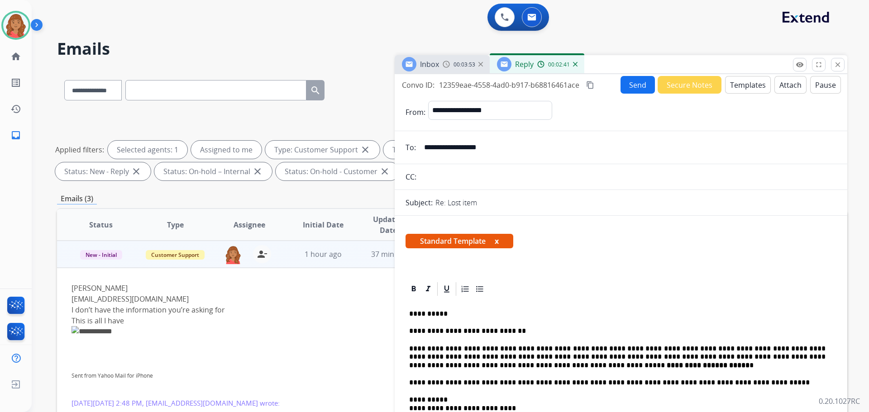
scroll to position [0, 0]
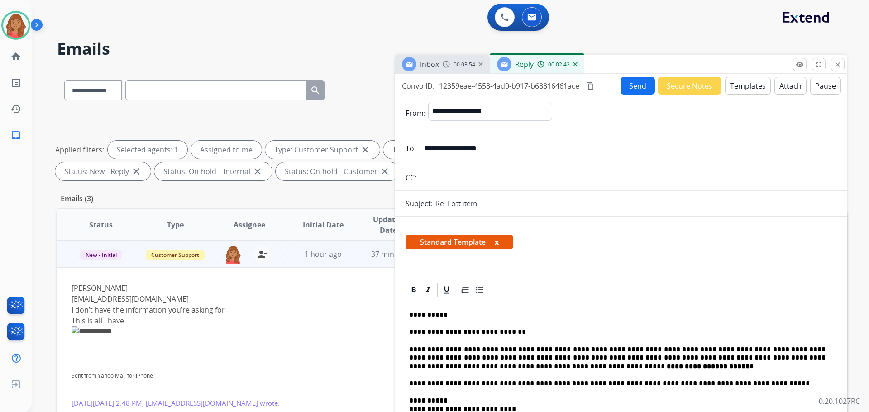
click at [590, 89] on mat-icon "content_copy" at bounding box center [590, 86] width 8 height 8
click at [621, 90] on button "Send" at bounding box center [638, 86] width 34 height 18
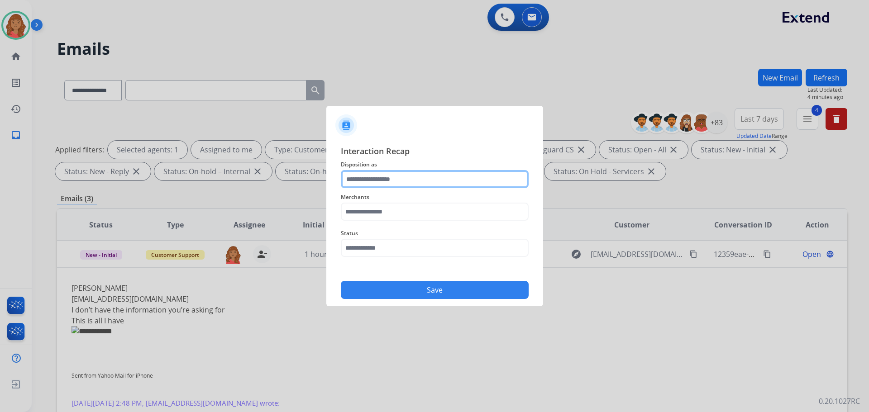
click at [364, 182] on input "text" at bounding box center [435, 179] width 188 height 18
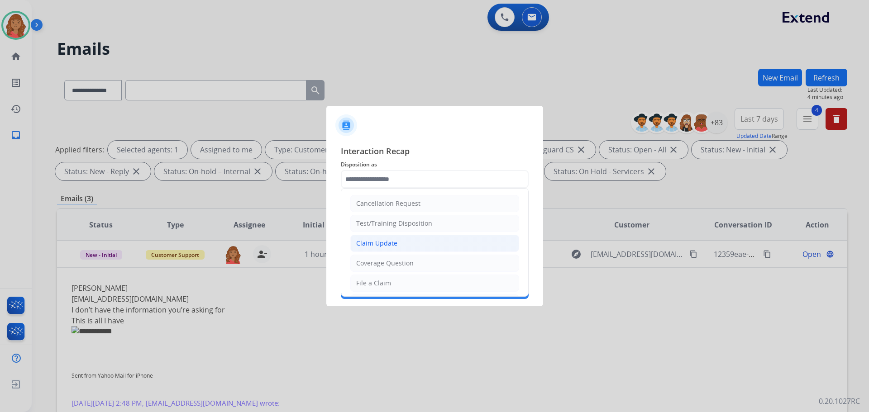
click at [375, 244] on div "Claim Update" at bounding box center [376, 243] width 41 height 9
type input "**********"
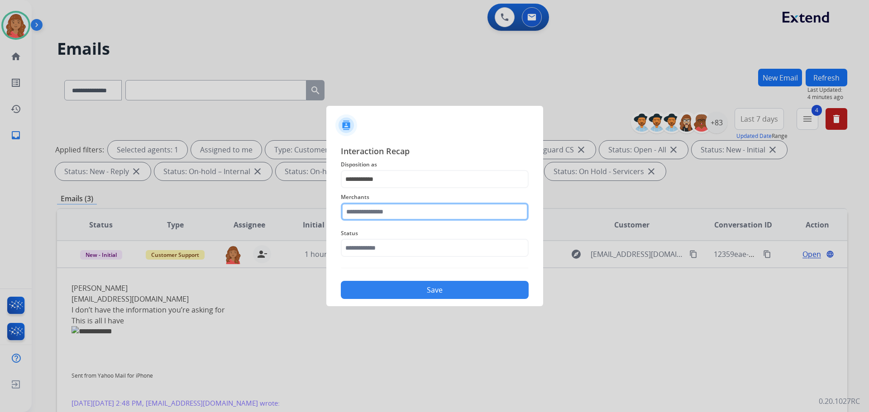
click at [376, 213] on input "text" at bounding box center [435, 212] width 188 height 18
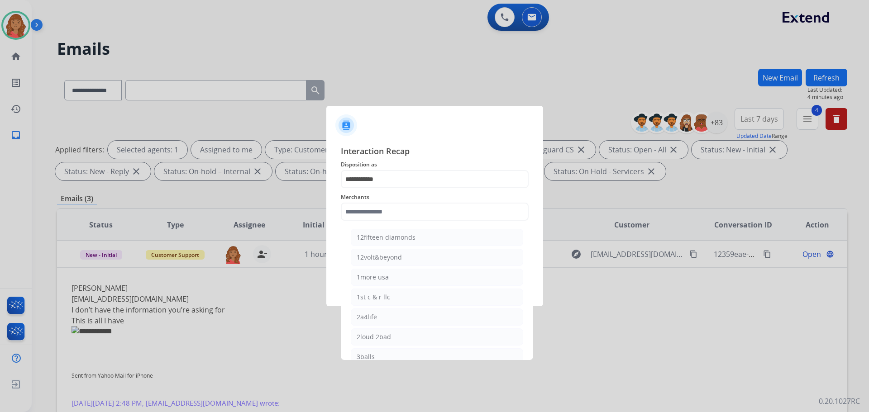
drag, startPoint x: 370, startPoint y: 340, endPoint x: 371, endPoint y: 305, distance: 34.9
click at [371, 335] on div "2loud 2bad" at bounding box center [374, 337] width 34 height 9
type input "**********"
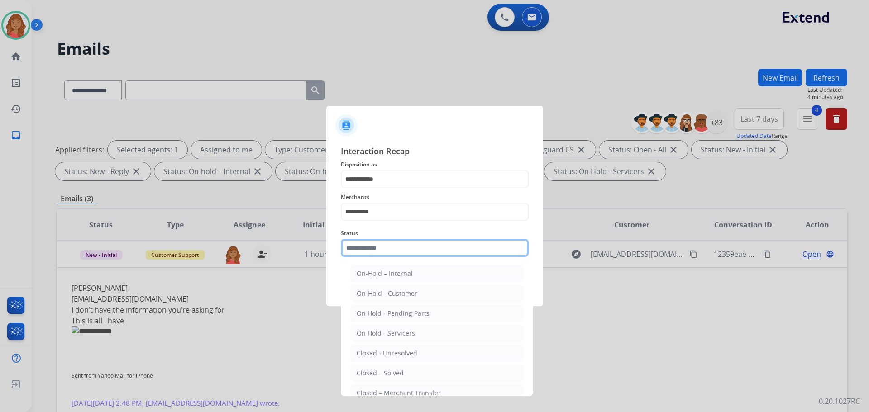
click at [374, 257] on input "text" at bounding box center [435, 248] width 188 height 18
click at [368, 369] on div "Closed – Solved" at bounding box center [380, 373] width 47 height 9
type input "**********"
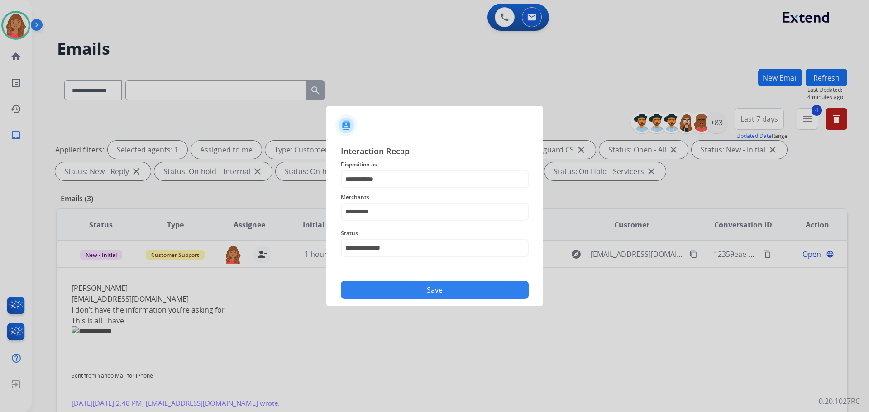
click at [388, 287] on button "Save" at bounding box center [435, 290] width 188 height 18
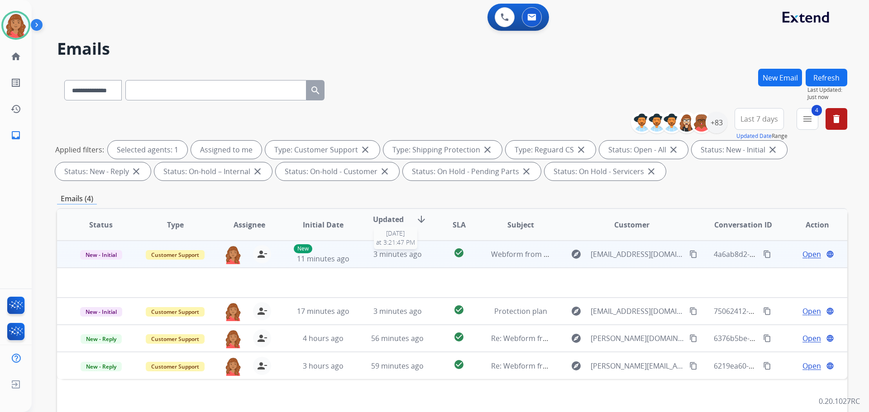
click at [381, 250] on span "3 minutes ago" at bounding box center [397, 254] width 48 height 10
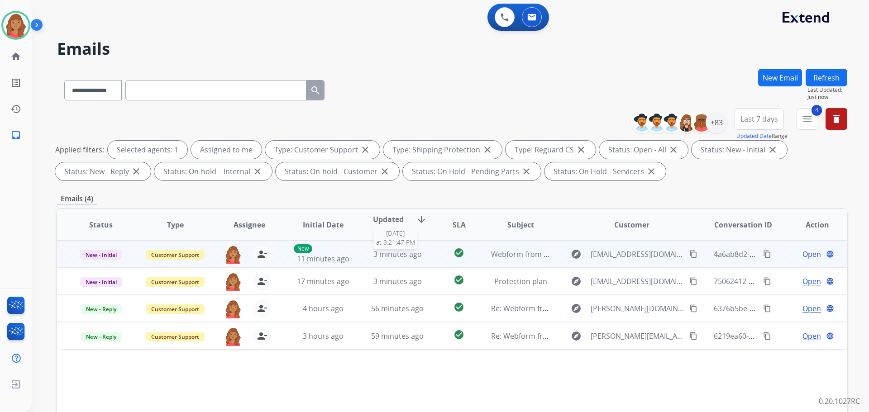
click at [381, 250] on span "3 minutes ago" at bounding box center [397, 254] width 48 height 10
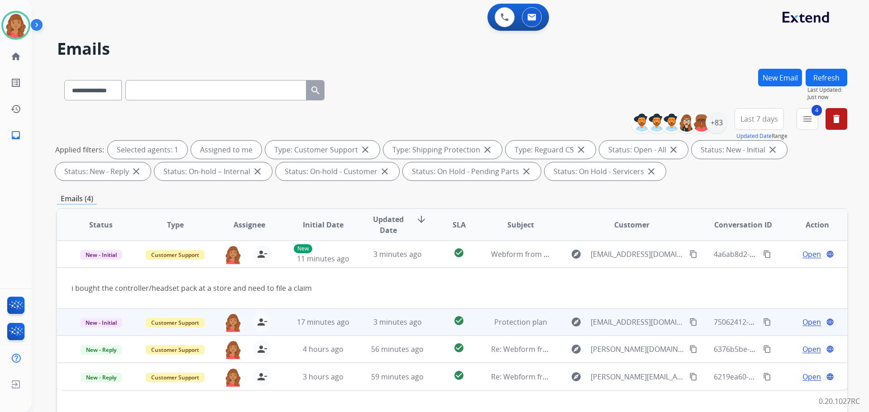
click at [391, 325] on span "3 minutes ago" at bounding box center [397, 322] width 48 height 10
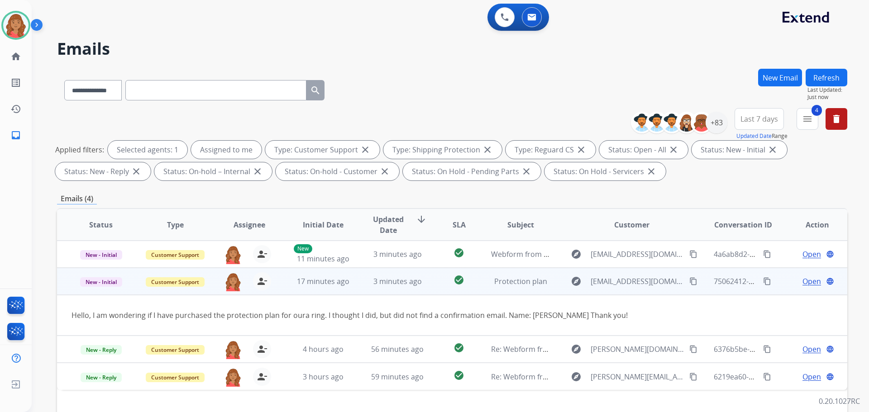
drag, startPoint x: 689, startPoint y: 283, endPoint x: 683, endPoint y: 283, distance: 5.4
click at [689, 283] on mat-icon "content_copy" at bounding box center [693, 281] width 8 height 8
click at [806, 285] on span "Open" at bounding box center [811, 281] width 19 height 11
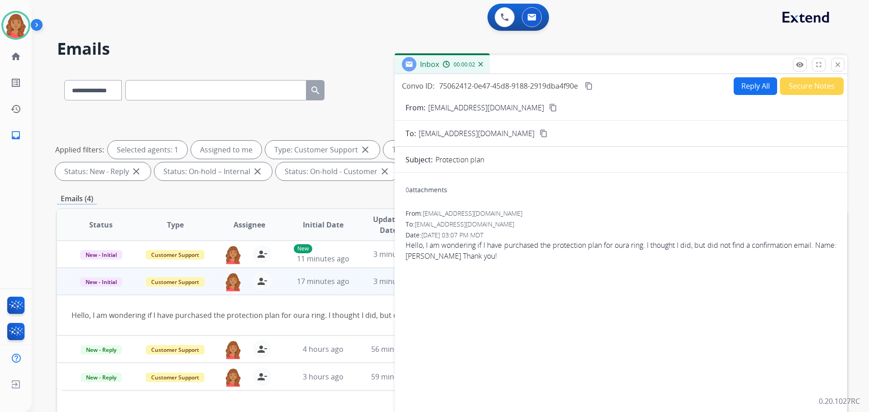
click at [741, 91] on button "Reply All" at bounding box center [755, 86] width 43 height 18
select select "**********"
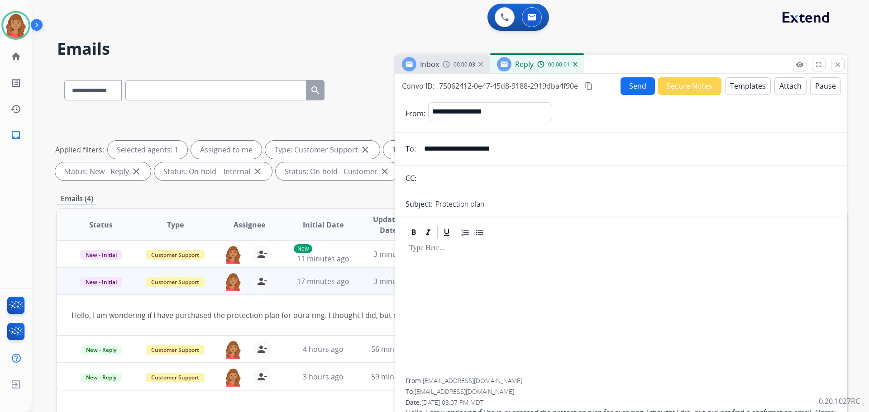
click at [625, 84] on button "Send" at bounding box center [637, 86] width 34 height 18
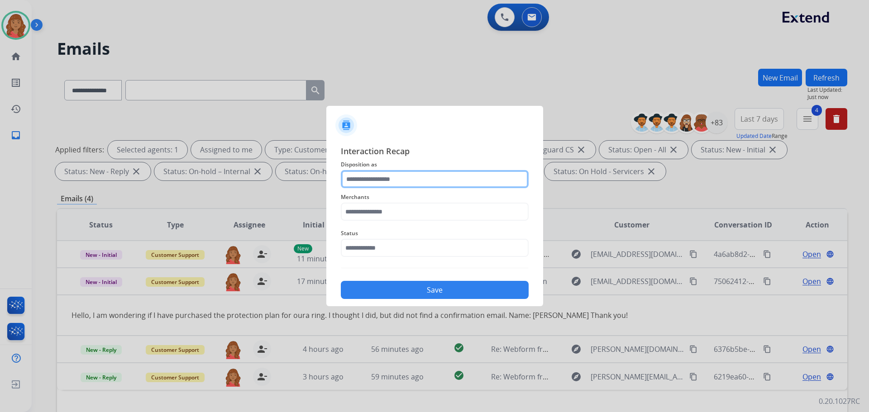
click at [379, 180] on input "text" at bounding box center [435, 179] width 188 height 18
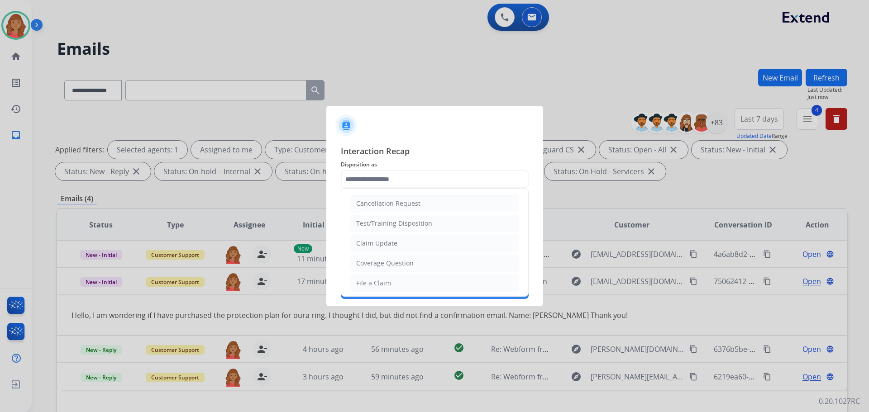
click at [382, 283] on div "File a Claim" at bounding box center [373, 283] width 35 height 9
type input "**********"
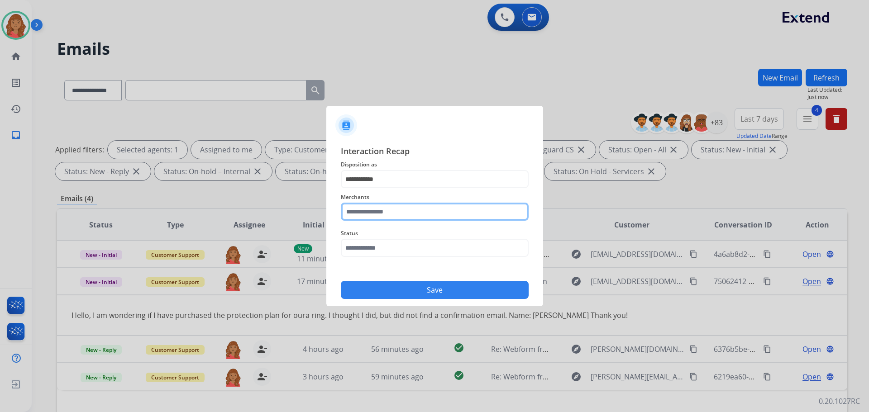
drag, startPoint x: 377, startPoint y: 214, endPoint x: 378, endPoint y: 221, distance: 6.9
click at [377, 215] on input "text" at bounding box center [435, 212] width 188 height 18
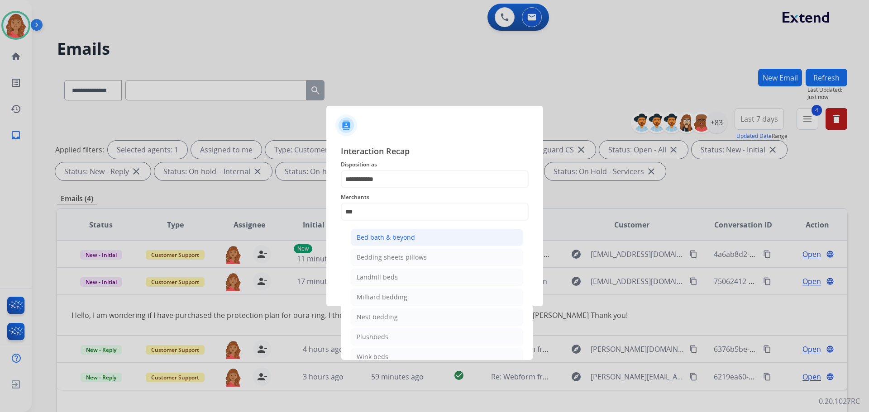
click at [380, 237] on div "Bed bath & beyond" at bounding box center [386, 237] width 58 height 9
type input "**********"
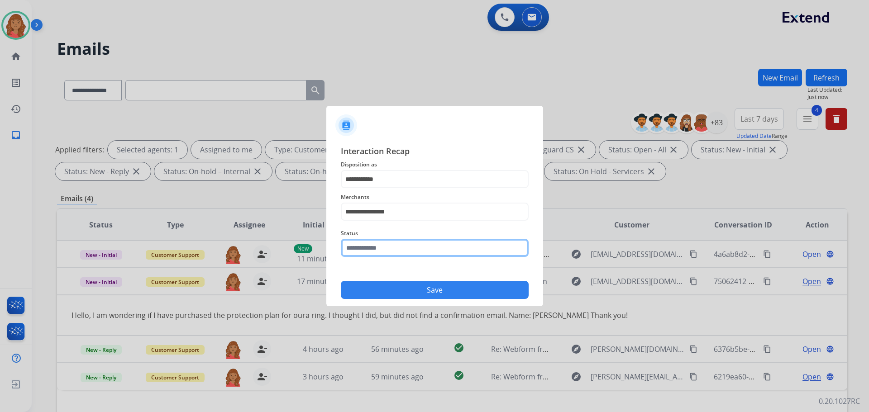
click at [383, 251] on input "text" at bounding box center [435, 248] width 188 height 18
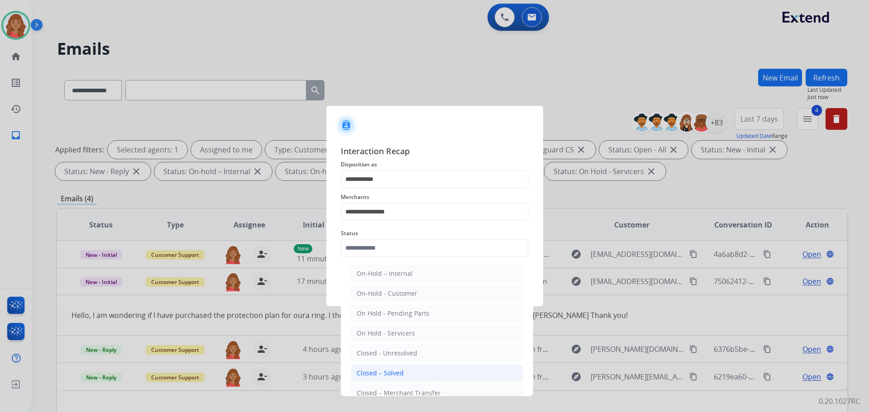
click at [383, 367] on li "Closed – Solved" at bounding box center [437, 373] width 172 height 17
type input "**********"
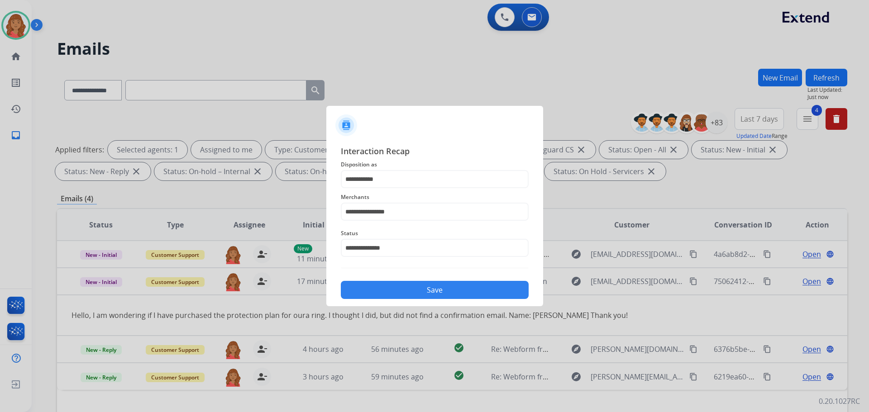
click at [425, 296] on button "Save" at bounding box center [435, 290] width 188 height 18
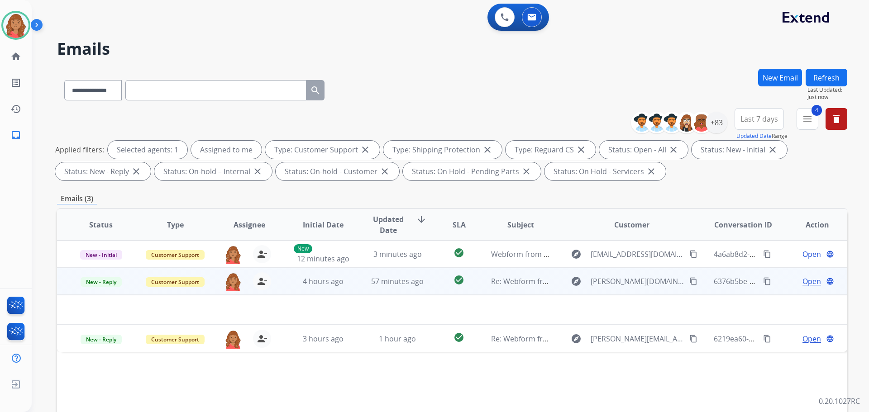
click at [358, 284] on td "57 minutes ago" at bounding box center [390, 281] width 74 height 27
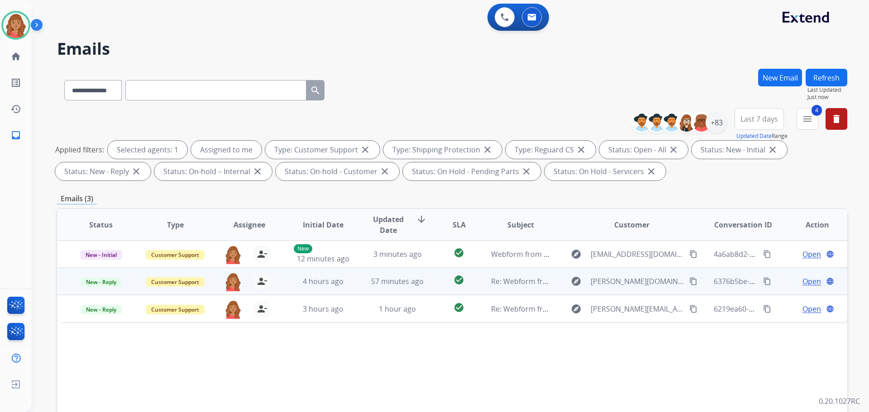
click at [371, 288] on td "57 minutes ago" at bounding box center [390, 281] width 74 height 27
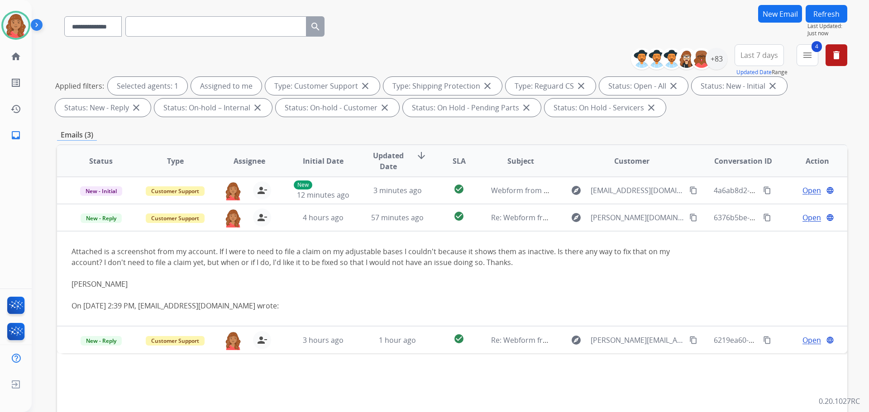
scroll to position [136, 0]
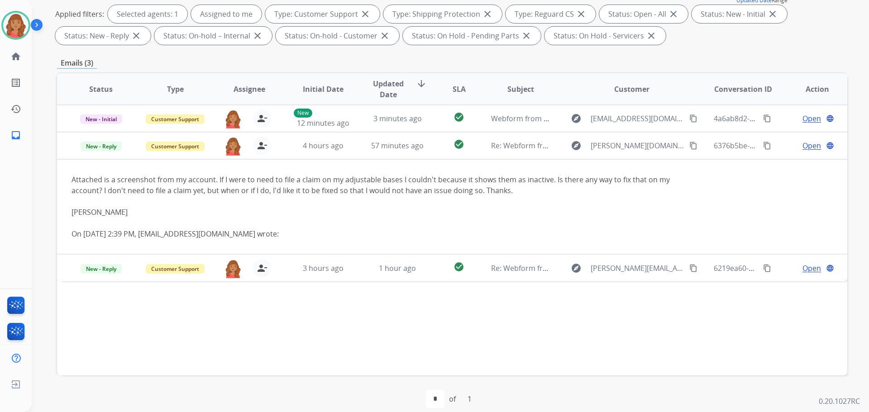
click at [301, 276] on td "3 hours ago" at bounding box center [316, 267] width 74 height 27
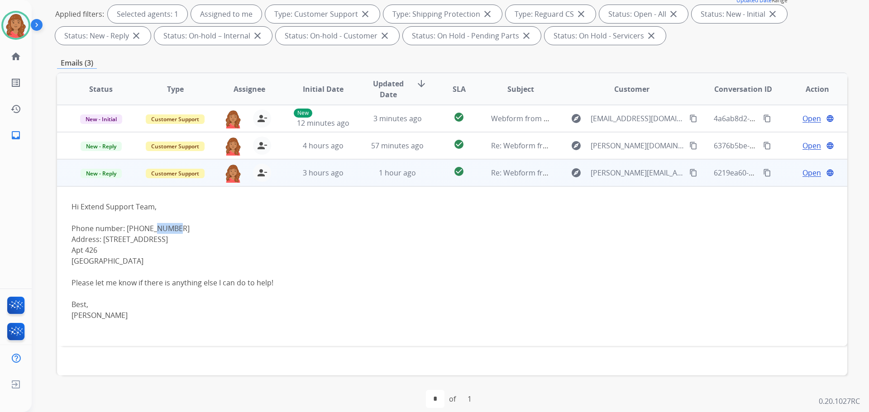
drag, startPoint x: 176, startPoint y: 229, endPoint x: 153, endPoint y: 229, distance: 23.5
click at [153, 229] on div "Phone number: [PHONE_NUMBER]" at bounding box center [378, 228] width 613 height 11
drag, startPoint x: 686, startPoint y: 174, endPoint x: 675, endPoint y: 175, distance: 10.9
click at [689, 174] on mat-icon "content_copy" at bounding box center [693, 173] width 8 height 8
click at [180, 230] on div "Phone number: [PHONE_NUMBER]" at bounding box center [378, 228] width 613 height 11
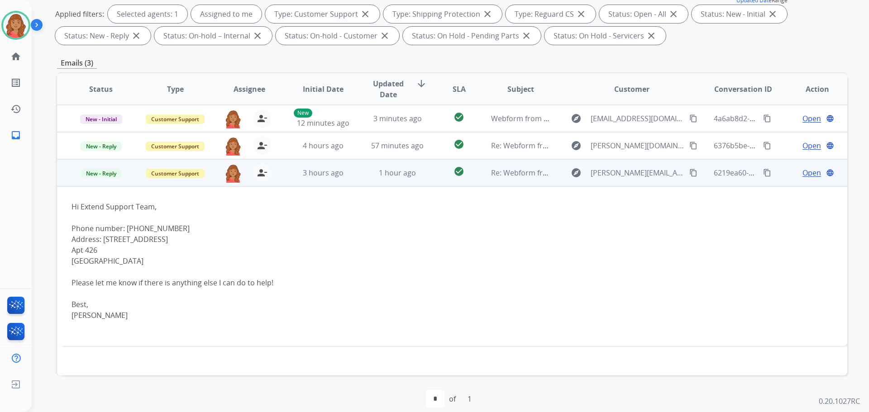
click at [129, 229] on div "Phone number: [PHONE_NUMBER]" at bounding box center [378, 228] width 613 height 11
drag, startPoint x: 146, startPoint y: 232, endPoint x: 179, endPoint y: 231, distance: 33.0
click at [179, 231] on div "Phone number: [PHONE_NUMBER]" at bounding box center [378, 228] width 613 height 11
drag, startPoint x: 144, startPoint y: 225, endPoint x: 125, endPoint y: 226, distance: 18.6
click at [141, 228] on div "Phone number: [PHONE_NUMBER]" at bounding box center [378, 228] width 613 height 11
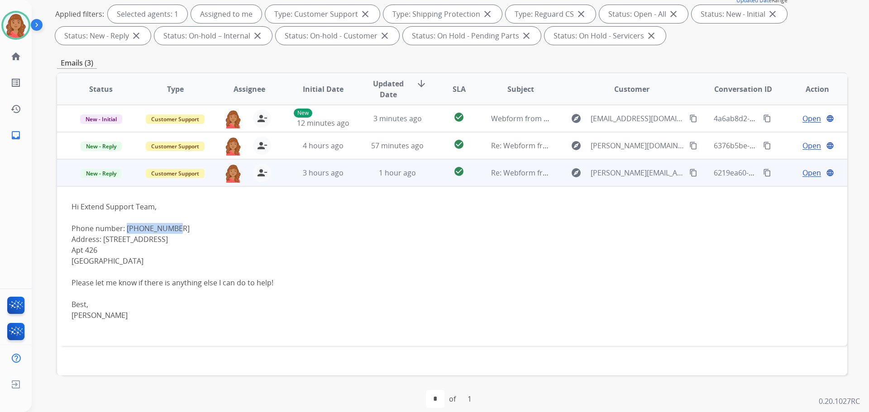
drag, startPoint x: 129, startPoint y: 229, endPoint x: 174, endPoint y: 228, distance: 45.3
click at [174, 228] on div "Phone number: [PHONE_NUMBER]" at bounding box center [378, 228] width 613 height 11
copy div "[PHONE_NUMBER]"
drag, startPoint x: 146, startPoint y: 243, endPoint x: 102, endPoint y: 240, distance: 44.0
click at [102, 240] on div "Address: [STREET_ADDRESS]" at bounding box center [378, 239] width 613 height 11
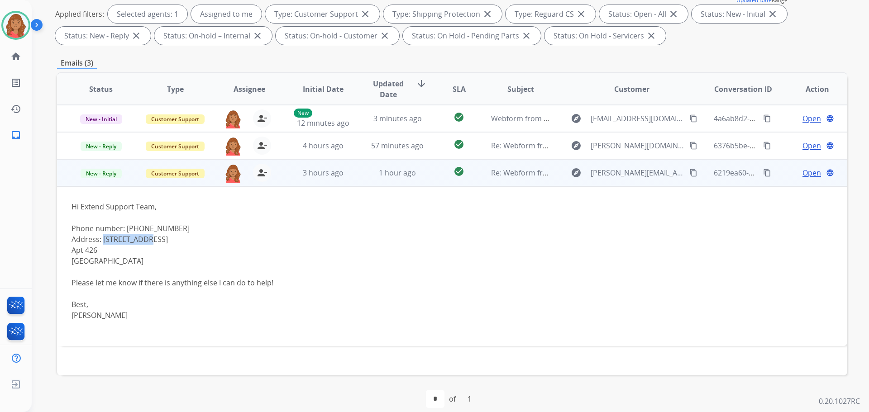
copy div "[STREET_ADDRESS]"
click at [121, 256] on div "[GEOGRAPHIC_DATA]" at bounding box center [378, 261] width 613 height 11
click at [104, 240] on div "Address: [STREET_ADDRESS]" at bounding box center [378, 239] width 613 height 11
drag, startPoint x: 98, startPoint y: 250, endPoint x: 70, endPoint y: 250, distance: 27.6
click at [70, 250] on td "Hi Extend Support Team, Phone number: [PHONE_NUMBER] Address: [STREET_ADDRESS] …" at bounding box center [378, 266] width 642 height 160
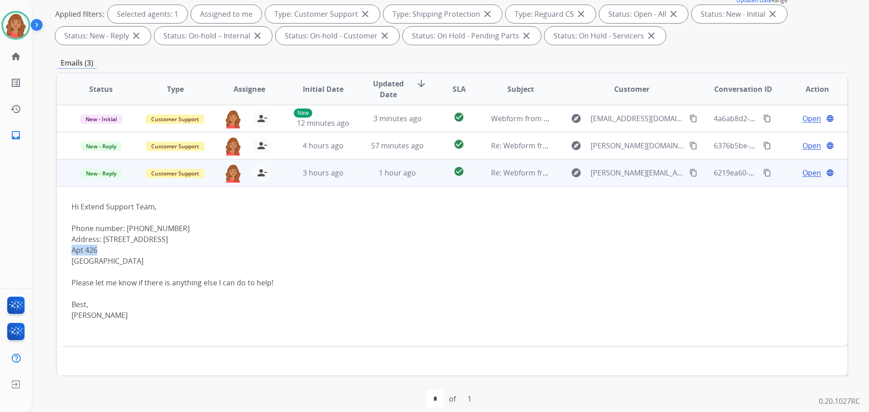
copy div "Apt 426"
drag, startPoint x: 118, startPoint y: 262, endPoint x: 72, endPoint y: 262, distance: 46.2
click at [72, 262] on div "[GEOGRAPHIC_DATA]" at bounding box center [378, 261] width 613 height 11
copy div "[GEOGRAPHIC_DATA]"
drag, startPoint x: 131, startPoint y: 263, endPoint x: 121, endPoint y: 261, distance: 10.1
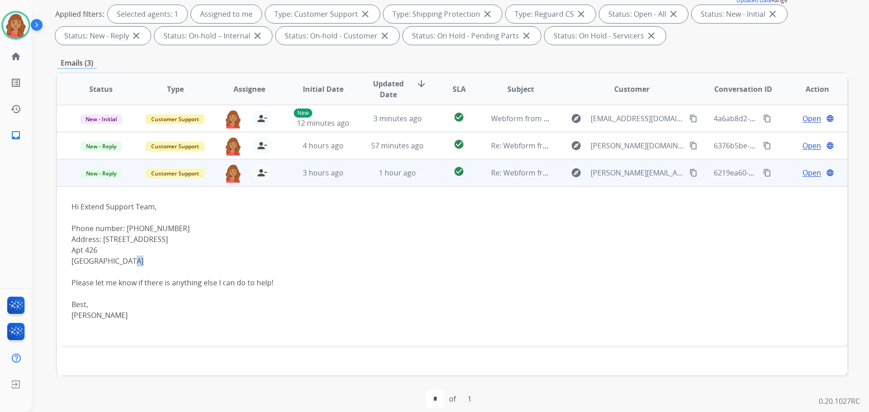
click at [121, 261] on div "[GEOGRAPHIC_DATA]" at bounding box center [378, 261] width 613 height 11
copy div "CA"
drag, startPoint x: 134, startPoint y: 261, endPoint x: 163, endPoint y: 264, distance: 29.6
click at [163, 264] on div "[GEOGRAPHIC_DATA]" at bounding box center [378, 261] width 613 height 11
copy div "94103"
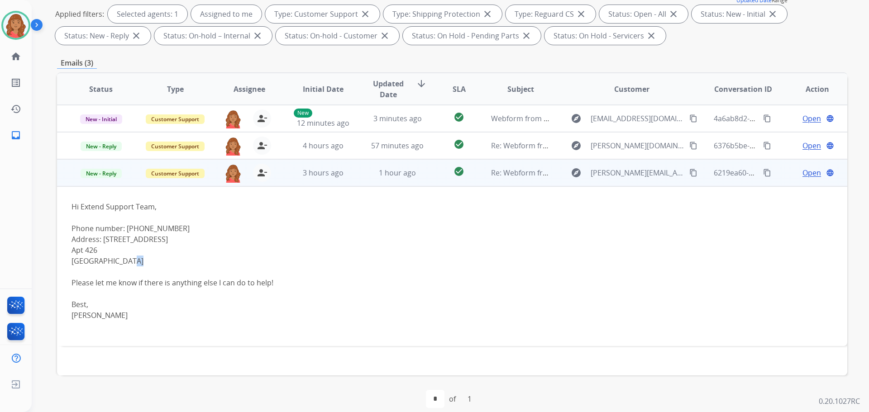
click at [807, 173] on span "Open" at bounding box center [811, 172] width 19 height 11
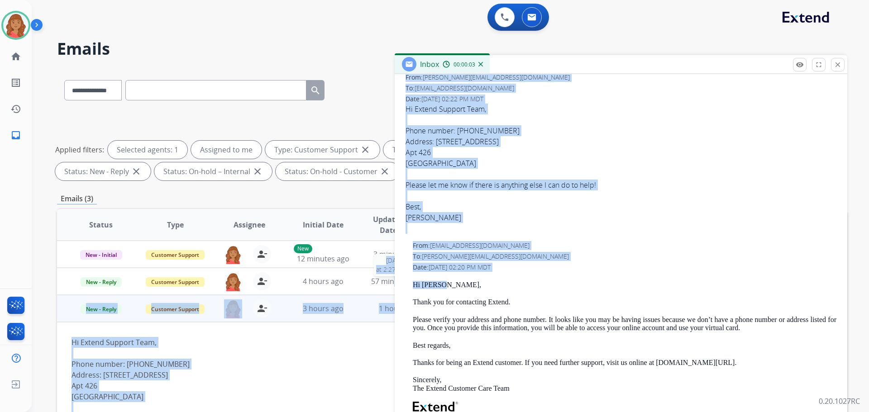
drag, startPoint x: 432, startPoint y: 286, endPoint x: 409, endPoint y: 280, distance: 23.9
click at [398, 284] on div "0 attachments From: [PERSON_NAME][EMAIL_ADDRESS][DOMAIN_NAME] To: [EMAIL_ADDRES…" at bounding box center [621, 314] width 453 height 540
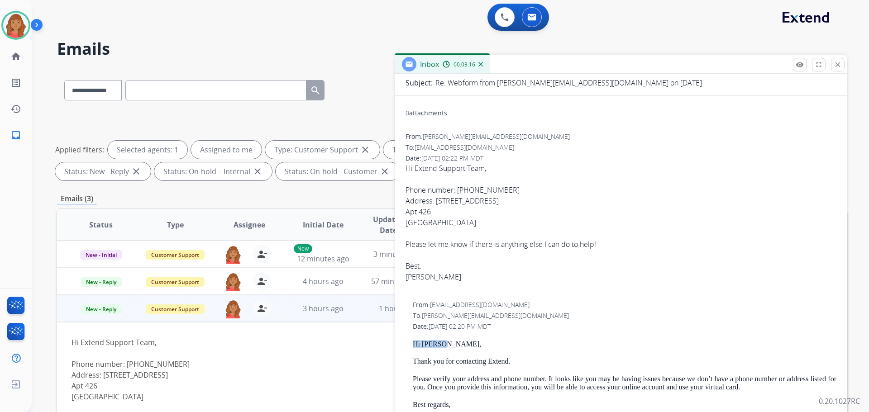
scroll to position [0, 0]
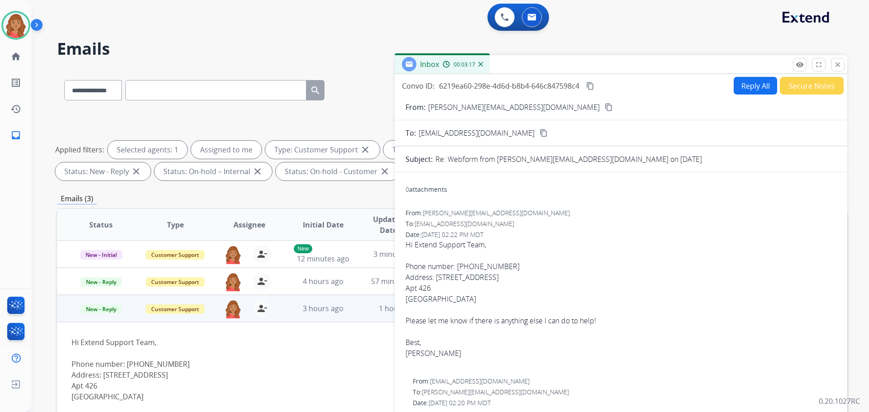
click at [745, 91] on button "Reply All" at bounding box center [755, 86] width 43 height 18
select select "**********"
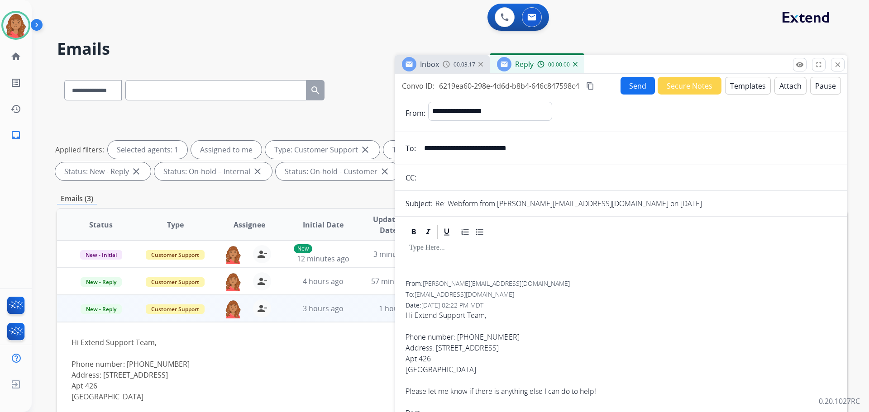
click at [748, 90] on button "Templates" at bounding box center [748, 86] width 46 height 18
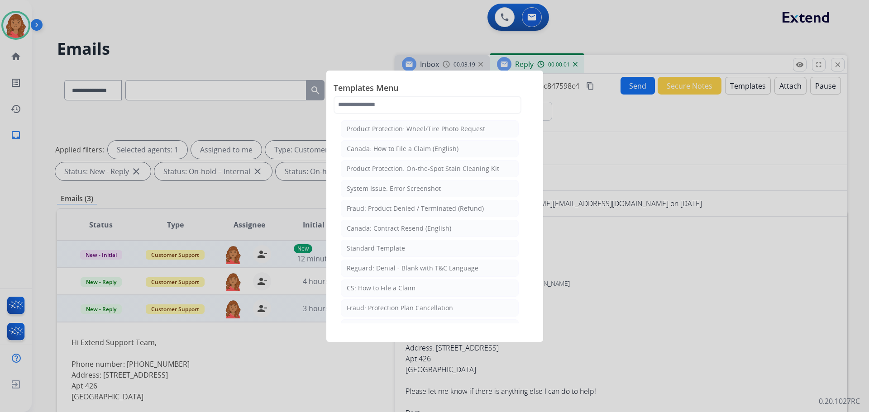
click at [383, 252] on div "Standard Template" at bounding box center [376, 248] width 58 height 9
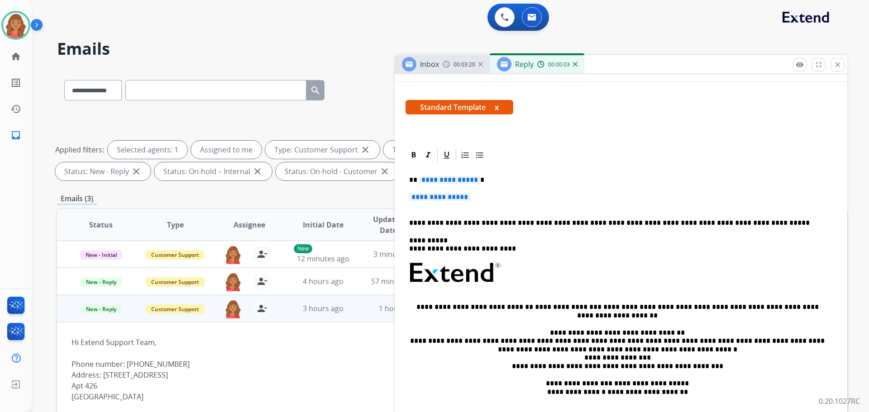
scroll to position [91, 0]
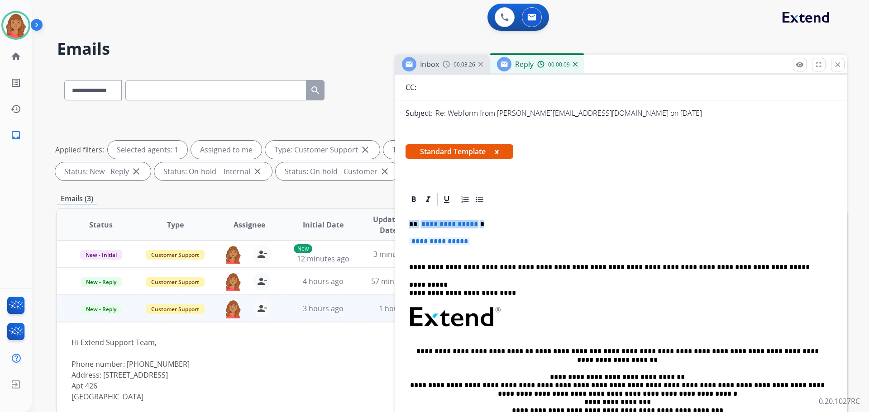
drag, startPoint x: 478, startPoint y: 244, endPoint x: 390, endPoint y: 218, distance: 92.1
click at [390, 218] on div "**********" at bounding box center [452, 314] width 790 height 490
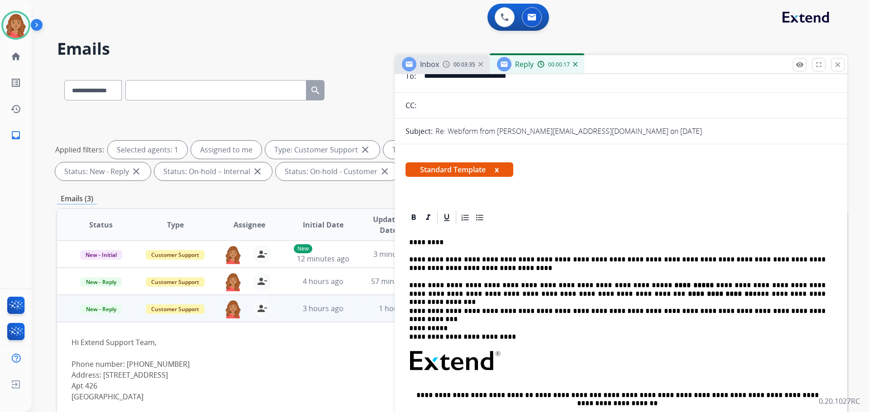
scroll to position [0, 0]
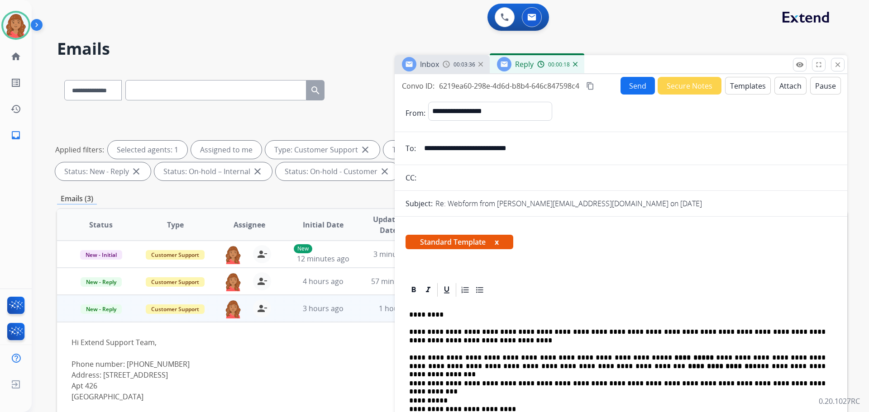
click at [591, 87] on mat-icon "content_copy" at bounding box center [590, 86] width 8 height 8
click at [630, 87] on button "Send" at bounding box center [638, 86] width 34 height 18
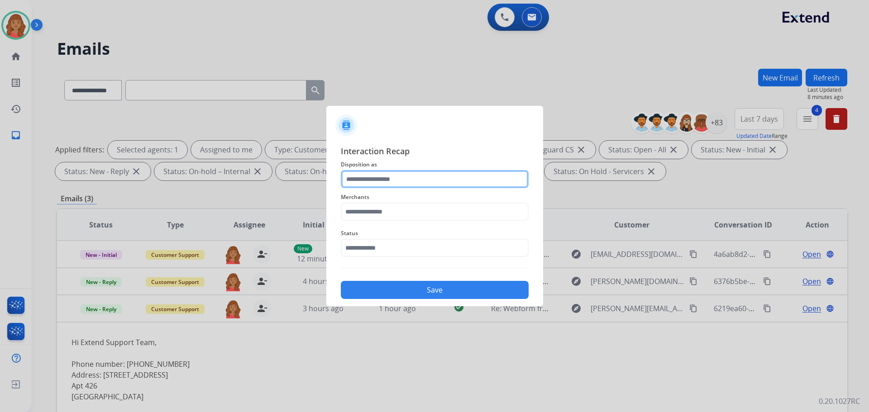
click at [391, 180] on input "text" at bounding box center [435, 179] width 188 height 18
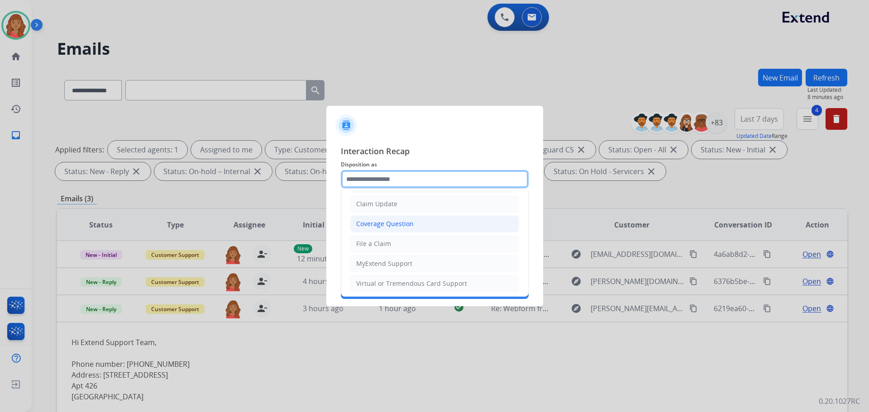
scroll to position [91, 0]
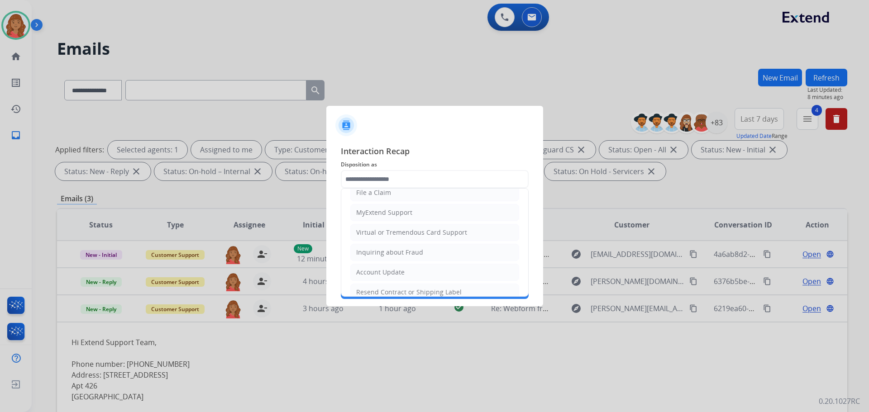
click at [377, 230] on div "Virtual or Tremendous Card Support" at bounding box center [411, 232] width 111 height 9
type input "**********"
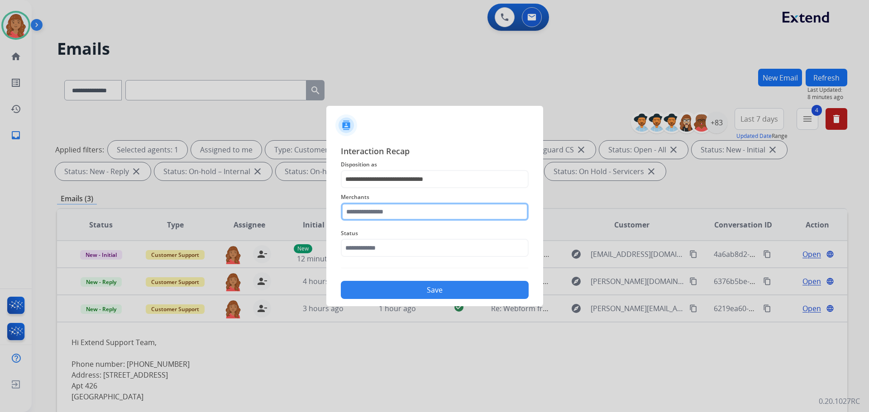
drag, startPoint x: 367, startPoint y: 205, endPoint x: 368, endPoint y: 209, distance: 4.7
click at [367, 205] on input "text" at bounding box center [435, 212] width 188 height 18
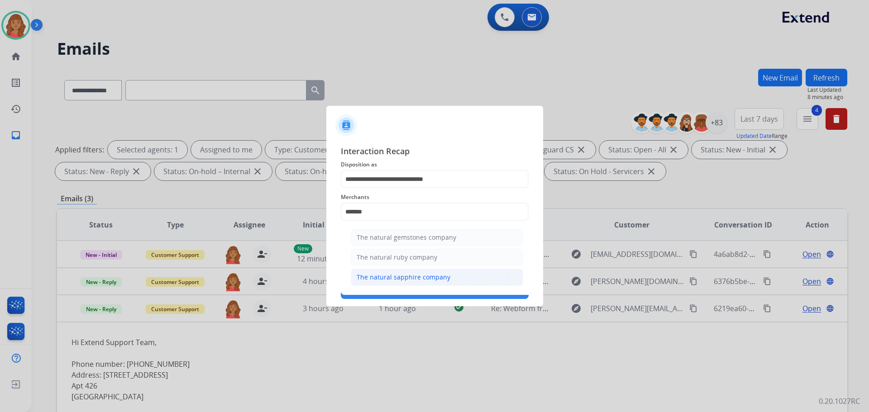
drag, startPoint x: 394, startPoint y: 282, endPoint x: 388, endPoint y: 274, distance: 9.4
click at [394, 281] on div "The natural sapphire company" at bounding box center [404, 277] width 94 height 9
type input "**********"
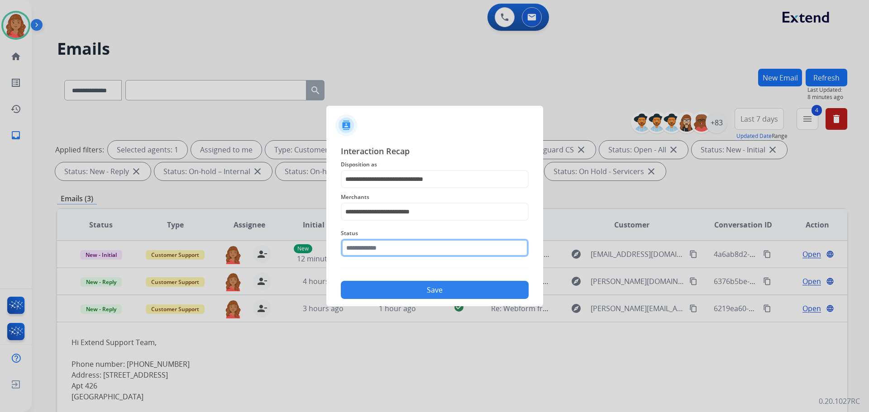
click at [368, 252] on input "text" at bounding box center [435, 248] width 188 height 18
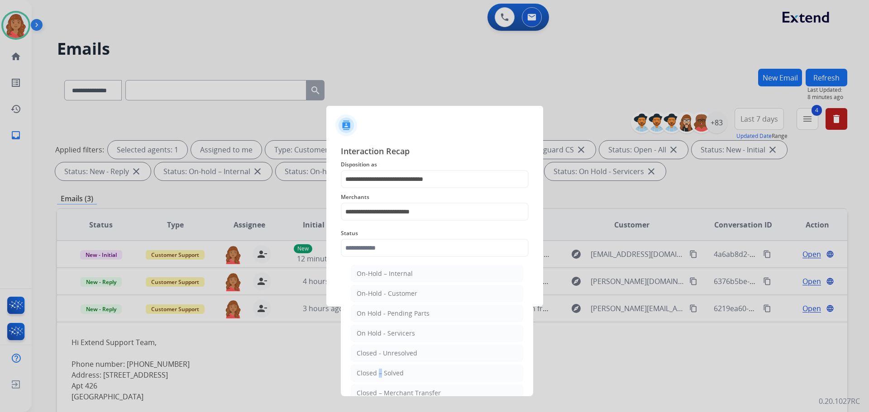
drag, startPoint x: 377, startPoint y: 372, endPoint x: 385, endPoint y: 355, distance: 19.6
click at [378, 372] on div "Closed – Solved" at bounding box center [380, 373] width 47 height 9
type input "**********"
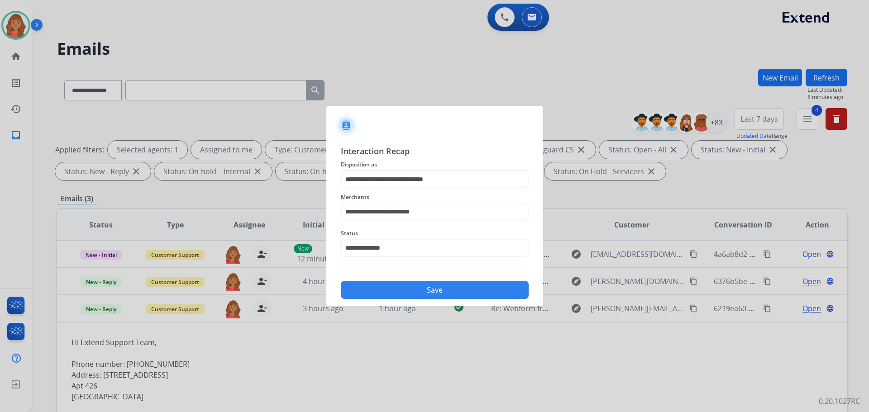
click at [393, 286] on button "Save" at bounding box center [435, 290] width 188 height 18
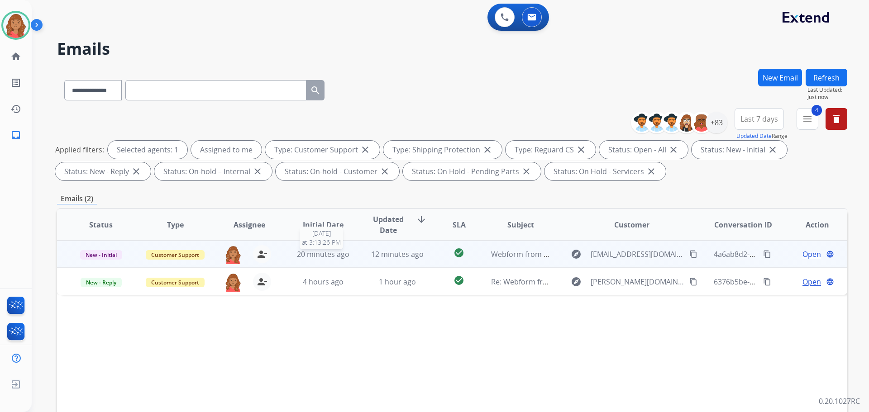
click at [331, 258] on span "20 minutes ago" at bounding box center [323, 254] width 52 height 10
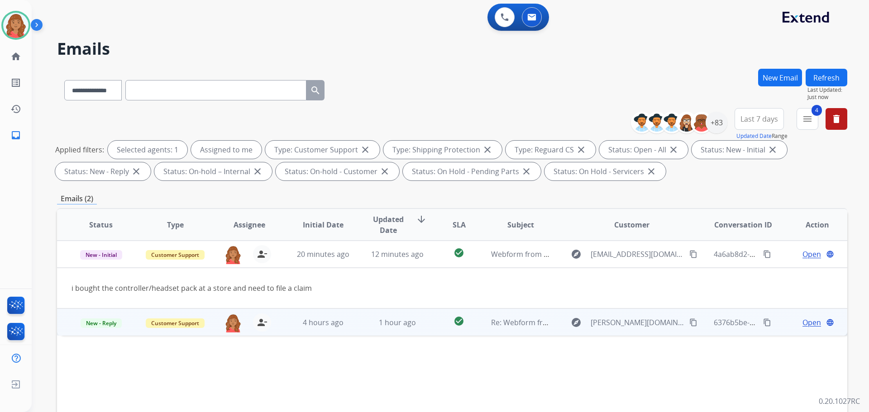
click at [337, 329] on td "4 hours ago" at bounding box center [316, 322] width 74 height 27
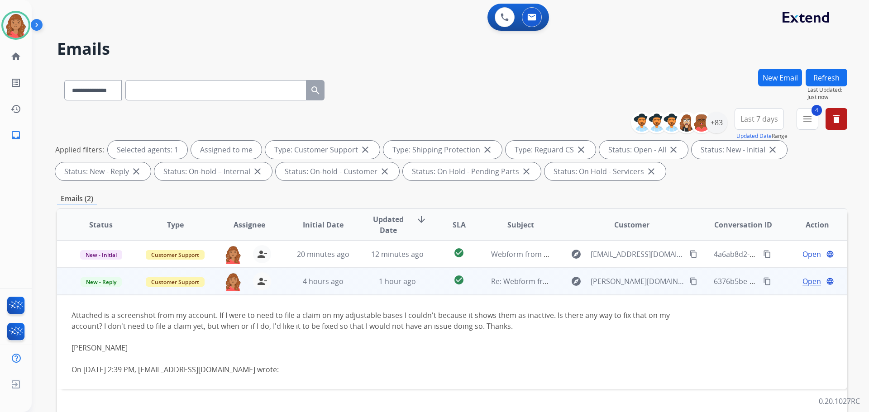
click at [807, 285] on span "Open" at bounding box center [811, 281] width 19 height 11
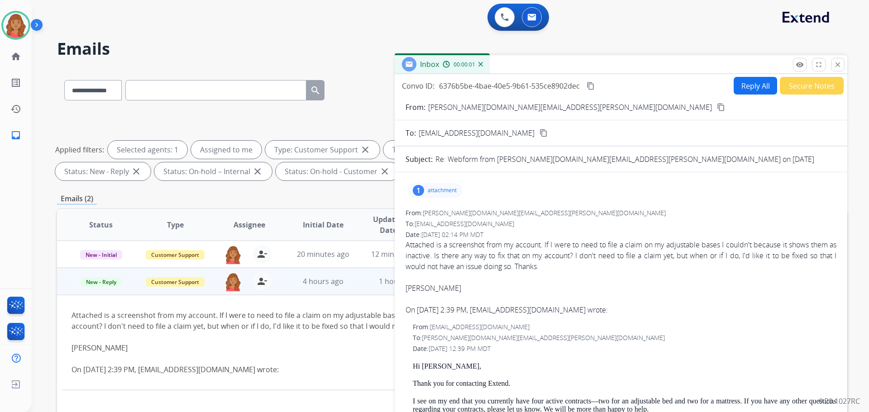
click at [437, 190] on p "attachment" at bounding box center [442, 190] width 29 height 7
click at [437, 218] on div at bounding box center [437, 214] width 45 height 32
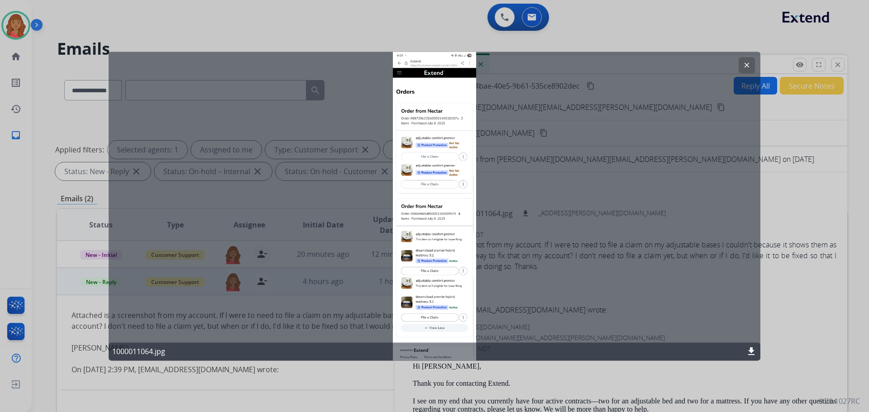
click at [749, 67] on mat-icon "clear" at bounding box center [747, 65] width 8 height 8
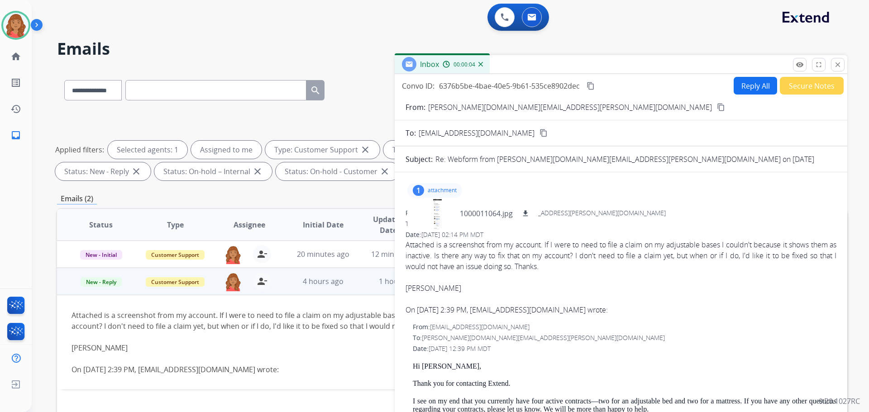
click at [753, 88] on button "Reply All" at bounding box center [755, 86] width 43 height 18
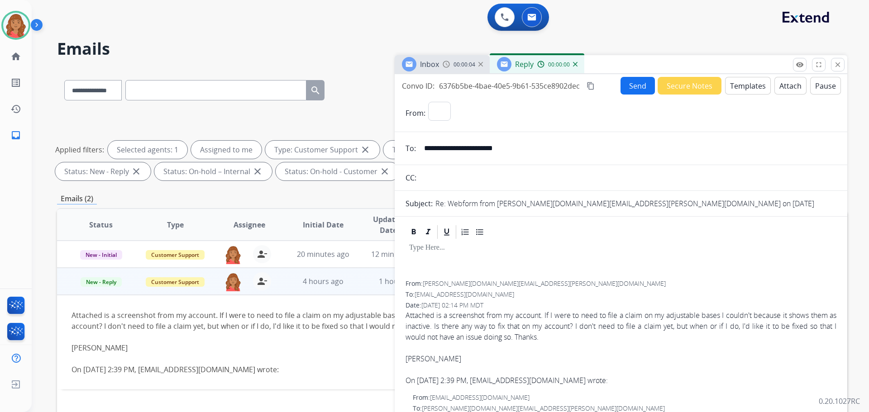
select select "**********"
click at [744, 90] on button "Templates" at bounding box center [748, 86] width 46 height 18
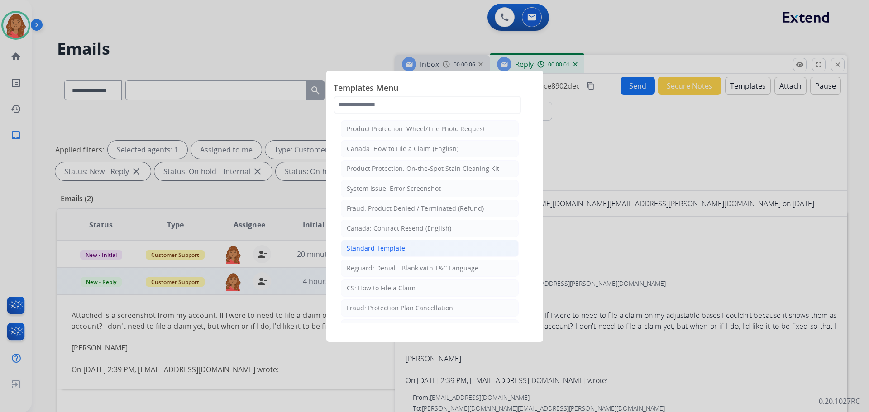
click at [404, 250] on li "Standard Template" at bounding box center [430, 248] width 178 height 17
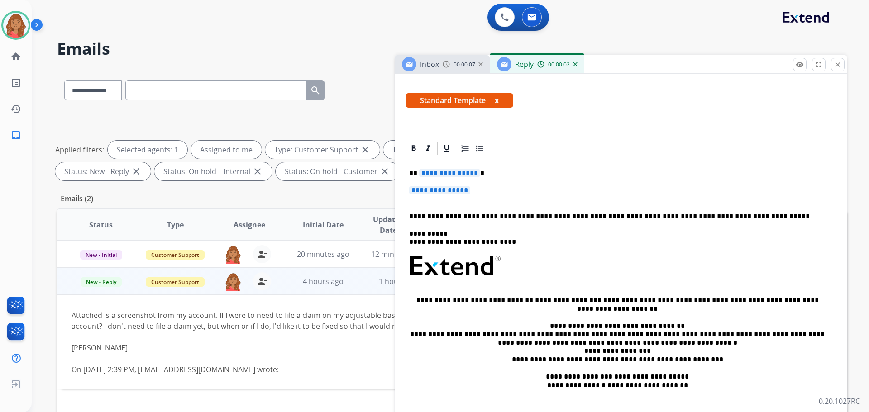
scroll to position [226, 0]
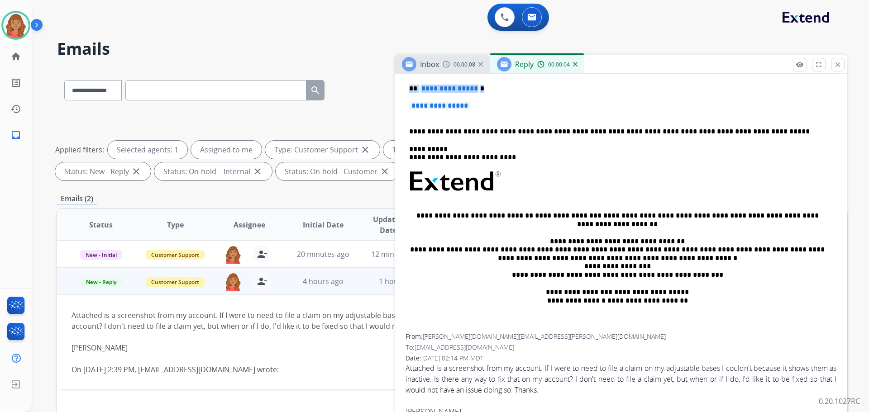
drag, startPoint x: 492, startPoint y: 115, endPoint x: 382, endPoint y: 88, distance: 112.7
click at [374, 84] on div "**********" at bounding box center [452, 314] width 790 height 490
click at [487, 108] on p "**********" at bounding box center [621, 110] width 424 height 17
drag, startPoint x: 471, startPoint y: 105, endPoint x: 402, endPoint y: 86, distance: 71.8
click at [396, 86] on div "**********" at bounding box center [621, 419] width 453 height 727
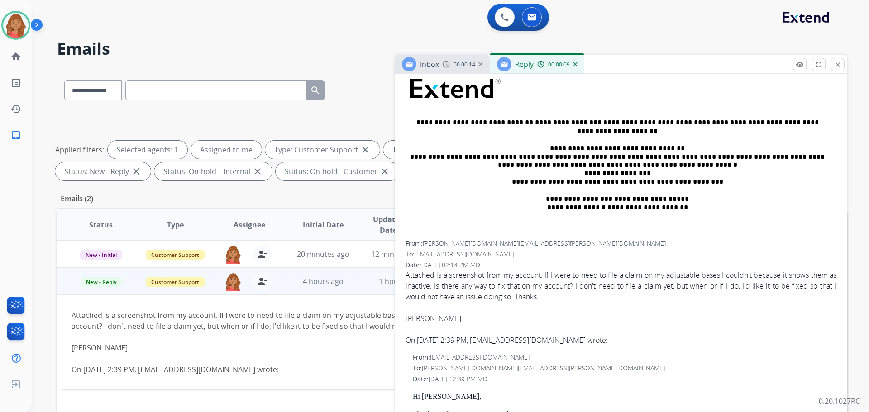
scroll to position [317, 0]
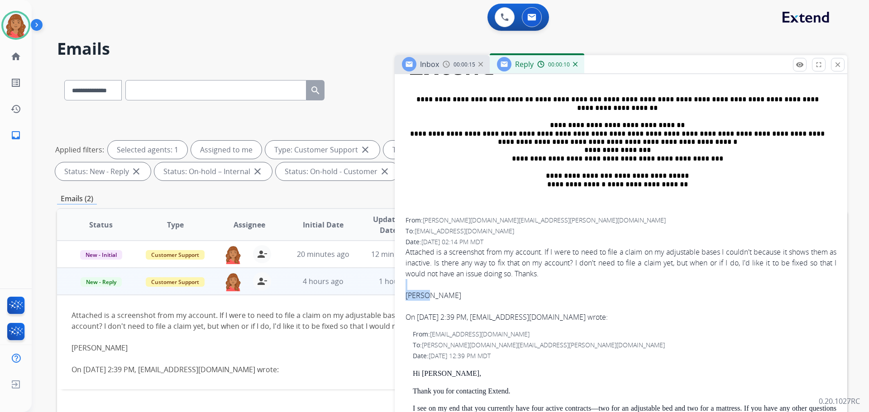
drag, startPoint x: 443, startPoint y: 296, endPoint x: 404, endPoint y: 289, distance: 39.7
click at [401, 290] on div "**********" at bounding box center [621, 316] width 453 height 702
drag, startPoint x: 311, startPoint y: 346, endPoint x: 358, endPoint y: 346, distance: 47.1
click at [319, 346] on div "[PERSON_NAME] On [DATE] 2:39 PM, [EMAIL_ADDRESS][DOMAIN_NAME] wrote:" at bounding box center [378, 359] width 613 height 33
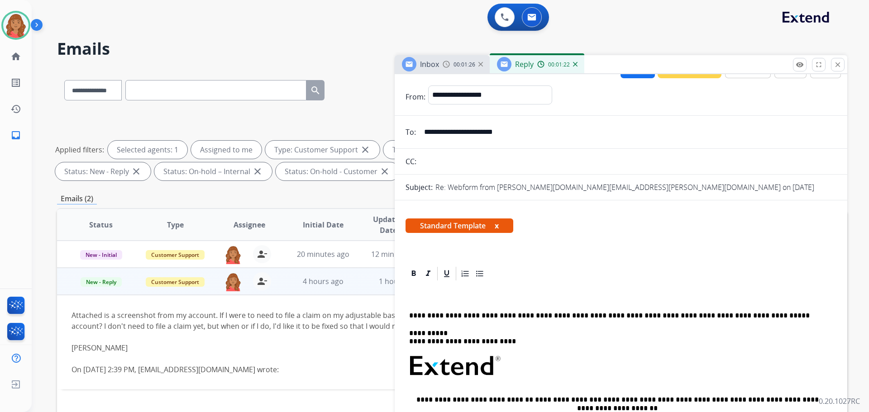
scroll to position [0, 0]
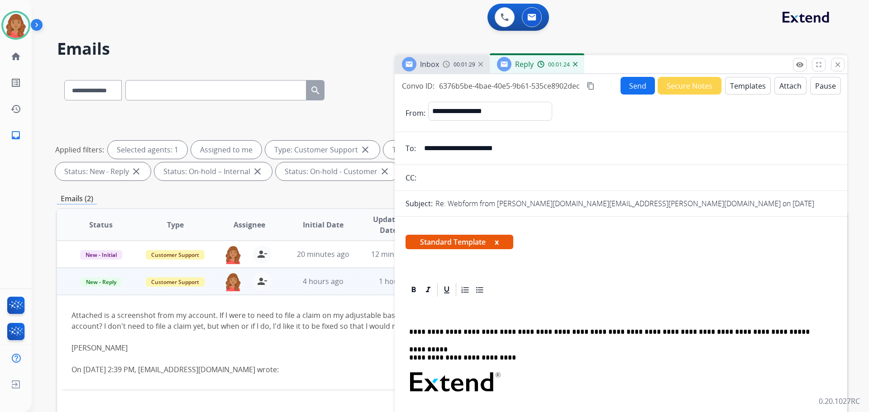
click at [421, 264] on div "Standard Template x" at bounding box center [621, 245] width 453 height 43
drag, startPoint x: 420, startPoint y: 325, endPoint x: 430, endPoint y: 325, distance: 9.5
click at [426, 325] on div "**********" at bounding box center [621, 416] width 431 height 236
click at [413, 315] on p at bounding box center [617, 315] width 416 height 8
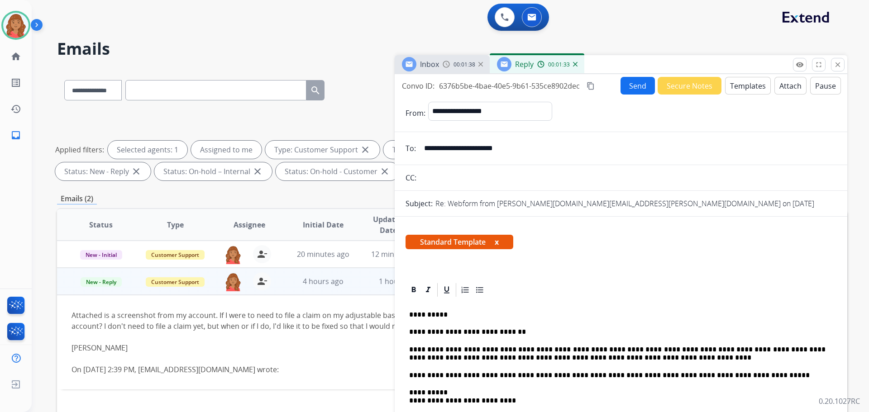
click at [625, 91] on button "Send" at bounding box center [637, 86] width 34 height 18
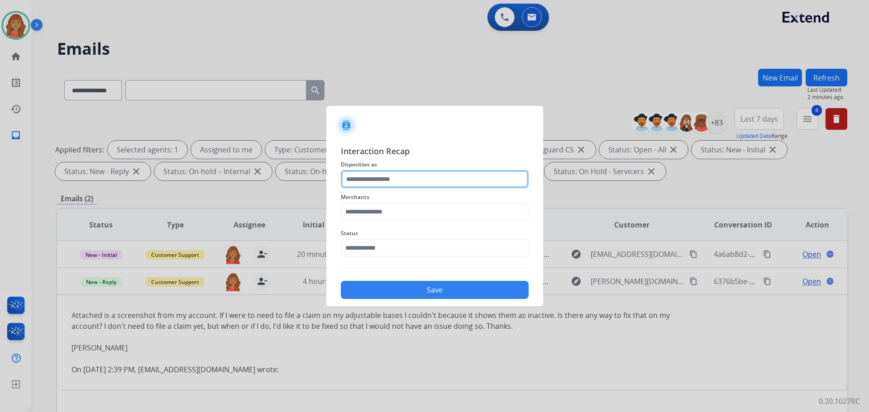
click at [371, 177] on input "text" at bounding box center [435, 179] width 188 height 18
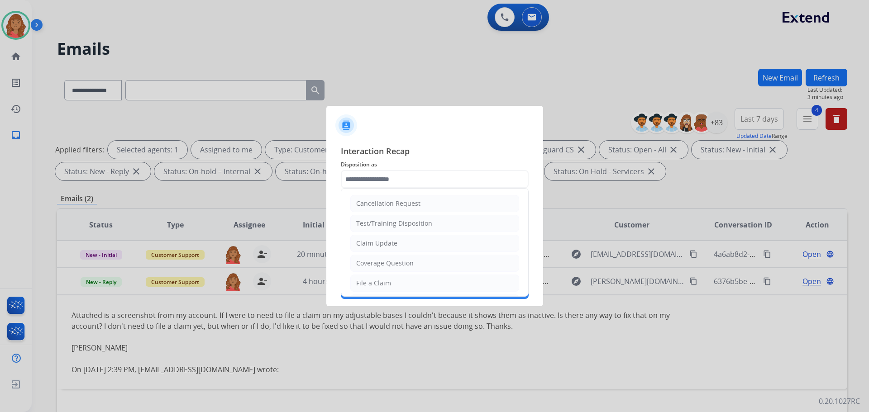
drag, startPoint x: 375, startPoint y: 281, endPoint x: 374, endPoint y: 276, distance: 5.5
click at [375, 280] on div "File a Claim" at bounding box center [373, 283] width 35 height 9
type input "**********"
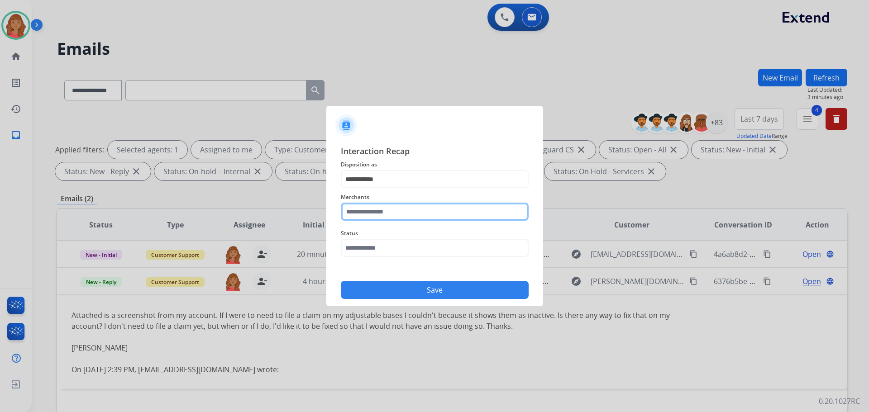
click at [375, 215] on input "text" at bounding box center [435, 212] width 188 height 18
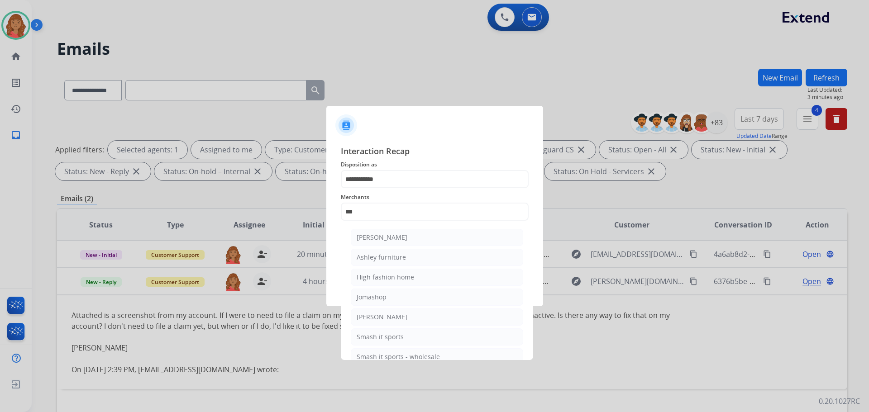
drag, startPoint x: 379, startPoint y: 236, endPoint x: 389, endPoint y: 251, distance: 17.9
click at [381, 236] on div "[PERSON_NAME]" at bounding box center [382, 237] width 51 height 9
type input "**********"
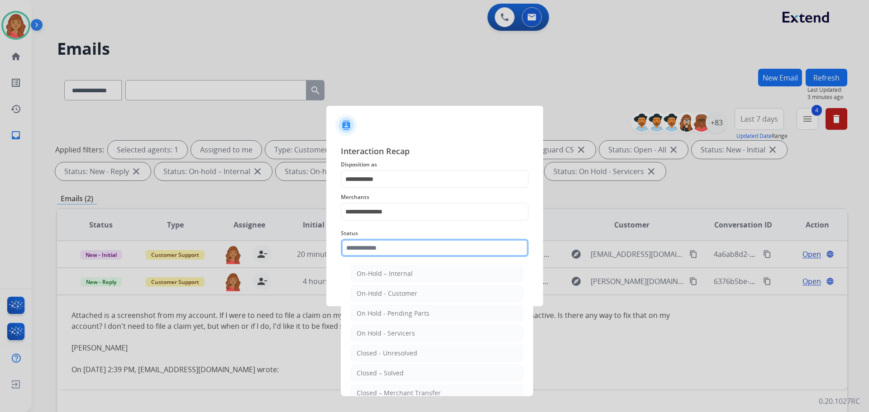
drag, startPoint x: 382, startPoint y: 249, endPoint x: 384, endPoint y: 253, distance: 4.7
click at [384, 253] on input "text" at bounding box center [435, 248] width 188 height 18
click at [383, 372] on div "Closed – Solved" at bounding box center [380, 373] width 47 height 9
type input "**********"
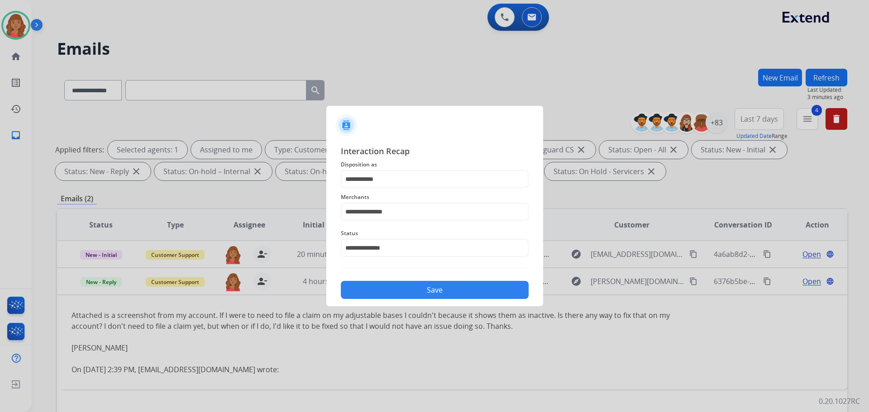
click at [397, 294] on button "Save" at bounding box center [435, 290] width 188 height 18
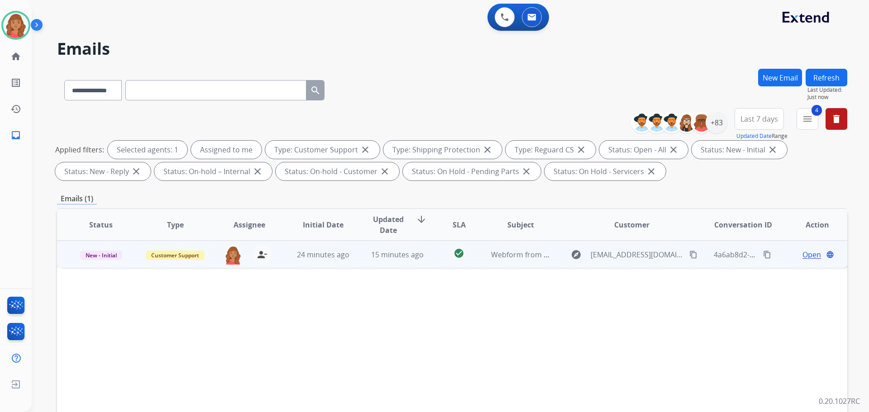
drag, startPoint x: 371, startPoint y: 265, endPoint x: 375, endPoint y: 267, distance: 4.9
click at [372, 265] on td "15 minutes ago" at bounding box center [390, 254] width 74 height 27
drag, startPoint x: 676, startPoint y: 258, endPoint x: 637, endPoint y: 260, distance: 39.4
click at [688, 259] on button "content_copy" at bounding box center [693, 254] width 11 height 11
click at [802, 255] on span "Open" at bounding box center [811, 254] width 19 height 11
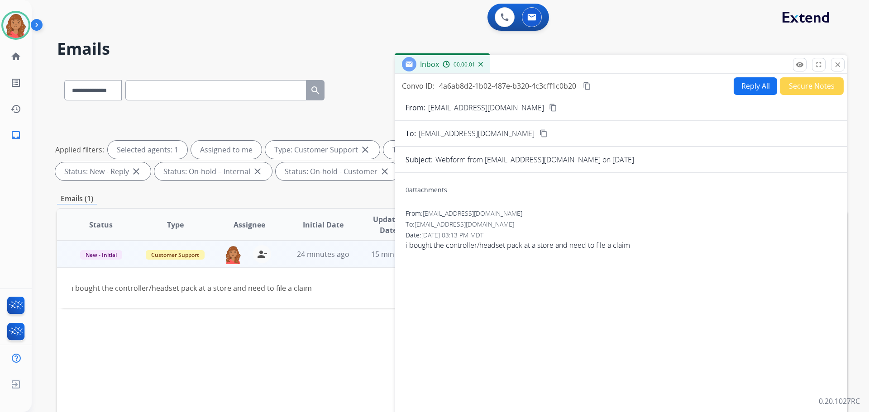
drag, startPoint x: 752, startPoint y: 83, endPoint x: 753, endPoint y: 88, distance: 5.6
click at [753, 88] on button "Reply All" at bounding box center [755, 86] width 43 height 18
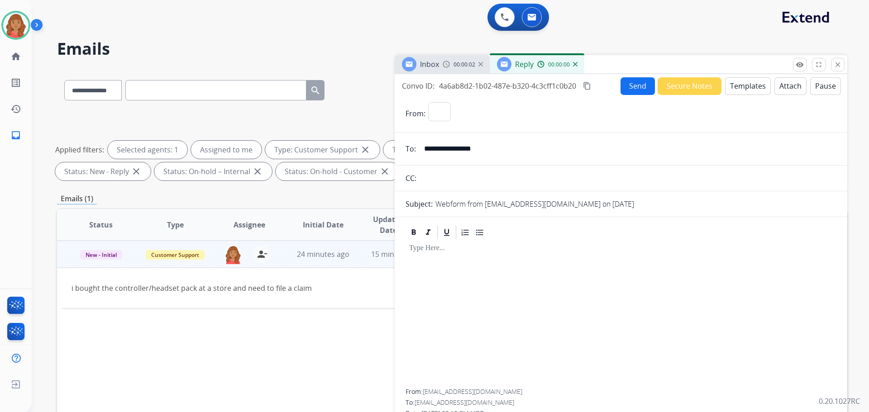
select select "**********"
click at [743, 87] on button "Templates" at bounding box center [748, 86] width 46 height 18
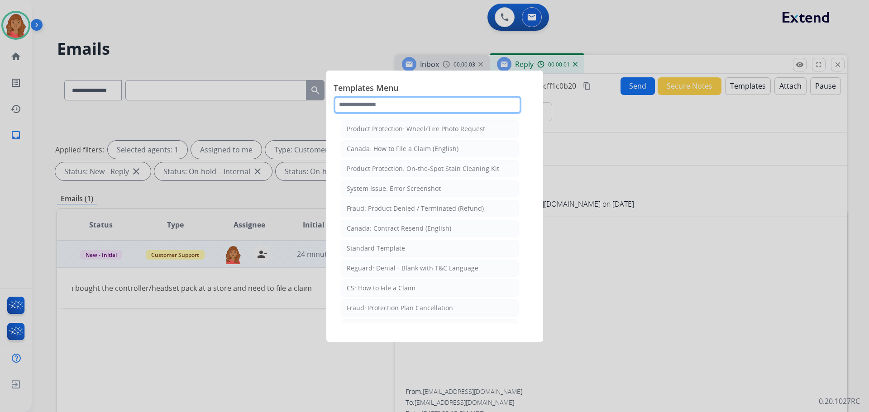
click at [396, 102] on input "text" at bounding box center [428, 105] width 188 height 18
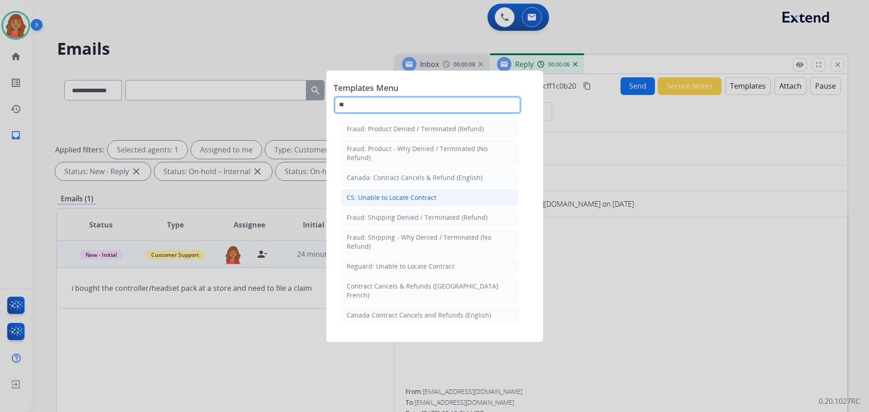
type input "**"
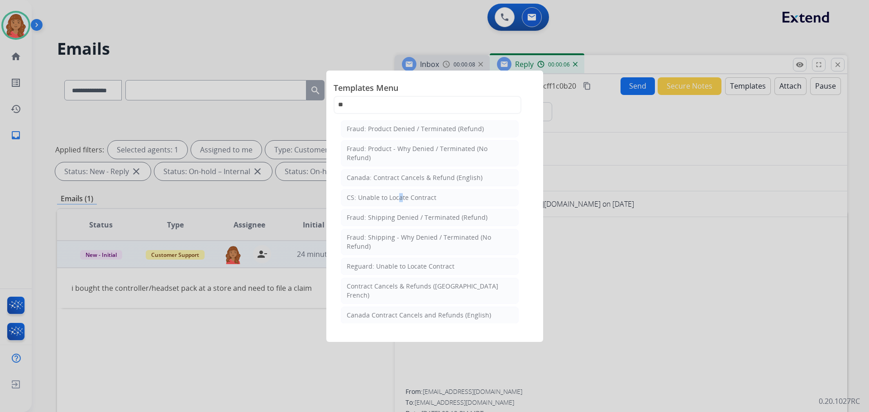
click at [397, 195] on div "CS: Unable to Locate Contract" at bounding box center [392, 197] width 90 height 9
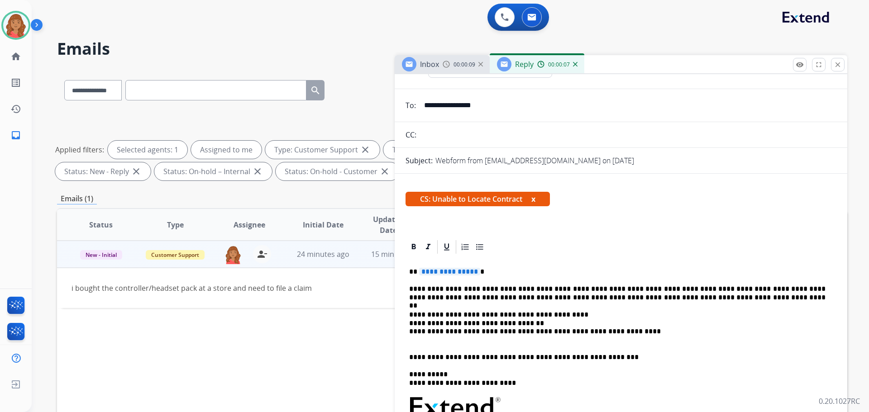
scroll to position [45, 0]
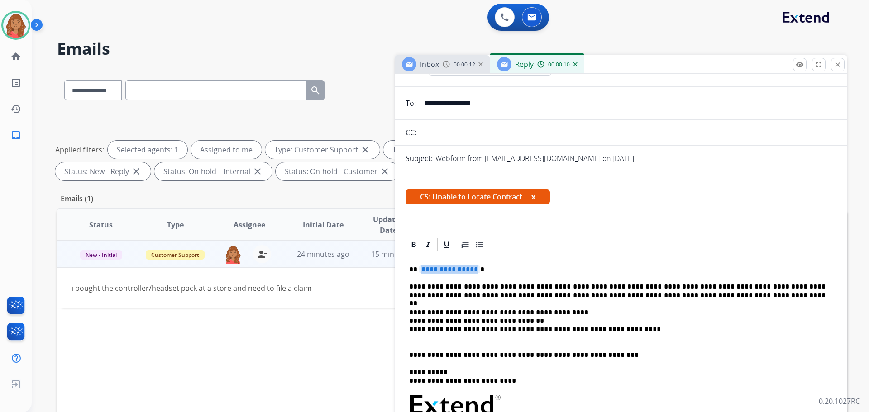
drag, startPoint x: 474, startPoint y: 271, endPoint x: 466, endPoint y: 273, distance: 8.6
click at [430, 272] on span "**********" at bounding box center [449, 270] width 61 height 8
click at [493, 269] on p "**********" at bounding box center [617, 270] width 416 height 8
click at [477, 268] on p "**********" at bounding box center [617, 270] width 416 height 8
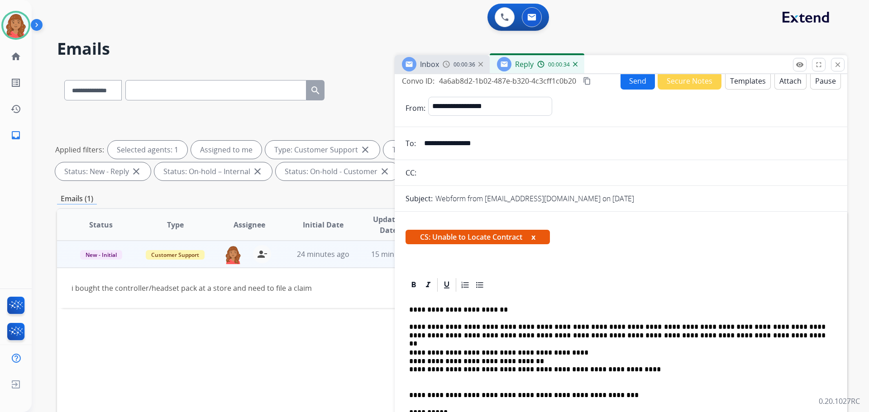
scroll to position [0, 0]
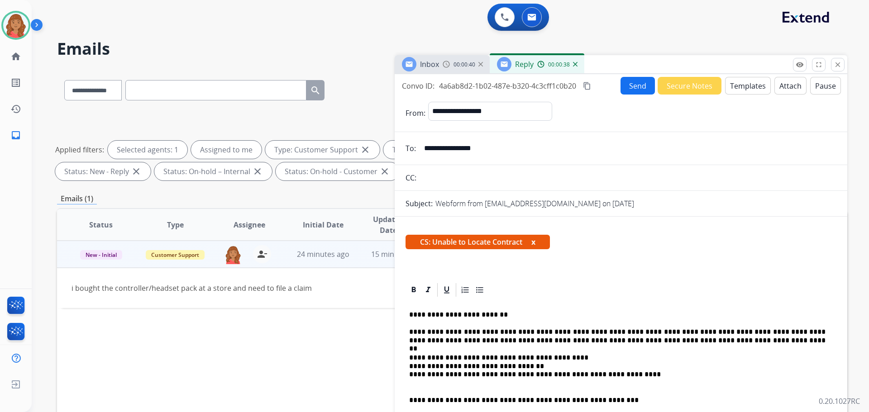
click at [630, 87] on button "Send" at bounding box center [637, 86] width 34 height 18
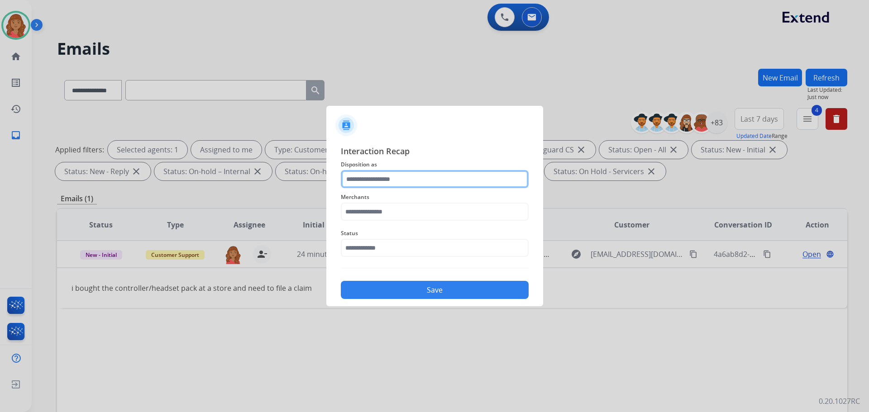
click at [404, 183] on input "text" at bounding box center [435, 179] width 188 height 18
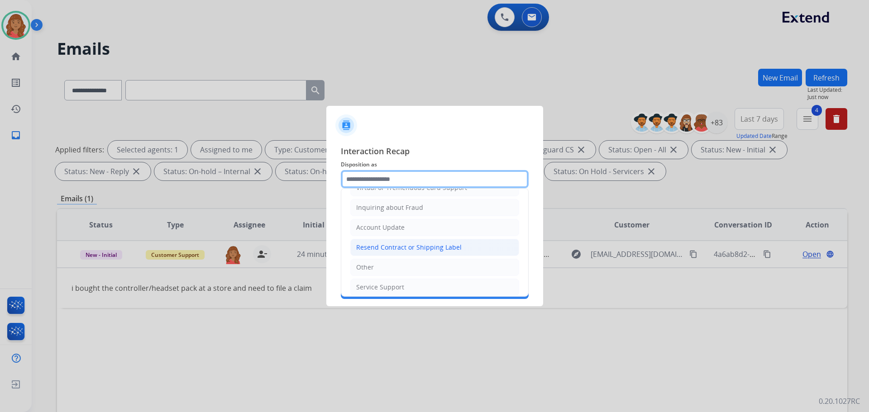
scroll to position [141, 0]
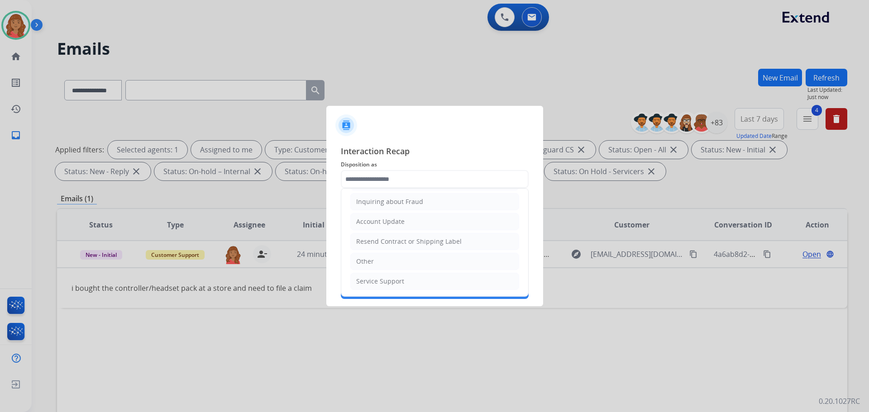
drag, startPoint x: 369, startPoint y: 265, endPoint x: 372, endPoint y: 251, distance: 14.4
click at [370, 264] on div "Other" at bounding box center [365, 261] width 18 height 9
type input "*****"
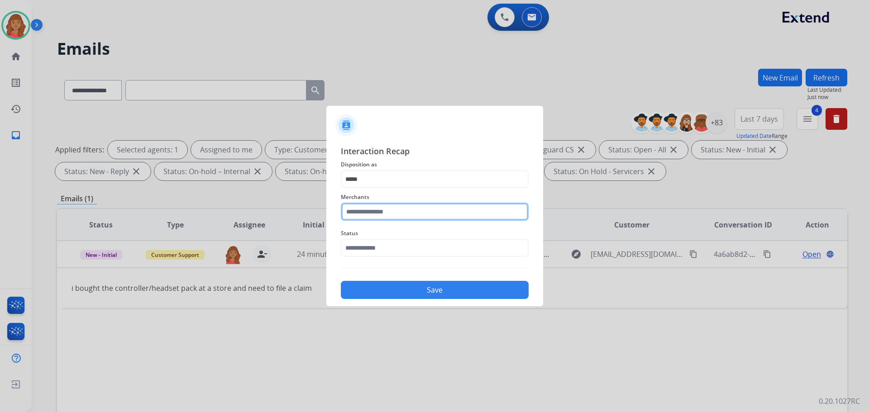
click at [381, 214] on input "text" at bounding box center [435, 212] width 188 height 18
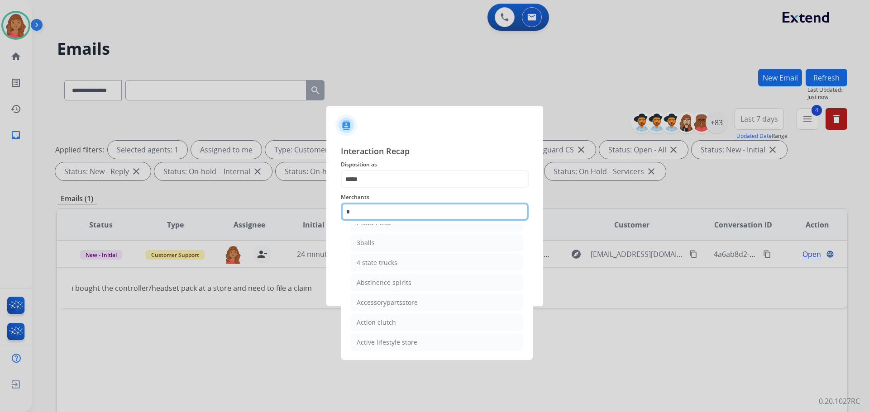
scroll to position [74, 0]
click at [380, 267] on div "[PERSON_NAME]" at bounding box center [382, 262] width 51 height 9
type input "**********"
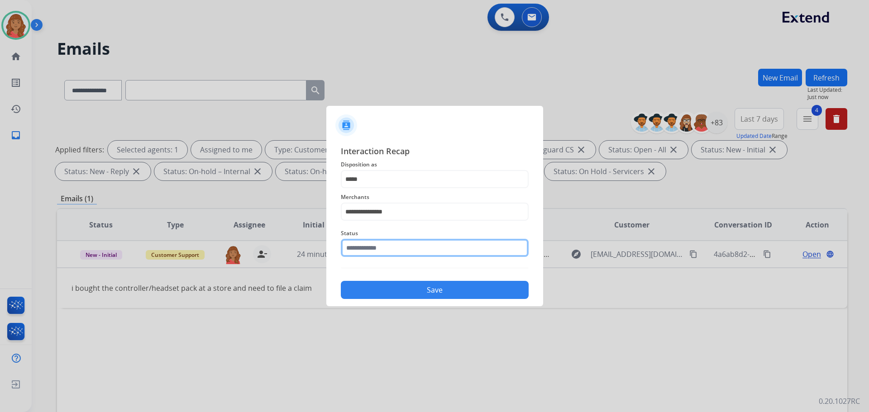
drag, startPoint x: 372, startPoint y: 248, endPoint x: 370, endPoint y: 255, distance: 7.2
click at [372, 248] on input "text" at bounding box center [435, 248] width 188 height 18
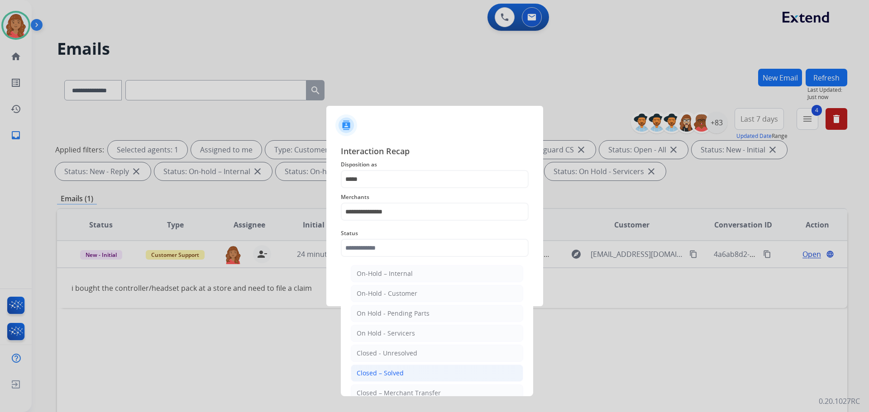
click at [376, 368] on li "Closed – Solved" at bounding box center [437, 373] width 172 height 17
type input "**********"
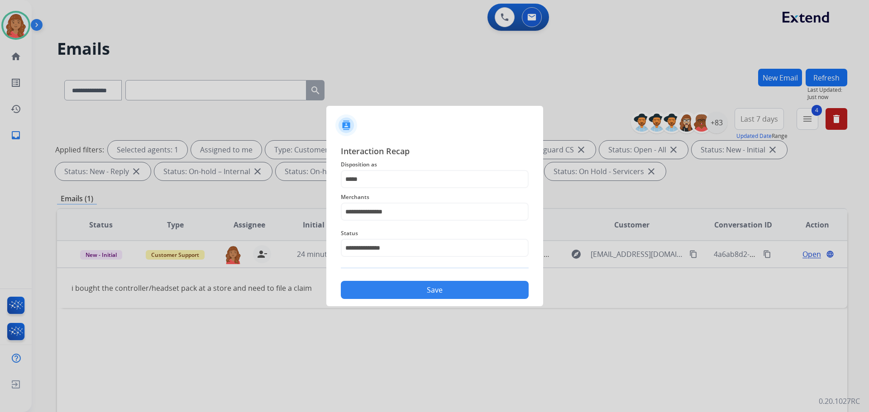
click at [394, 274] on div "**********" at bounding box center [435, 222] width 188 height 154
click at [392, 291] on button "Save" at bounding box center [435, 290] width 188 height 18
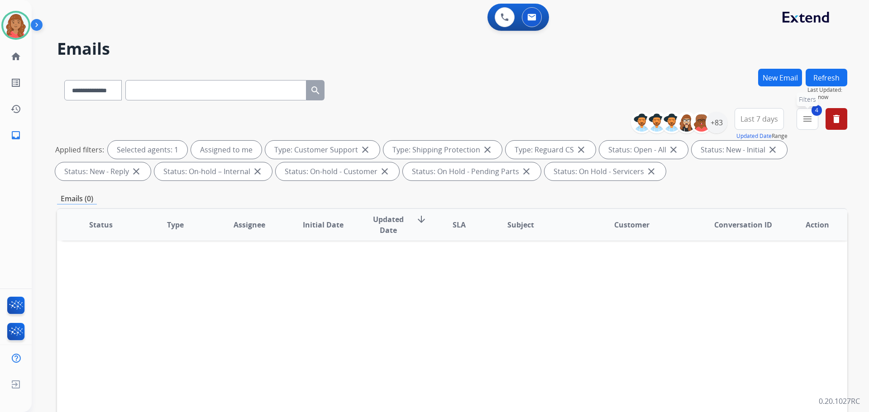
click at [801, 118] on button "4 menu Filters" at bounding box center [808, 119] width 22 height 22
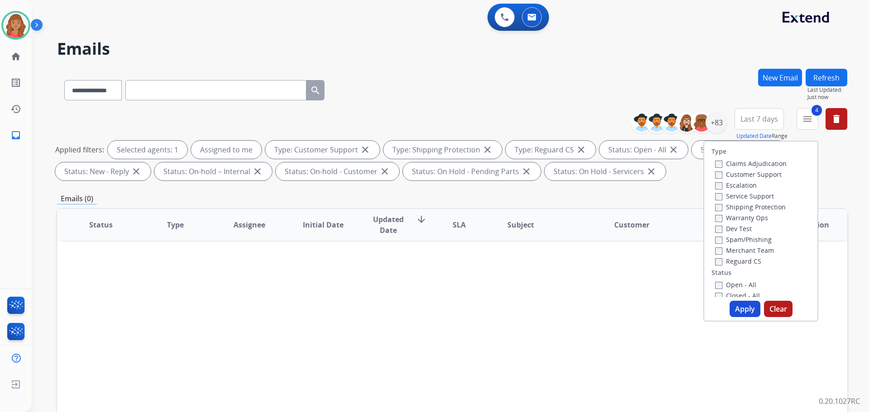
click at [738, 308] on button "Apply" at bounding box center [745, 309] width 31 height 16
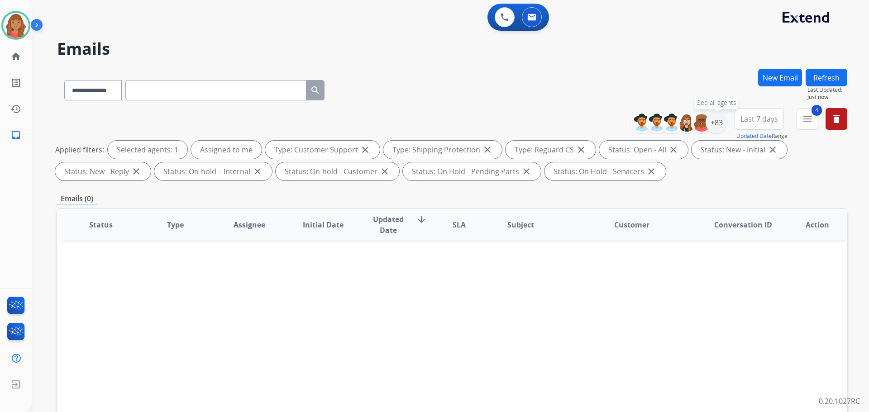
drag, startPoint x: 713, startPoint y: 129, endPoint x: 711, endPoint y: 150, distance: 21.0
click at [714, 129] on div "+83" at bounding box center [717, 123] width 22 height 22
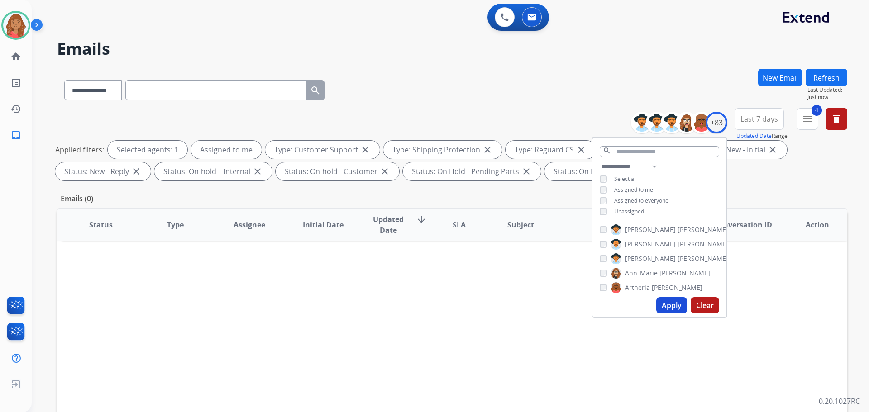
click at [599, 210] on div "**********" at bounding box center [659, 190] width 134 height 58
click at [668, 305] on button "Apply" at bounding box center [671, 305] width 31 height 16
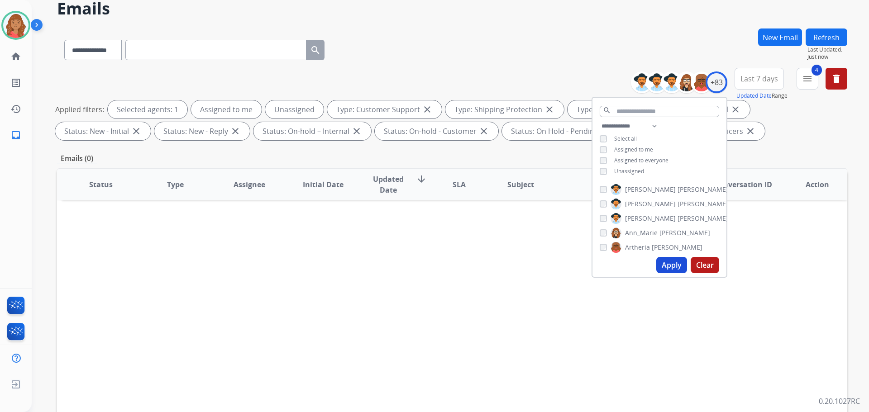
scroll to position [45, 0]
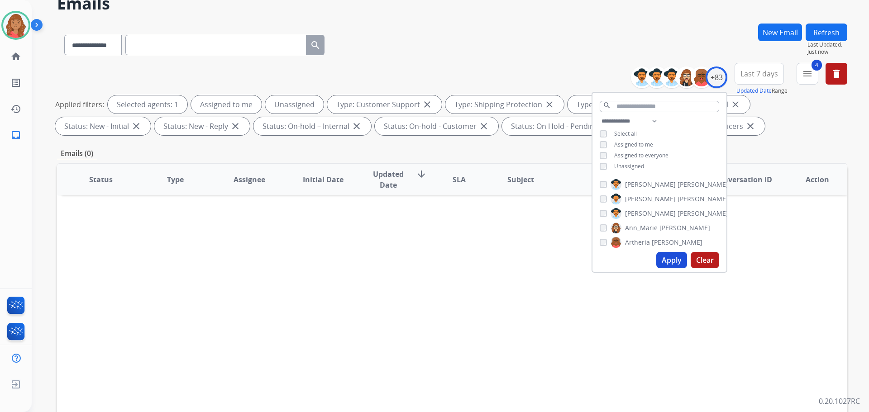
click at [762, 158] on div "Emails (0)" at bounding box center [452, 153] width 790 height 11
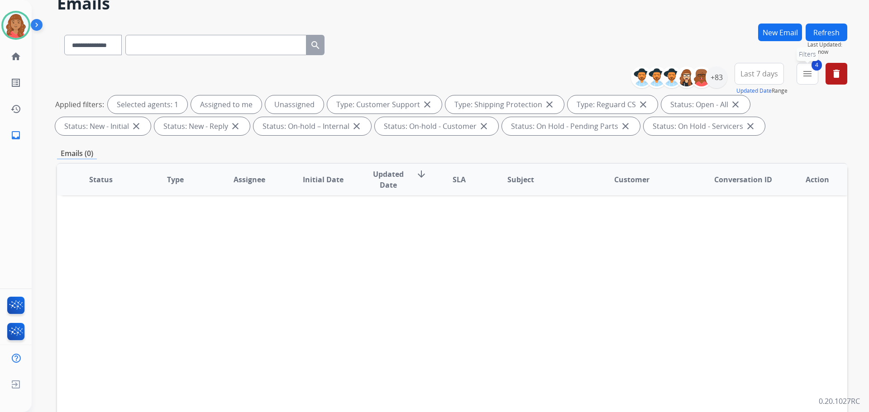
click at [805, 78] on mat-icon "menu" at bounding box center [807, 73] width 11 height 11
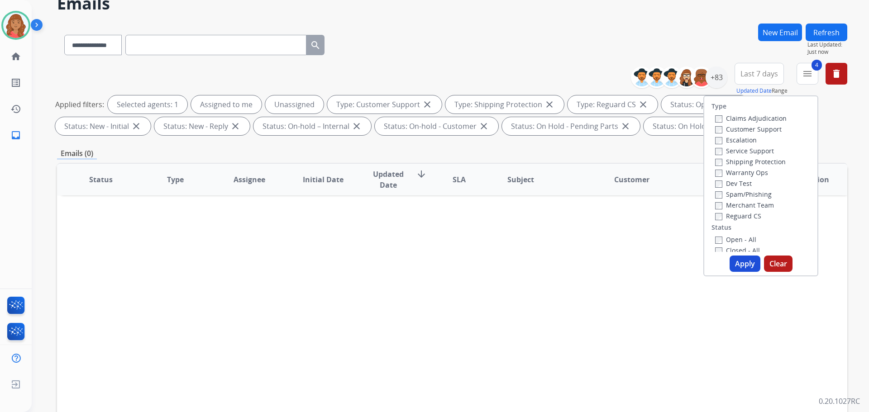
click at [747, 261] on button "Apply" at bounding box center [745, 264] width 31 height 16
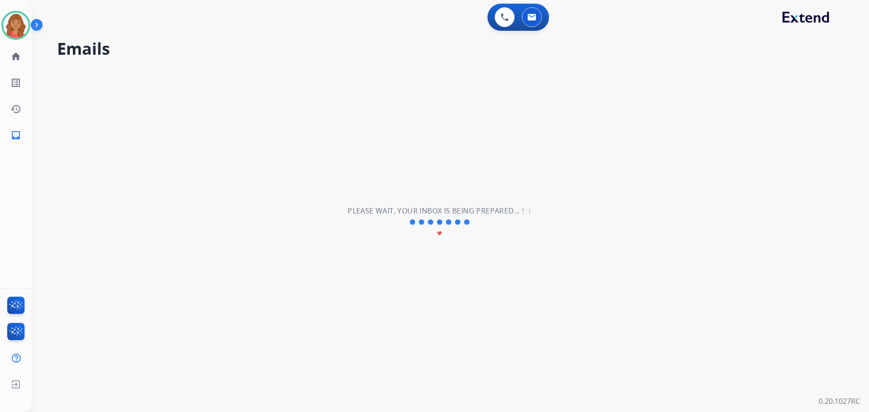
scroll to position [0, 0]
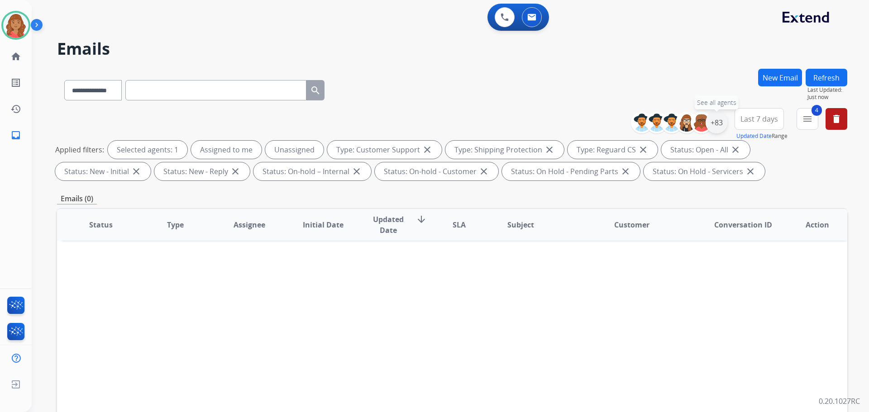
click at [720, 122] on div "+83" at bounding box center [717, 123] width 22 height 22
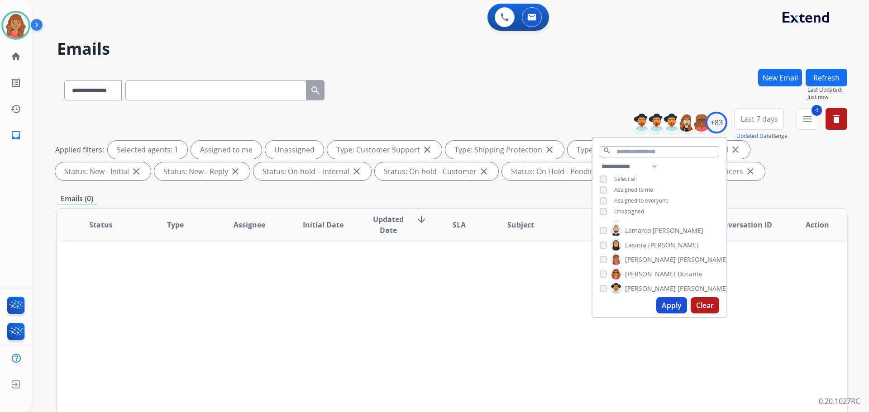
scroll to position [724, 0]
click at [625, 148] on input "text" at bounding box center [659, 151] width 119 height 11
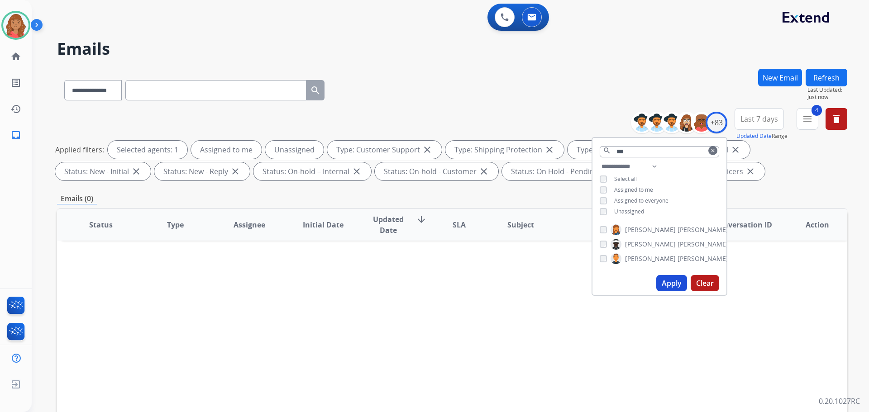
click at [667, 280] on button "Apply" at bounding box center [671, 283] width 31 height 16
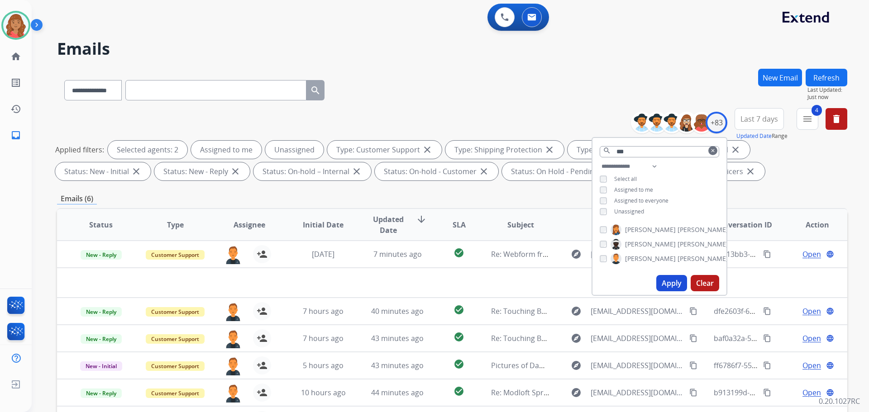
click at [441, 86] on div "**********" at bounding box center [452, 88] width 790 height 39
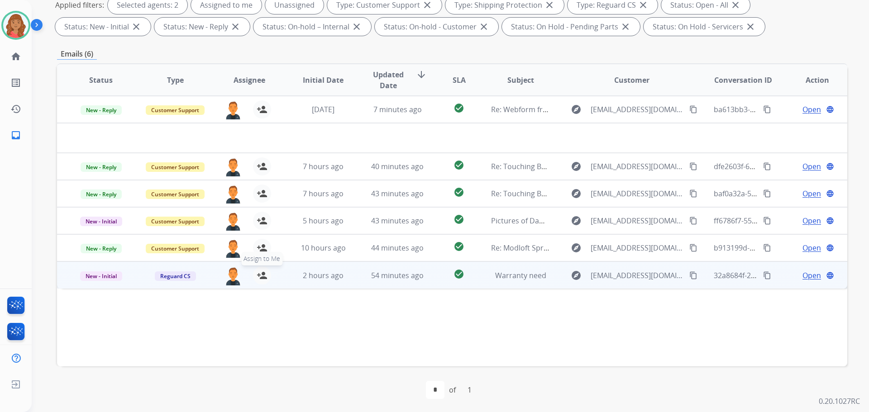
scroll to position [146, 0]
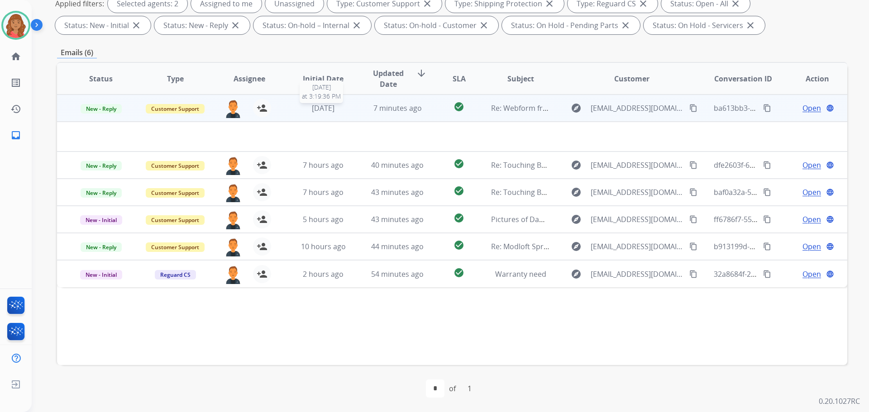
click at [319, 108] on span "[DATE]" at bounding box center [323, 108] width 23 height 10
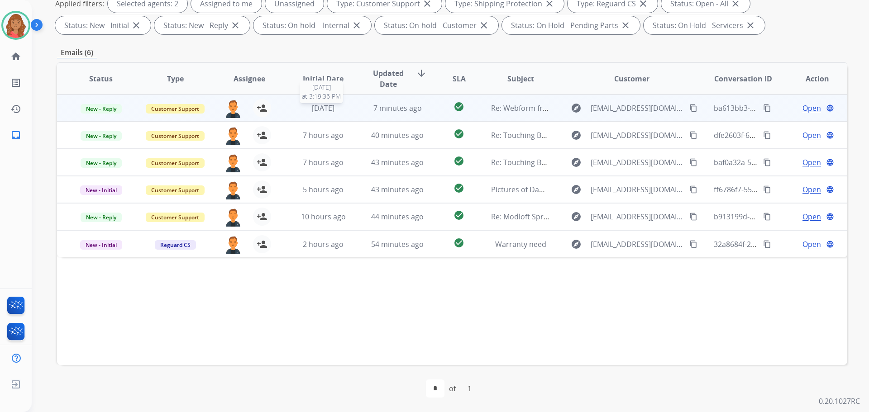
click at [319, 108] on span "[DATE]" at bounding box center [323, 108] width 23 height 10
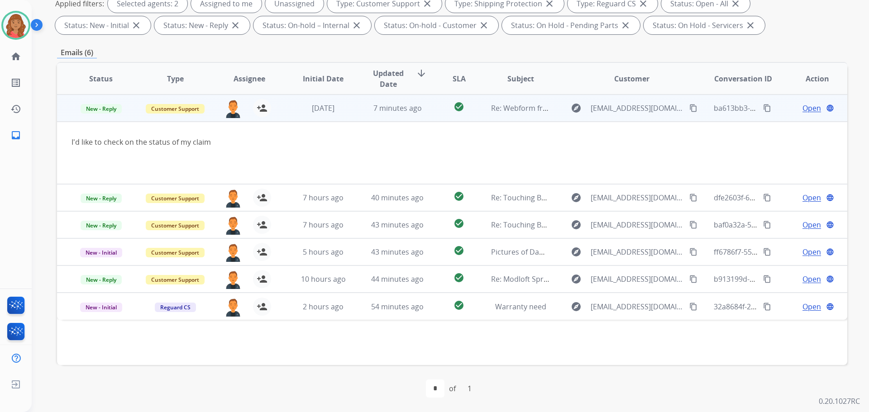
click at [689, 107] on mat-icon "content_copy" at bounding box center [693, 108] width 8 height 8
click at [804, 104] on span "Open" at bounding box center [811, 108] width 19 height 11
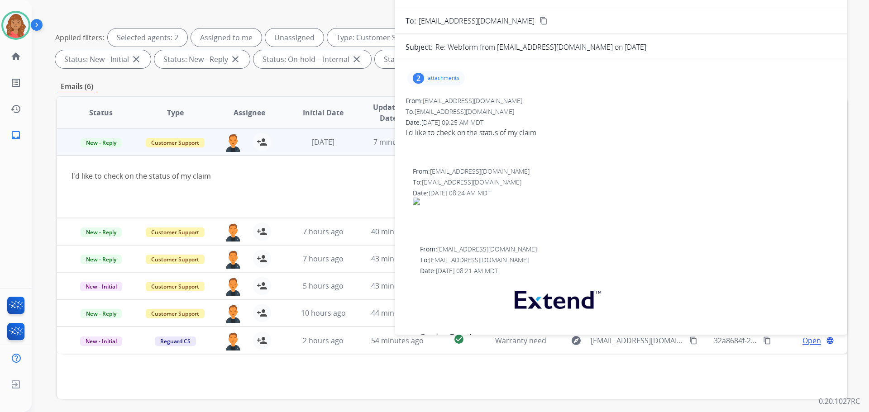
scroll to position [56, 0]
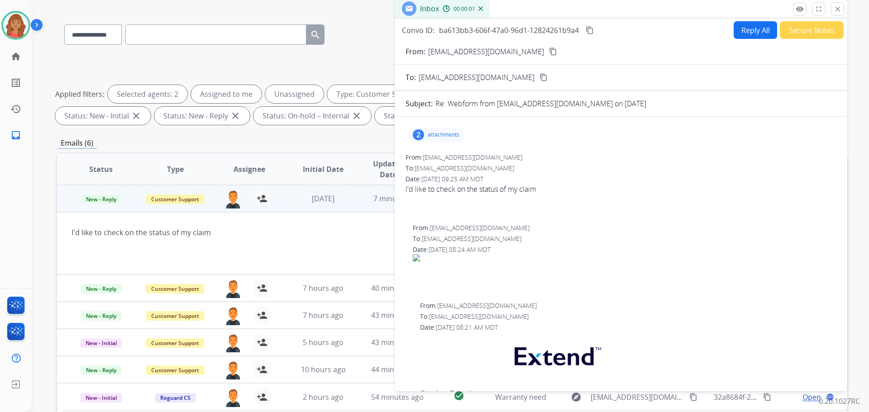
click at [423, 137] on div "2" at bounding box center [418, 134] width 11 height 11
click at [840, 10] on mat-icon "close" at bounding box center [838, 9] width 8 height 8
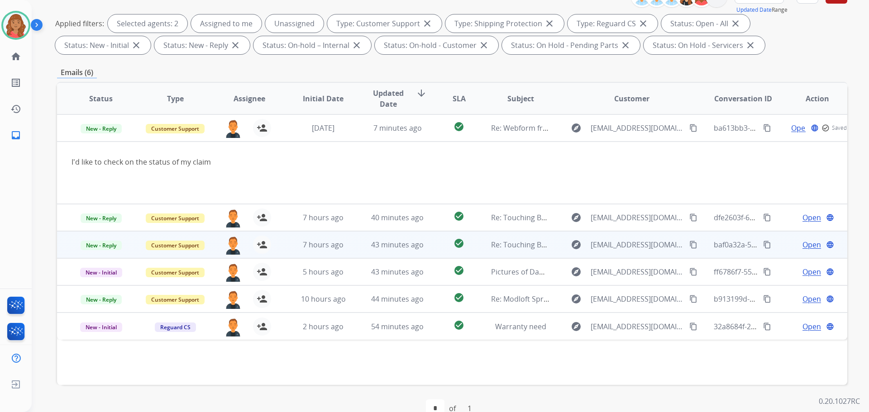
scroll to position [146, 0]
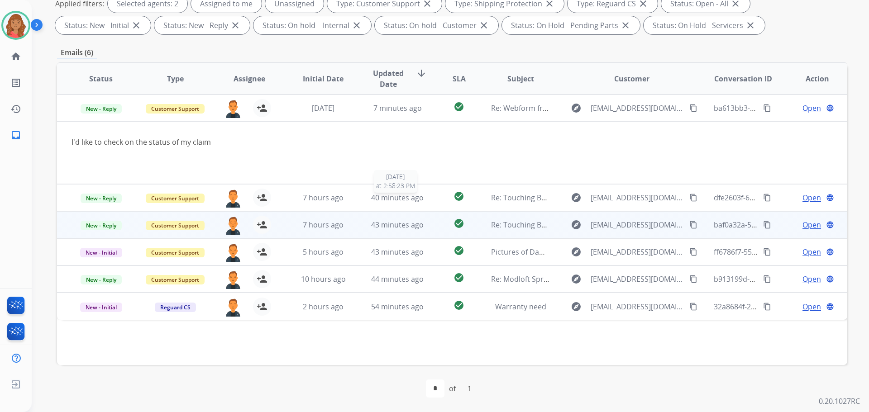
click at [382, 201] on span "40 minutes ago" at bounding box center [397, 198] width 52 height 10
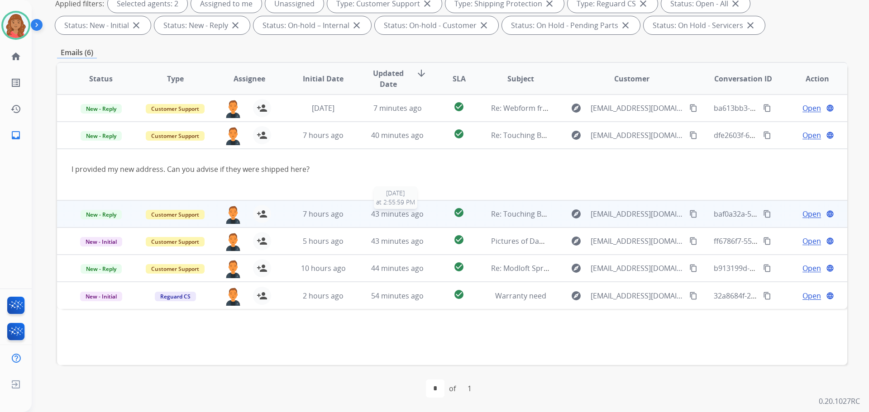
click at [394, 215] on span "43 minutes ago" at bounding box center [397, 214] width 52 height 10
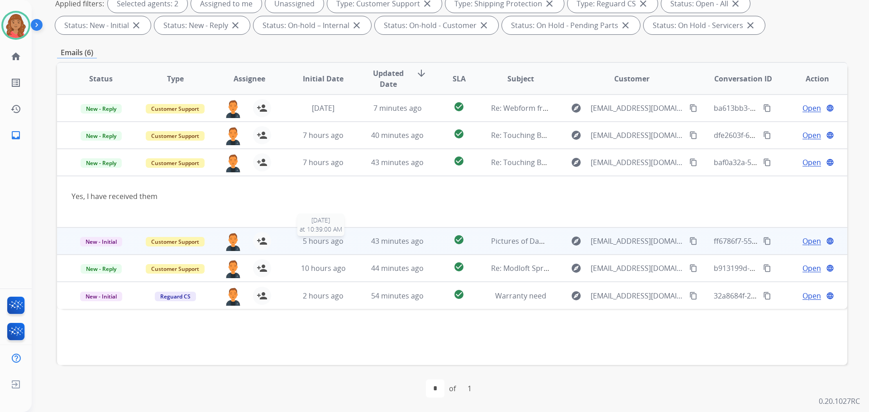
click at [315, 239] on span "5 hours ago" at bounding box center [323, 241] width 41 height 10
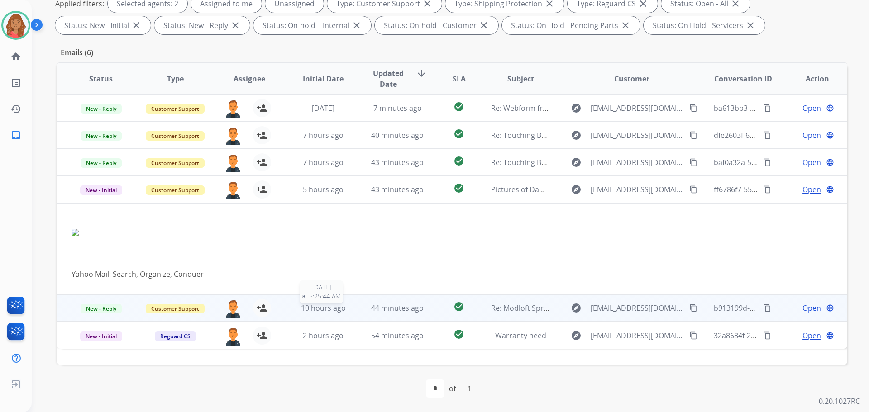
click at [350, 309] on div "10 hours ago" at bounding box center [323, 308] width 59 height 11
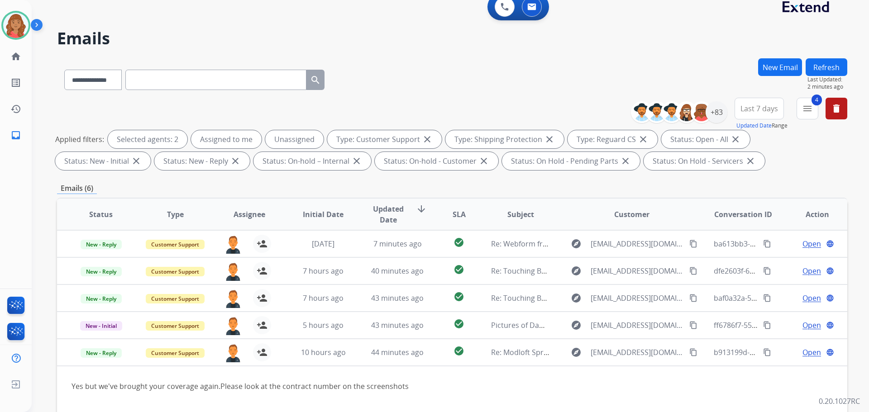
scroll to position [0, 0]
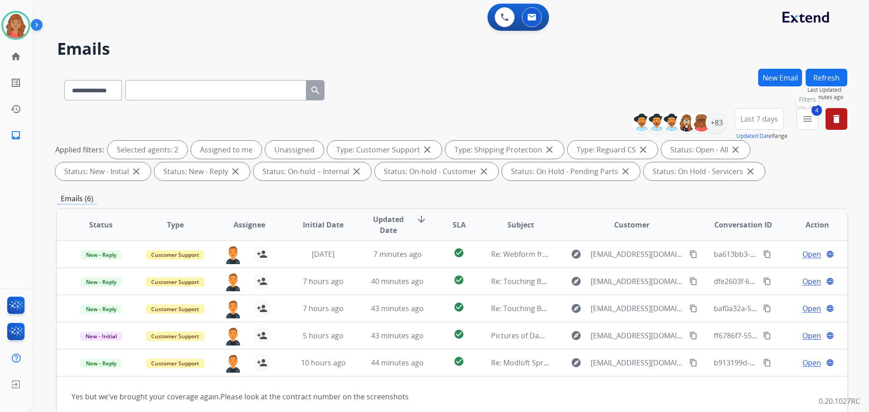
click at [800, 119] on button "4 menu Filters" at bounding box center [808, 119] width 22 height 22
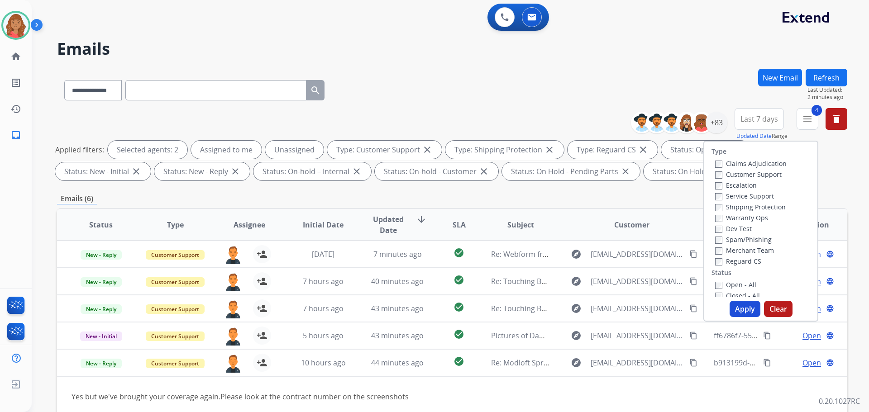
click at [740, 314] on button "Apply" at bounding box center [745, 309] width 31 height 16
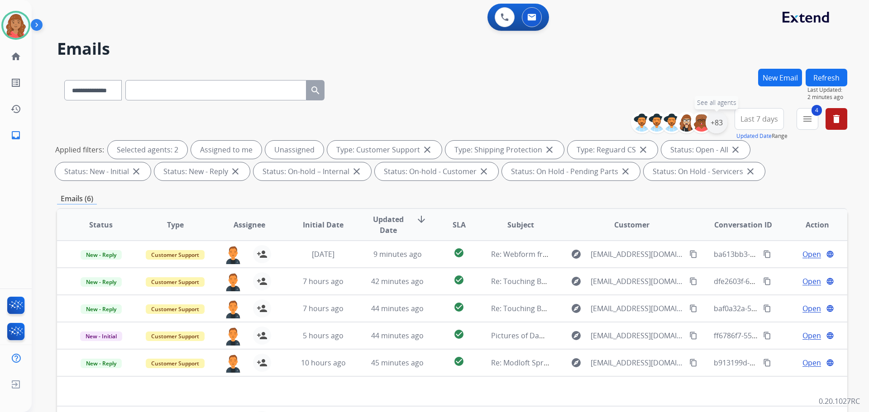
drag, startPoint x: 716, startPoint y: 126, endPoint x: 724, endPoint y: 129, distance: 8.6
click at [717, 126] on div "+83" at bounding box center [717, 123] width 22 height 22
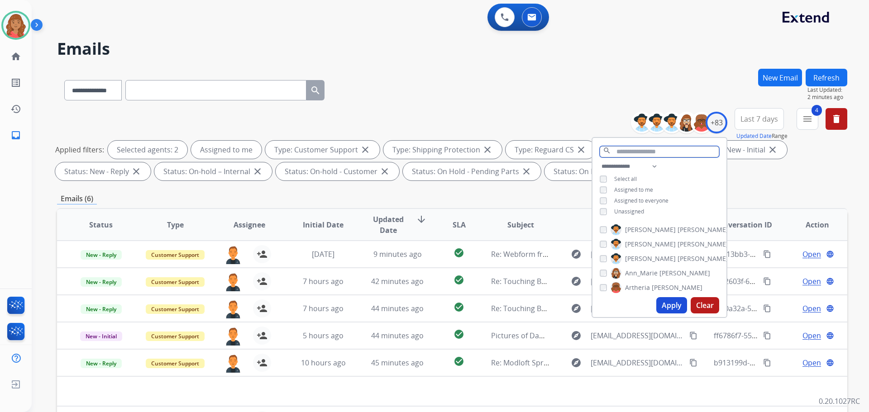
click at [631, 148] on input "text" at bounding box center [659, 151] width 119 height 11
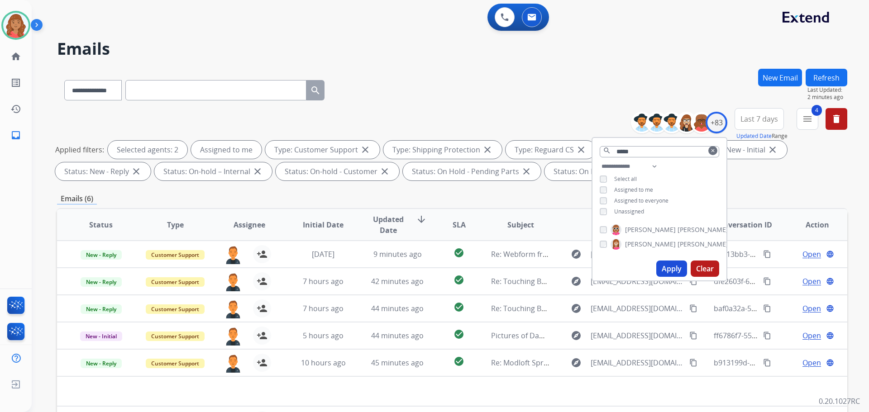
click at [665, 269] on button "Apply" at bounding box center [671, 269] width 31 height 16
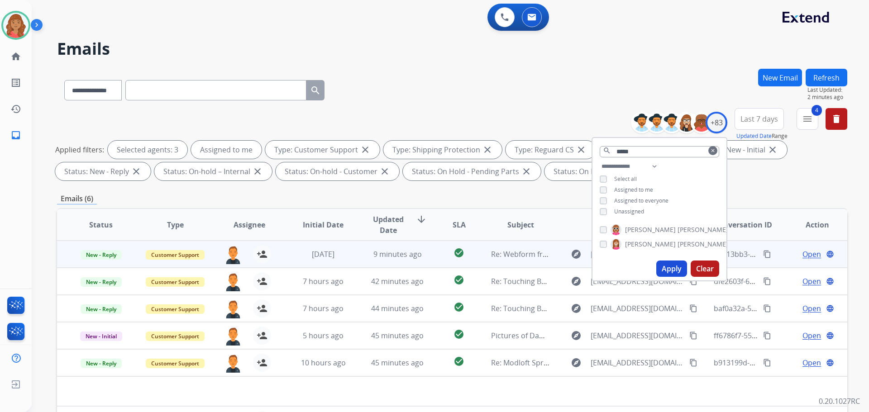
click at [353, 257] on td "9 minutes ago" at bounding box center [390, 254] width 74 height 27
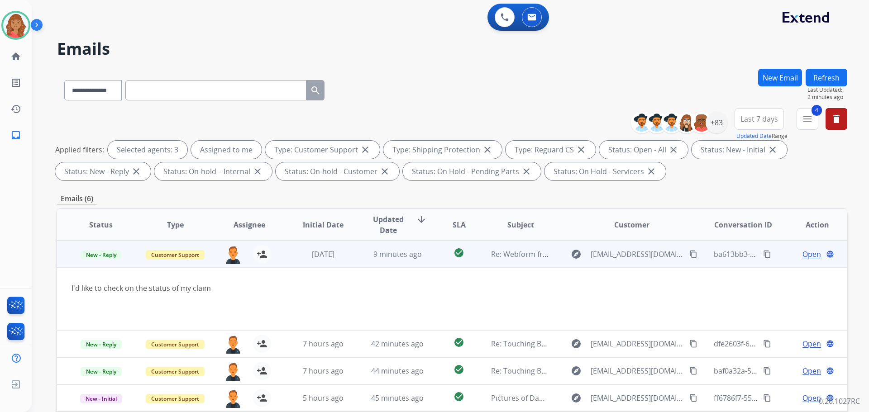
drag, startPoint x: 680, startPoint y: 255, endPoint x: 625, endPoint y: 253, distance: 54.4
click at [689, 255] on mat-icon "content_copy" at bounding box center [693, 254] width 8 height 8
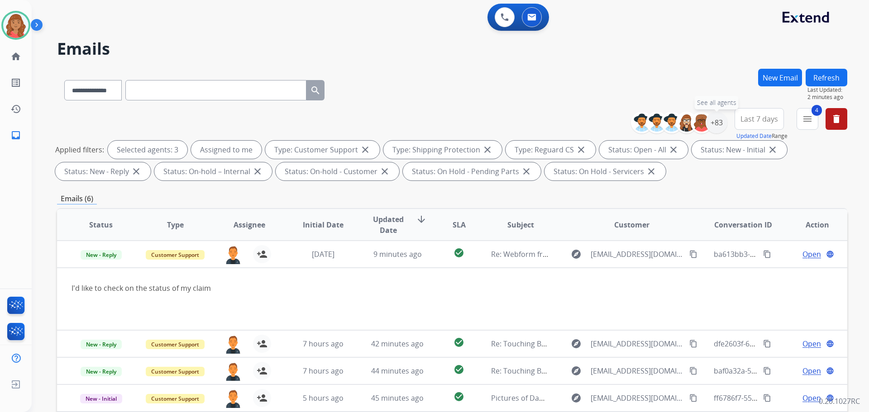
drag, startPoint x: 711, startPoint y: 128, endPoint x: 718, endPoint y: 135, distance: 9.6
click at [712, 128] on div "+83" at bounding box center [717, 123] width 22 height 22
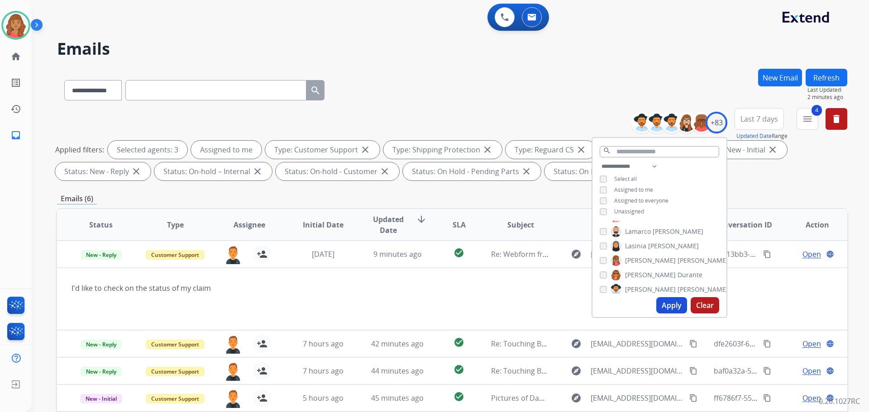
scroll to position [724, 0]
click at [637, 148] on input "text" at bounding box center [659, 151] width 119 height 11
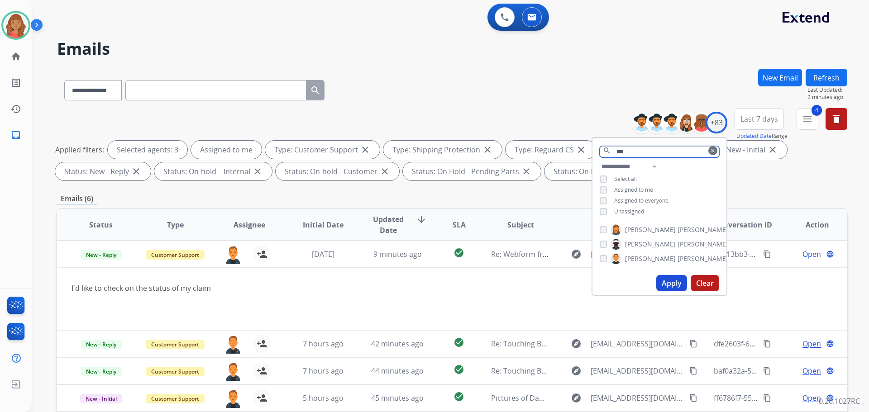
type input "***"
click at [606, 260] on div "[PERSON_NAME]" at bounding box center [664, 258] width 129 height 11
click at [669, 281] on button "Apply" at bounding box center [671, 283] width 31 height 16
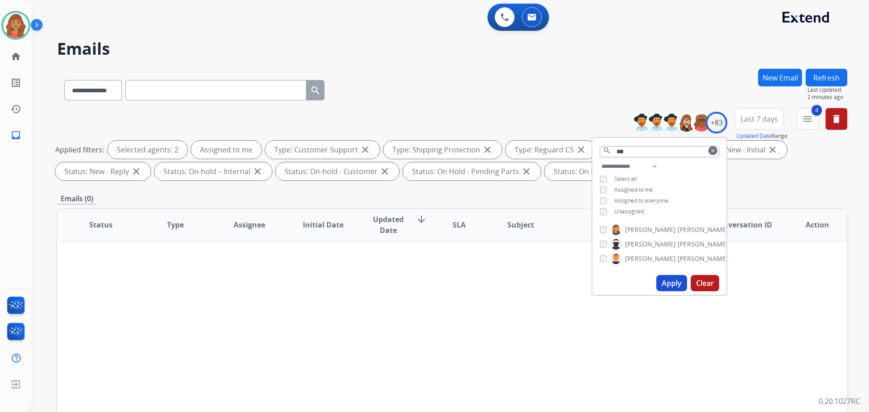
click at [712, 149] on mat-icon "clear" at bounding box center [712, 150] width 5 height 5
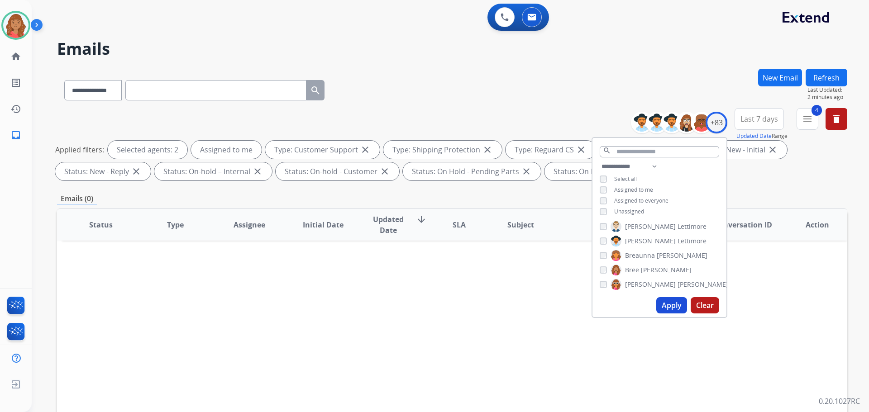
scroll to position [91, 0]
click at [669, 303] on button "Apply" at bounding box center [671, 305] width 31 height 16
click at [606, 265] on div "Shqnetta Fudge" at bounding box center [636, 266] width 73 height 11
click at [667, 306] on button "Apply" at bounding box center [671, 305] width 31 height 16
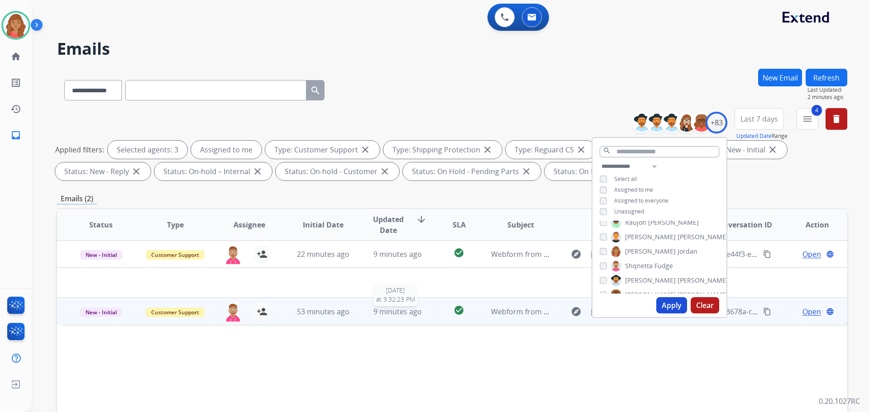
click at [391, 310] on span "9 minutes ago" at bounding box center [397, 312] width 48 height 10
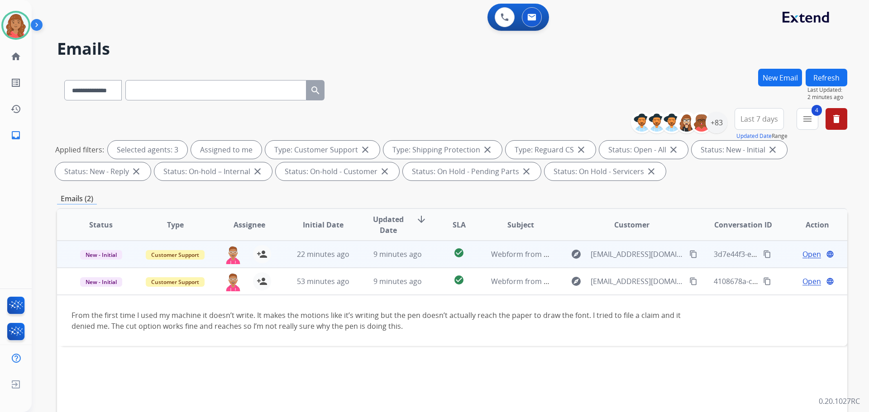
click at [389, 265] on td "9 minutes ago" at bounding box center [390, 254] width 74 height 27
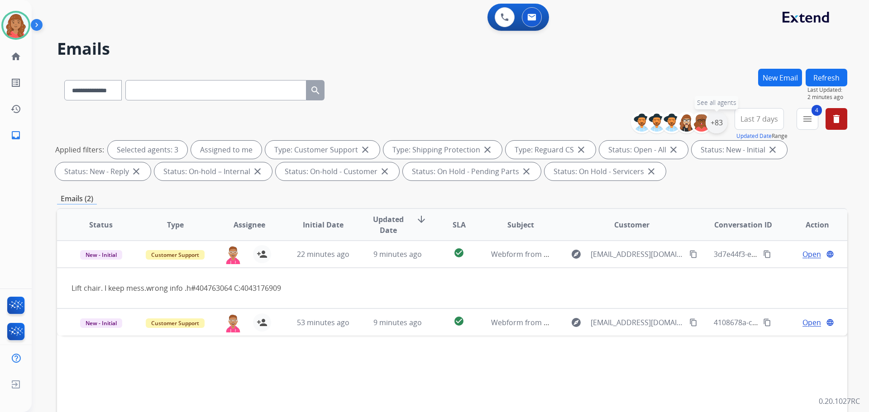
drag, startPoint x: 716, startPoint y: 127, endPoint x: 719, endPoint y: 130, distance: 4.8
click at [716, 127] on div "+83" at bounding box center [717, 123] width 22 height 22
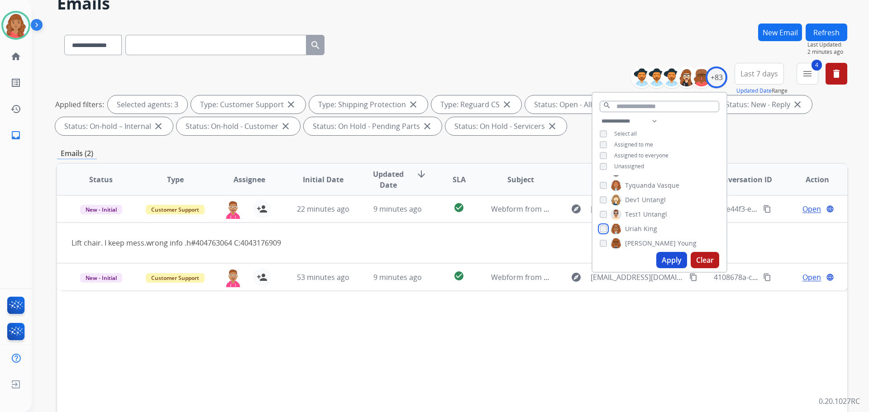
scroll to position [1045, 0]
click at [596, 211] on div "[PERSON_NAME] [PERSON_NAME] [PERSON_NAME] [PERSON_NAME] [PERSON_NAME] [PERSON_N…" at bounding box center [659, 212] width 134 height 73
click at [598, 211] on div "[PERSON_NAME] [PERSON_NAME] [PERSON_NAME] [PERSON_NAME] [PERSON_NAME] [PERSON_N…" at bounding box center [659, 212] width 134 height 73
click at [598, 200] on div "[PERSON_NAME] [PERSON_NAME] [PERSON_NAME] [PERSON_NAME] [PERSON_NAME] [PERSON_N…" at bounding box center [659, 212] width 134 height 73
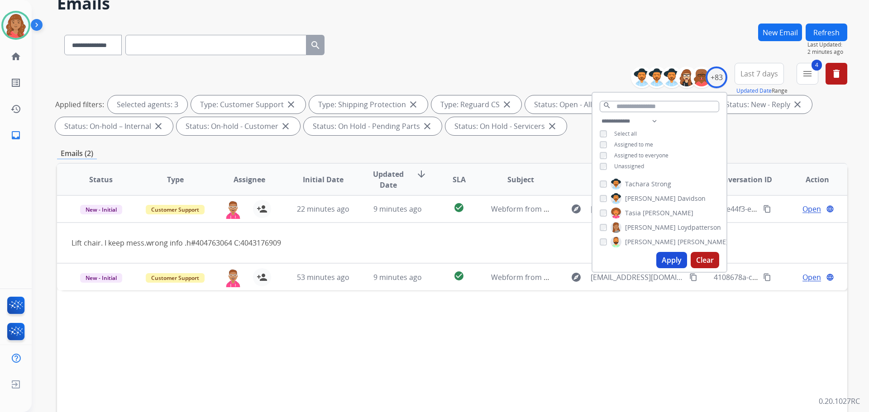
click at [598, 185] on div "[PERSON_NAME] [PERSON_NAME] [PERSON_NAME] [PERSON_NAME] [PERSON_NAME] [PERSON_N…" at bounding box center [659, 212] width 134 height 73
click at [607, 215] on div "[PERSON_NAME]" at bounding box center [651, 215] width 102 height 11
click at [600, 194] on div "[PERSON_NAME]" at bounding box center [649, 191] width 99 height 11
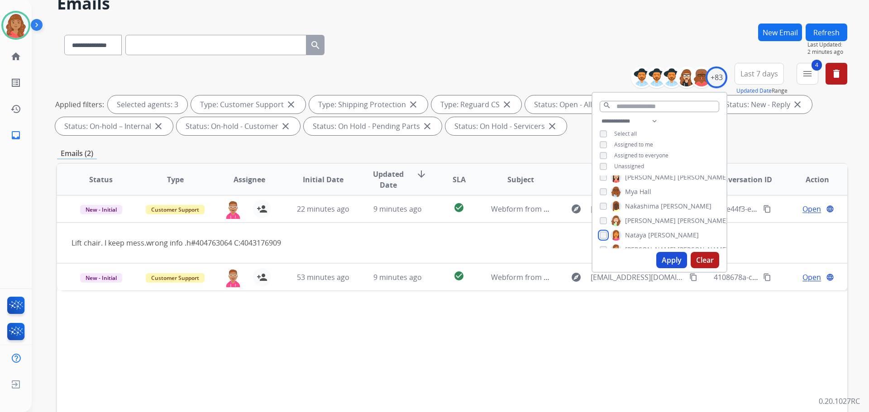
scroll to position [773, 0]
drag, startPoint x: 600, startPoint y: 217, endPoint x: 596, endPoint y: 200, distance: 17.6
click at [600, 217] on div "[PERSON_NAME]" at bounding box center [664, 222] width 129 height 11
click at [598, 205] on div "[PERSON_NAME] [PERSON_NAME] [PERSON_NAME] [PERSON_NAME] [PERSON_NAME] [PERSON_N…" at bounding box center [659, 212] width 134 height 73
click at [597, 191] on div "[PERSON_NAME] [PERSON_NAME] [PERSON_NAME] [PERSON_NAME] [PERSON_NAME] [PERSON_N…" at bounding box center [659, 212] width 134 height 73
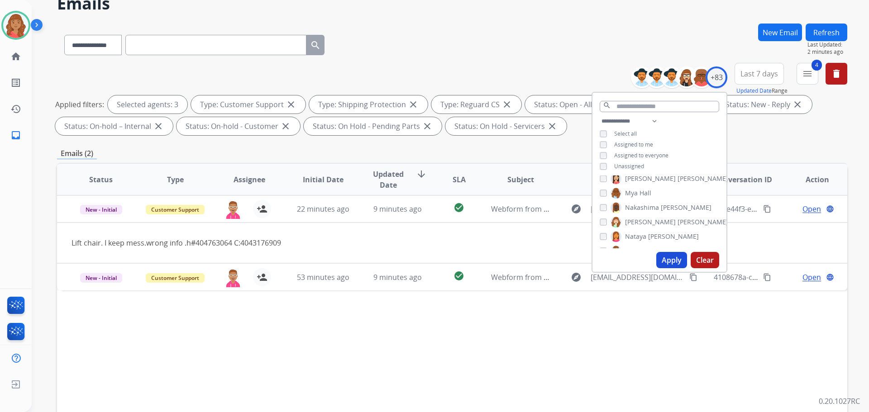
click at [601, 182] on div "[PERSON_NAME]" at bounding box center [664, 178] width 129 height 11
click at [664, 257] on button "Apply" at bounding box center [671, 260] width 31 height 16
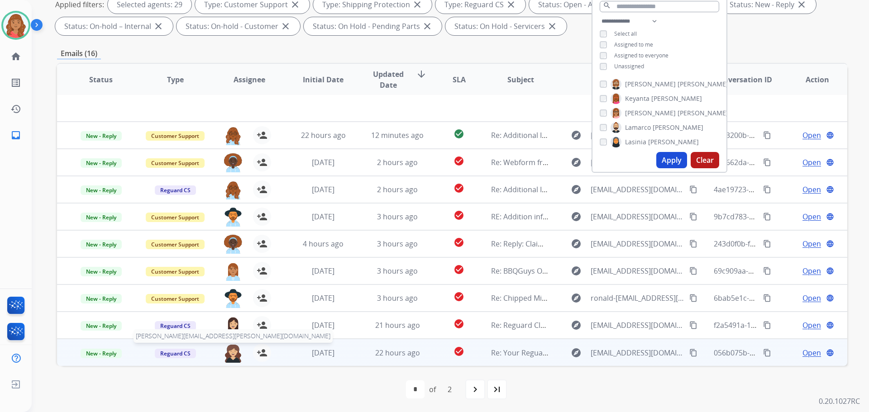
scroll to position [146, 0]
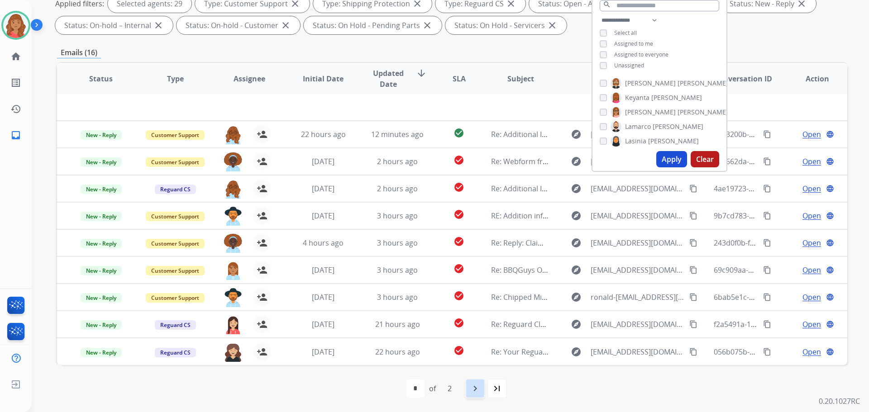
click at [468, 388] on div "navigate_next" at bounding box center [475, 389] width 20 height 20
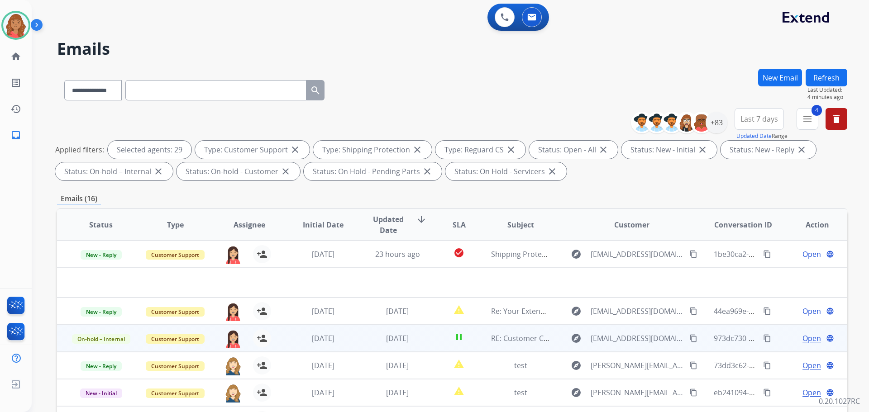
scroll to position [0, 0]
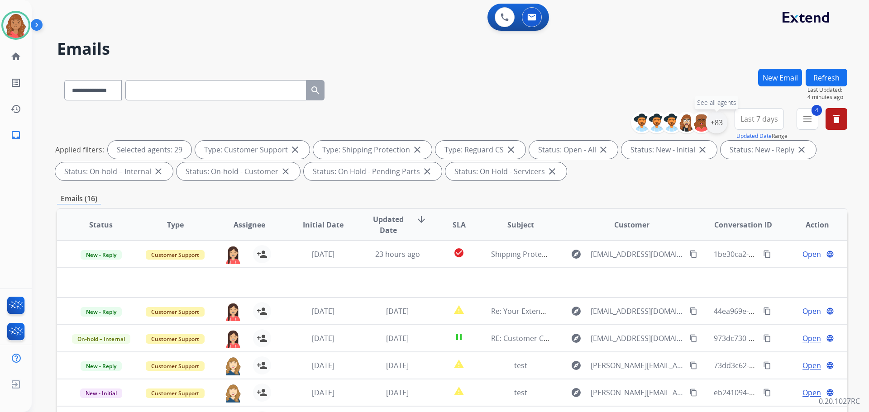
click at [717, 122] on div "+83" at bounding box center [717, 123] width 22 height 22
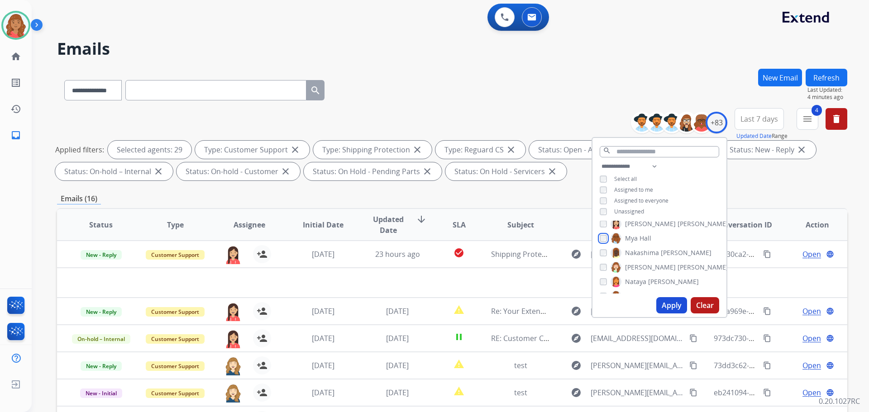
scroll to position [819, 0]
click at [602, 220] on div "**********" at bounding box center [660, 227] width 136 height 181
click at [601, 258] on div "[PERSON_NAME] [PERSON_NAME] [PERSON_NAME] [PERSON_NAME] [PERSON_NAME] [PERSON_N…" at bounding box center [659, 257] width 134 height 73
click at [598, 282] on div "[PERSON_NAME] [PERSON_NAME] [PERSON_NAME] [PERSON_NAME] [PERSON_NAME] [PERSON_N…" at bounding box center [659, 257] width 134 height 73
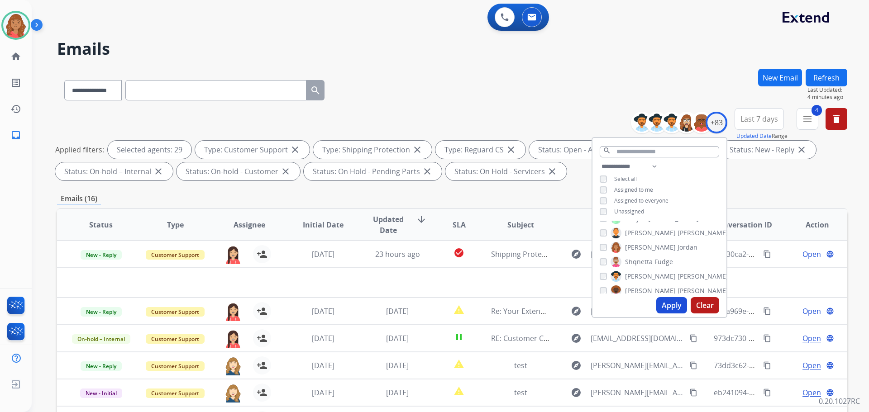
click at [600, 271] on div "[PERSON_NAME]" at bounding box center [664, 276] width 129 height 11
click at [598, 259] on div "[PERSON_NAME] [PERSON_NAME] [PERSON_NAME] [PERSON_NAME] [PERSON_NAME] [PERSON_N…" at bounding box center [659, 257] width 134 height 73
click at [603, 219] on div "**********" at bounding box center [660, 227] width 136 height 181
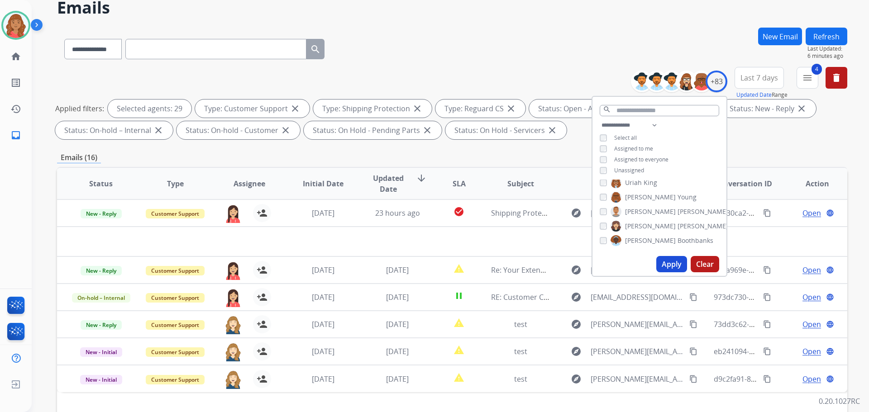
scroll to position [45, 0]
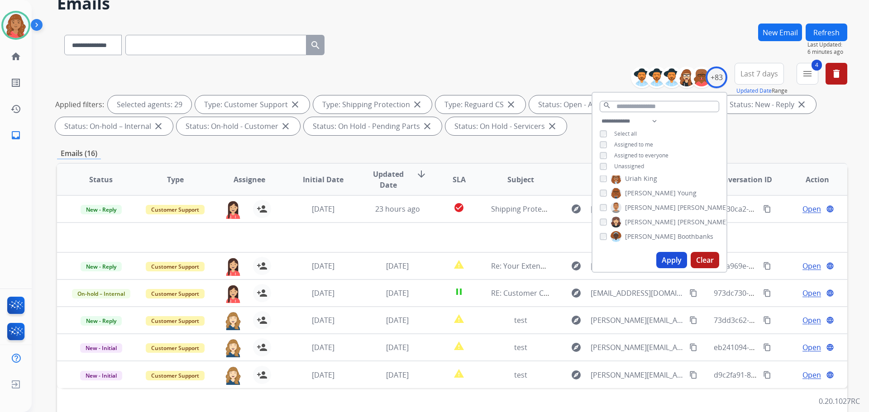
click at [673, 267] on button "Apply" at bounding box center [671, 260] width 31 height 16
select select "*"
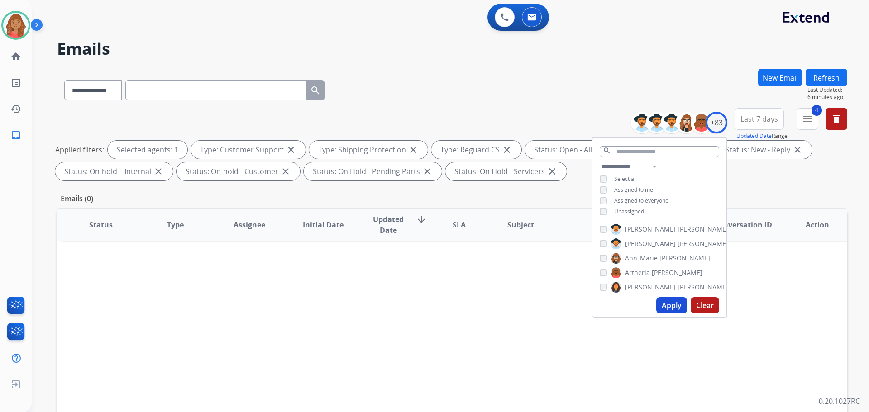
scroll to position [0, 0]
click at [634, 154] on input "text" at bounding box center [659, 151] width 119 height 11
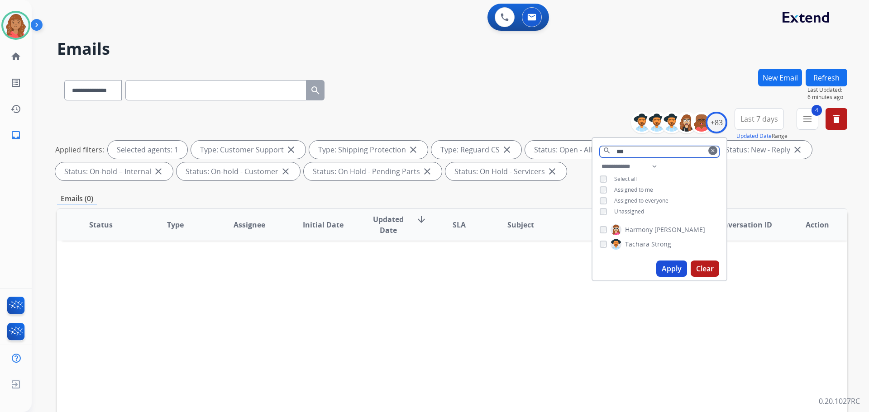
type input "***"
click at [679, 267] on button "Apply" at bounding box center [671, 269] width 31 height 16
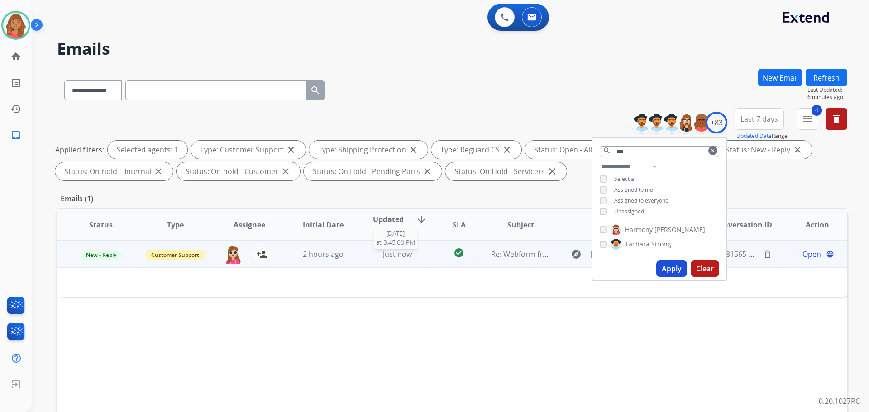
click at [396, 254] on span "Just now" at bounding box center [397, 254] width 29 height 10
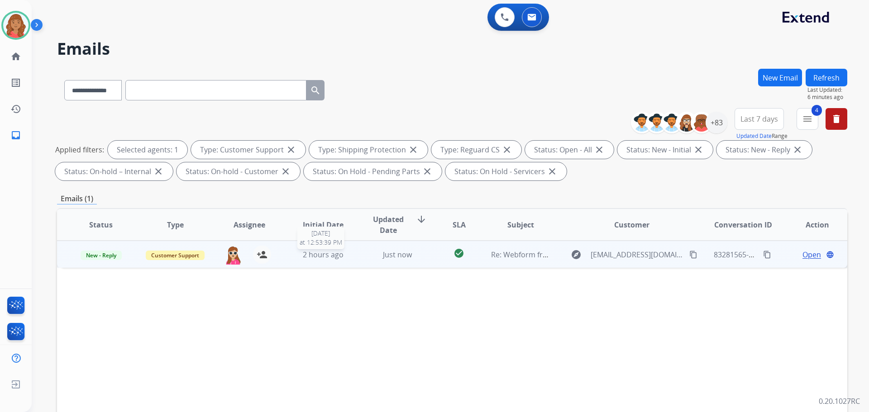
click at [344, 257] on div "2 hours ago" at bounding box center [323, 254] width 59 height 11
click at [802, 254] on span "Open" at bounding box center [811, 254] width 19 height 11
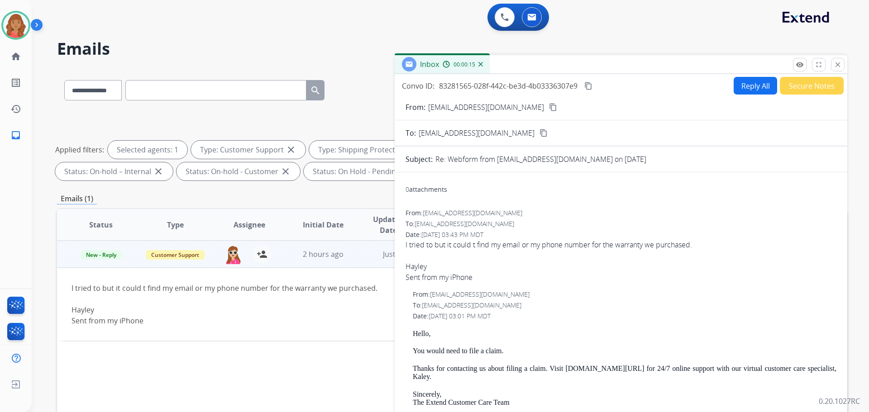
drag, startPoint x: 511, startPoint y: 110, endPoint x: 501, endPoint y: 110, distance: 9.5
click at [549, 110] on mat-icon "content_copy" at bounding box center [553, 107] width 8 height 8
click at [749, 81] on button "Reply All" at bounding box center [755, 86] width 43 height 18
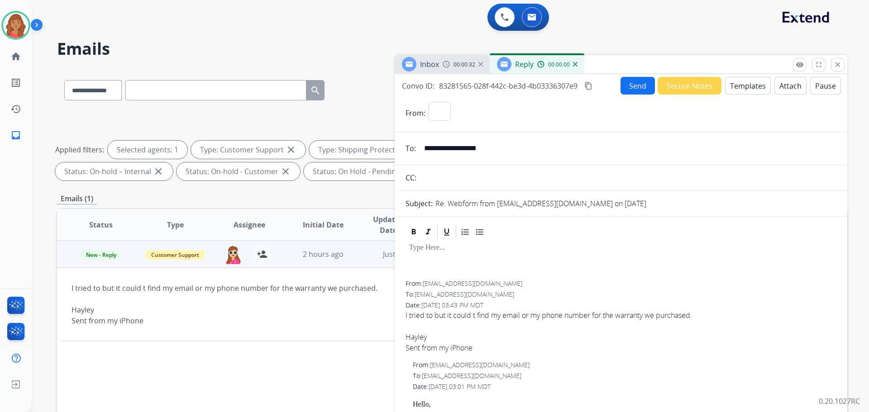
select select "**********"
click at [735, 86] on button "Templates" at bounding box center [748, 86] width 46 height 18
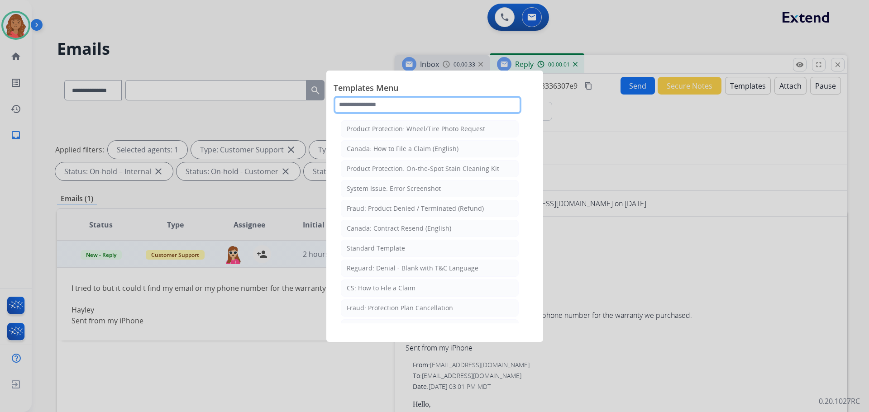
click at [378, 101] on input "text" at bounding box center [428, 105] width 188 height 18
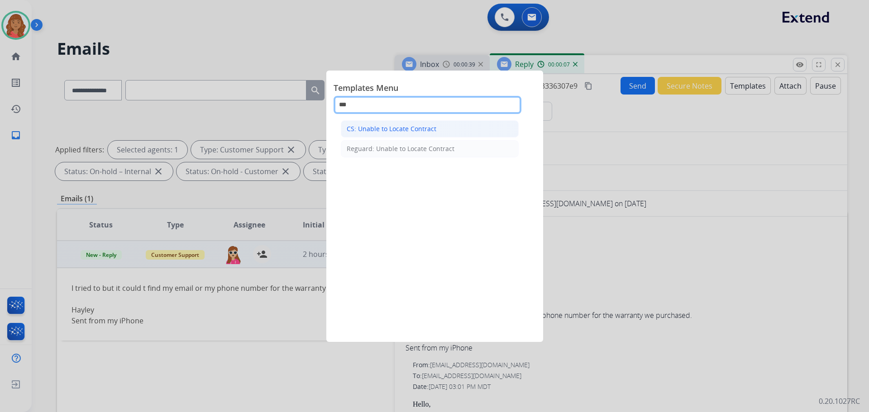
type input "***"
drag, startPoint x: 398, startPoint y: 128, endPoint x: 409, endPoint y: 140, distance: 16.1
click at [400, 129] on div "CS: Unable to Locate Contract" at bounding box center [392, 128] width 90 height 9
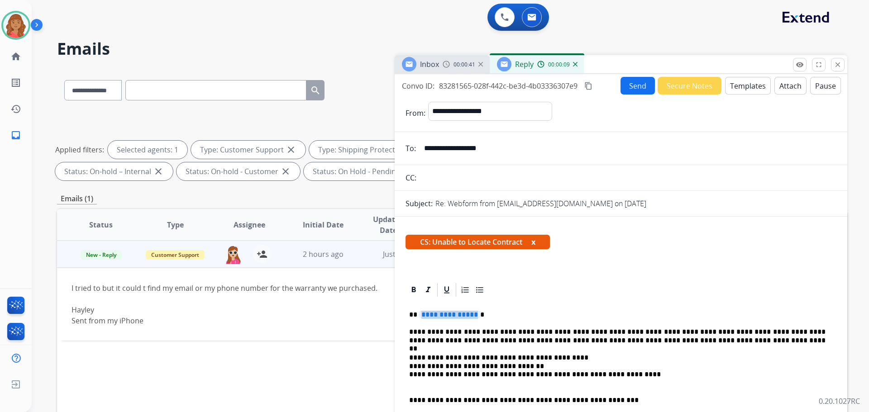
drag, startPoint x: 472, startPoint y: 315, endPoint x: 426, endPoint y: 315, distance: 45.3
click at [425, 315] on span "**********" at bounding box center [449, 315] width 61 height 8
drag, startPoint x: 419, startPoint y: 315, endPoint x: 474, endPoint y: 315, distance: 54.8
click at [474, 315] on span "**********" at bounding box center [449, 315] width 61 height 8
click at [623, 84] on button "Send" at bounding box center [637, 86] width 34 height 18
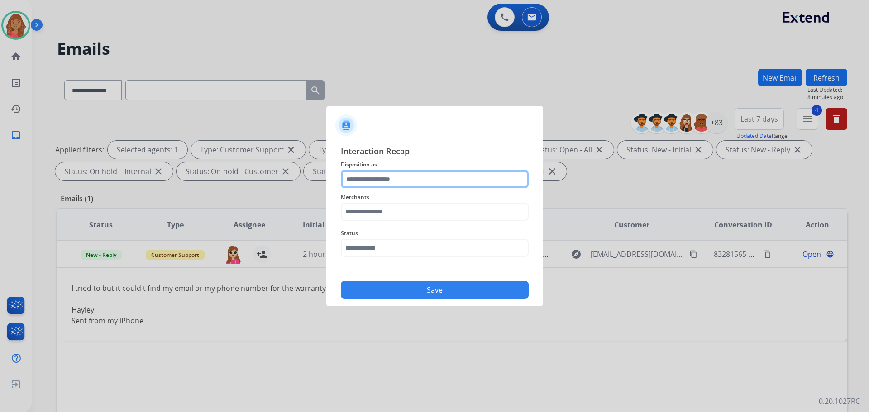
drag, startPoint x: 403, startPoint y: 179, endPoint x: 404, endPoint y: 188, distance: 9.1
click at [404, 181] on input "text" at bounding box center [435, 179] width 188 height 18
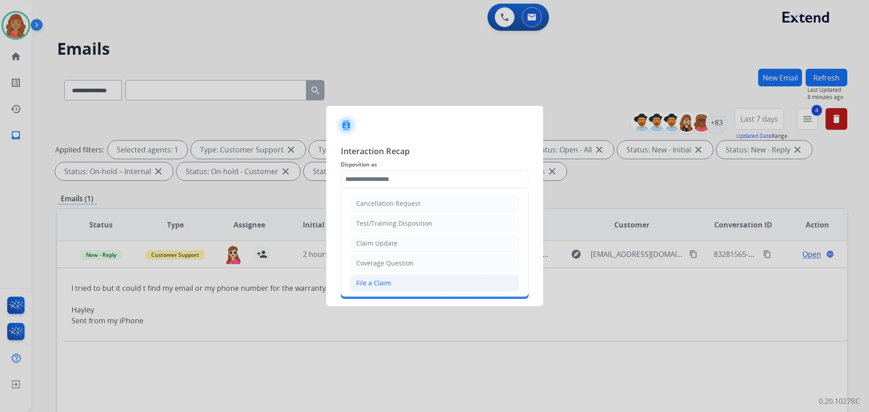
click at [383, 285] on div "File a Claim" at bounding box center [373, 283] width 35 height 9
type input "**********"
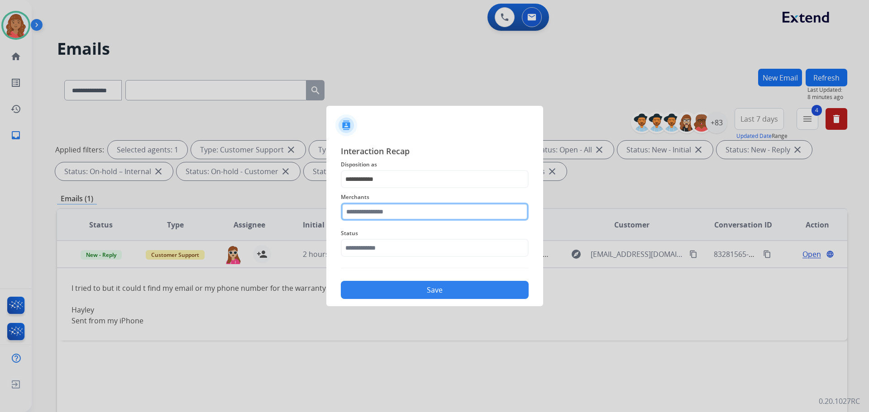
click at [381, 216] on input "text" at bounding box center [435, 212] width 188 height 18
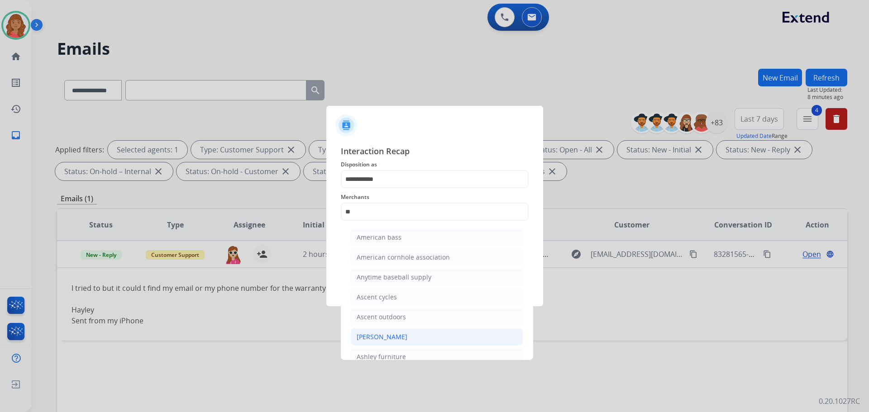
click at [375, 336] on div "[PERSON_NAME]" at bounding box center [382, 337] width 51 height 9
type input "**********"
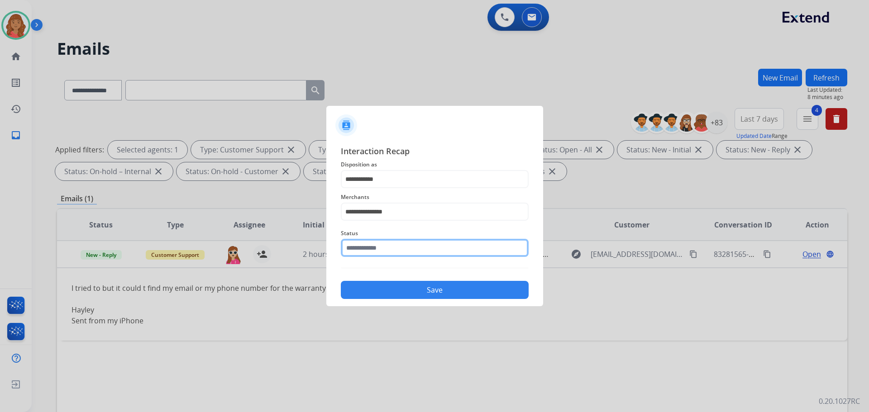
click at [372, 246] on input "text" at bounding box center [435, 248] width 188 height 18
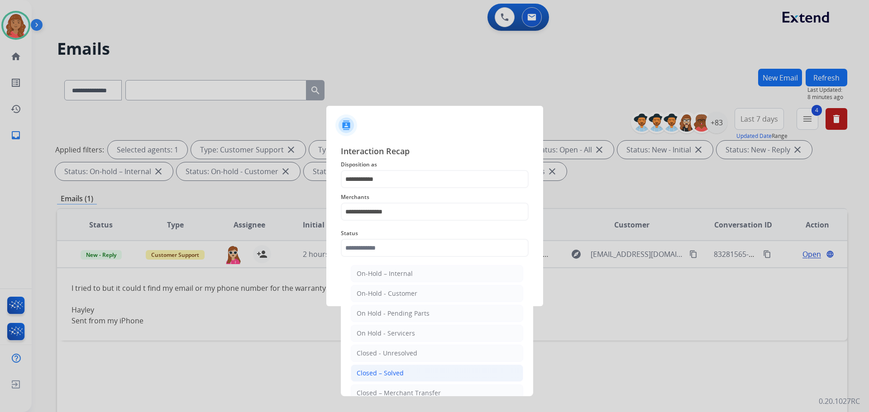
click at [375, 373] on div "Closed – Solved" at bounding box center [380, 373] width 47 height 9
type input "**********"
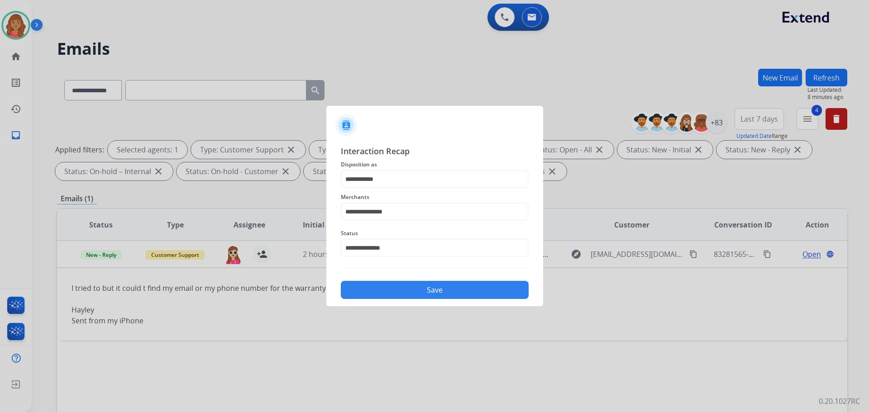
click at [384, 289] on button "Save" at bounding box center [435, 290] width 188 height 18
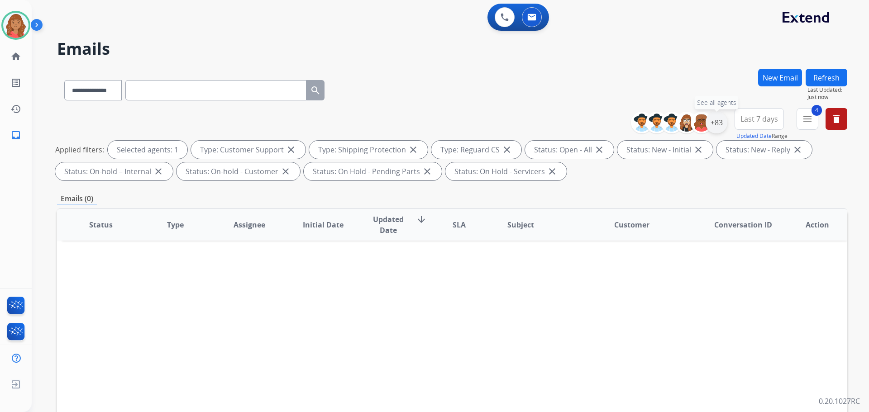
drag, startPoint x: 719, startPoint y: 124, endPoint x: 713, endPoint y: 130, distance: 8.3
click at [719, 125] on div "+83" at bounding box center [717, 123] width 22 height 22
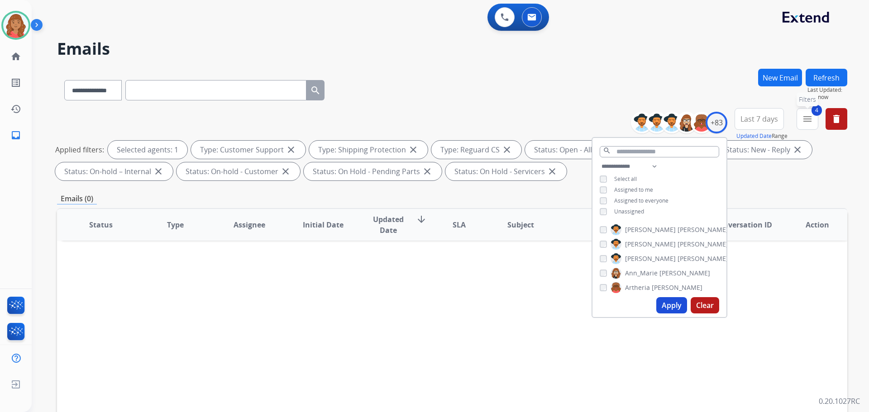
click at [809, 121] on mat-icon "menu" at bounding box center [807, 119] width 11 height 11
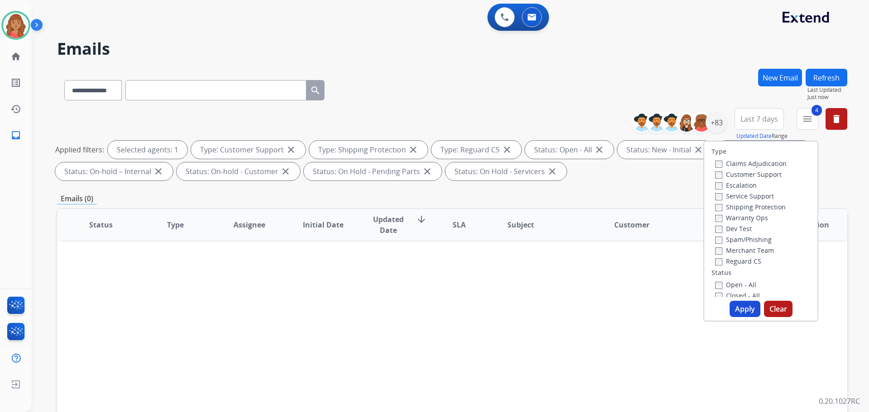
click at [740, 310] on button "Apply" at bounding box center [745, 309] width 31 height 16
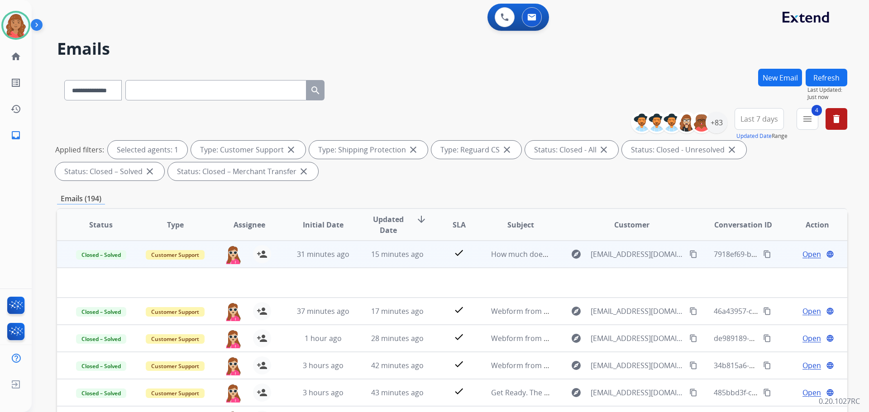
click at [427, 257] on td "check" at bounding box center [451, 254] width 49 height 27
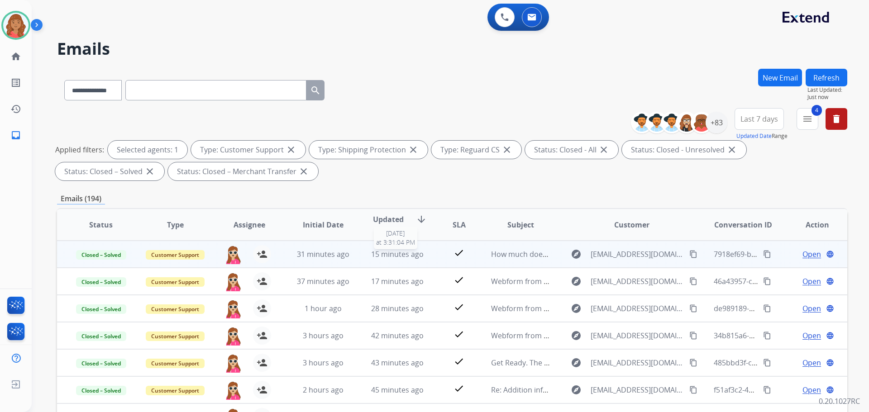
click at [410, 256] on span "15 minutes ago" at bounding box center [397, 254] width 52 height 10
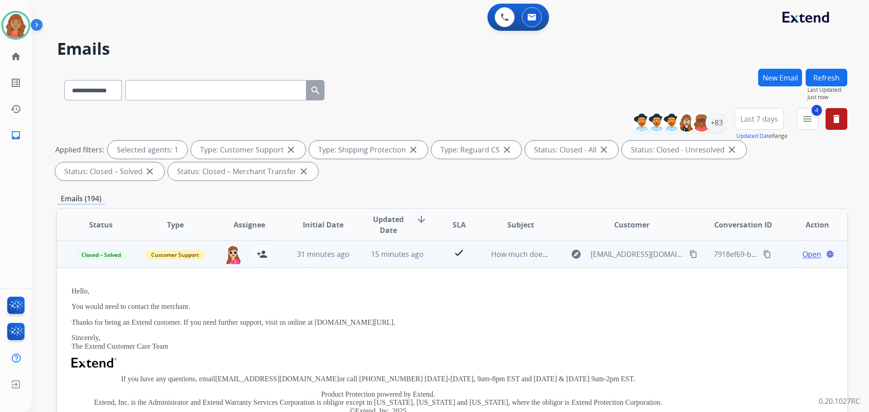
click at [802, 255] on span "Open" at bounding box center [811, 254] width 19 height 11
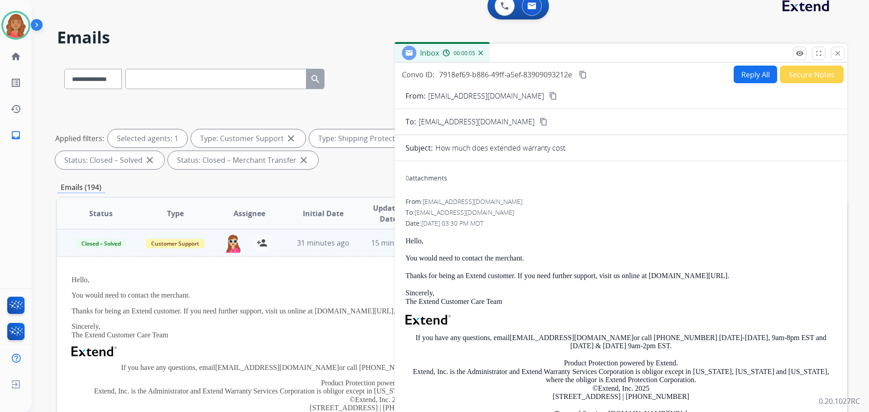
scroll to position [10, 0]
click at [837, 54] on mat-icon "close" at bounding box center [838, 54] width 8 height 8
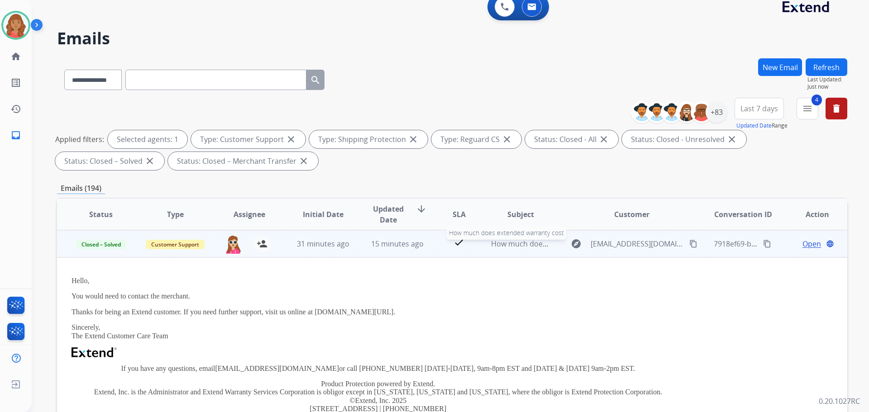
click at [496, 246] on span "How much does extended warranty cost" at bounding box center [560, 244] width 138 height 10
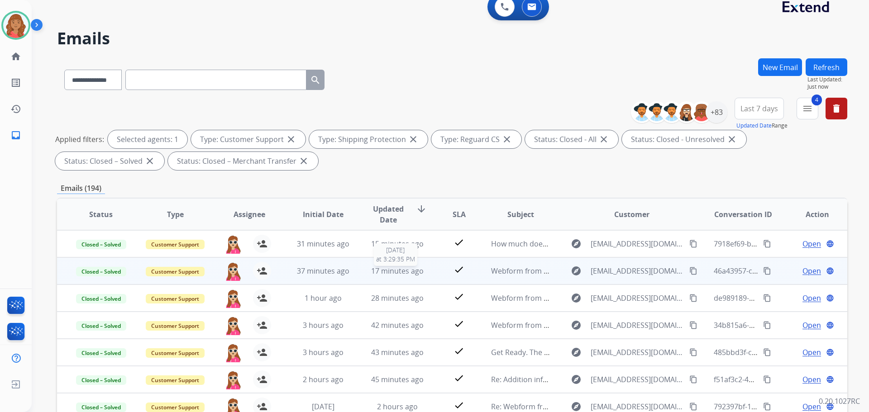
click at [368, 276] on div "17 minutes ago" at bounding box center [397, 271] width 59 height 11
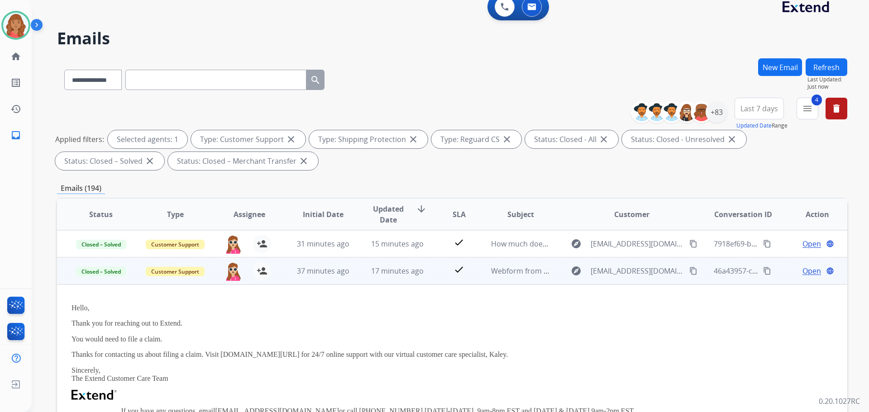
scroll to position [27, 0]
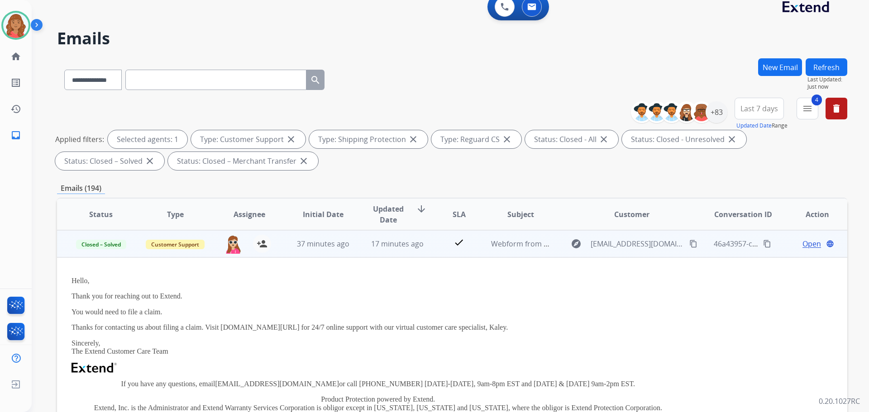
click at [339, 249] on td "37 minutes ago" at bounding box center [316, 243] width 74 height 27
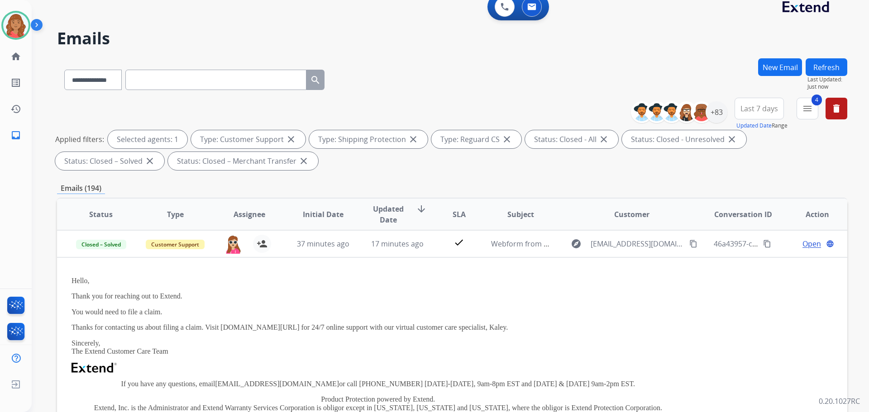
scroll to position [1, 0]
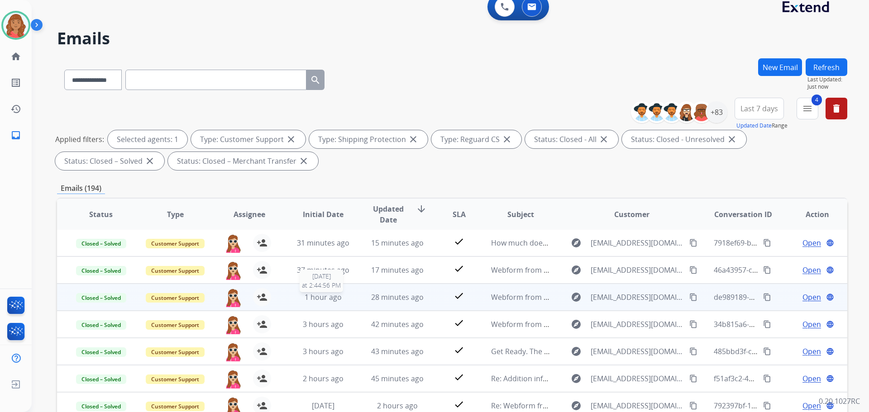
click at [331, 297] on span "1 hour ago" at bounding box center [323, 297] width 37 height 10
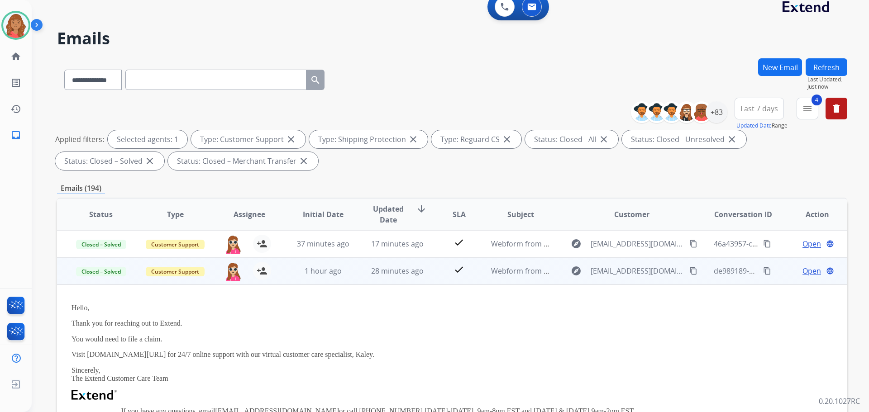
scroll to position [54, 0]
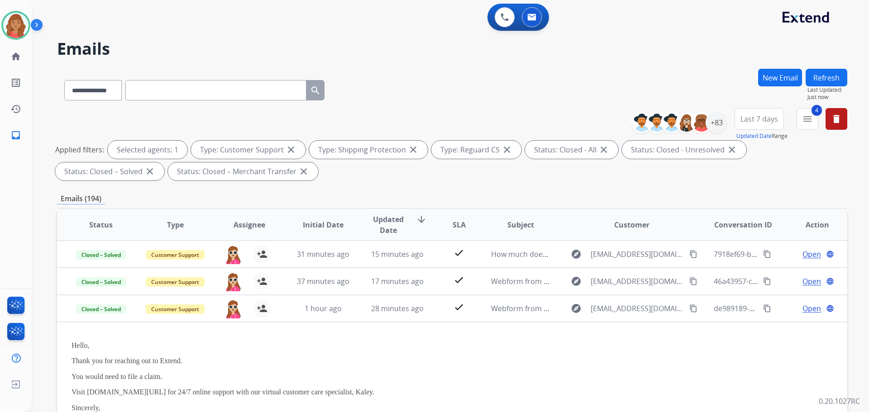
select select "**********"
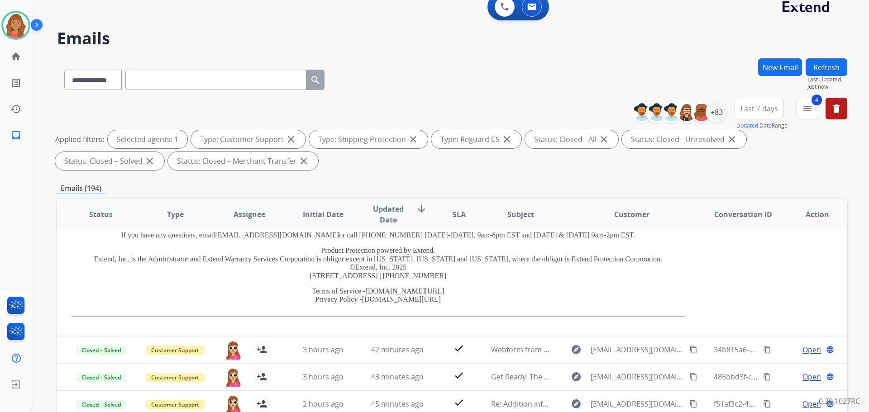
scroll to position [229, 0]
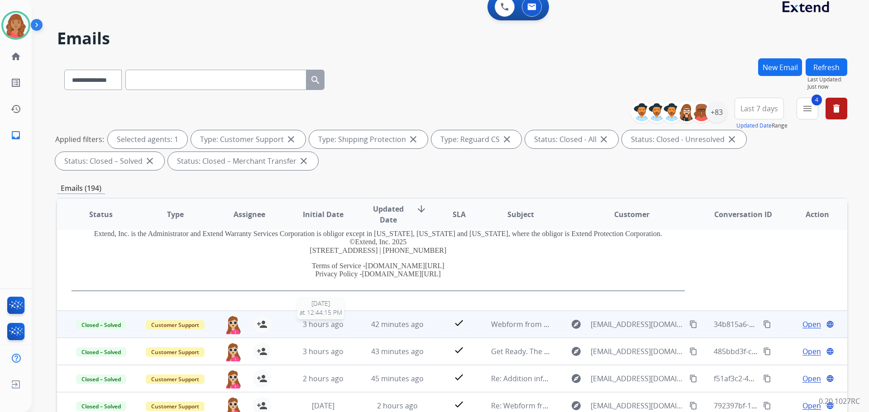
click at [312, 328] on span "3 hours ago" at bounding box center [323, 325] width 41 height 10
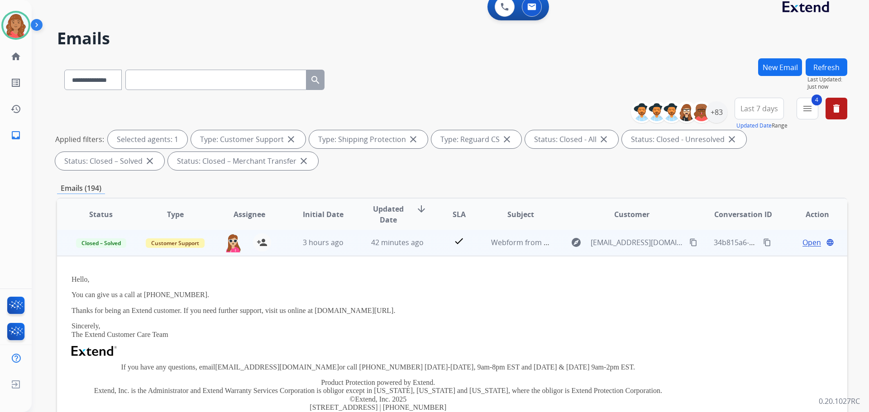
scroll to position [81, 0]
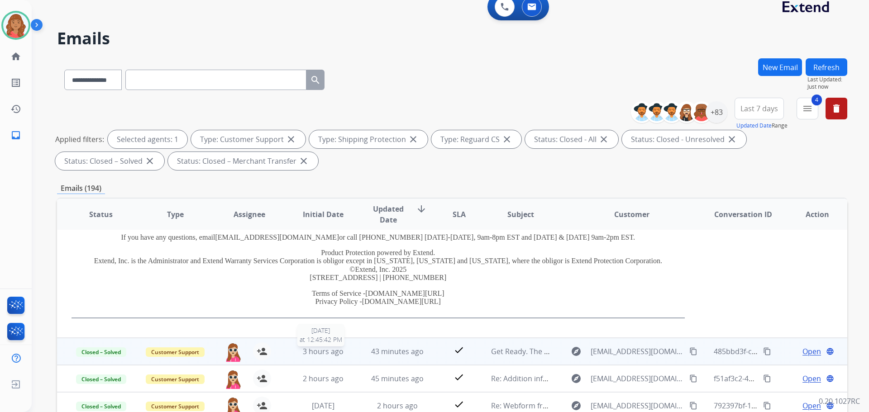
click at [320, 352] on span "3 hours ago" at bounding box center [323, 352] width 41 height 10
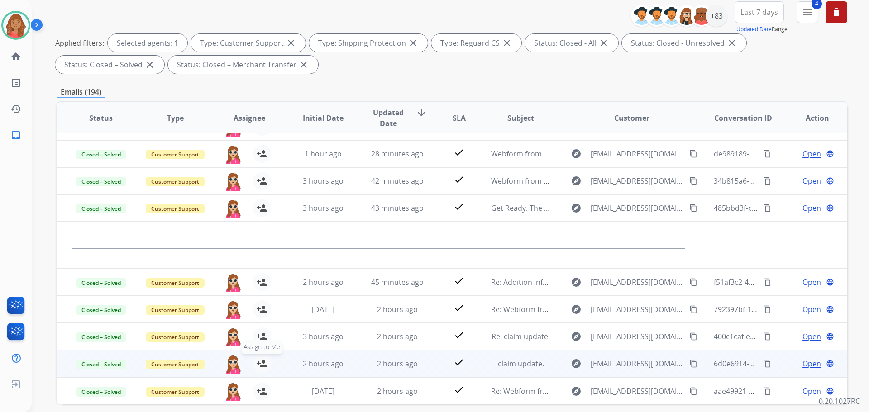
scroll to position [146, 0]
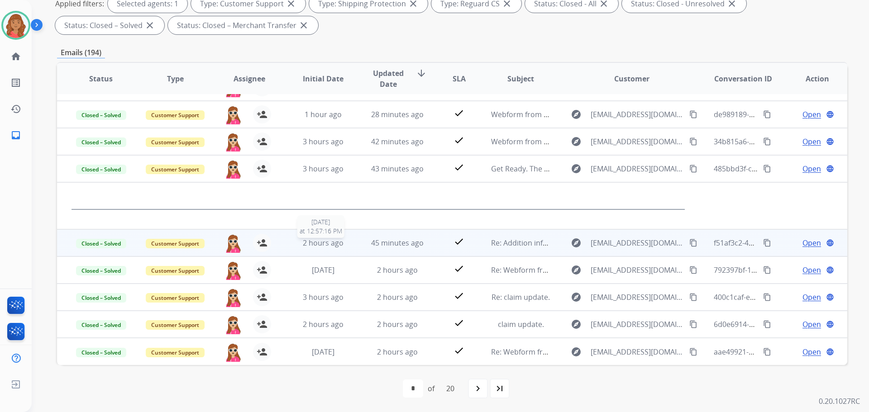
click at [334, 243] on span "2 hours ago" at bounding box center [323, 243] width 41 height 10
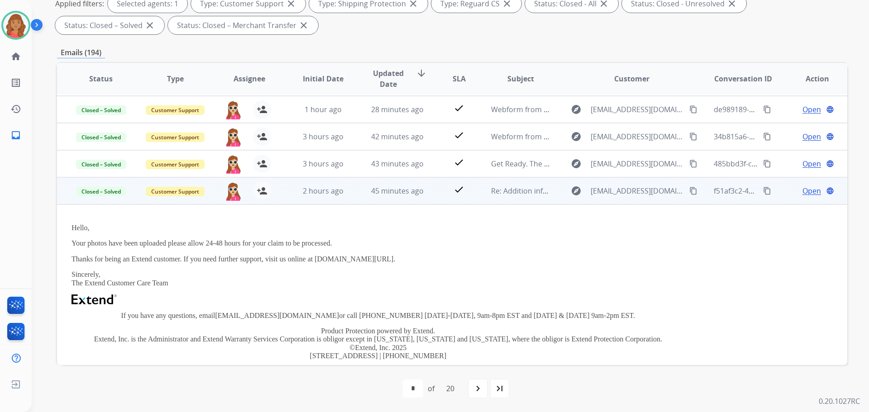
scroll to position [45, 0]
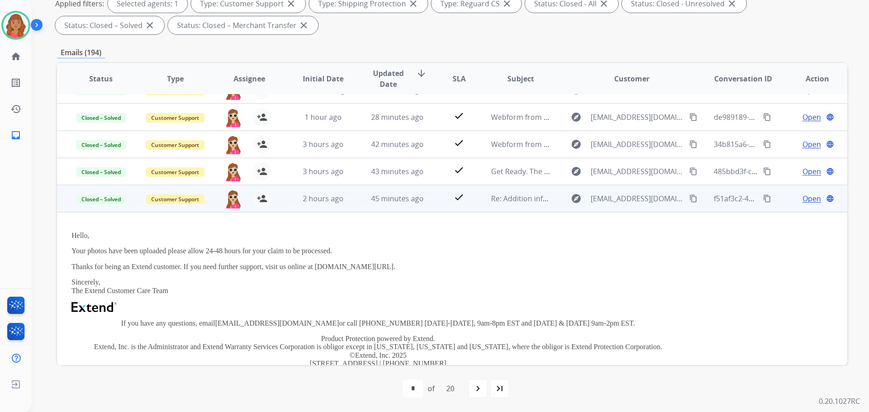
drag, startPoint x: 679, startPoint y: 200, endPoint x: 656, endPoint y: 207, distance: 23.9
click at [689, 201] on mat-icon "content_copy" at bounding box center [693, 199] width 8 height 8
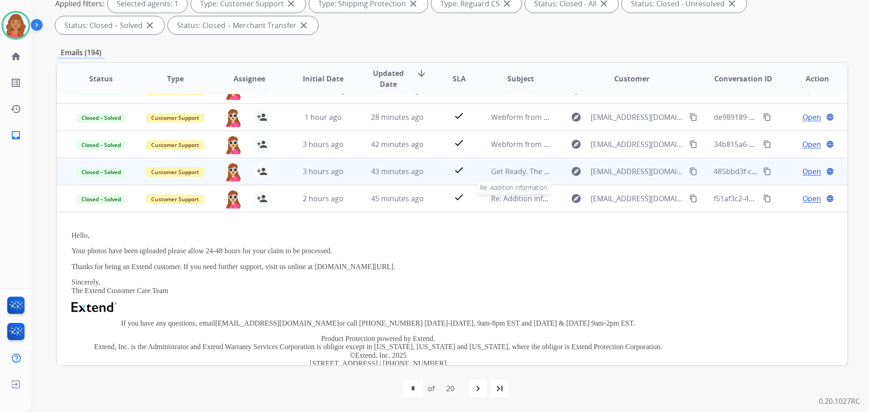
drag, startPoint x: 490, startPoint y: 200, endPoint x: 489, endPoint y: 214, distance: 14.5
click at [492, 204] on div "Re: Addition information." at bounding box center [520, 198] width 59 height 11
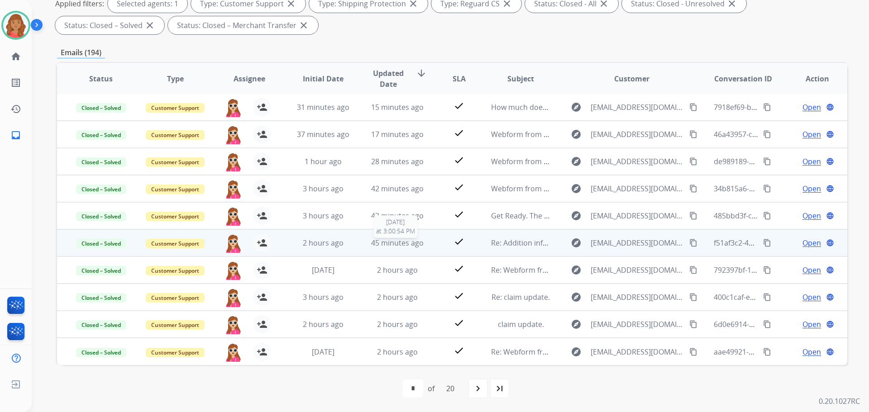
click at [391, 244] on span "45 minutes ago" at bounding box center [397, 243] width 52 height 10
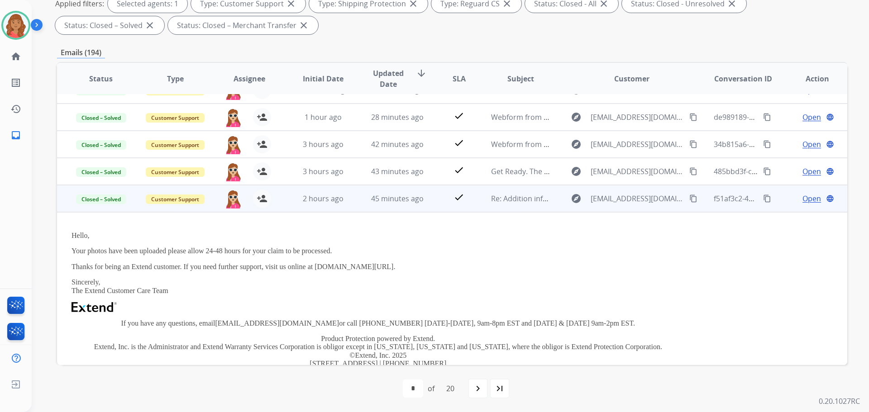
scroll to position [136, 0]
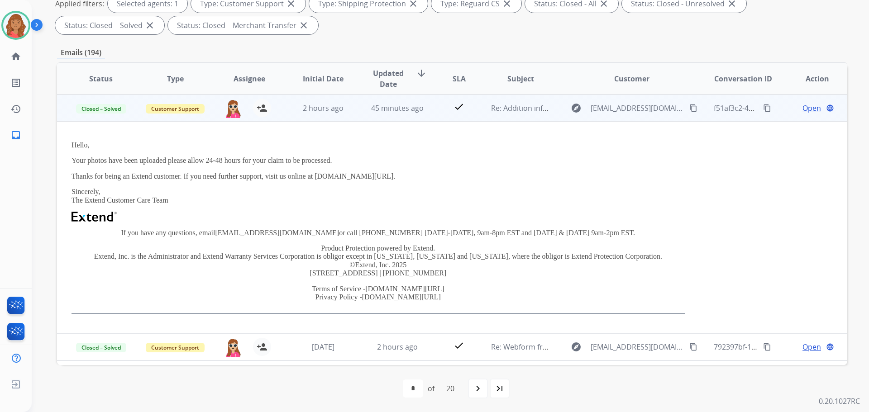
click at [363, 113] on td "45 minutes ago" at bounding box center [390, 108] width 74 height 27
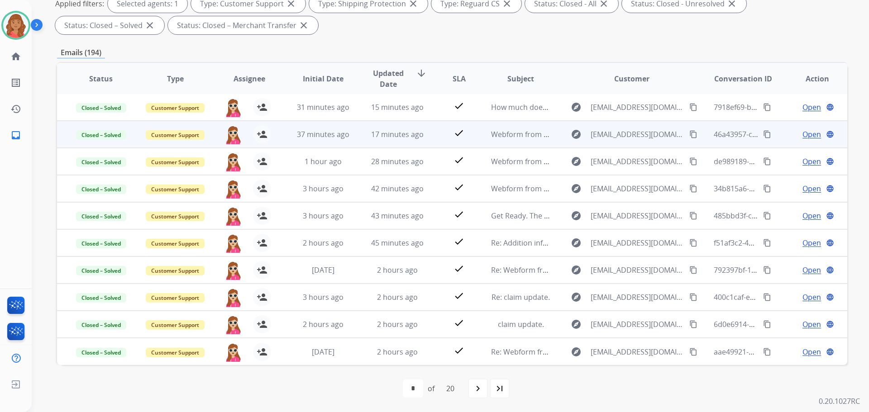
scroll to position [1, 0]
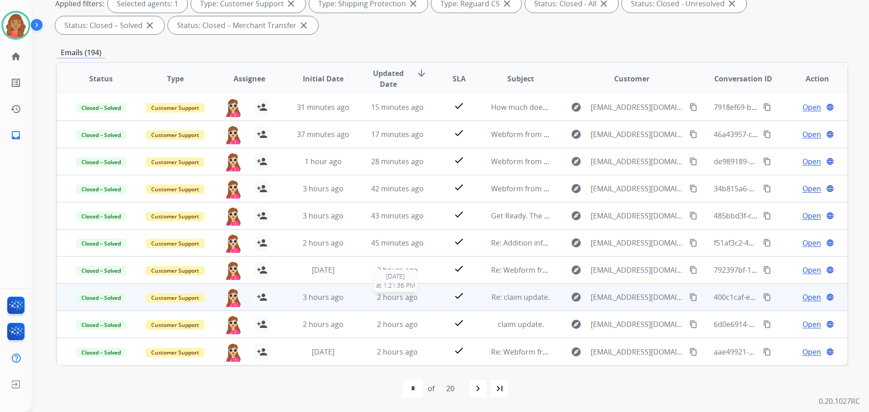
click at [378, 296] on span "2 hours ago" at bounding box center [397, 297] width 41 height 10
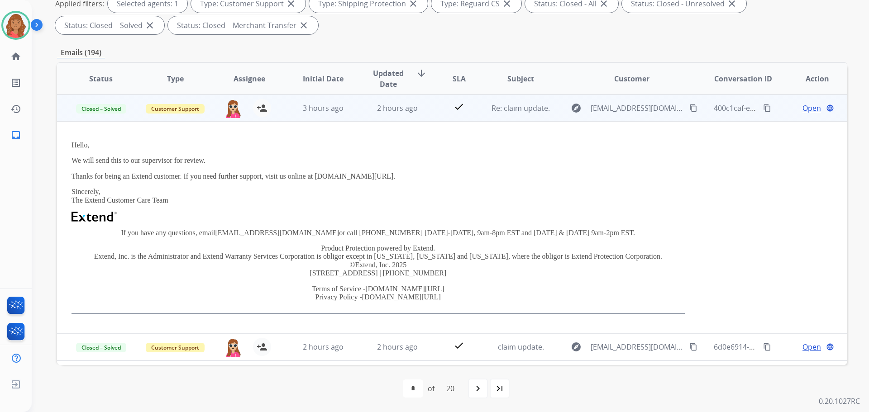
scroll to position [213, 0]
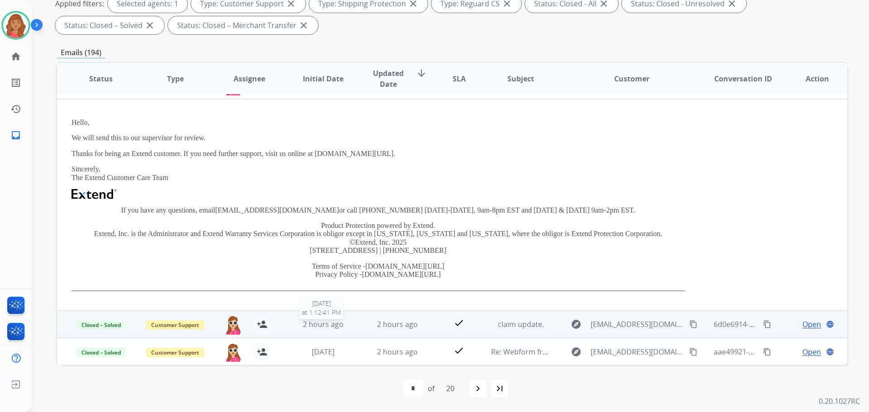
click at [319, 323] on span "2 hours ago" at bounding box center [323, 325] width 41 height 10
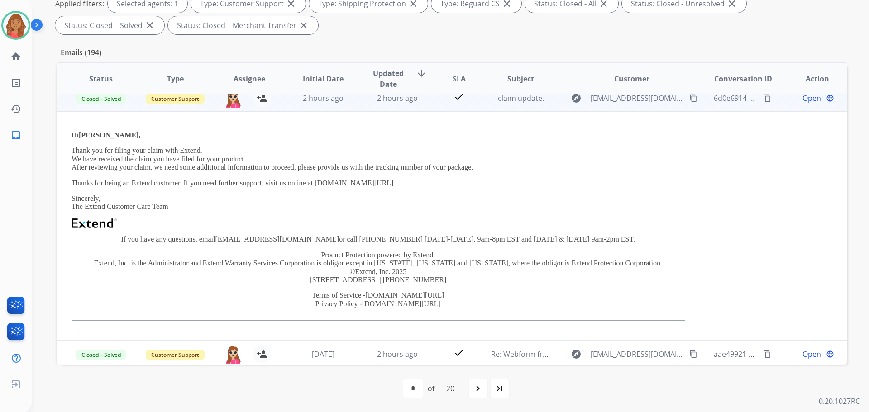
scroll to position [229, 0]
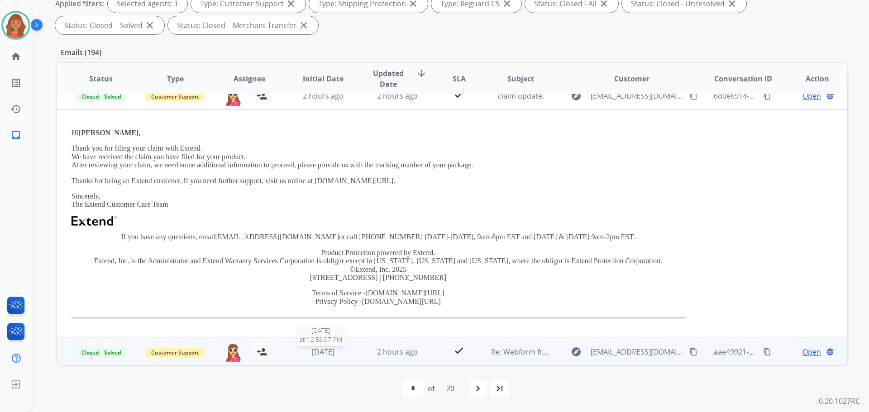
click at [333, 354] on span "[DATE]" at bounding box center [323, 352] width 23 height 10
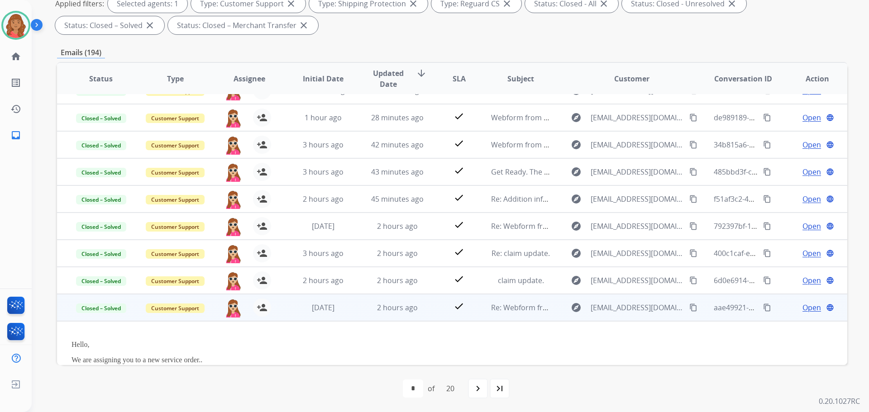
scroll to position [212, 0]
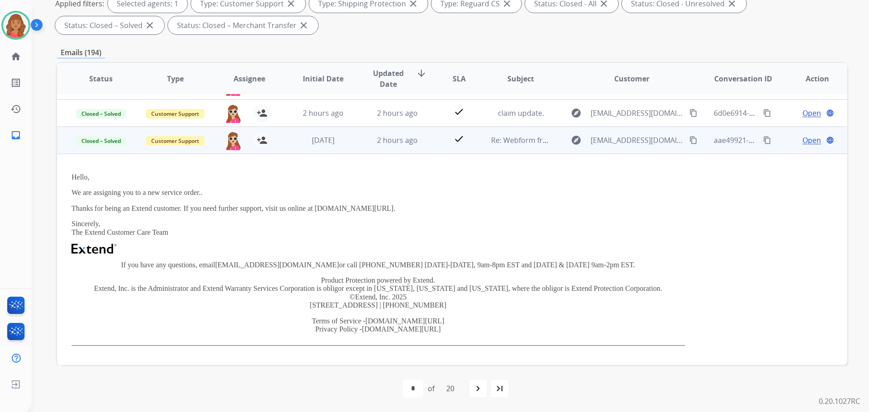
click at [689, 138] on mat-icon "content_copy" at bounding box center [693, 140] width 8 height 8
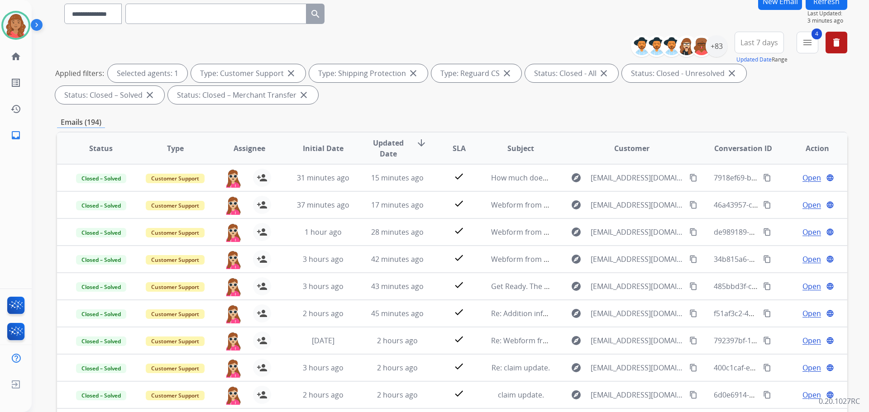
scroll to position [0, 0]
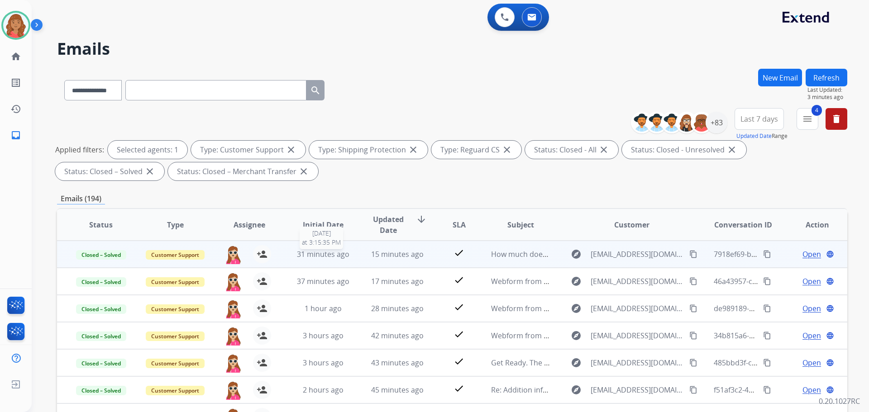
click at [329, 249] on span "31 minutes ago" at bounding box center [323, 254] width 52 height 10
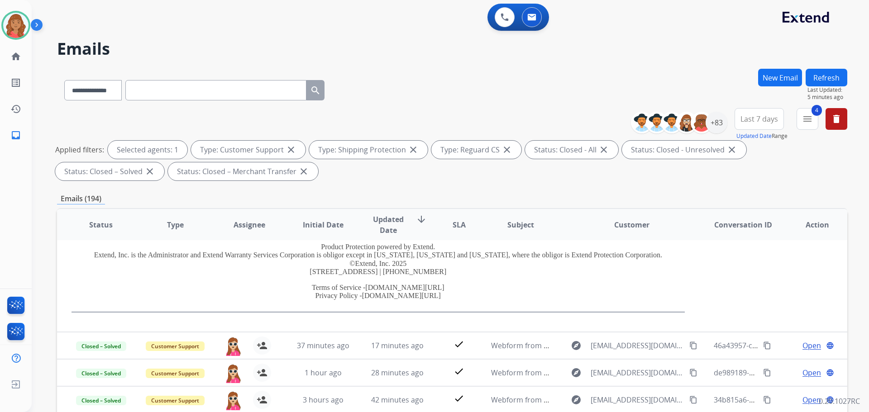
scroll to position [181, 0]
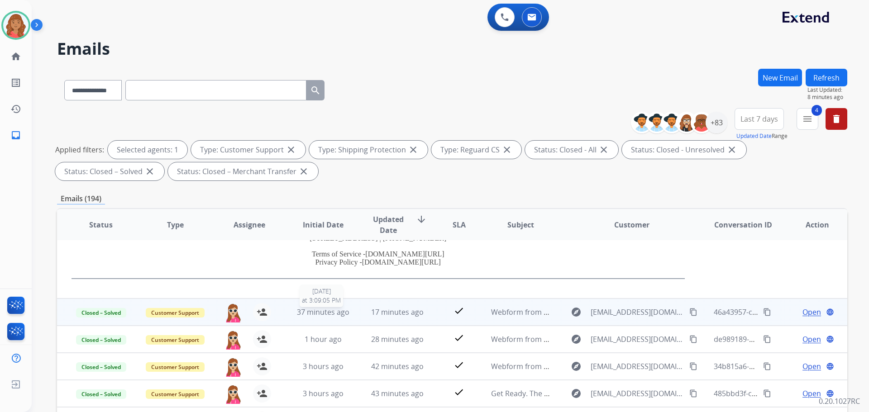
click at [337, 315] on span "37 minutes ago" at bounding box center [323, 312] width 52 height 10
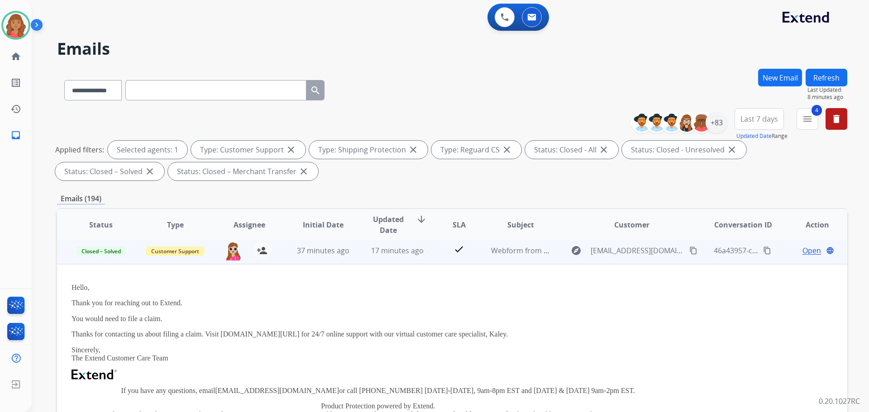
scroll to position [27, 0]
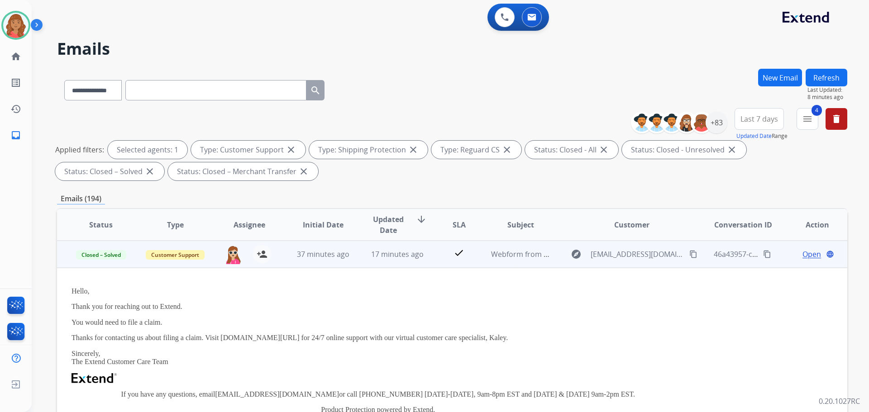
click at [805, 255] on span "Open" at bounding box center [811, 254] width 19 height 11
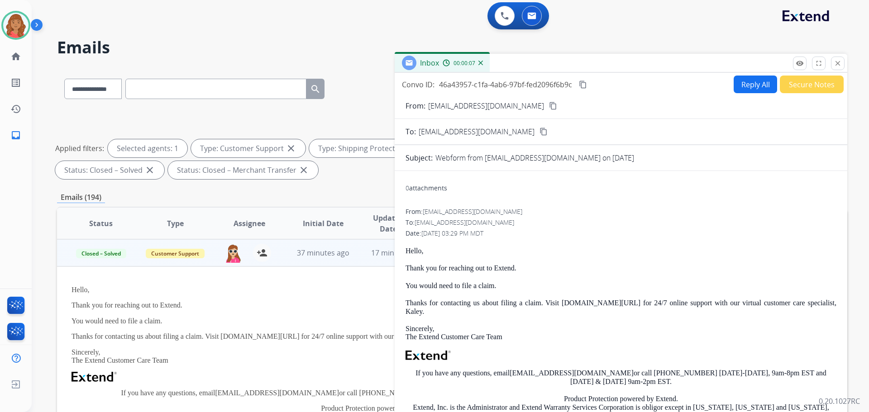
scroll to position [0, 0]
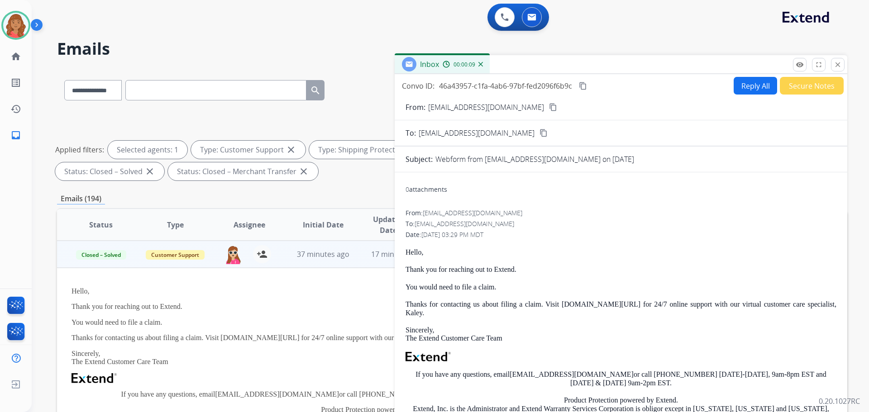
drag, startPoint x: 837, startPoint y: 65, endPoint x: 829, endPoint y: 71, distance: 10.0
click at [837, 65] on mat-icon "close" at bounding box center [838, 65] width 8 height 8
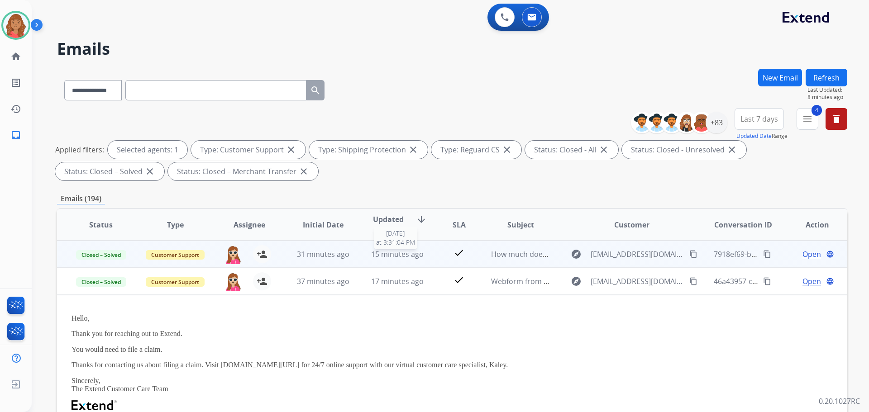
click at [405, 257] on span "15 minutes ago" at bounding box center [397, 254] width 52 height 10
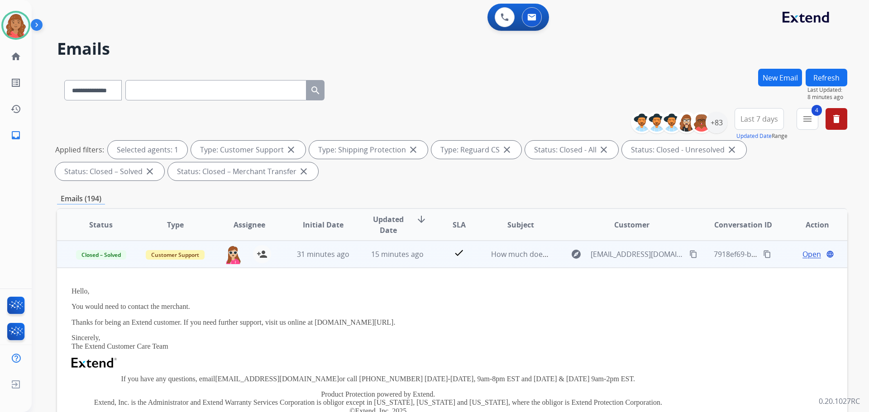
click at [689, 258] on mat-icon "content_copy" at bounding box center [693, 254] width 8 height 8
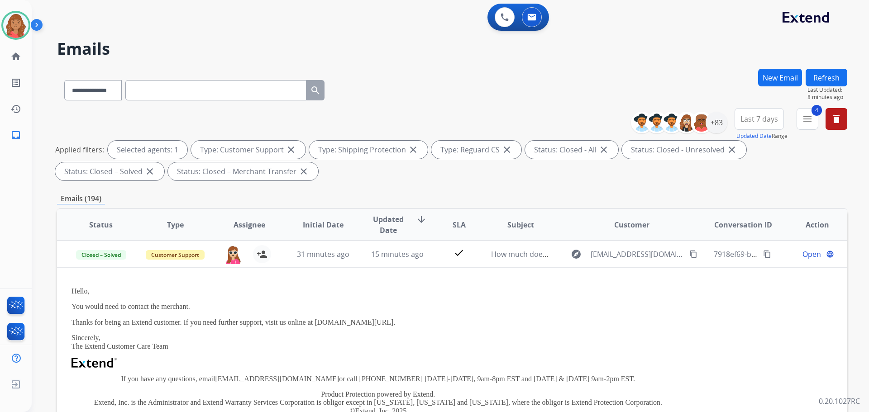
click at [329, 188] on div "**********" at bounding box center [452, 314] width 790 height 490
click at [810, 127] on button "4 menu Filters" at bounding box center [808, 119] width 22 height 22
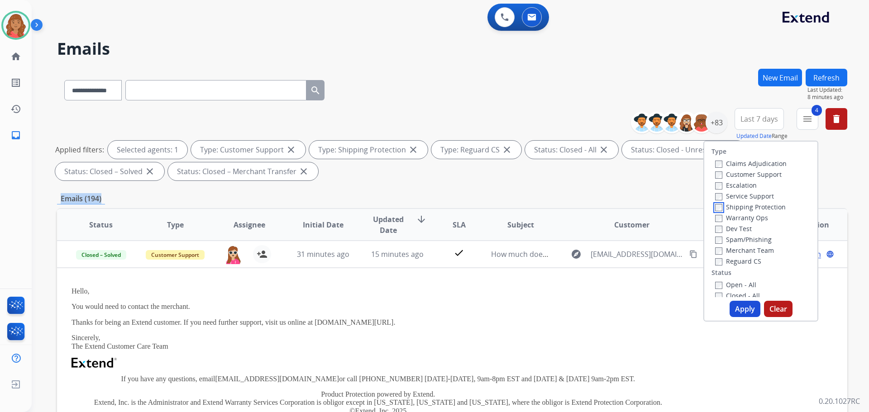
click at [715, 203] on label "Shipping Protection" at bounding box center [750, 207] width 71 height 9
click at [732, 304] on button "Apply" at bounding box center [745, 309] width 31 height 16
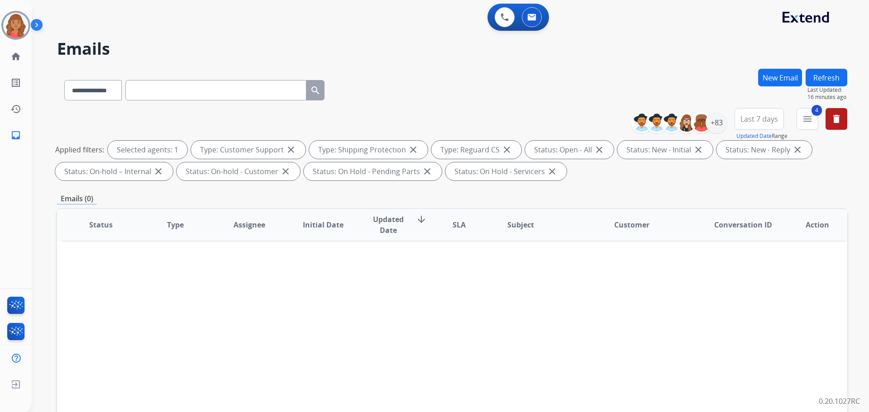
click at [783, 83] on button "New Email" at bounding box center [780, 78] width 44 height 18
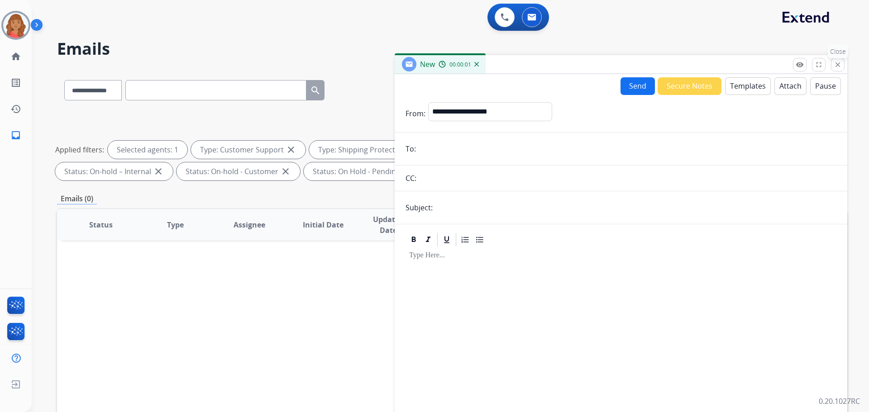
click at [844, 68] on button "close Close" at bounding box center [838, 65] width 14 height 14
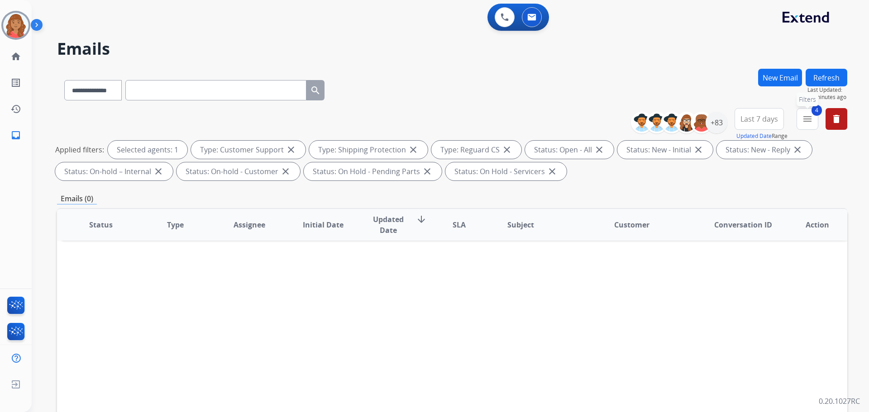
click at [809, 122] on mat-icon "menu" at bounding box center [807, 119] width 11 height 11
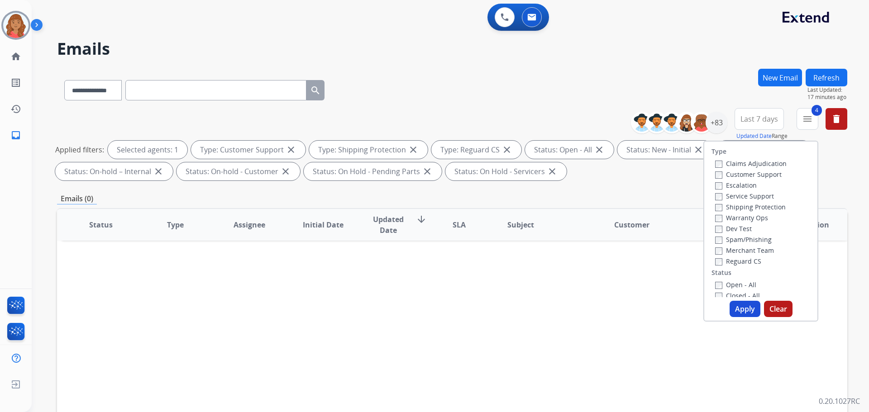
click at [731, 314] on button "Apply" at bounding box center [745, 309] width 31 height 16
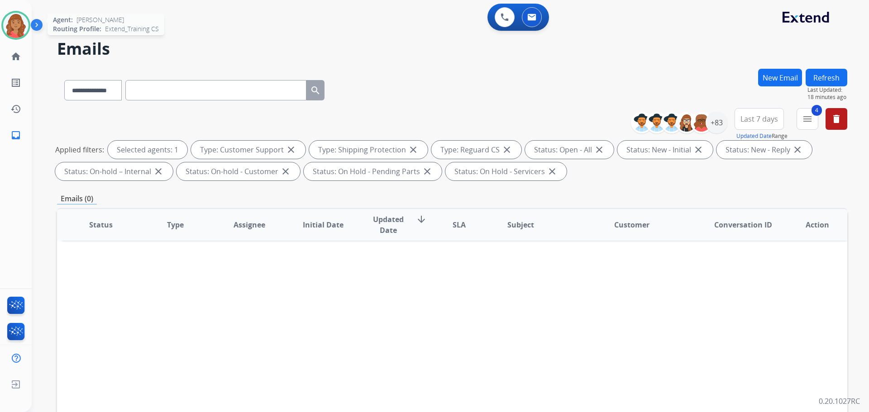
click at [18, 28] on img at bounding box center [15, 25] width 25 height 25
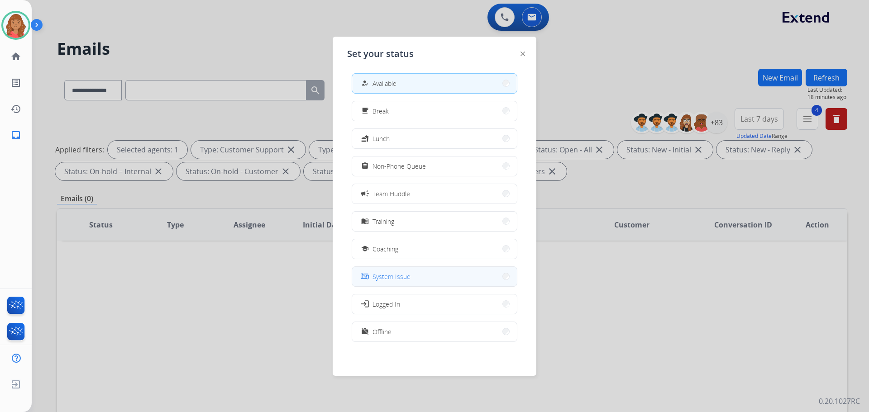
scroll to position [3, 0]
click at [381, 329] on span "Offline" at bounding box center [381, 332] width 19 height 10
